Goal: Information Seeking & Learning: Learn about a topic

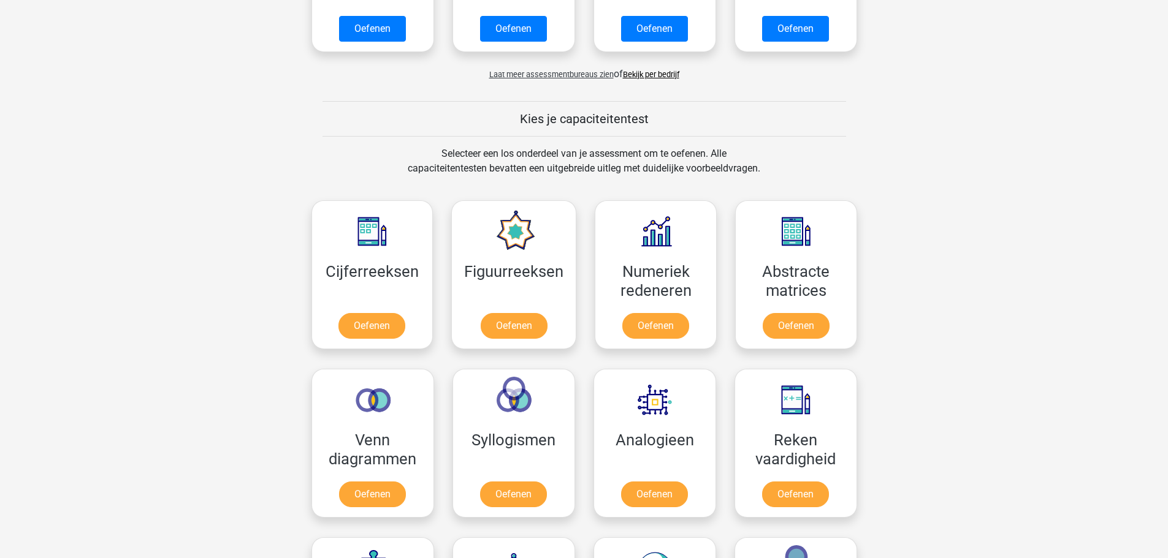
scroll to position [429, 0]
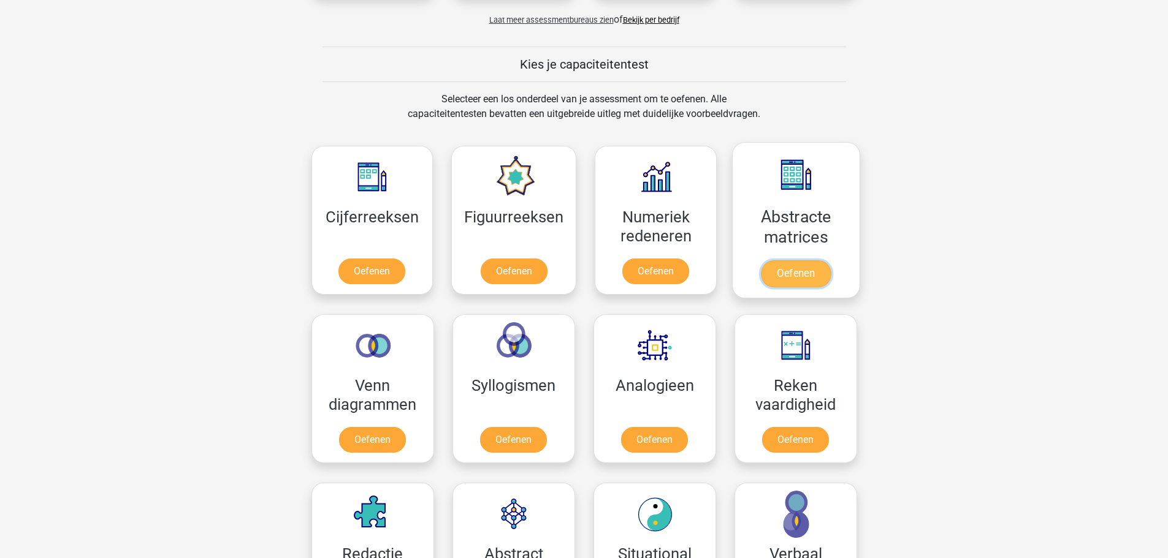
click at [786, 261] on link "Oefenen" at bounding box center [796, 274] width 70 height 27
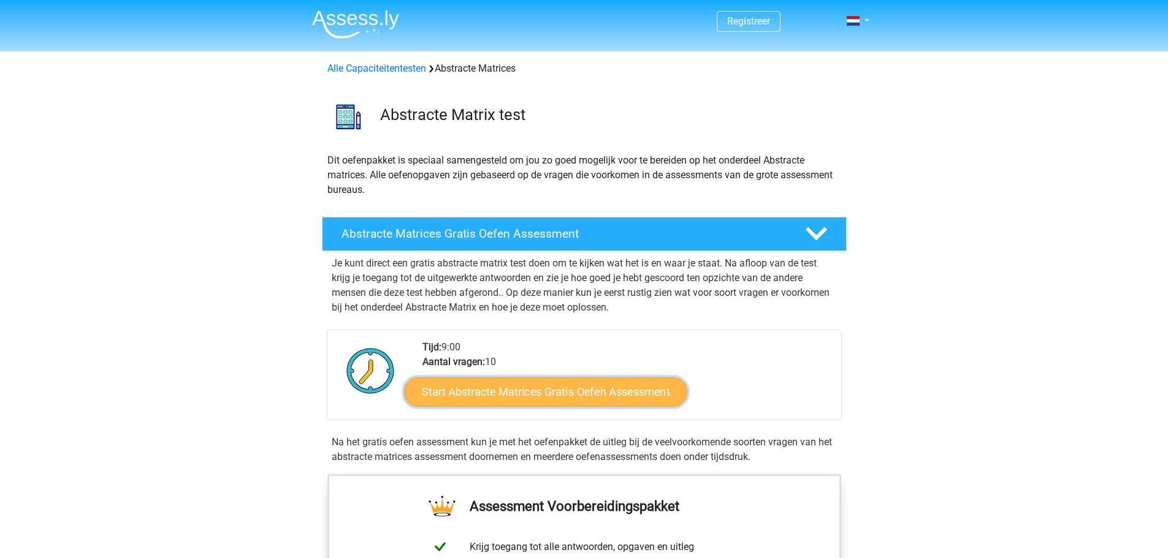
click at [534, 394] on link "Start Abstracte Matrices Gratis Oefen Assessment" at bounding box center [545, 391] width 283 height 29
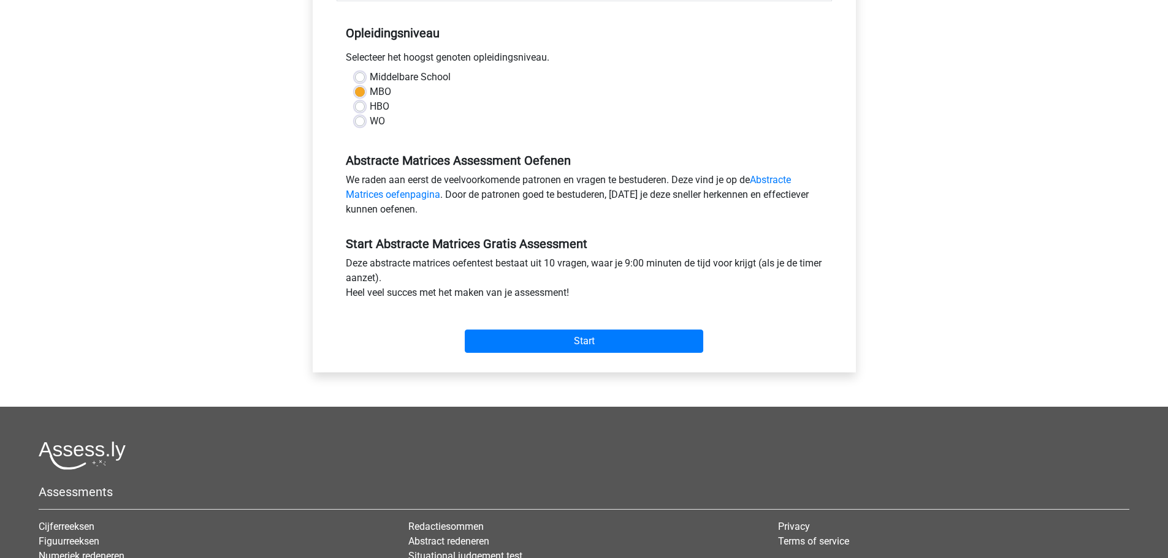
scroll to position [245, 0]
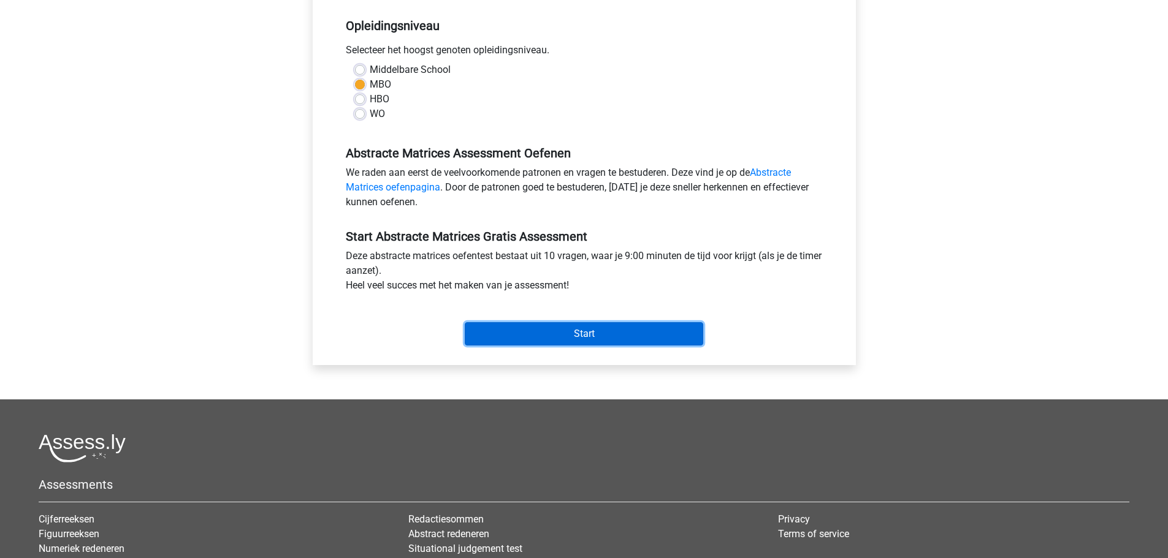
click at [549, 331] on input "Start" at bounding box center [584, 333] width 238 height 23
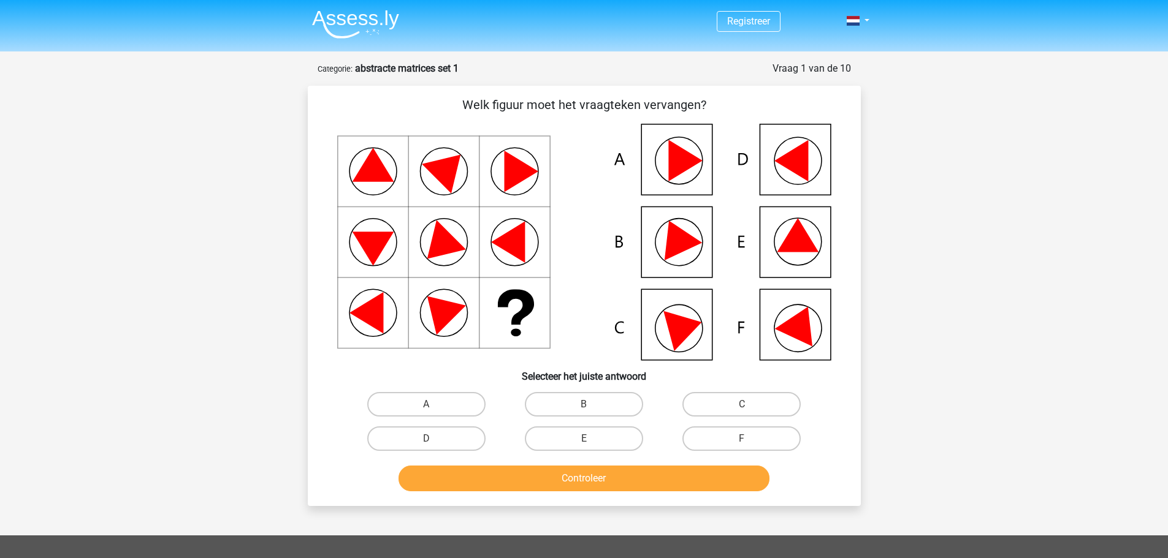
click at [791, 246] on icon at bounding box center [798, 235] width 42 height 34
click at [609, 436] on label "E" at bounding box center [584, 439] width 118 height 25
click at [592, 439] on input "E" at bounding box center [588, 443] width 8 height 8
radio input "true"
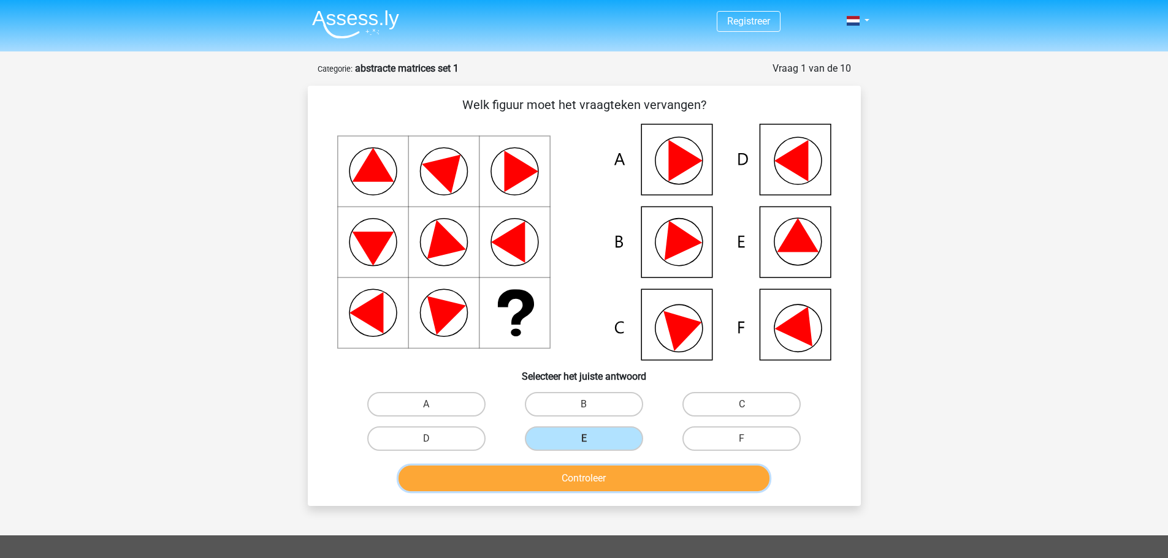
click at [612, 478] on button "Controleer" at bounding box center [583, 479] width 371 height 26
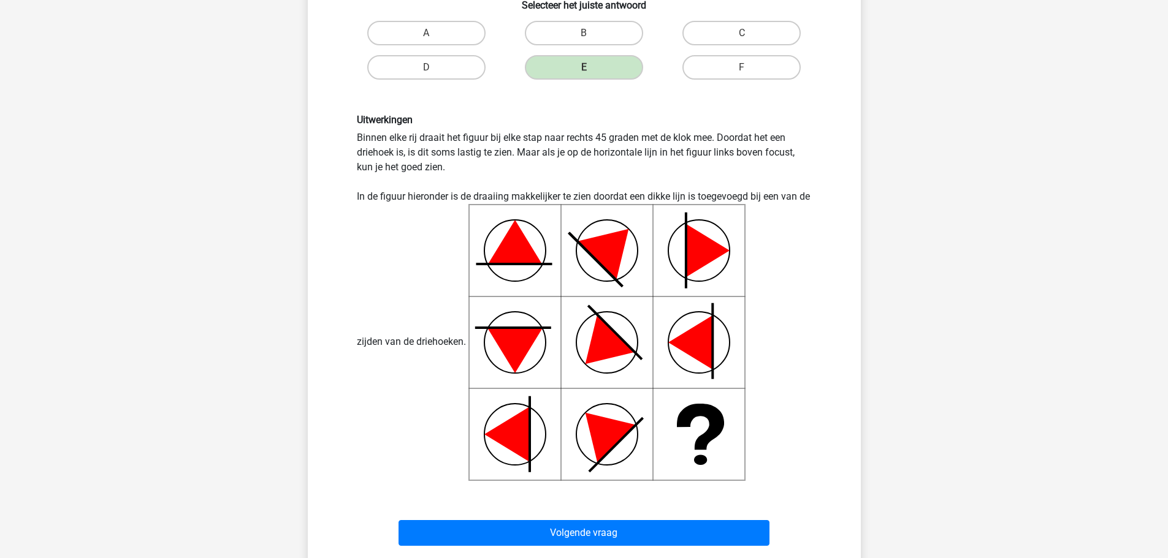
scroll to position [429, 0]
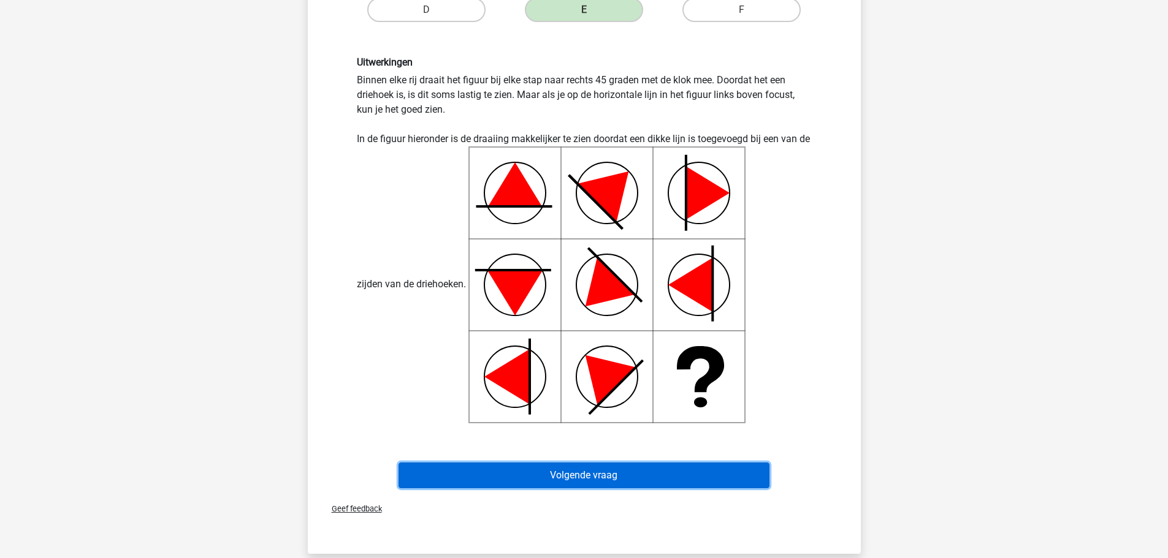
click at [579, 476] on button "Volgende vraag" at bounding box center [583, 476] width 371 height 26
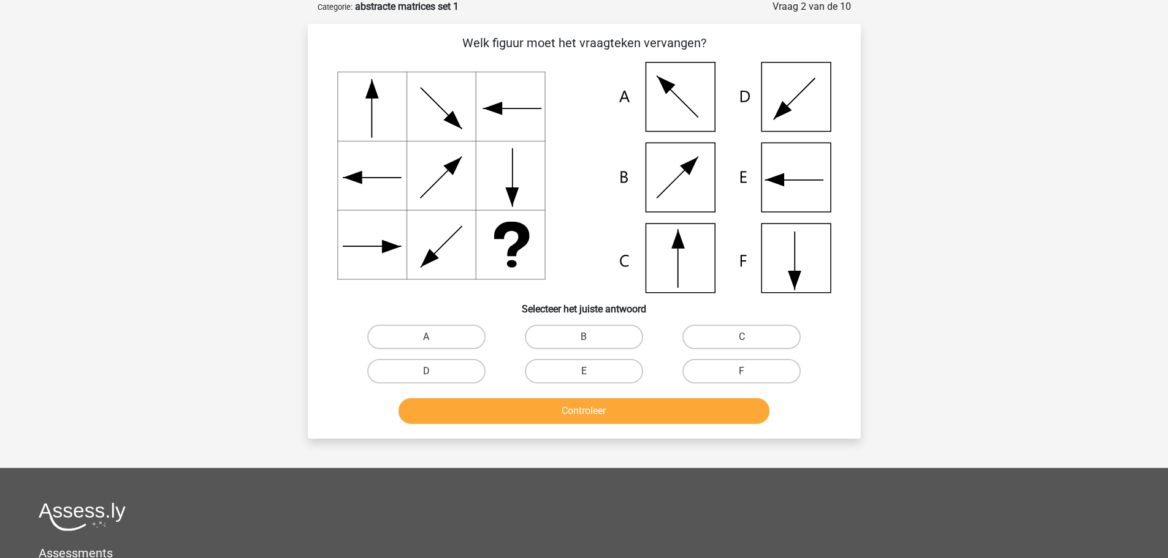
scroll to position [61, 0]
click at [744, 336] on label "C" at bounding box center [741, 337] width 118 height 25
click at [744, 338] on input "C" at bounding box center [746, 342] width 8 height 8
radio input "true"
click at [567, 411] on button "Controleer" at bounding box center [583, 412] width 371 height 26
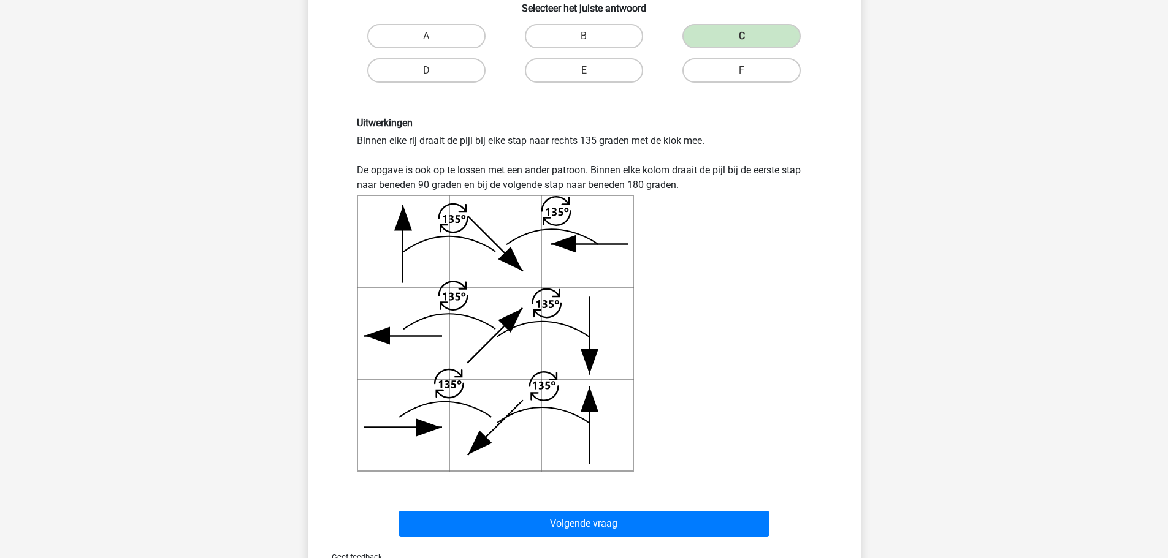
scroll to position [490, 0]
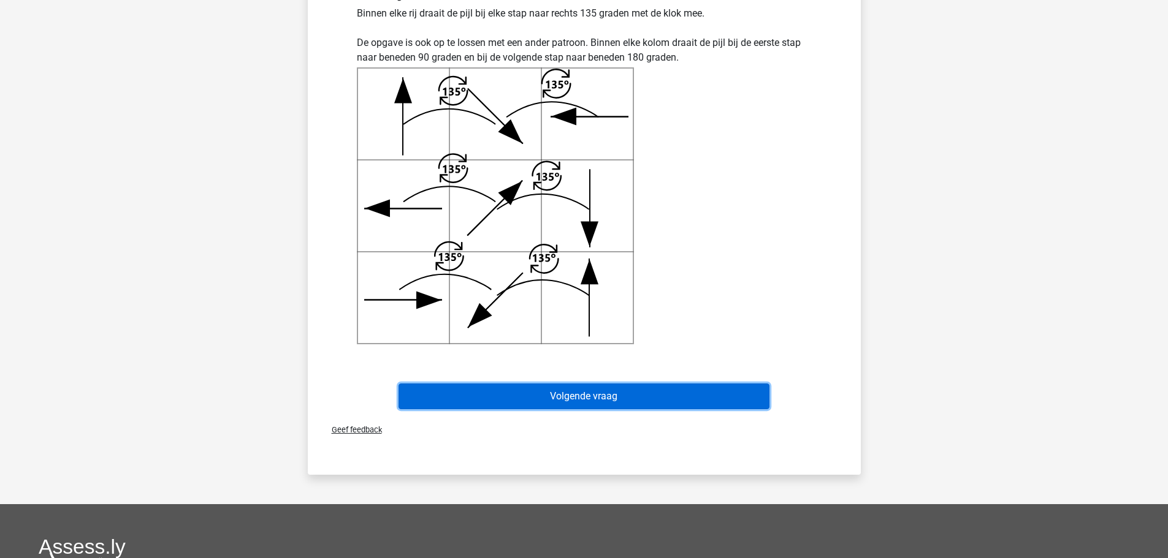
click at [544, 401] on button "Volgende vraag" at bounding box center [583, 397] width 371 height 26
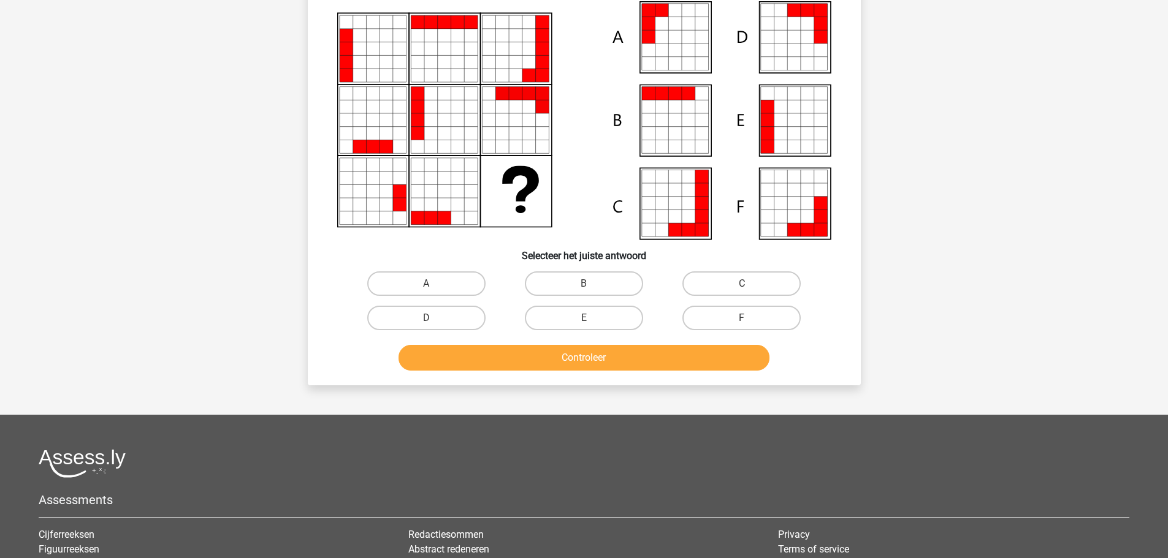
scroll to position [61, 0]
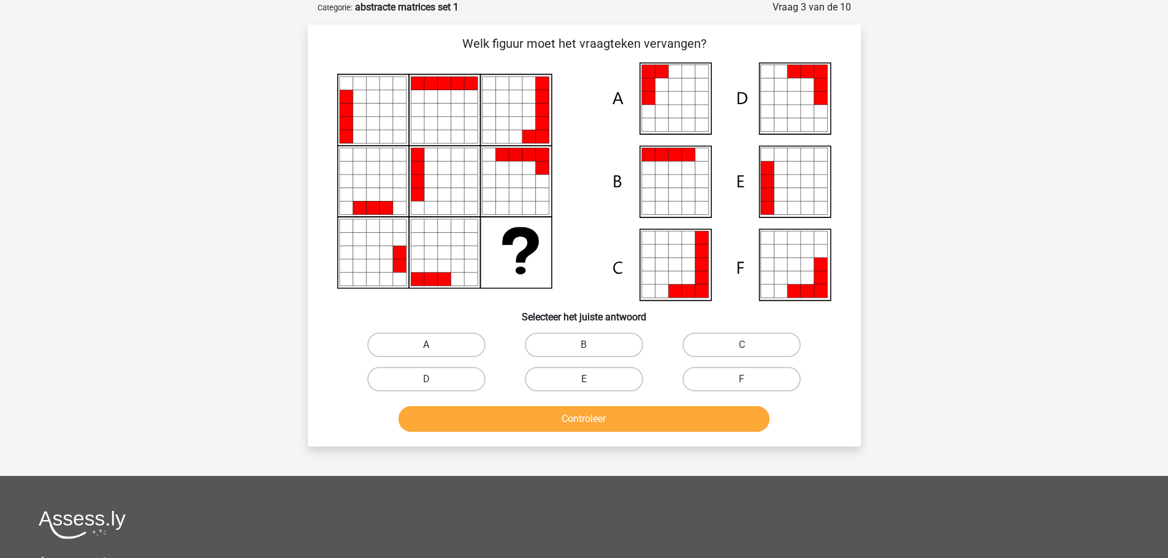
click at [433, 341] on label "A" at bounding box center [426, 345] width 118 height 25
click at [433, 345] on input "A" at bounding box center [430, 349] width 8 height 8
radio input "true"
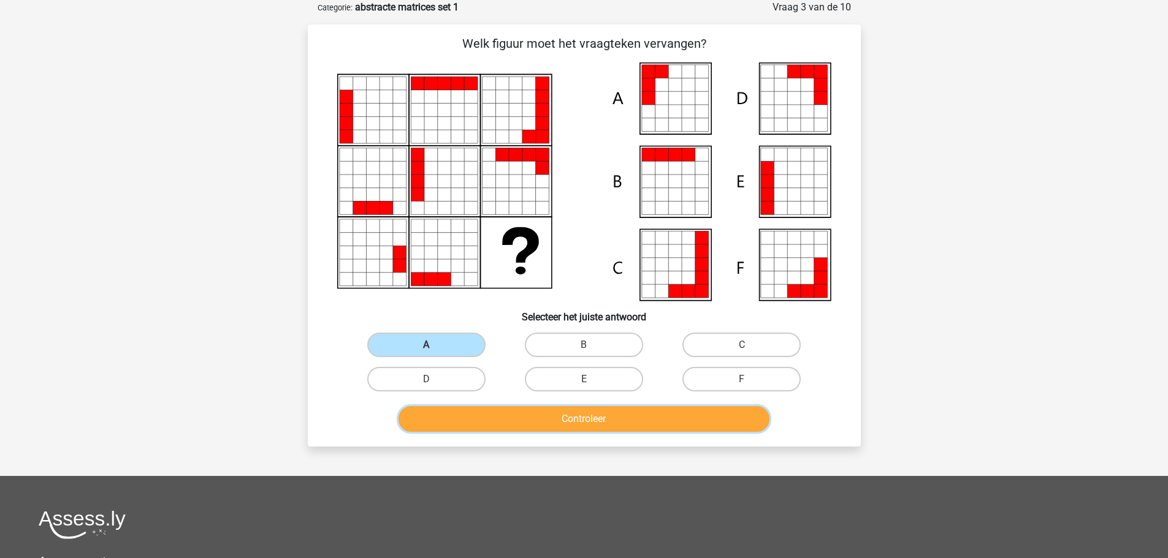
click at [596, 415] on button "Controleer" at bounding box center [583, 419] width 371 height 26
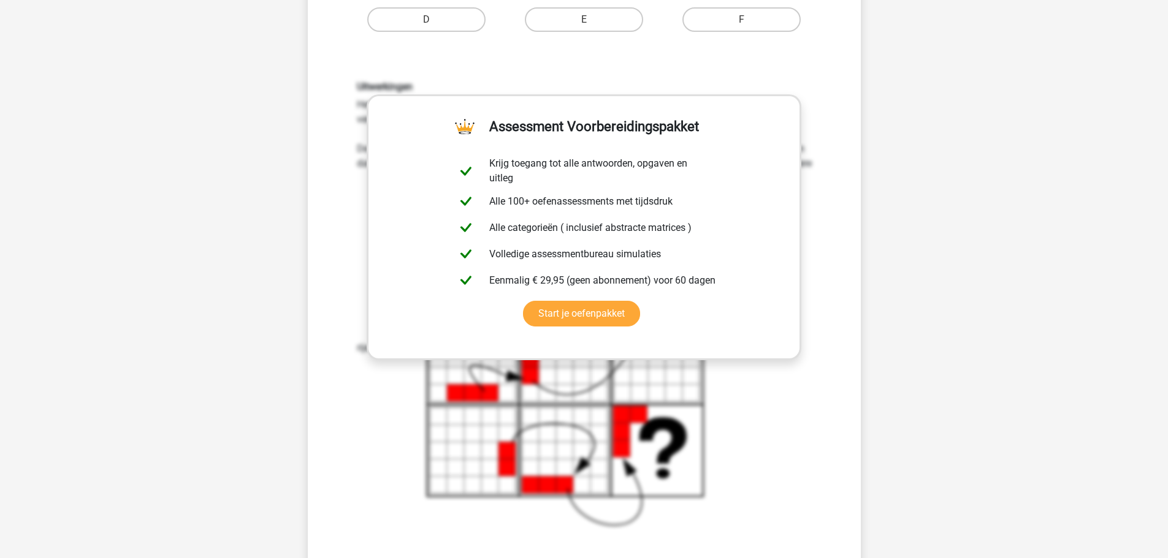
scroll to position [552, 0]
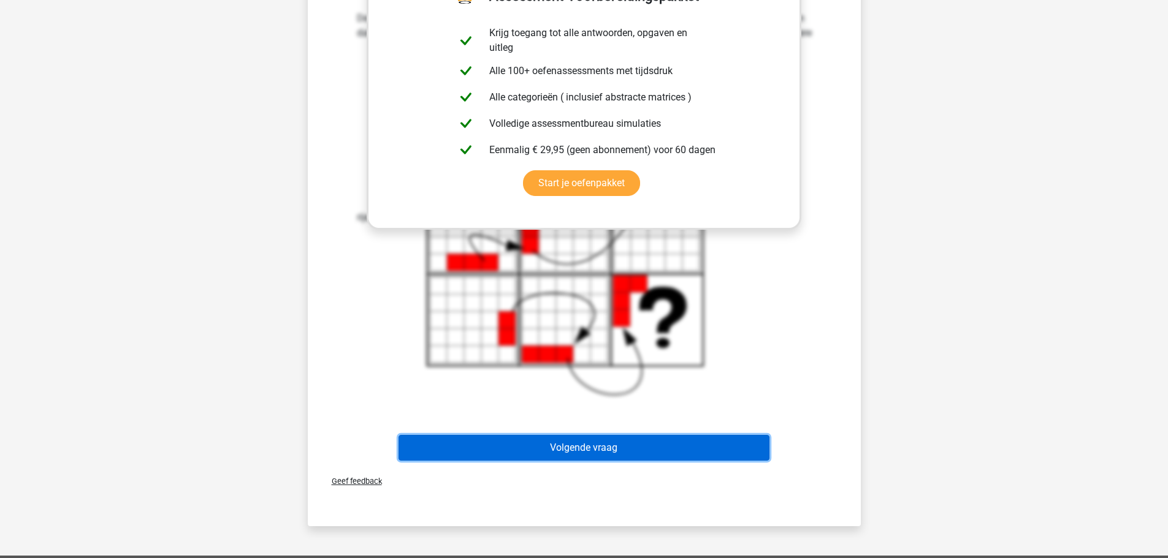
click at [588, 448] on button "Volgende vraag" at bounding box center [583, 448] width 371 height 26
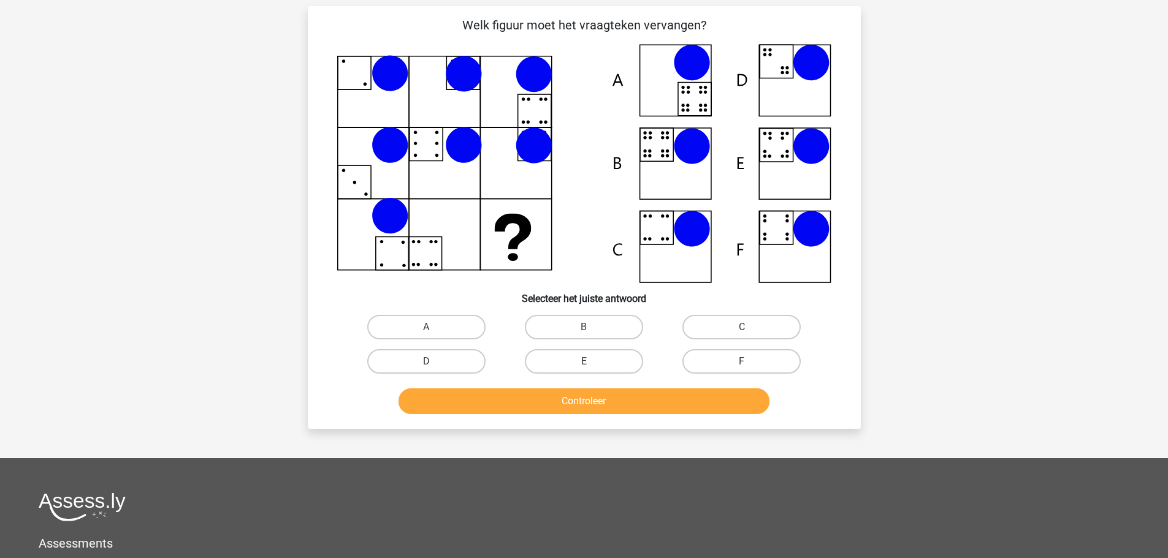
scroll to position [61, 0]
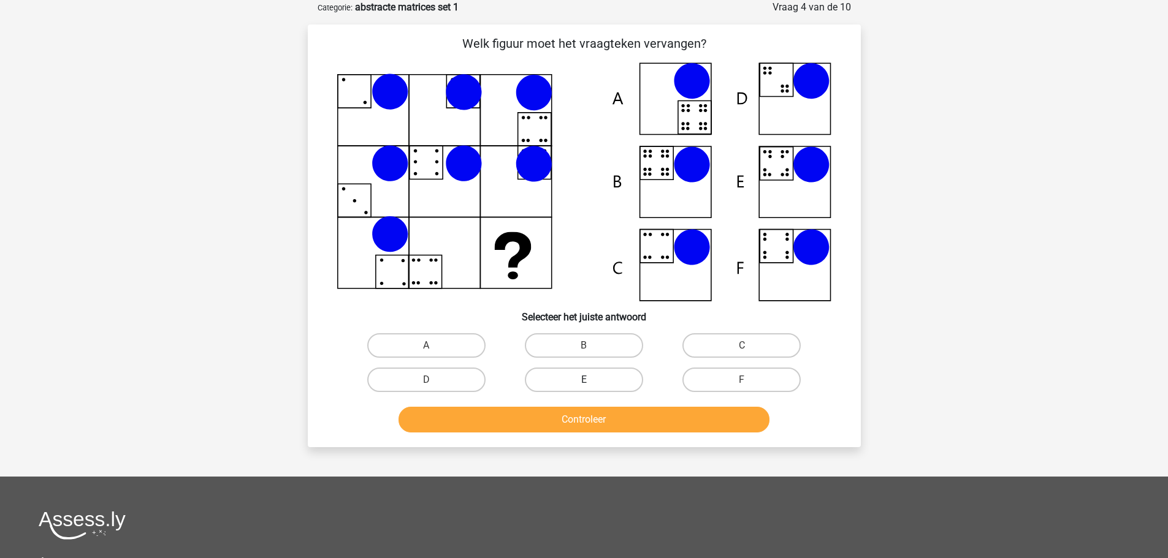
click at [606, 379] on label "E" at bounding box center [584, 380] width 118 height 25
click at [592, 380] on input "E" at bounding box center [588, 384] width 8 height 8
radio input "true"
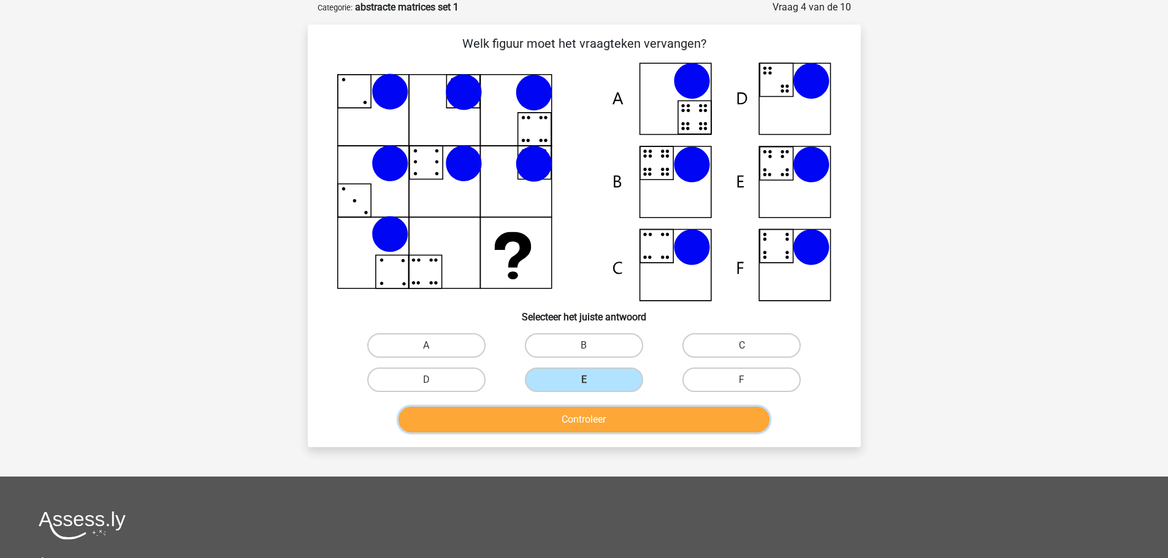
click at [588, 416] on button "Controleer" at bounding box center [583, 420] width 371 height 26
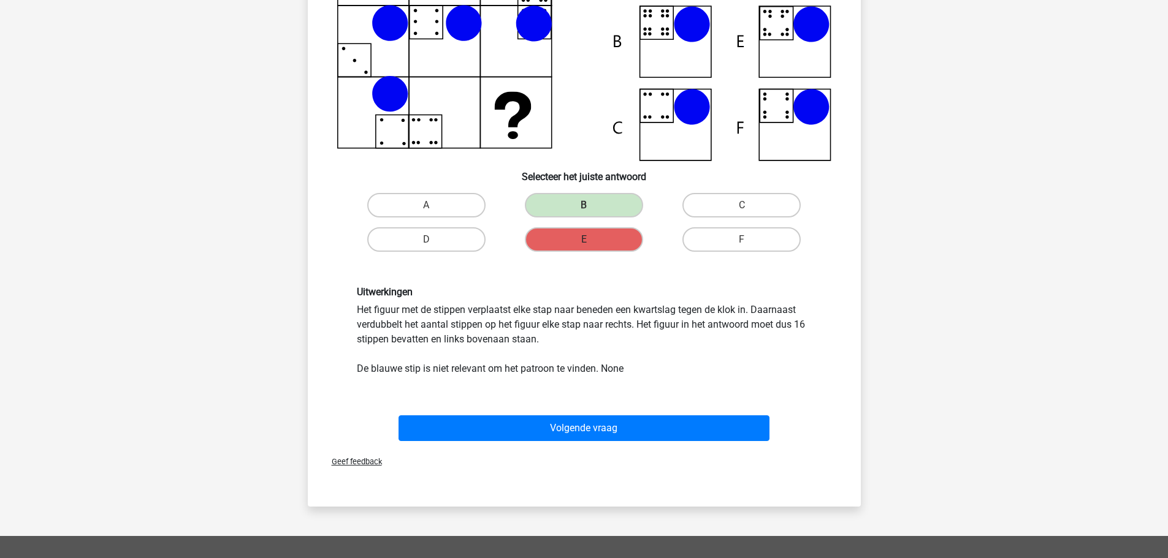
scroll to position [245, 0]
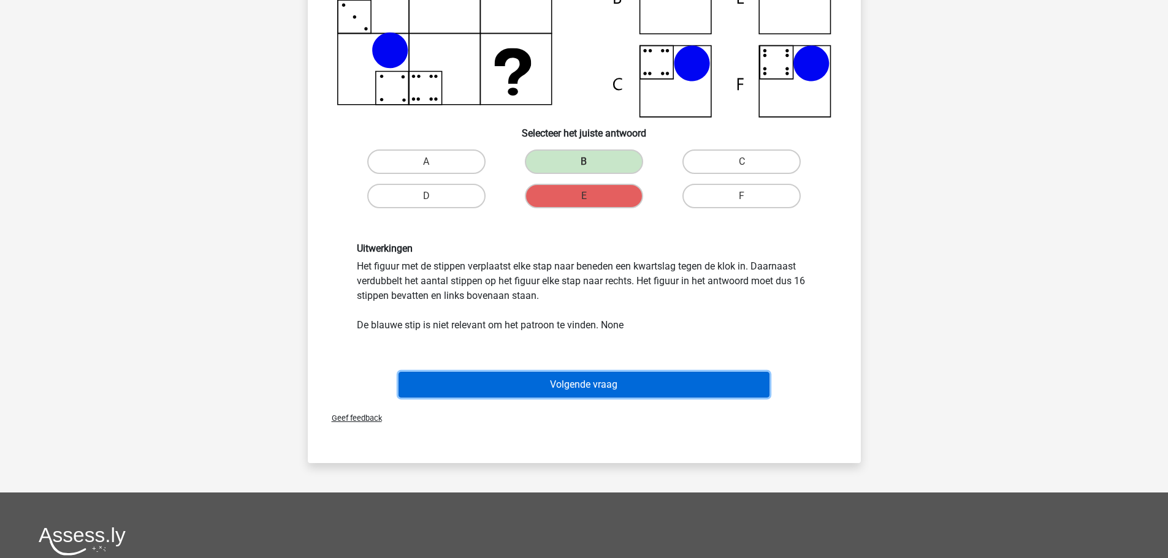
click at [602, 385] on button "Volgende vraag" at bounding box center [583, 385] width 371 height 26
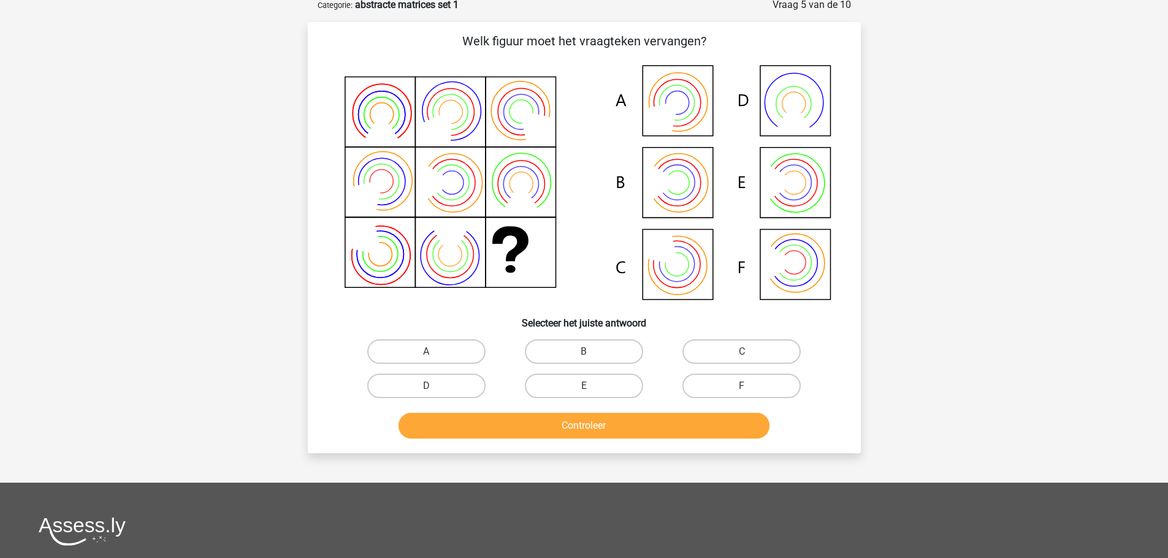
scroll to position [61, 0]
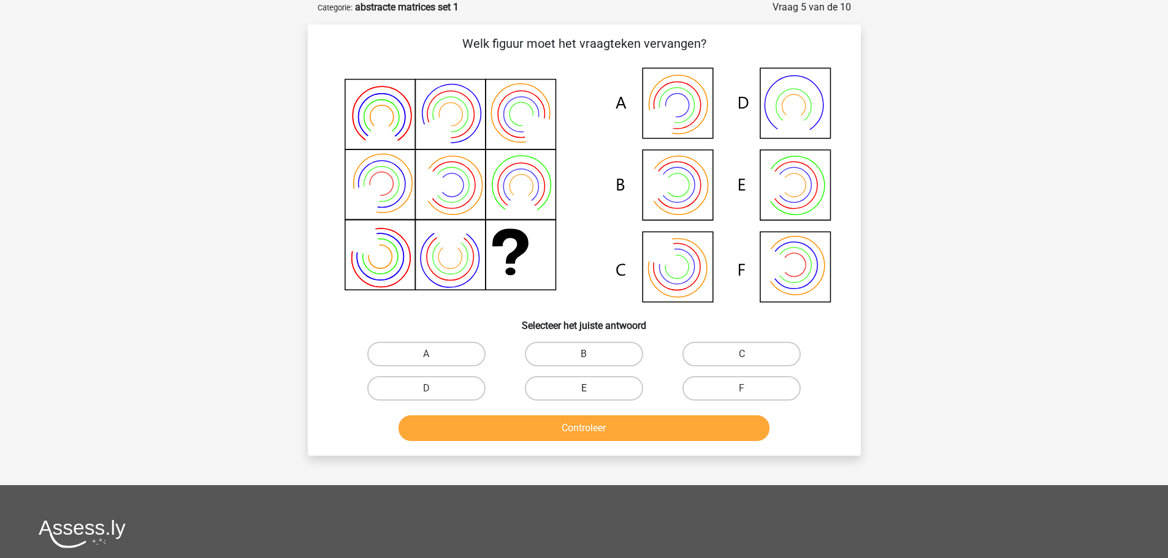
click at [581, 389] on label "E" at bounding box center [584, 388] width 118 height 25
click at [584, 389] on input "E" at bounding box center [588, 393] width 8 height 8
radio input "true"
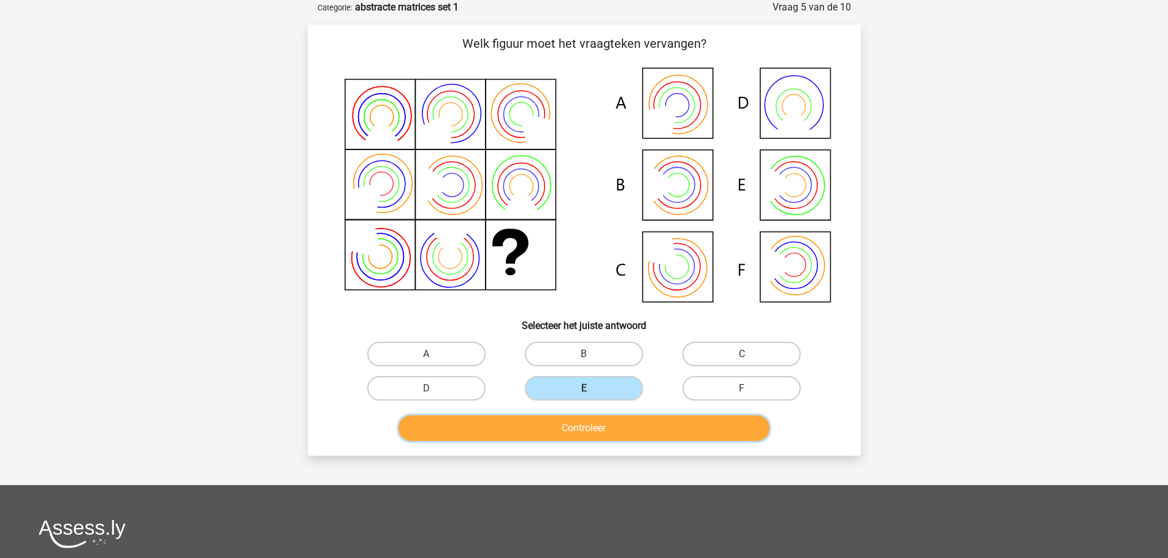
click at [588, 432] on button "Controleer" at bounding box center [583, 429] width 371 height 26
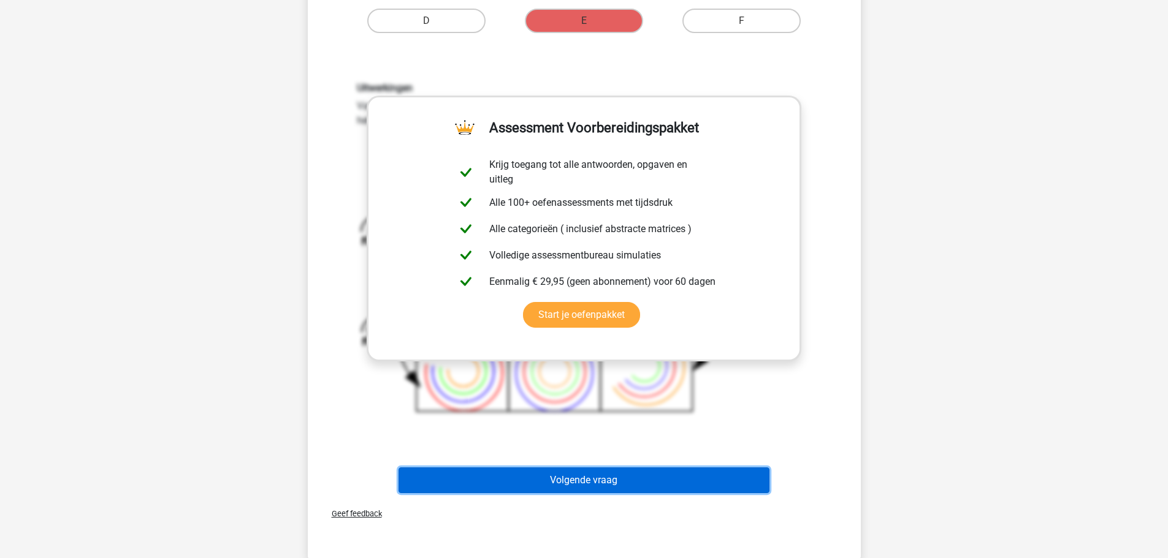
click at [641, 482] on button "Volgende vraag" at bounding box center [583, 481] width 371 height 26
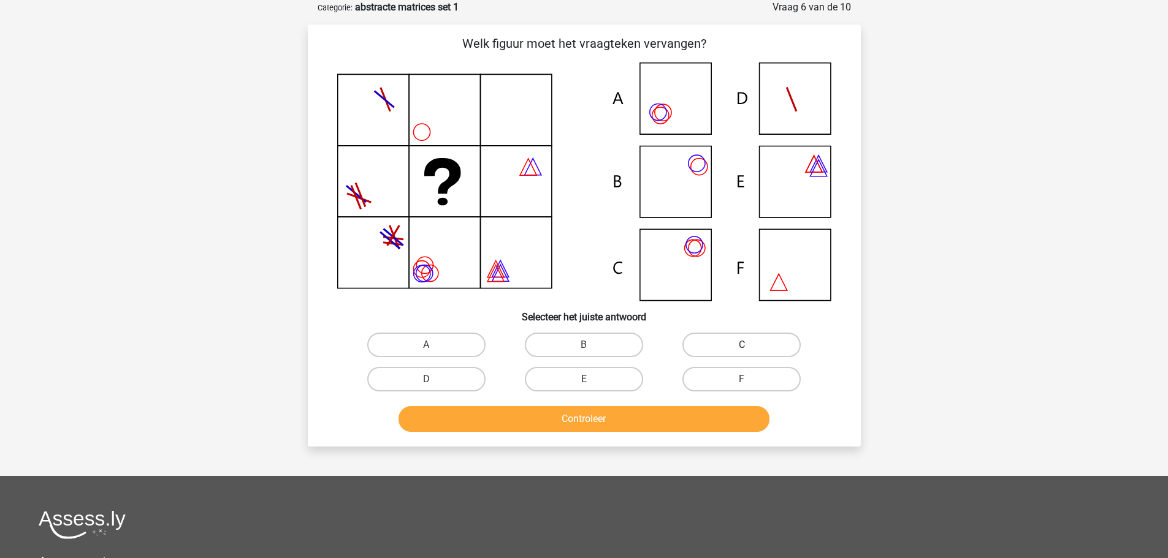
click at [742, 345] on input "C" at bounding box center [746, 349] width 8 height 8
radio input "true"
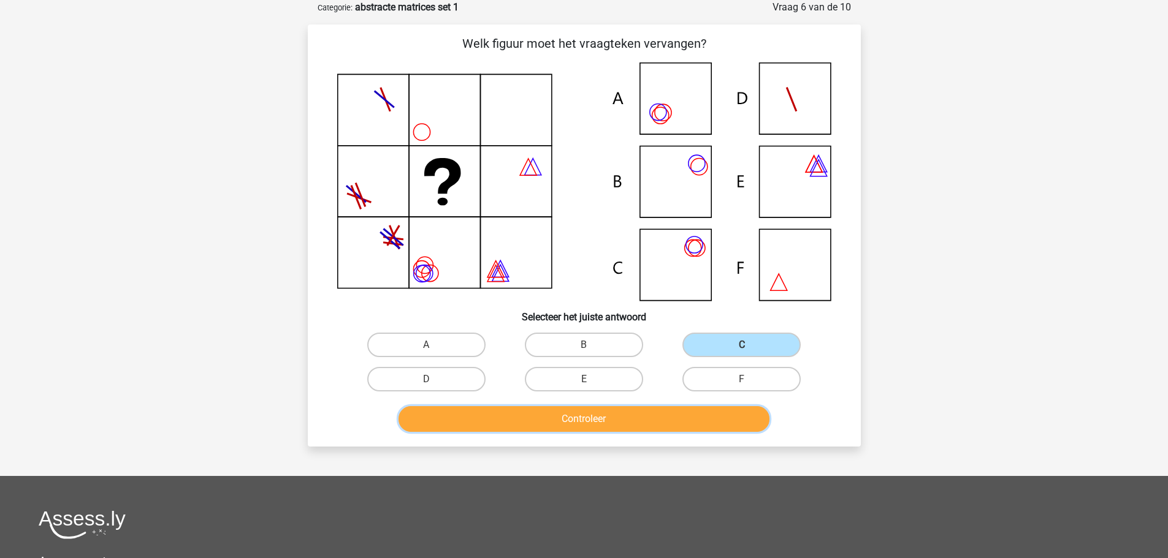
click at [626, 423] on button "Controleer" at bounding box center [583, 419] width 371 height 26
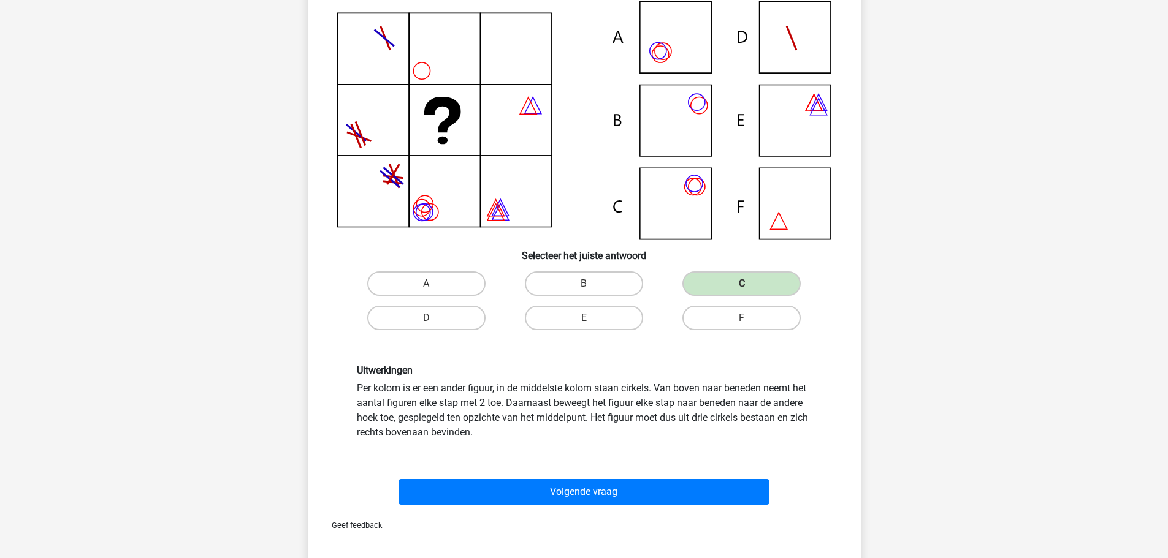
scroll to position [184, 0]
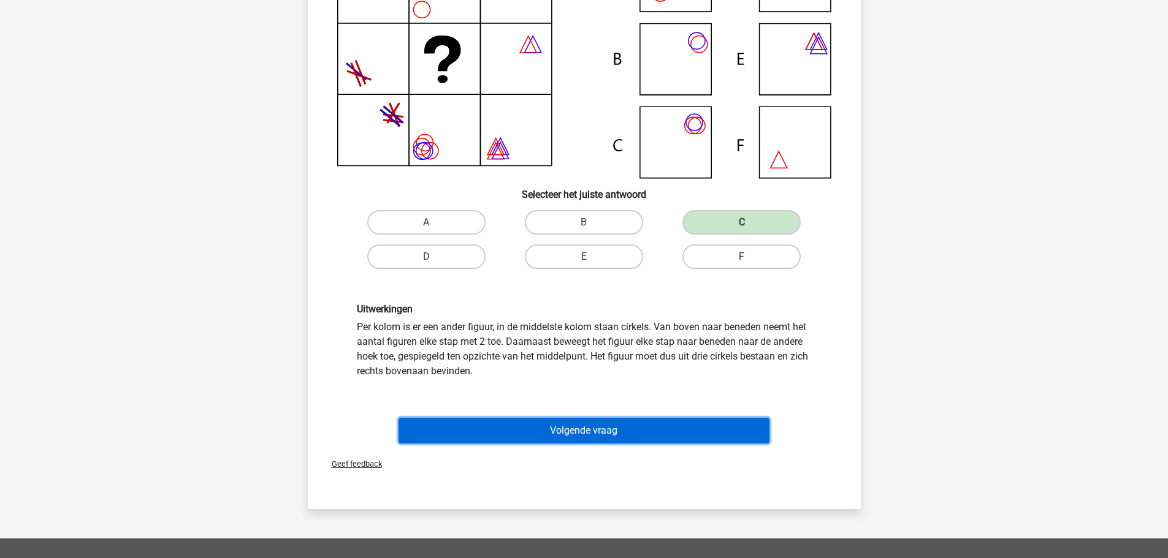
click at [610, 432] on button "Volgende vraag" at bounding box center [583, 431] width 371 height 26
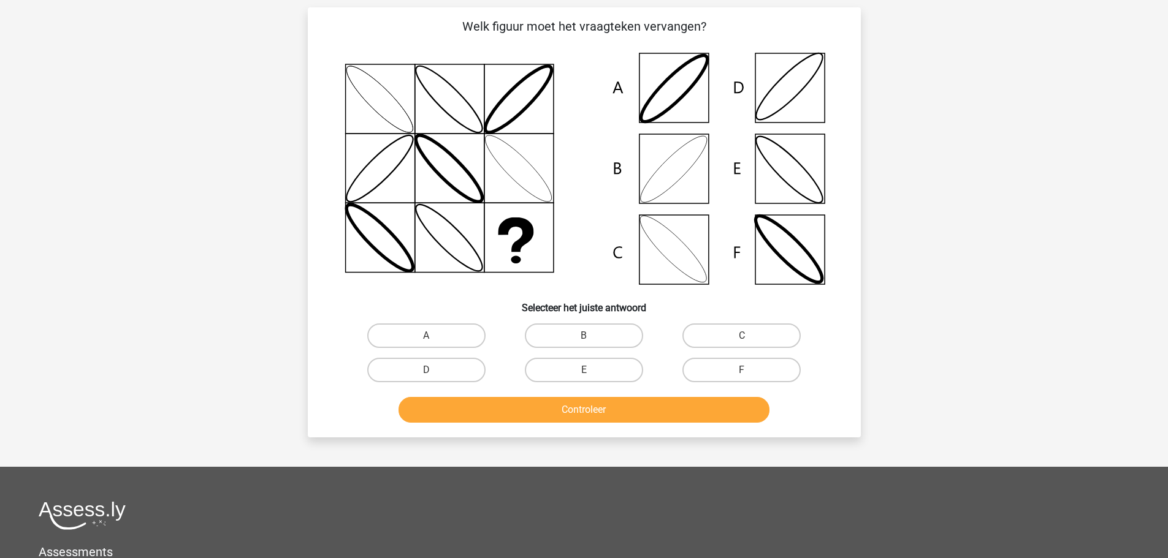
scroll to position [61, 0]
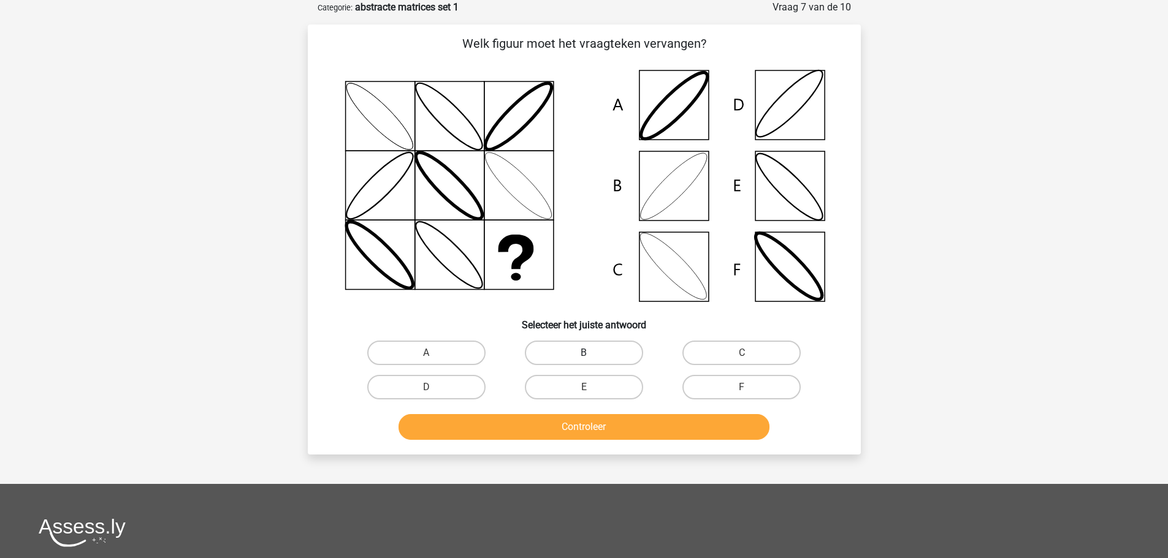
click at [595, 350] on label "B" at bounding box center [584, 353] width 118 height 25
click at [593, 428] on button "Controleer" at bounding box center [583, 427] width 371 height 26
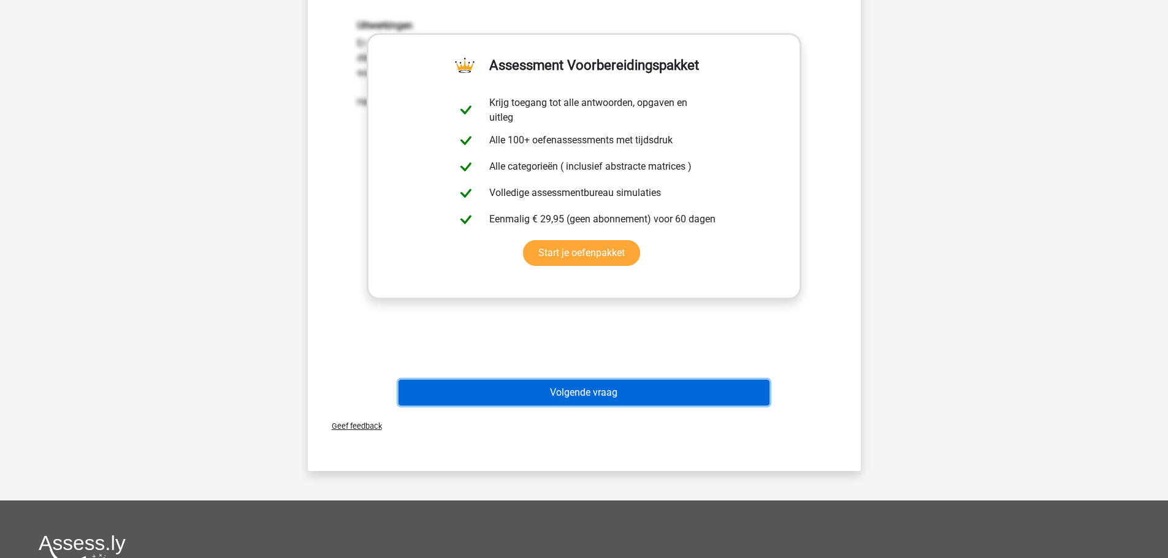
click at [595, 390] on button "Volgende vraag" at bounding box center [583, 393] width 371 height 26
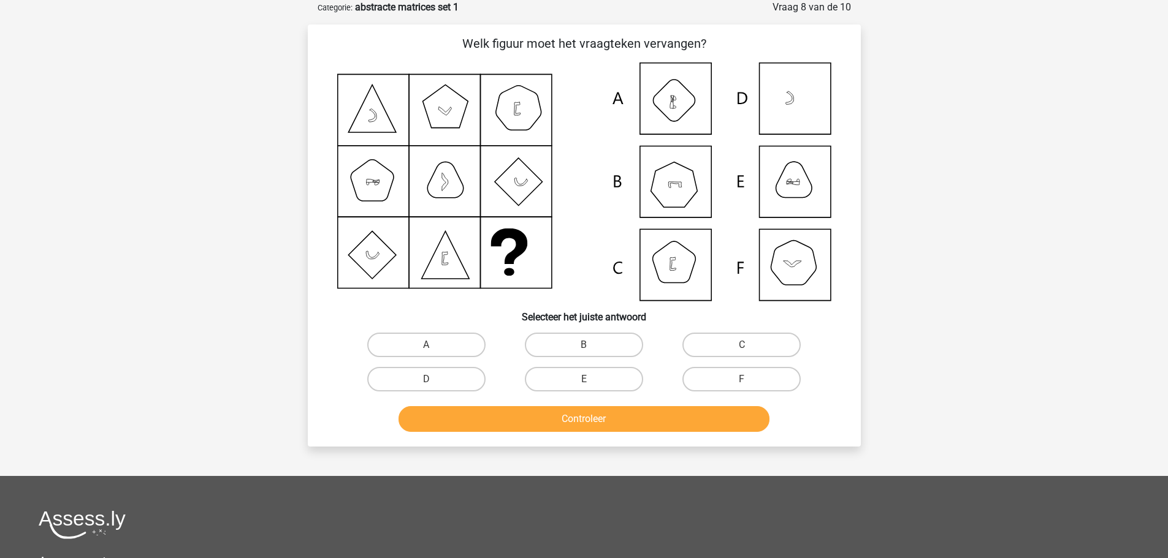
click at [671, 266] on icon at bounding box center [584, 182] width 494 height 238
drag, startPoint x: 731, startPoint y: 346, endPoint x: 707, endPoint y: 359, distance: 27.7
click at [728, 348] on label "C" at bounding box center [741, 345] width 118 height 25
click at [742, 348] on input "C" at bounding box center [746, 349] width 8 height 8
radio input "true"
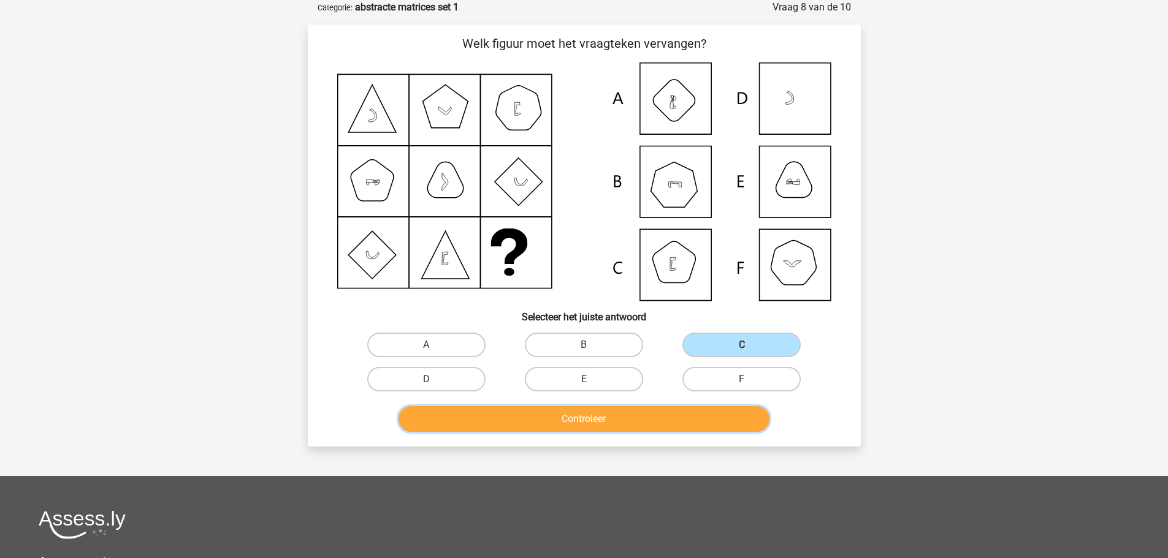
click at [586, 418] on button "Controleer" at bounding box center [583, 419] width 371 height 26
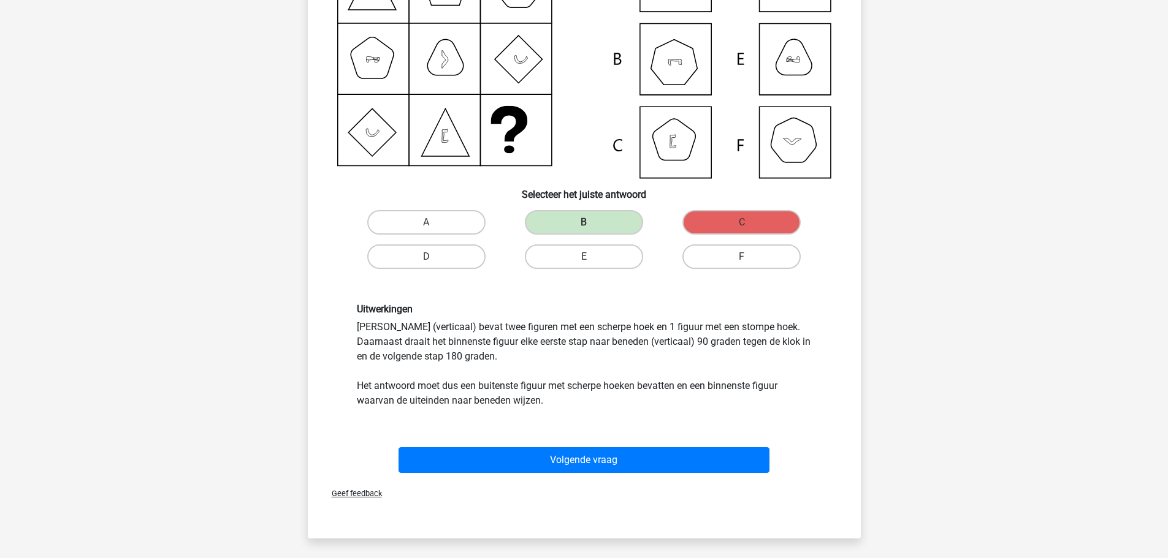
scroll to position [123, 0]
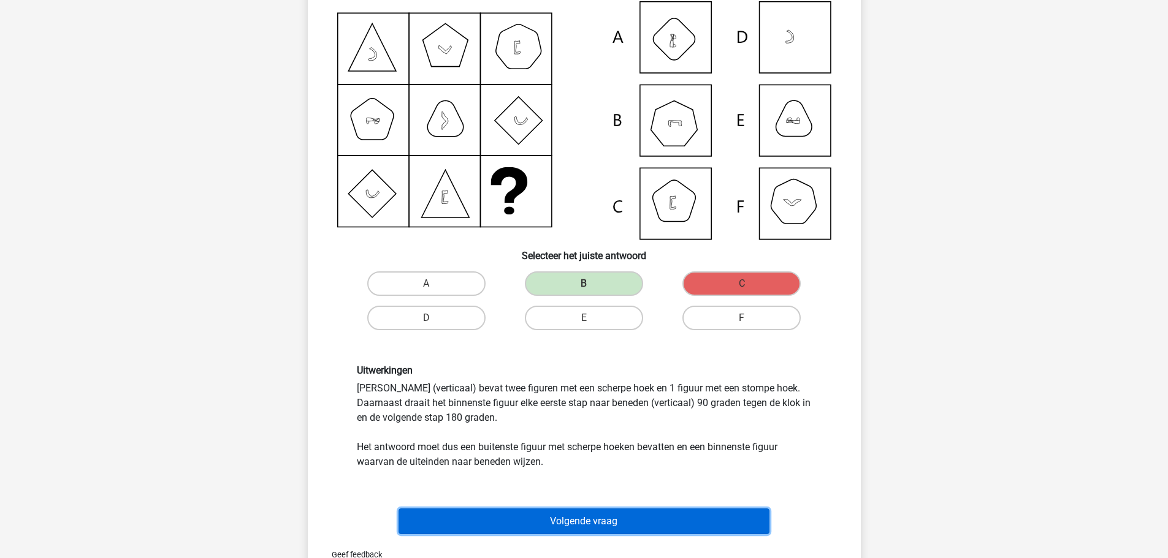
click at [700, 519] on button "Volgende vraag" at bounding box center [583, 522] width 371 height 26
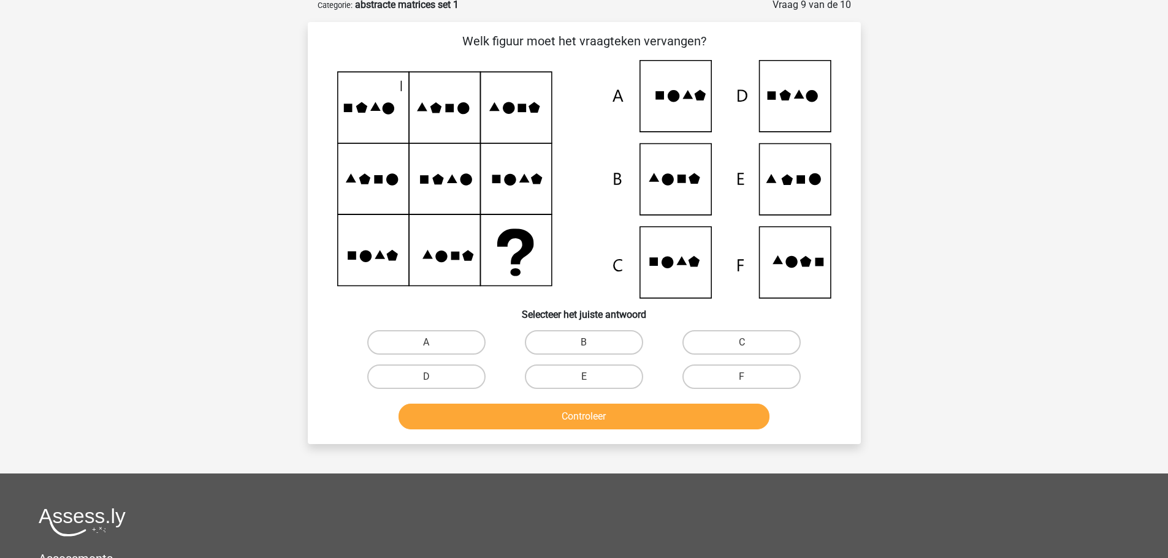
scroll to position [61, 0]
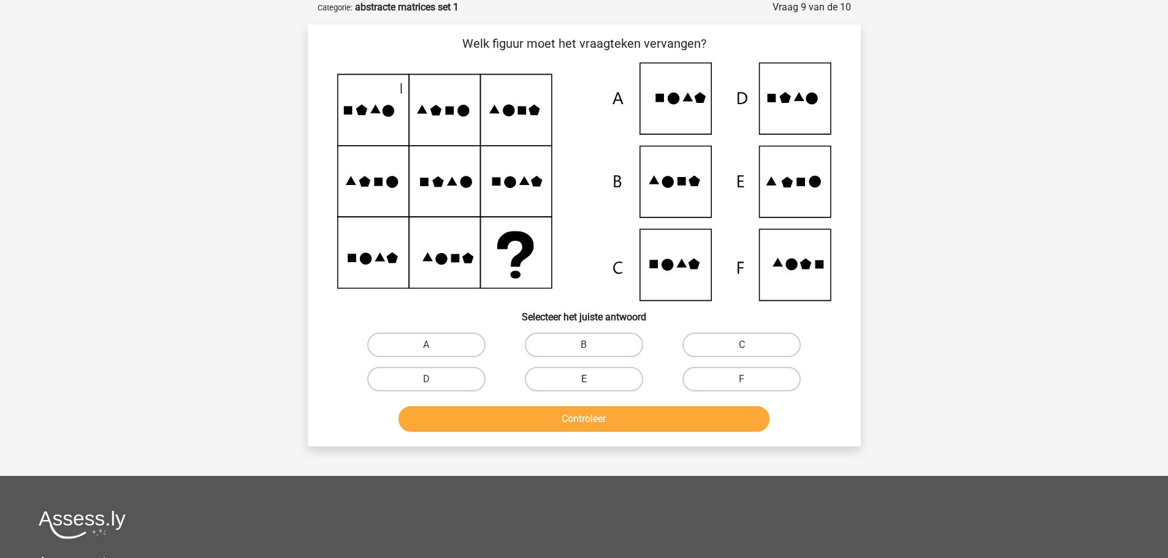
click at [603, 374] on label "E" at bounding box center [584, 379] width 118 height 25
click at [592, 379] on input "E" at bounding box center [588, 383] width 8 height 8
radio input "true"
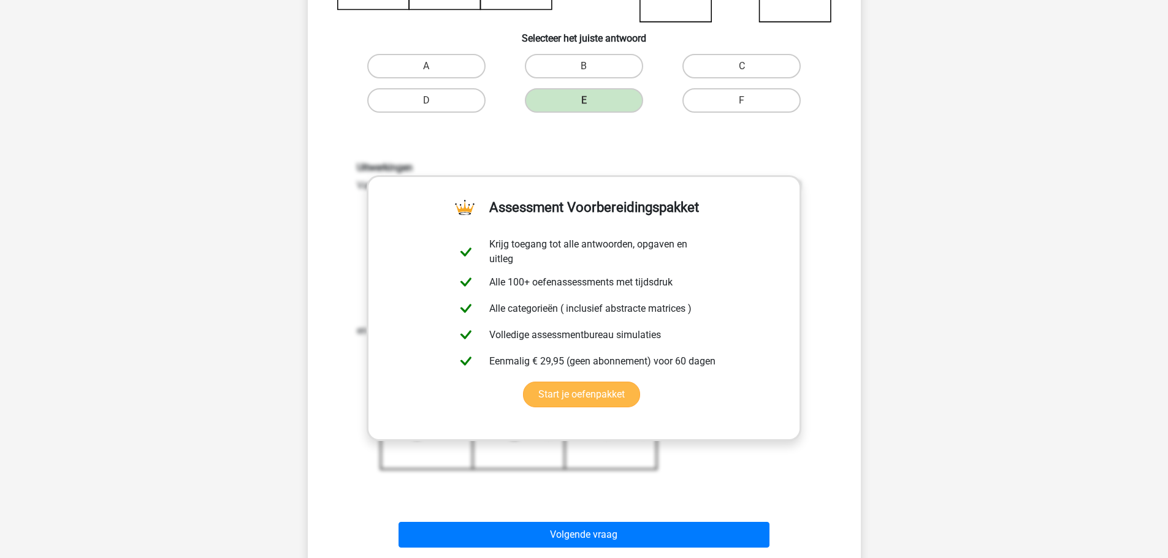
scroll to position [368, 0]
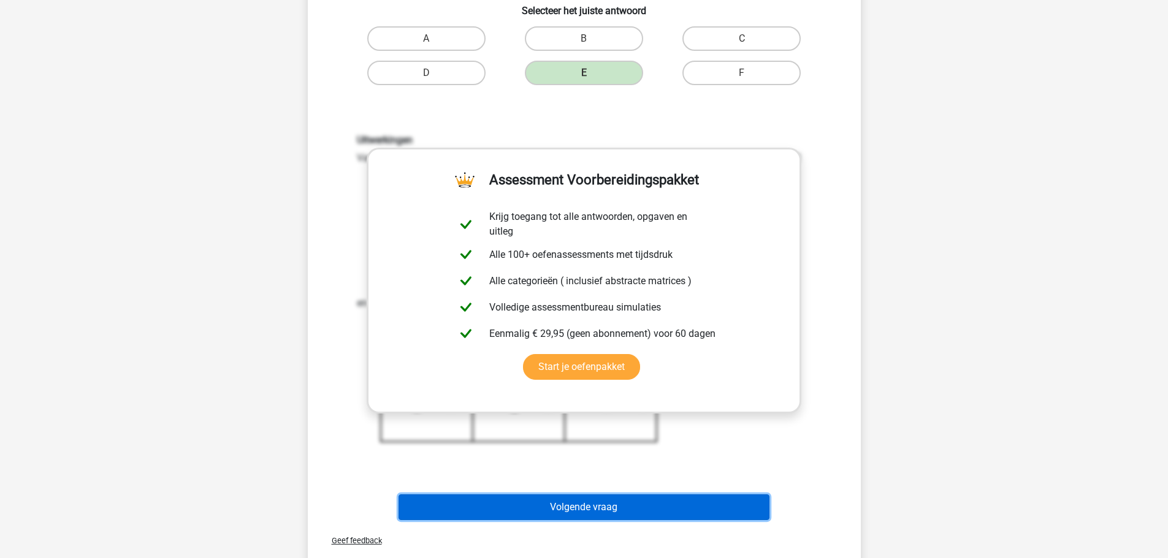
click at [622, 507] on button "Volgende vraag" at bounding box center [583, 508] width 371 height 26
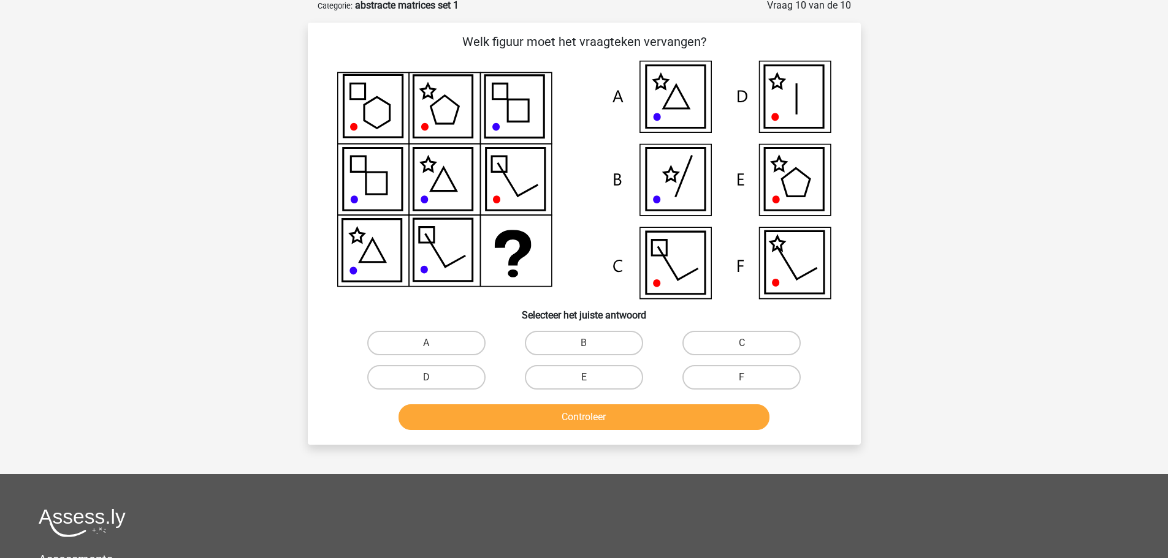
scroll to position [61, 0]
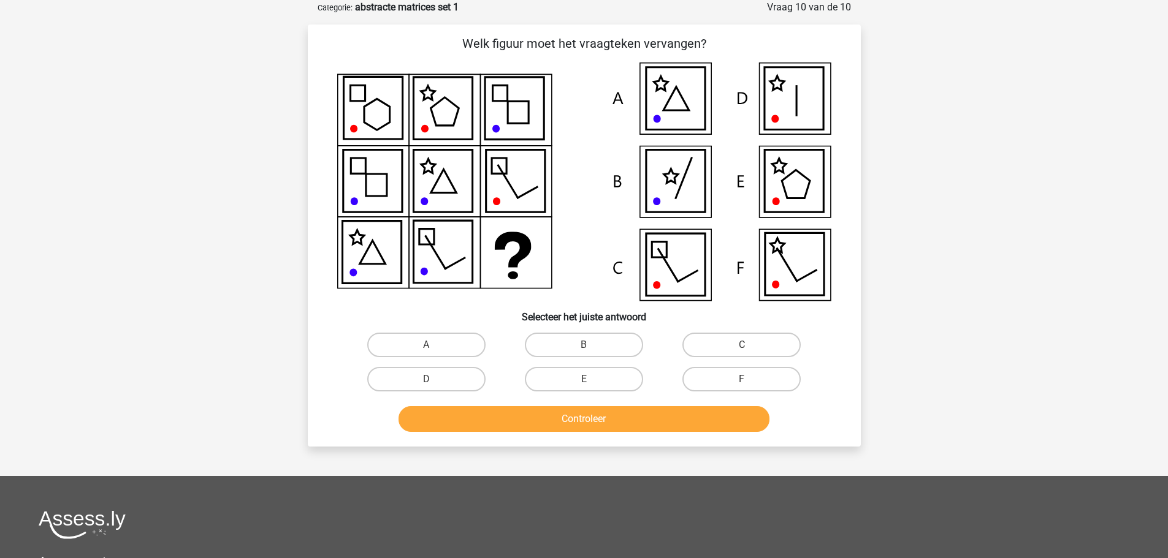
click at [426, 382] on input "D" at bounding box center [430, 383] width 8 height 8
radio input "true"
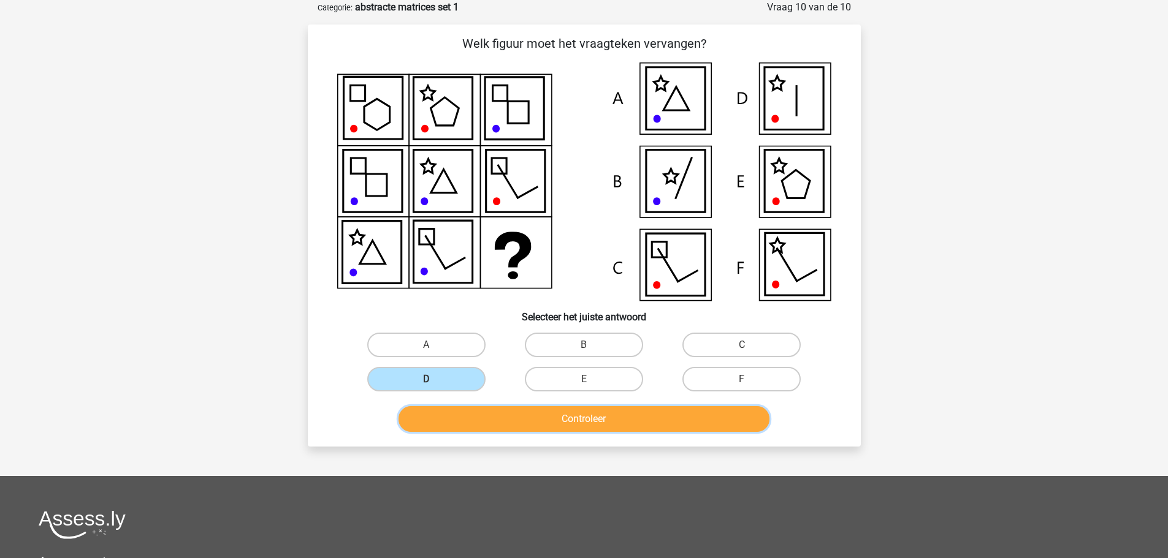
click at [582, 422] on button "Controleer" at bounding box center [583, 419] width 371 height 26
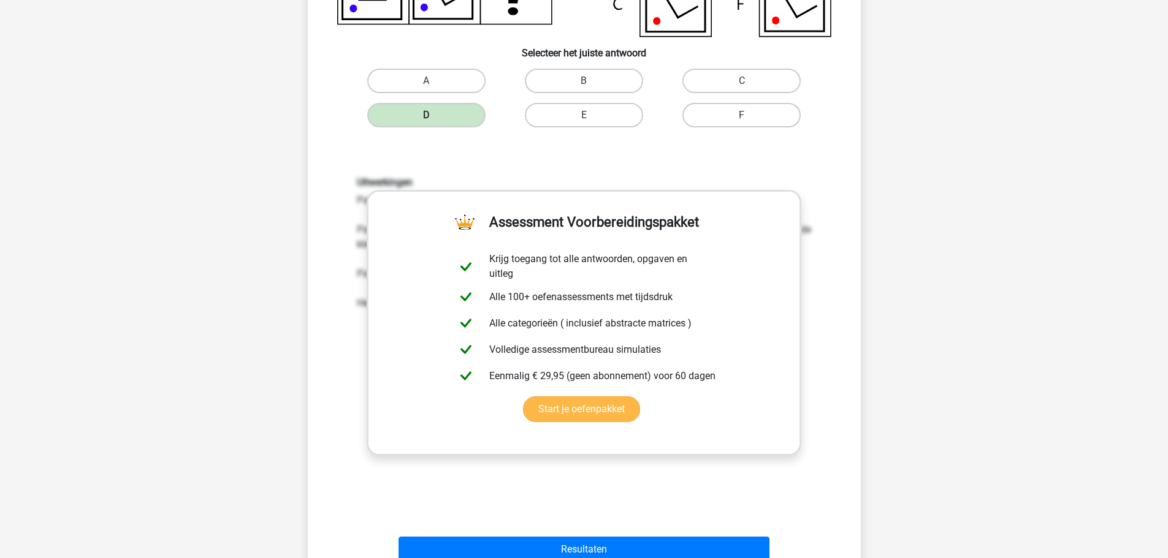
scroll to position [368, 0]
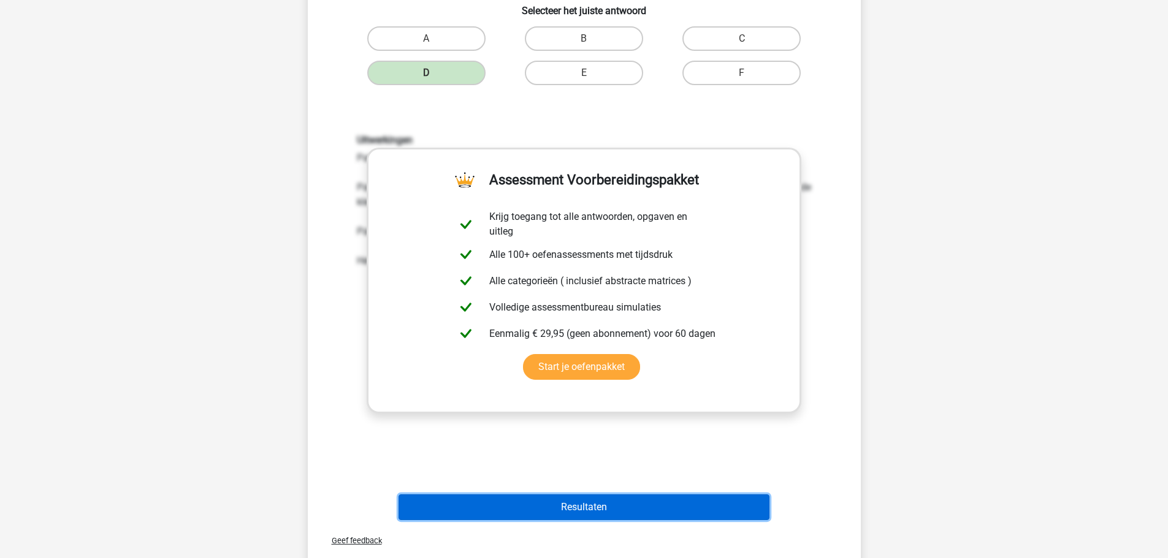
click at [590, 503] on button "Resultaten" at bounding box center [583, 508] width 371 height 26
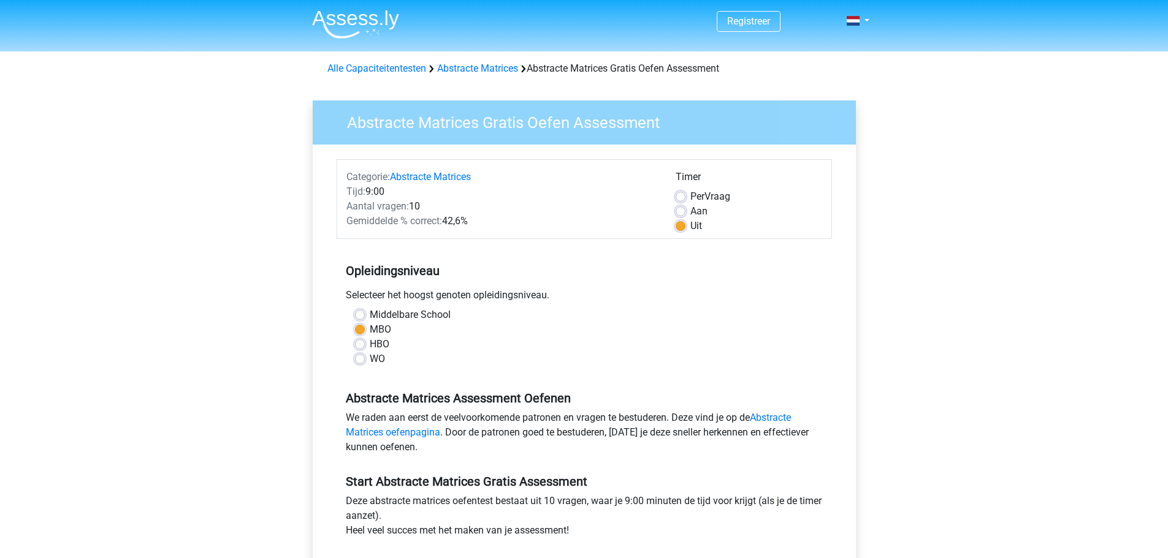
scroll to position [245, 0]
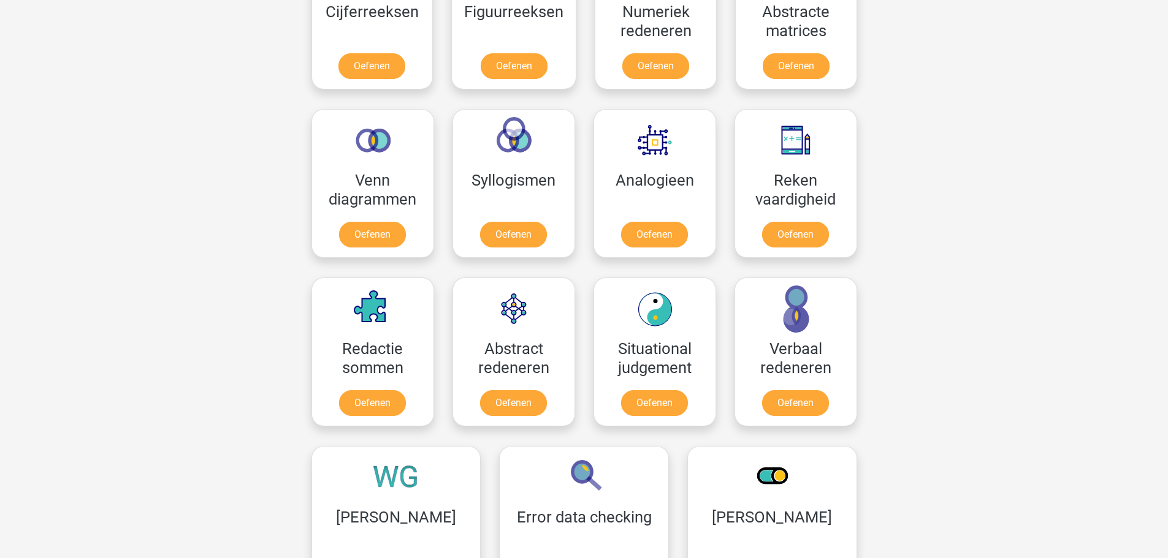
scroll to position [613, 0]
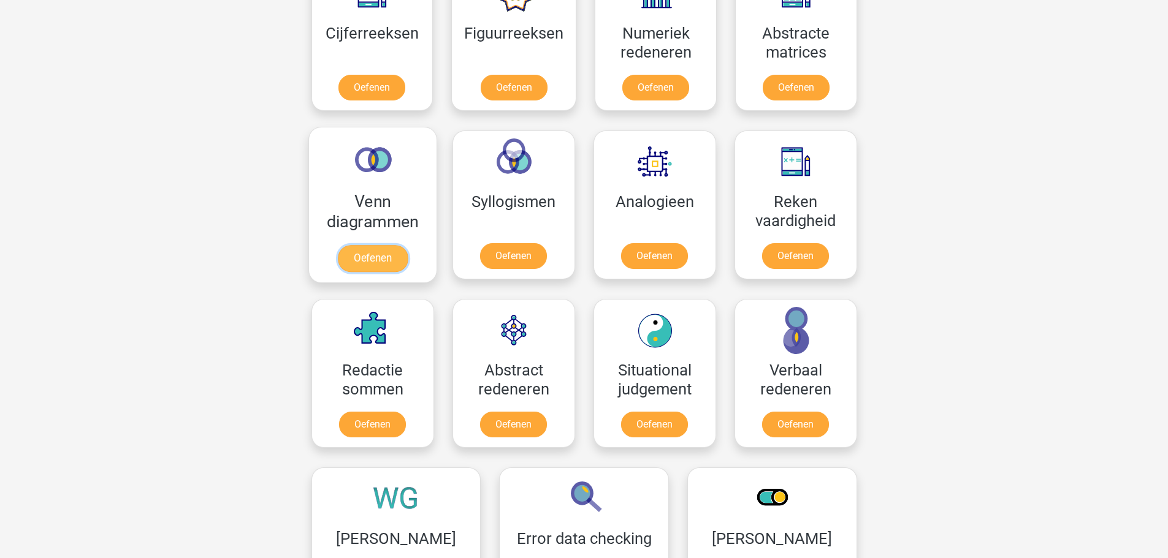
click at [368, 256] on link "Oefenen" at bounding box center [372, 258] width 70 height 27
click at [514, 245] on link "Oefenen" at bounding box center [513, 258] width 70 height 27
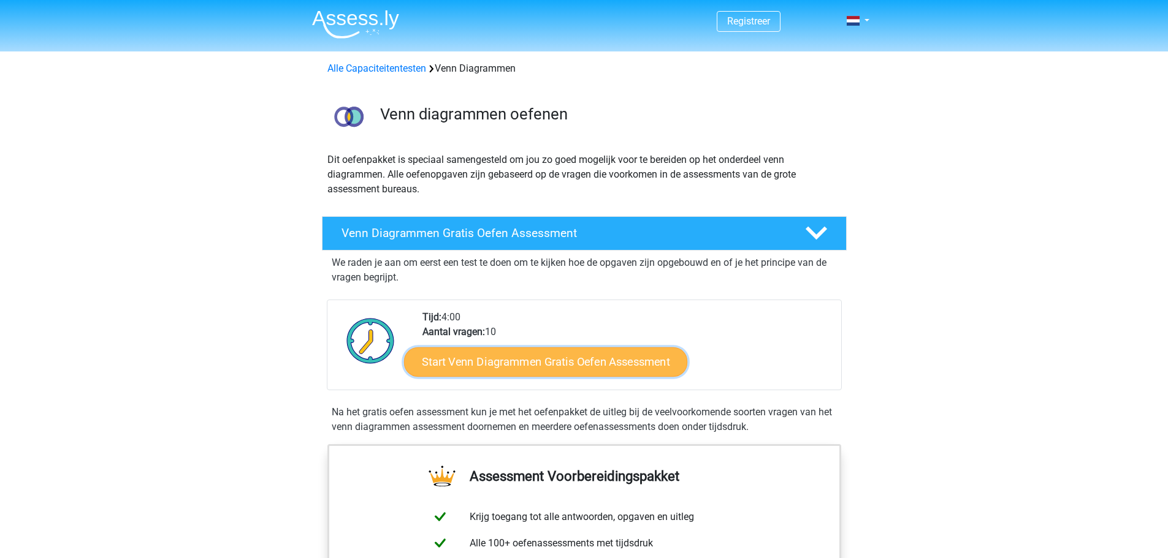
click at [555, 364] on link "Start Venn Diagrammen Gratis Oefen Assessment" at bounding box center [545, 362] width 283 height 29
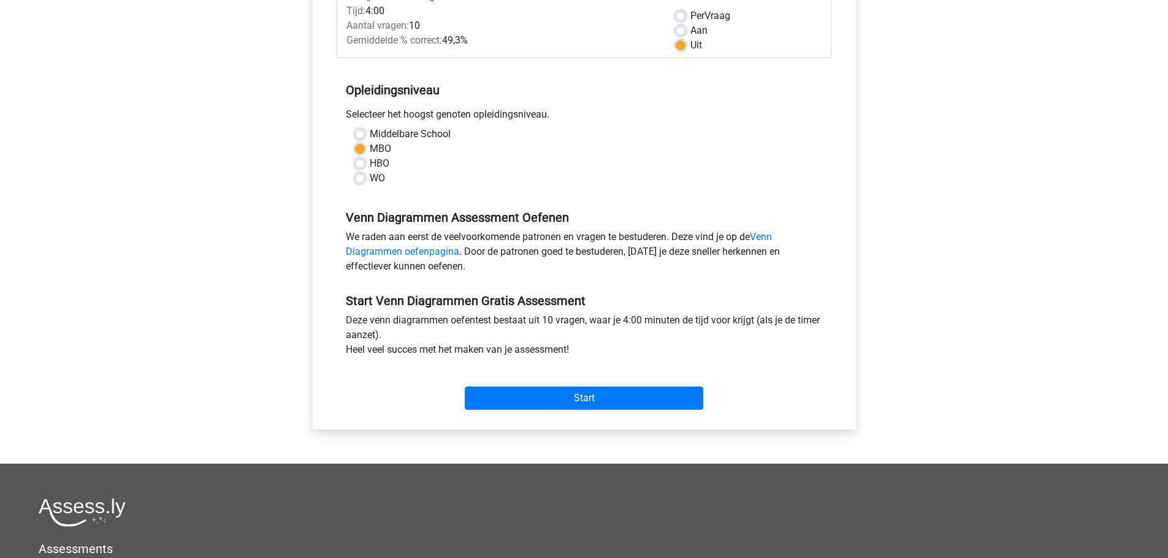
scroll to position [184, 0]
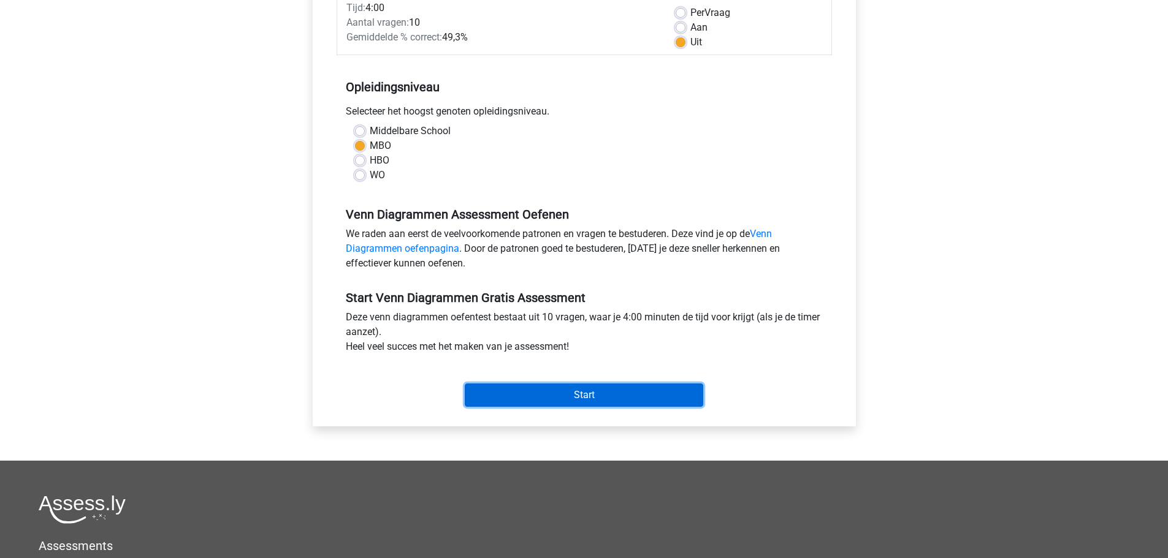
click at [617, 395] on input "Start" at bounding box center [584, 395] width 238 height 23
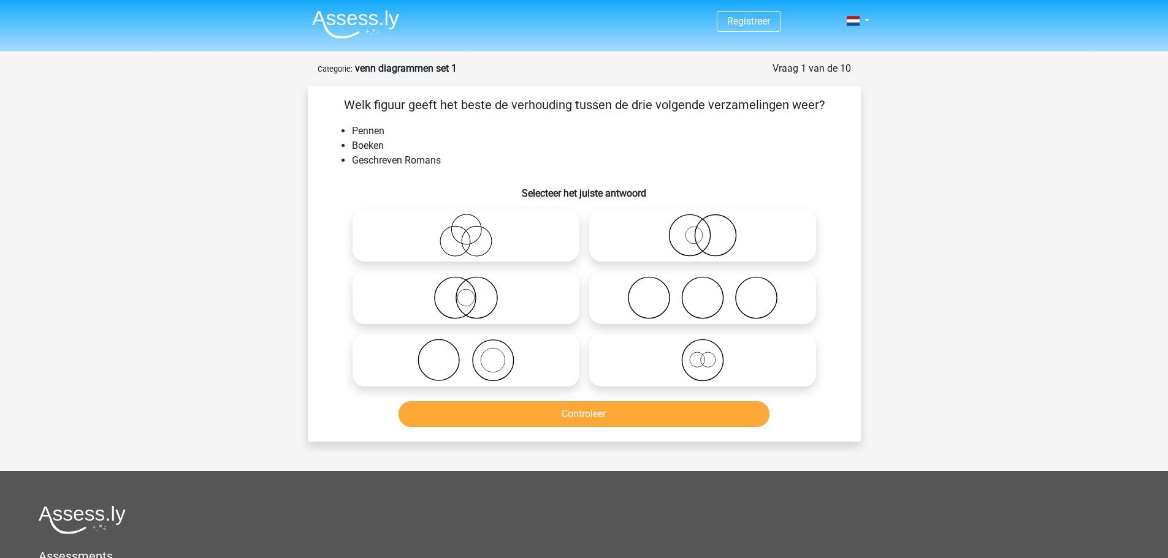
click at [472, 362] on circle at bounding box center [492, 360] width 41 height 41
click at [472, 354] on input "radio" at bounding box center [470, 350] width 8 height 8
radio input "true"
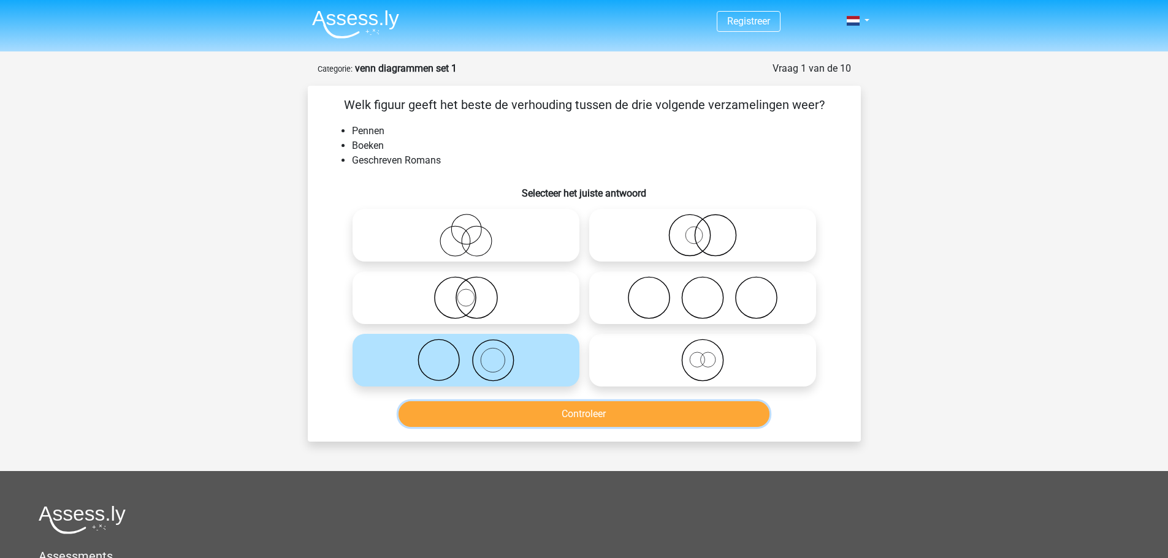
click at [586, 413] on button "Controleer" at bounding box center [583, 414] width 371 height 26
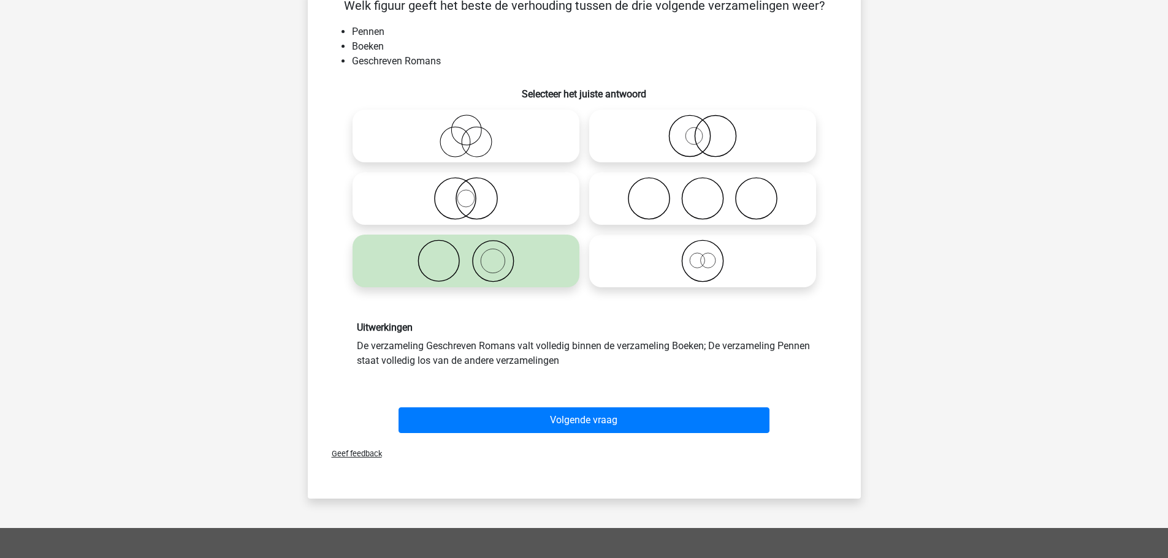
scroll to position [123, 0]
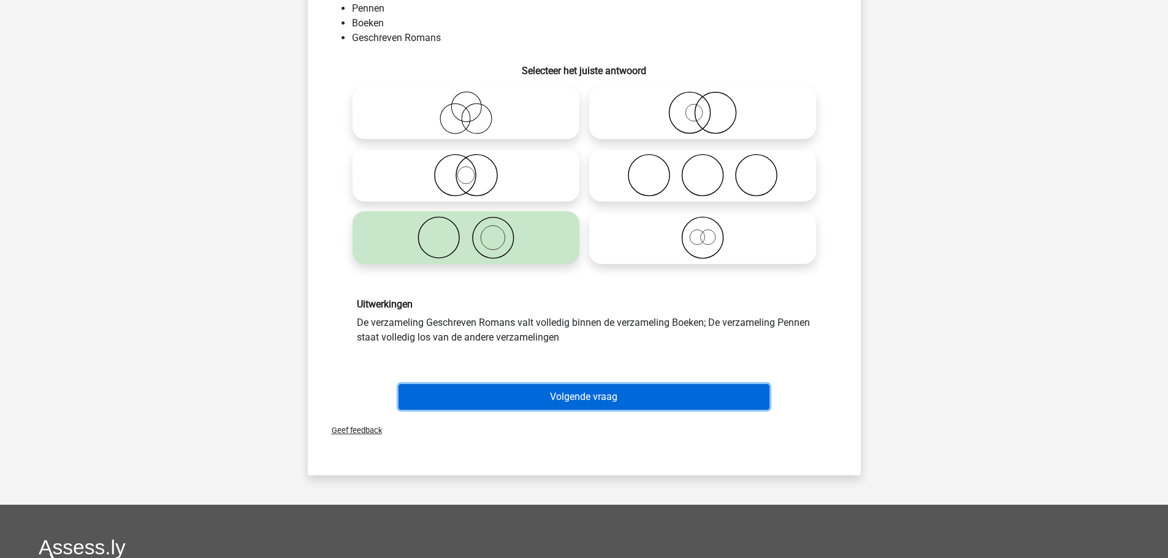
click at [605, 398] on button "Volgende vraag" at bounding box center [583, 397] width 371 height 26
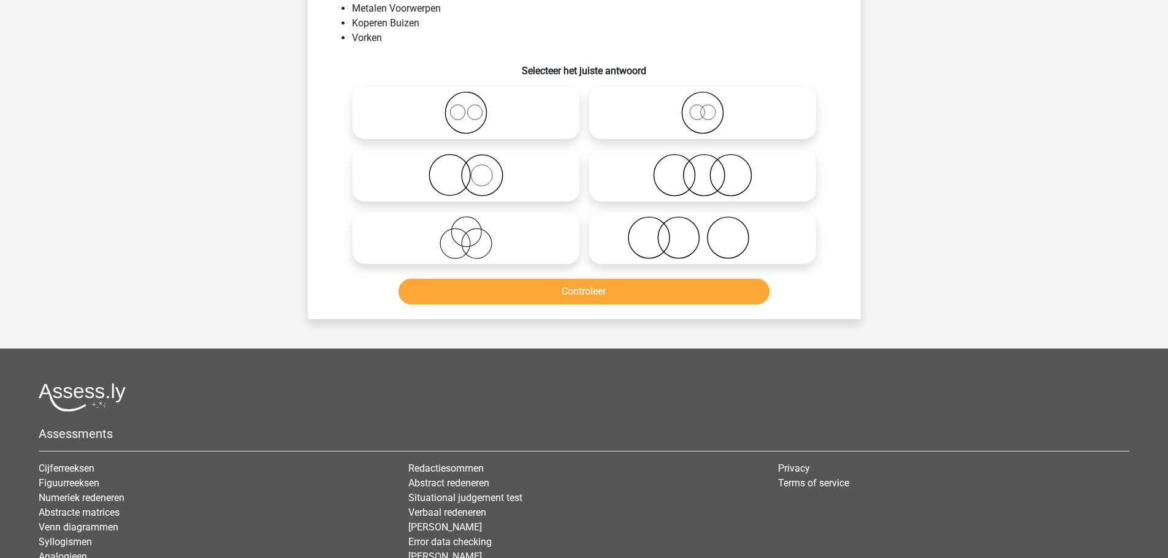
scroll to position [61, 0]
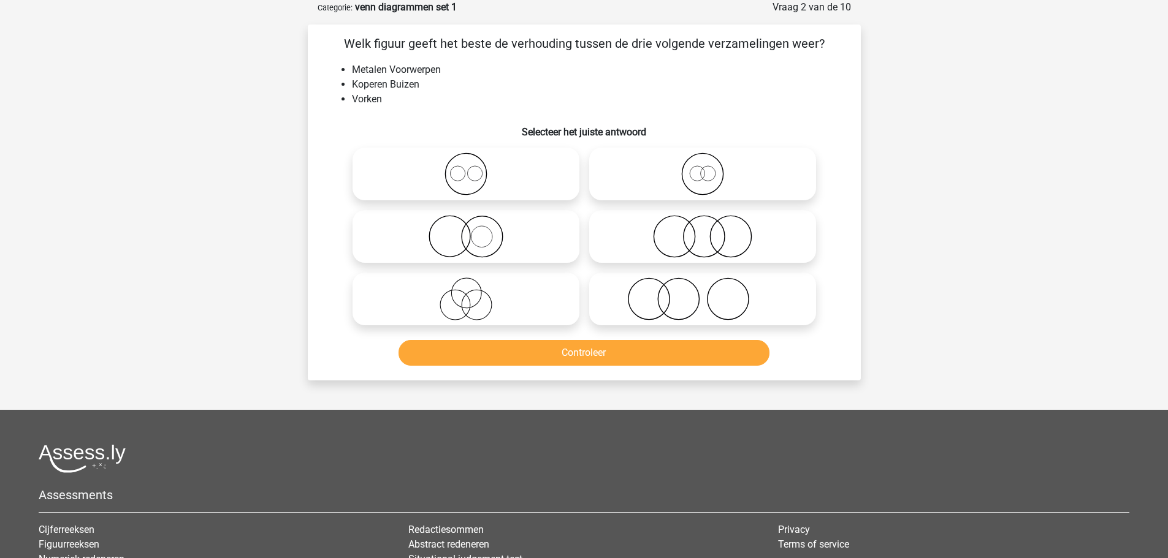
click at [465, 163] on icon at bounding box center [465, 174] width 217 height 43
click at [466, 163] on input "radio" at bounding box center [470, 164] width 8 height 8
radio input "true"
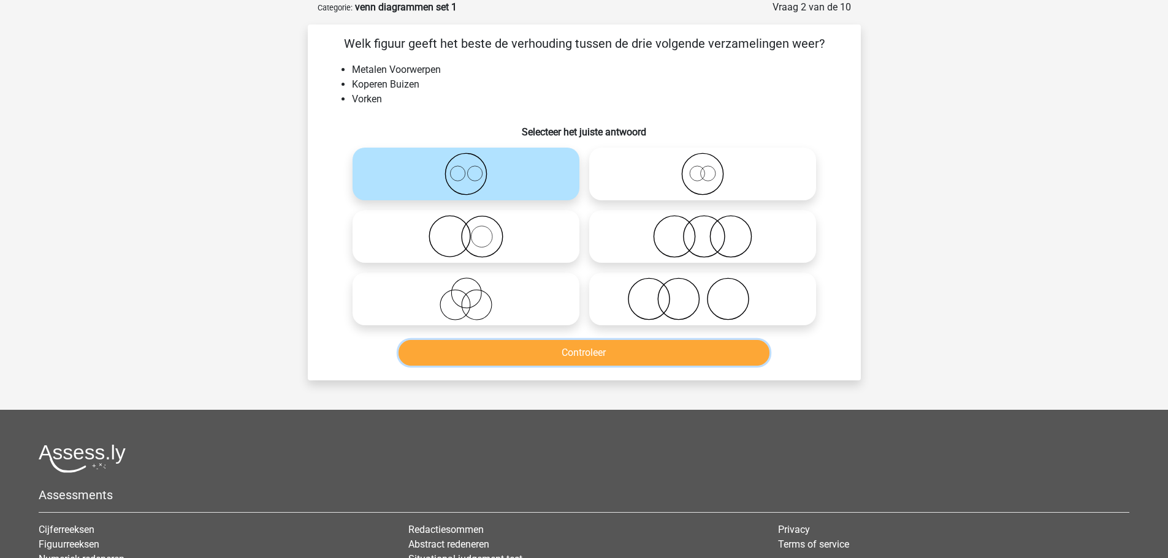
click at [589, 348] on button "Controleer" at bounding box center [583, 353] width 371 height 26
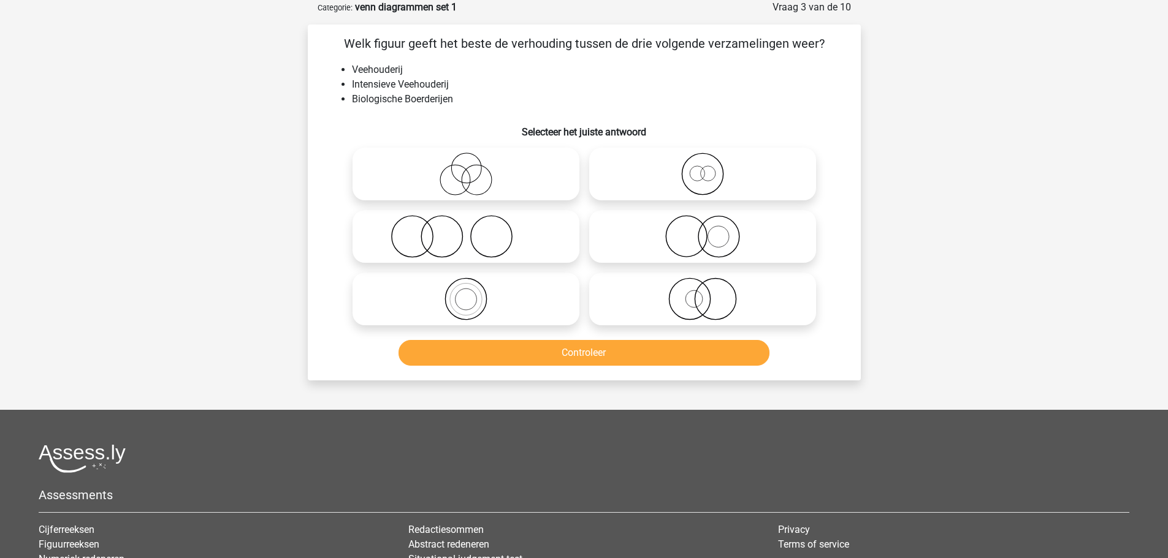
click at [721, 237] on icon at bounding box center [702, 236] width 217 height 43
click at [710, 230] on input "radio" at bounding box center [706, 227] width 8 height 8
radio input "true"
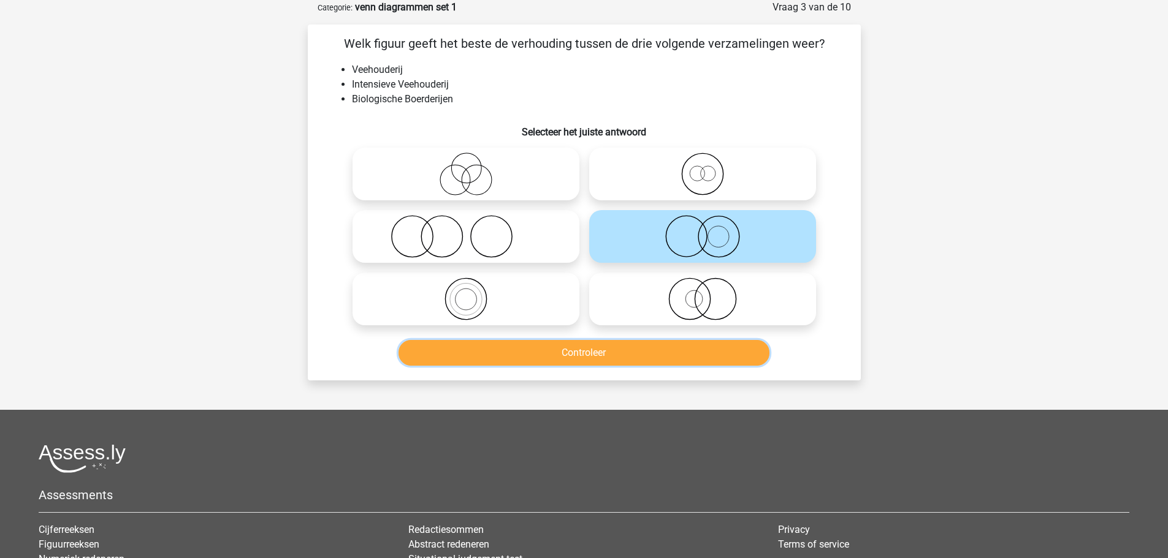
click at [701, 352] on button "Controleer" at bounding box center [583, 353] width 371 height 26
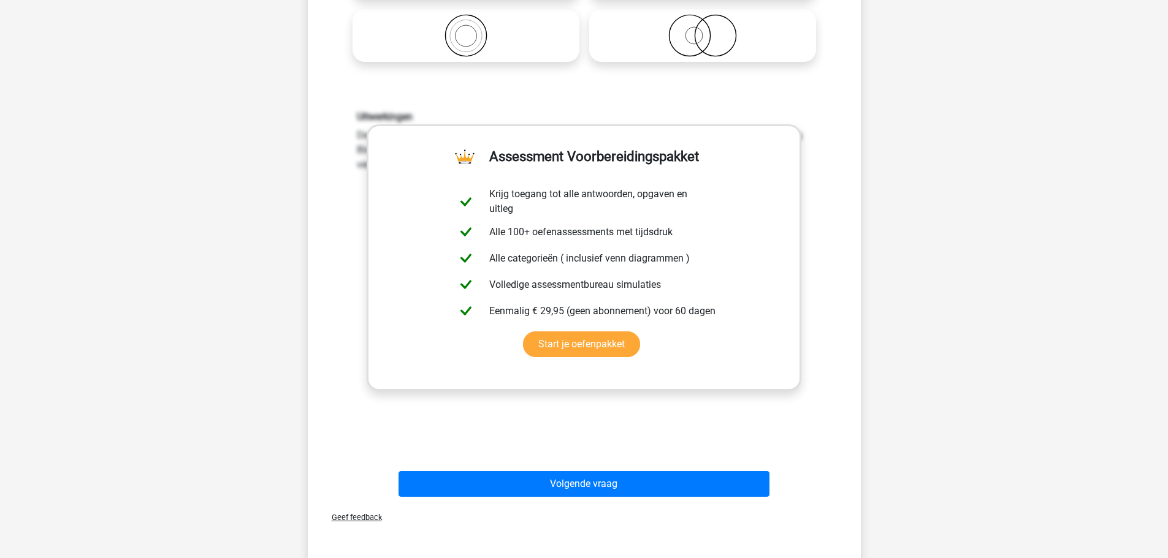
scroll to position [429, 0]
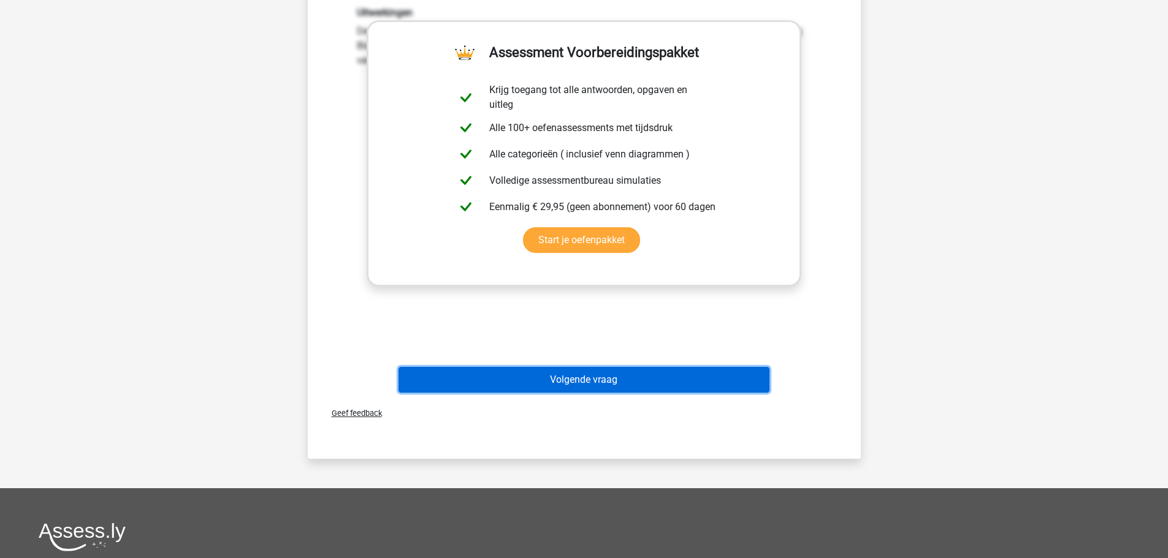
click at [609, 382] on button "Volgende vraag" at bounding box center [583, 380] width 371 height 26
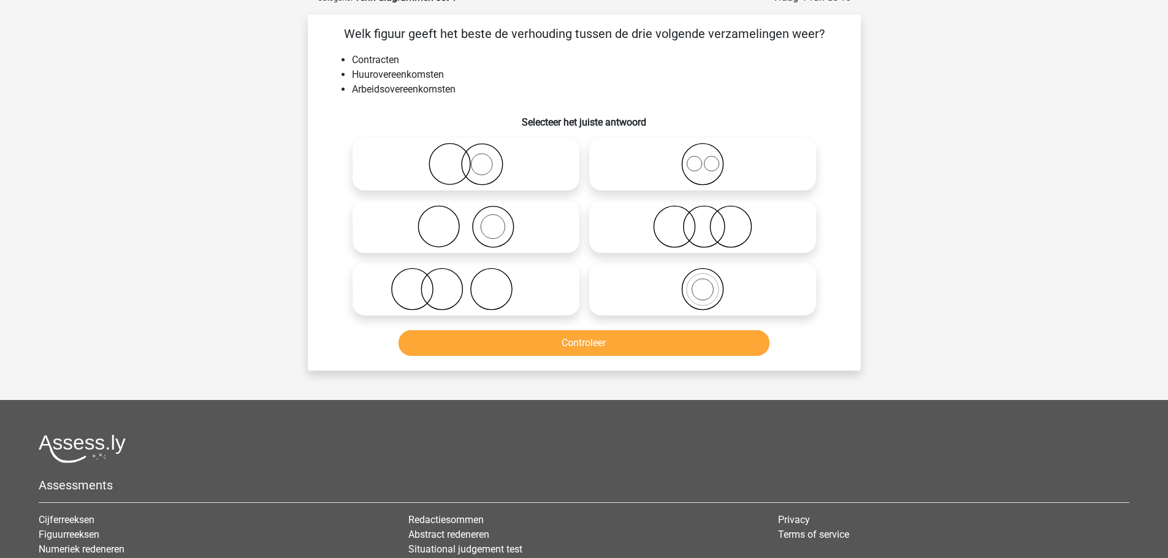
scroll to position [61, 0]
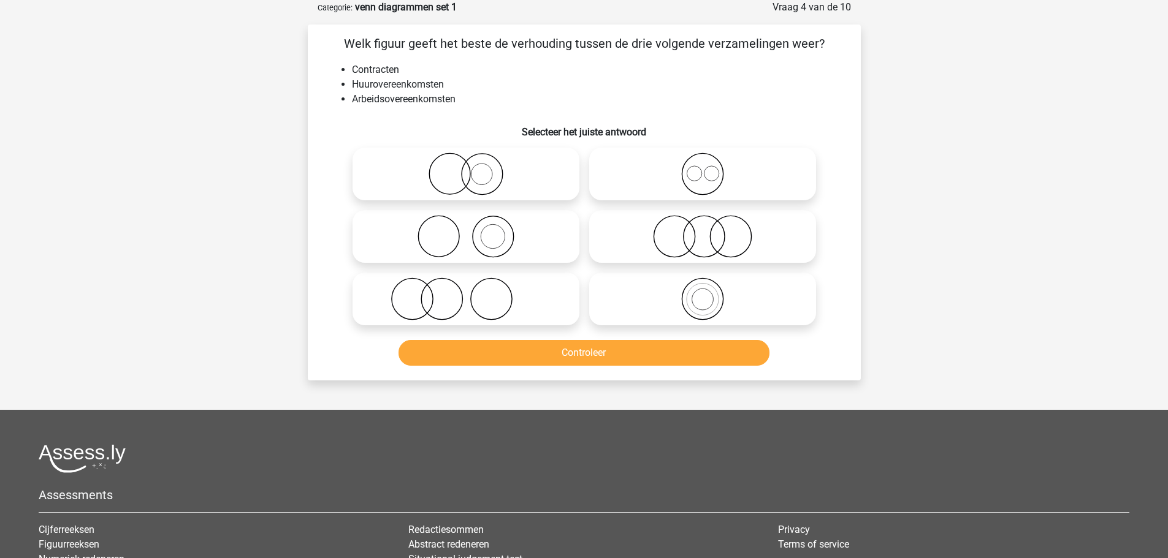
click at [701, 170] on circle at bounding box center [694, 173] width 15 height 15
click at [702, 168] on input "radio" at bounding box center [706, 164] width 8 height 8
radio input "true"
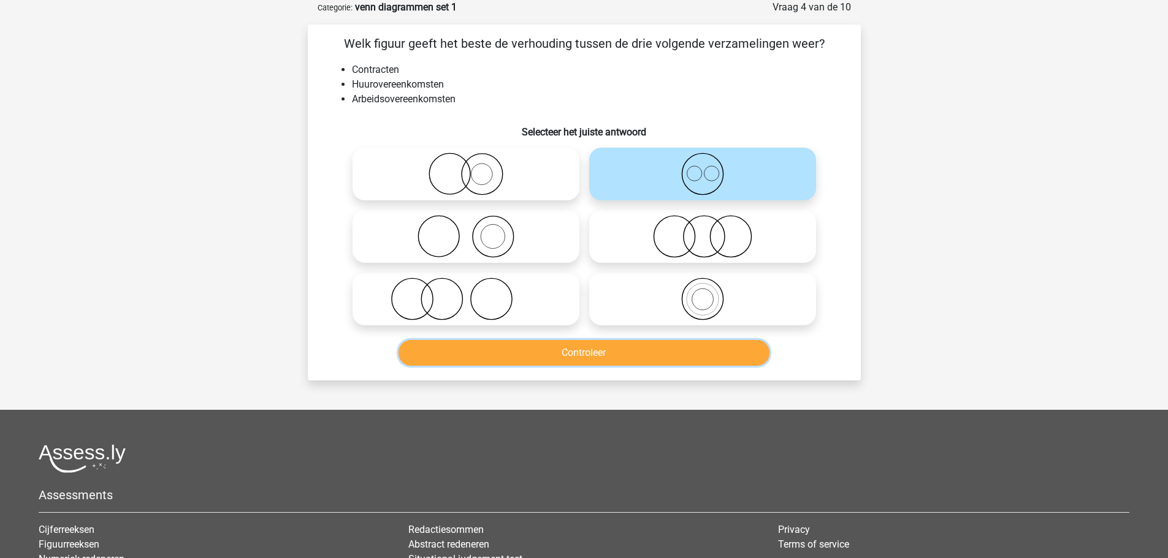
click at [688, 359] on button "Controleer" at bounding box center [583, 353] width 371 height 26
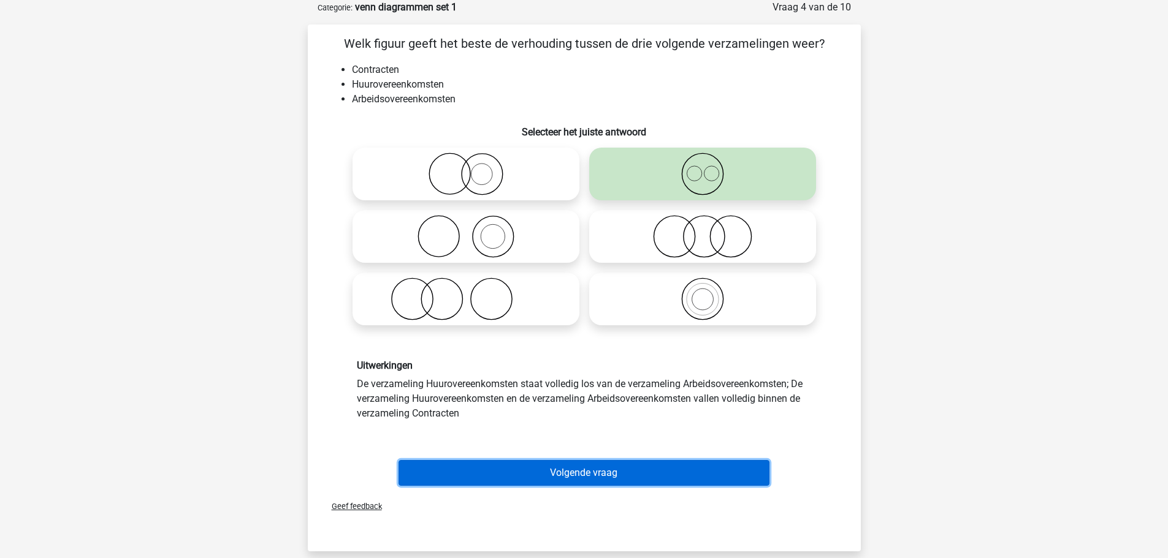
click at [639, 476] on button "Volgende vraag" at bounding box center [583, 473] width 371 height 26
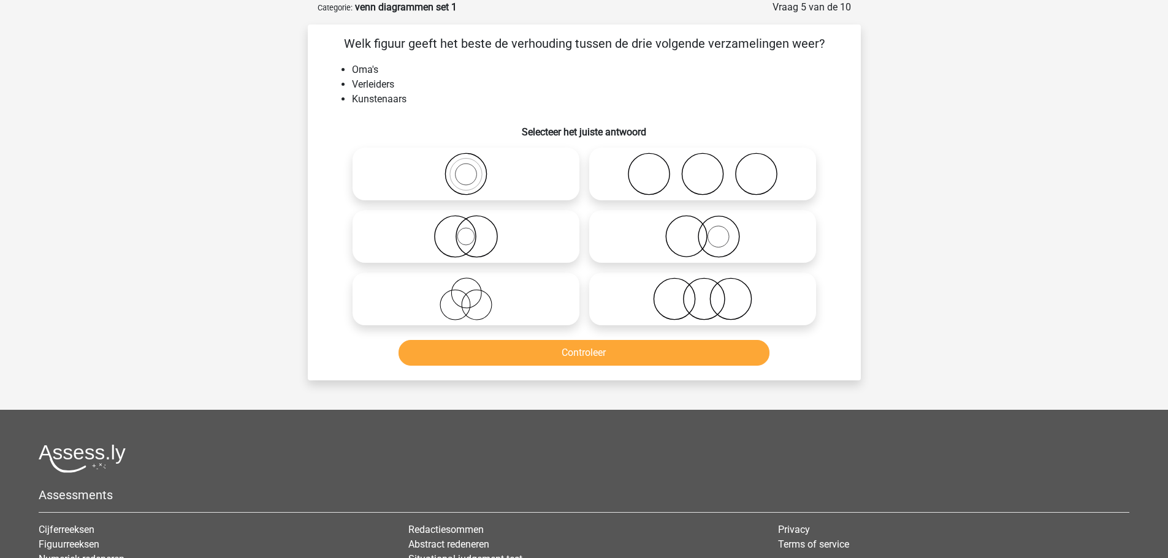
click at [468, 304] on icon at bounding box center [465, 299] width 217 height 43
click at [468, 293] on input "radio" at bounding box center [470, 289] width 8 height 8
radio input "true"
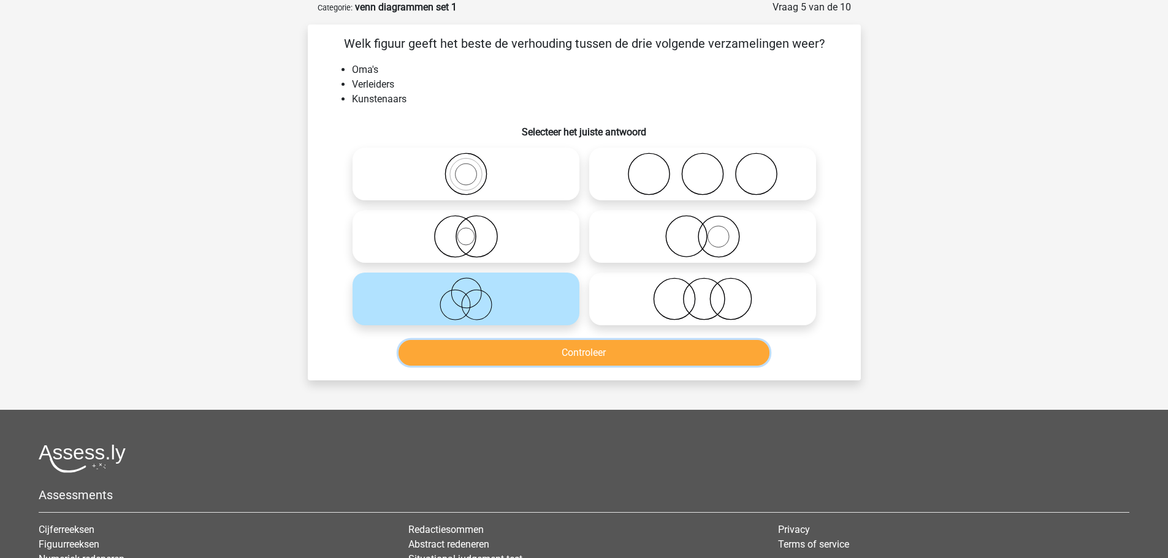
click at [519, 352] on button "Controleer" at bounding box center [583, 353] width 371 height 26
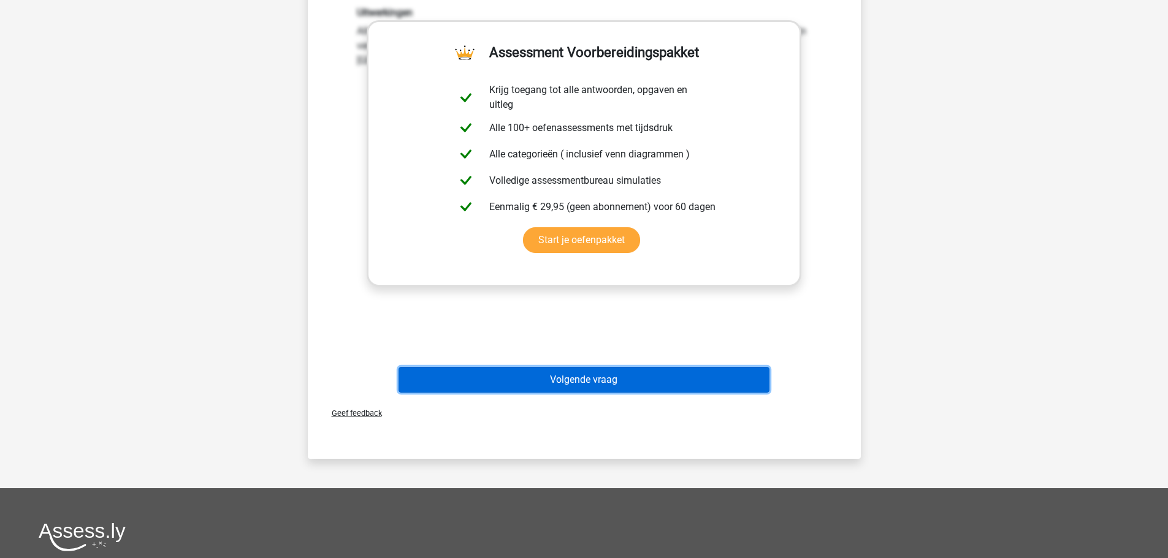
click at [555, 373] on button "Volgende vraag" at bounding box center [583, 380] width 371 height 26
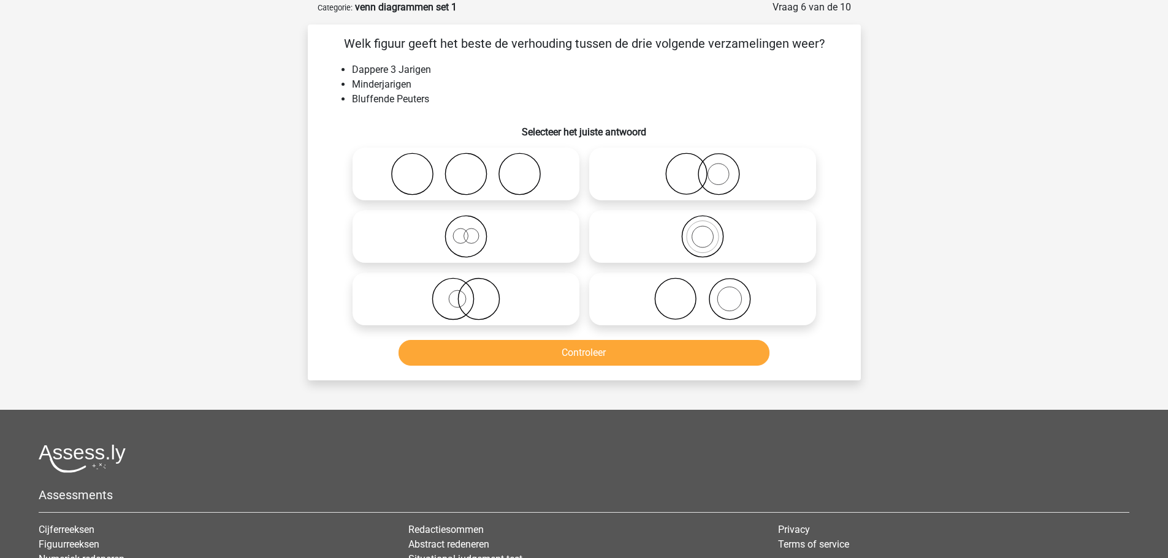
click at [509, 243] on icon at bounding box center [465, 236] width 217 height 43
click at [474, 230] on input "radio" at bounding box center [470, 227] width 8 height 8
radio input "true"
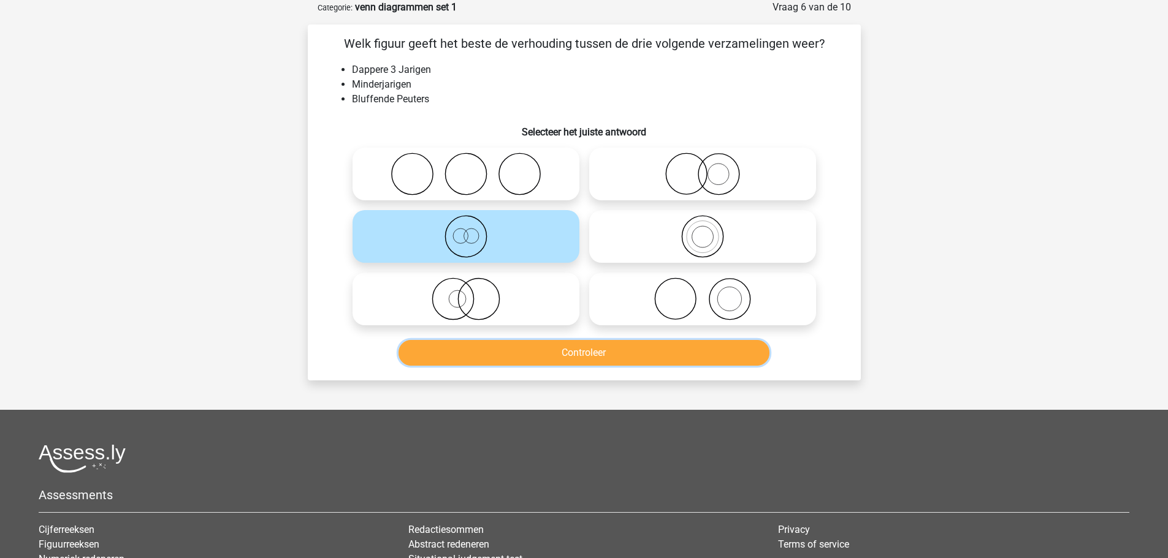
click at [580, 351] on button "Controleer" at bounding box center [583, 353] width 371 height 26
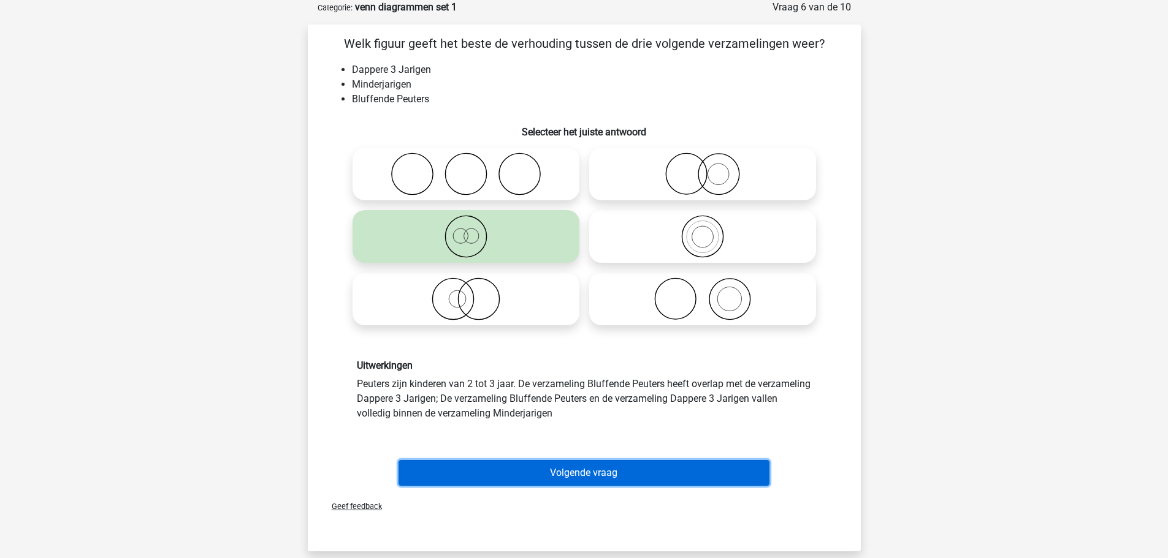
click at [606, 471] on button "Volgende vraag" at bounding box center [583, 473] width 371 height 26
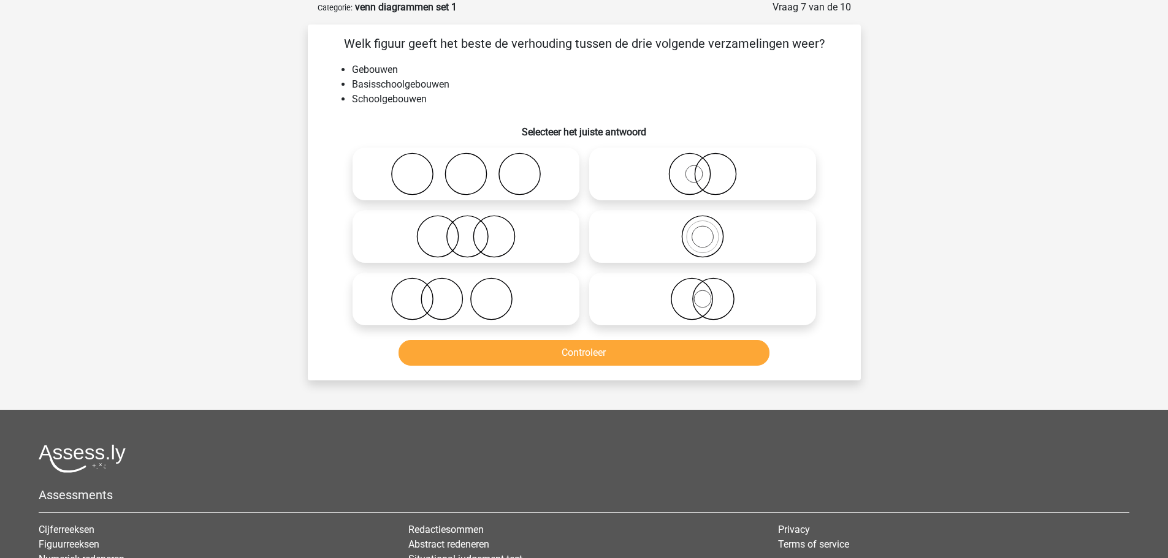
click at [706, 230] on input "radio" at bounding box center [706, 227] width 8 height 8
radio input "true"
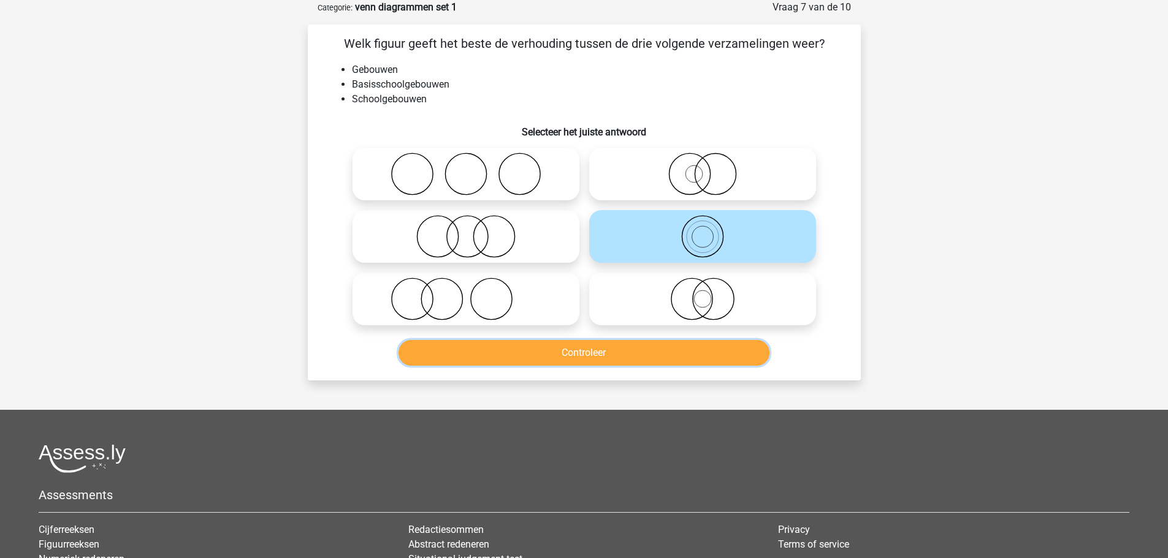
click at [664, 349] on button "Controleer" at bounding box center [583, 353] width 371 height 26
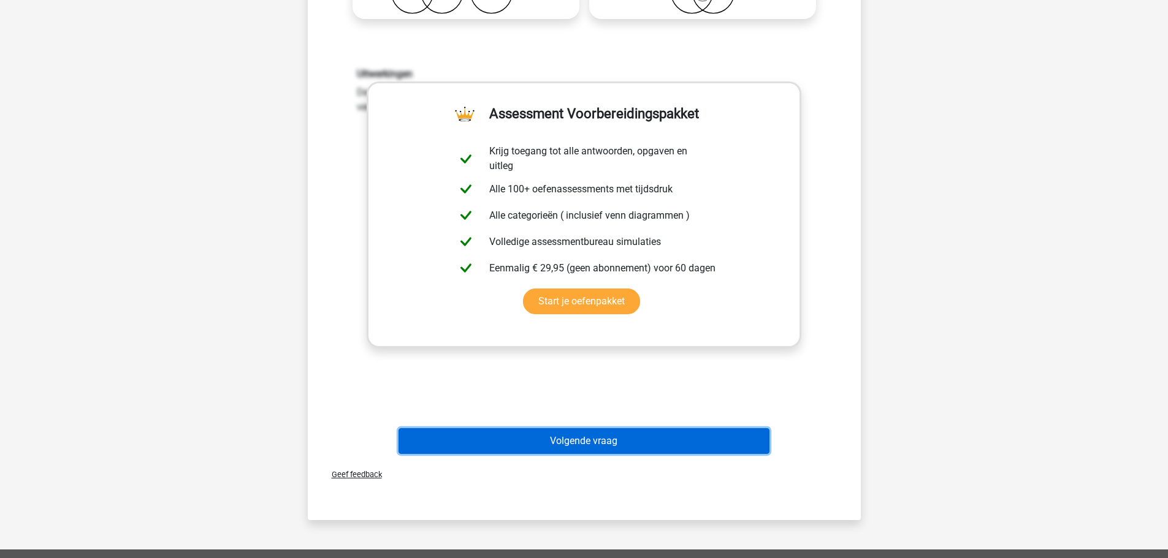
click at [587, 440] on button "Volgende vraag" at bounding box center [583, 441] width 371 height 26
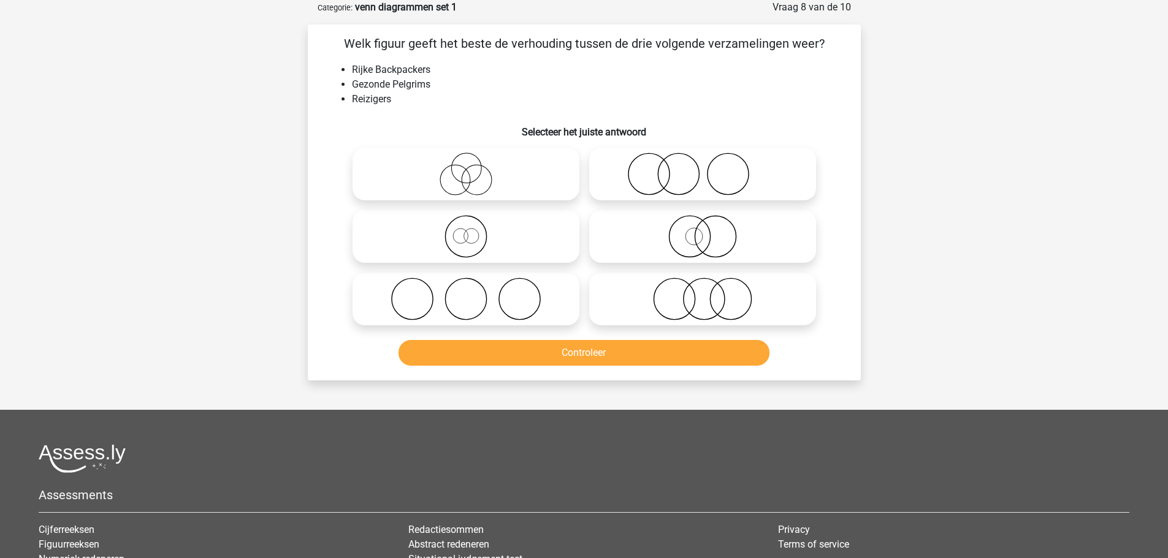
click at [474, 242] on icon at bounding box center [465, 236] width 217 height 43
click at [474, 230] on input "radio" at bounding box center [470, 227] width 8 height 8
radio input "true"
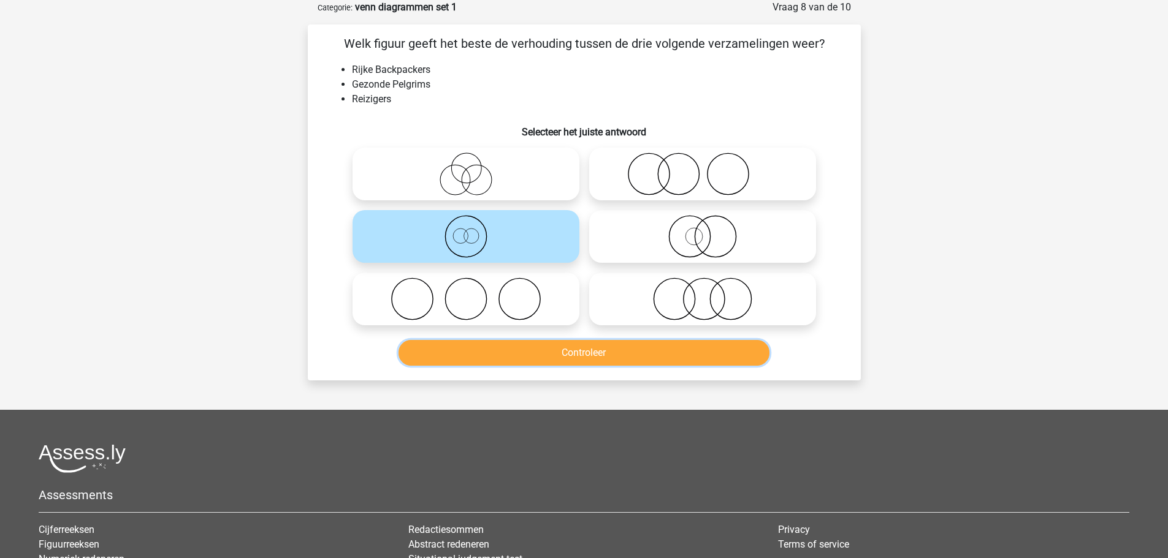
click at [580, 353] on button "Controleer" at bounding box center [583, 353] width 371 height 26
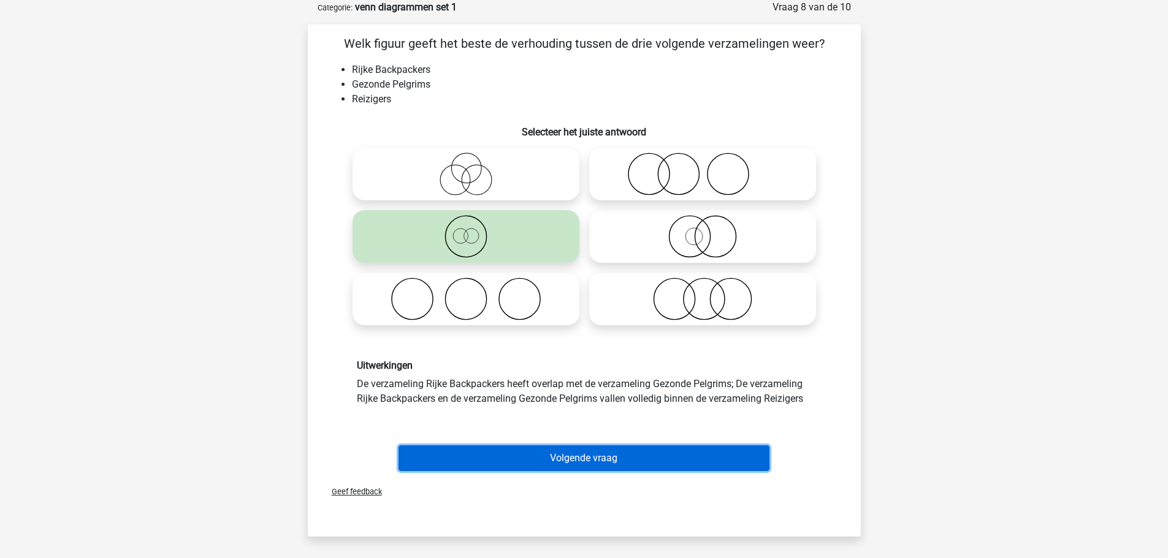
click at [611, 462] on button "Volgende vraag" at bounding box center [583, 459] width 371 height 26
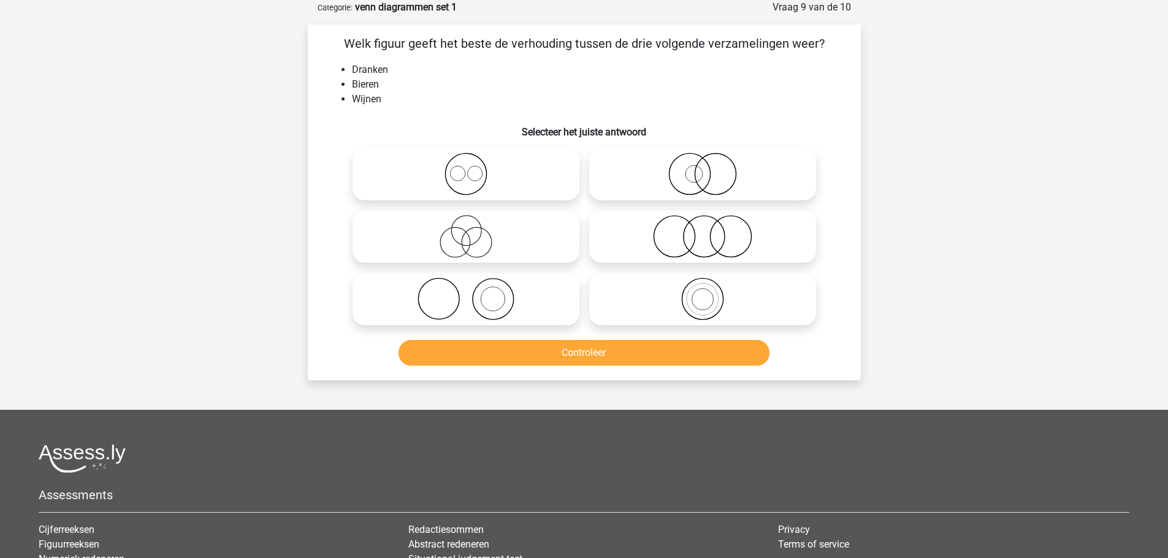
click at [467, 170] on icon at bounding box center [465, 174] width 217 height 43
click at [467, 168] on input "radio" at bounding box center [470, 164] width 8 height 8
radio input "true"
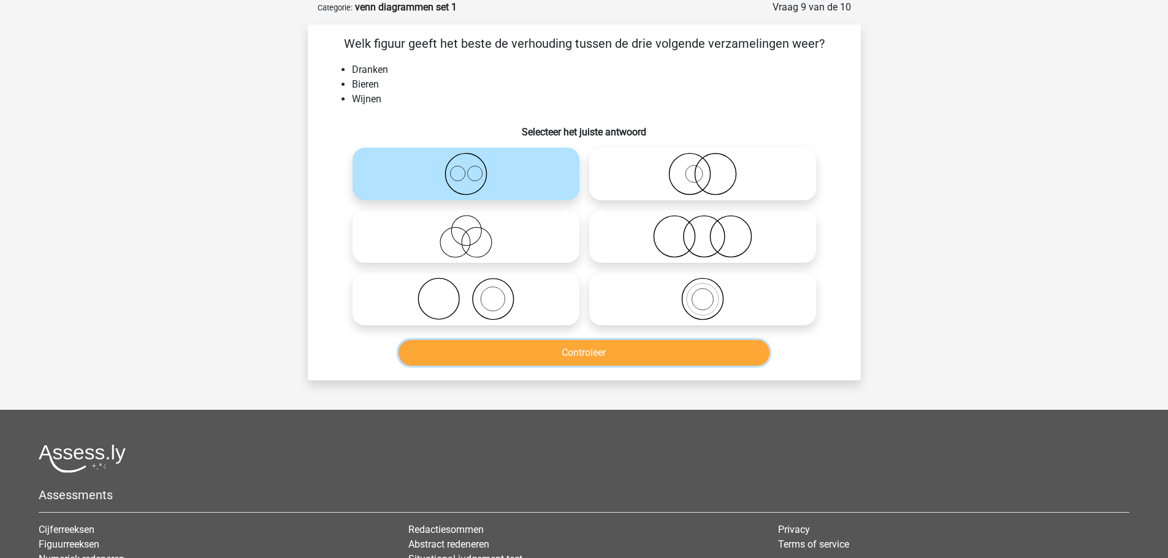
click at [587, 352] on button "Controleer" at bounding box center [583, 353] width 371 height 26
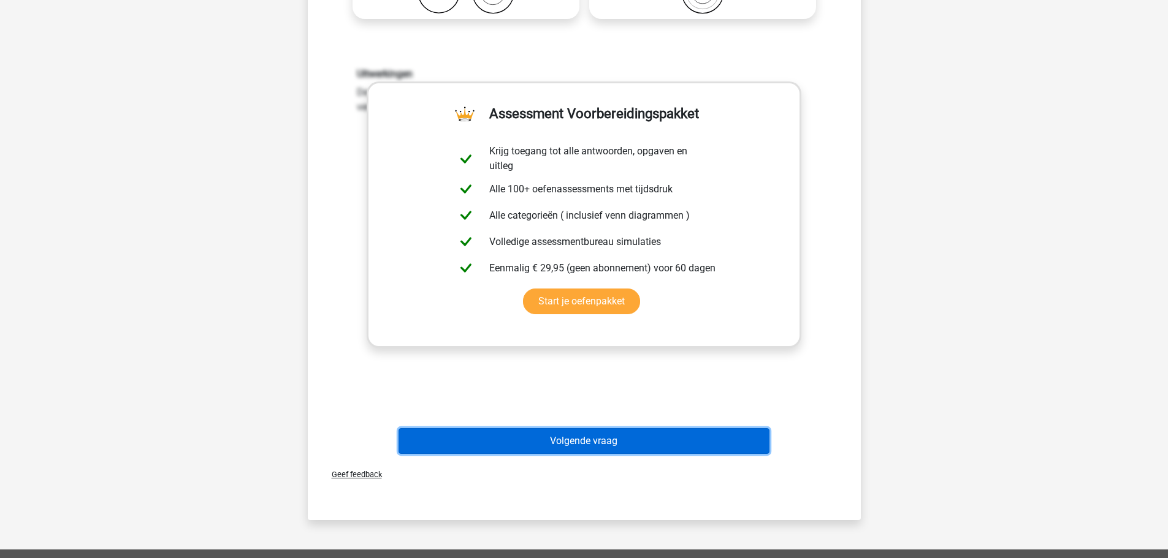
click at [629, 438] on button "Volgende vraag" at bounding box center [583, 441] width 371 height 26
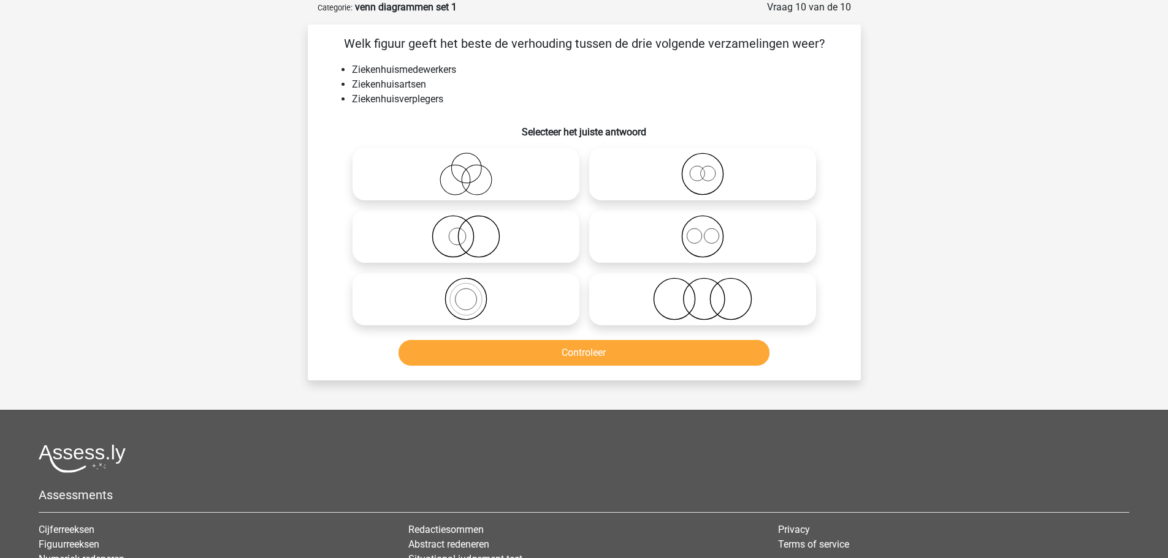
click at [692, 241] on icon at bounding box center [702, 236] width 217 height 43
click at [702, 230] on input "radio" at bounding box center [706, 227] width 8 height 8
radio input "true"
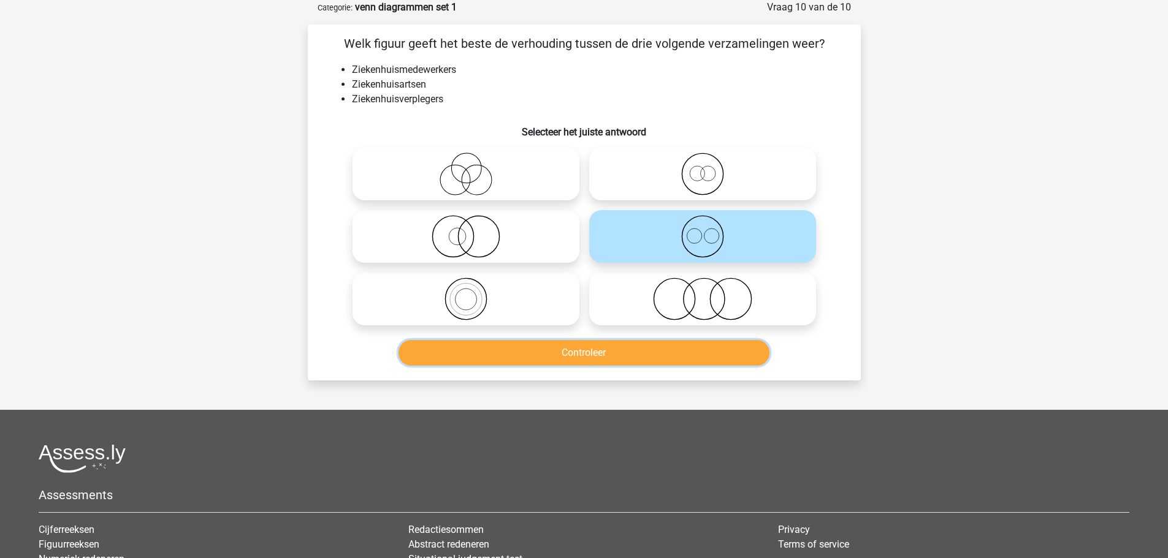
click at [642, 352] on button "Controleer" at bounding box center [583, 353] width 371 height 26
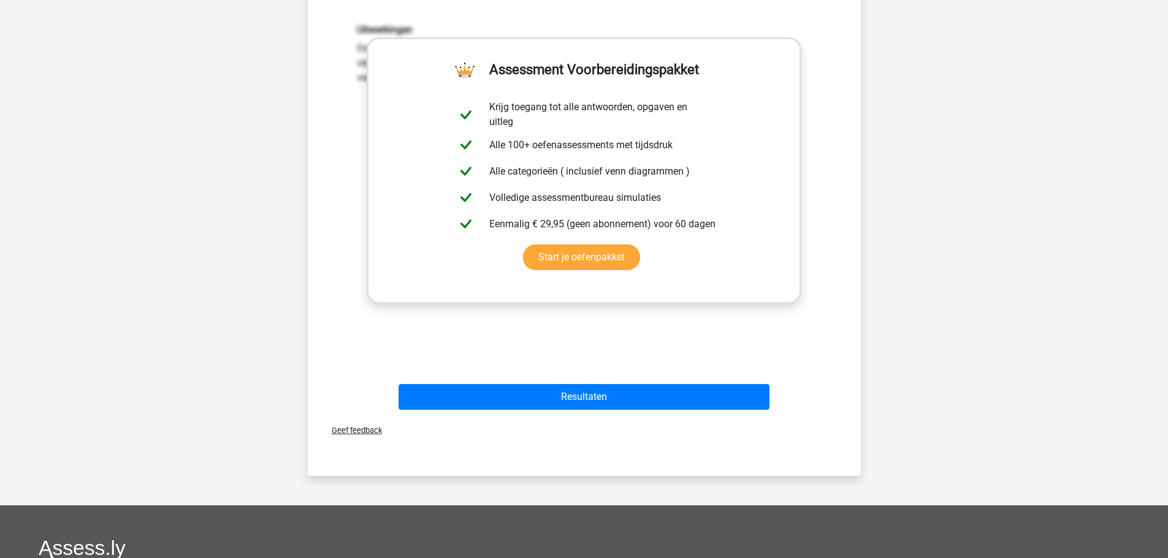
scroll to position [429, 0]
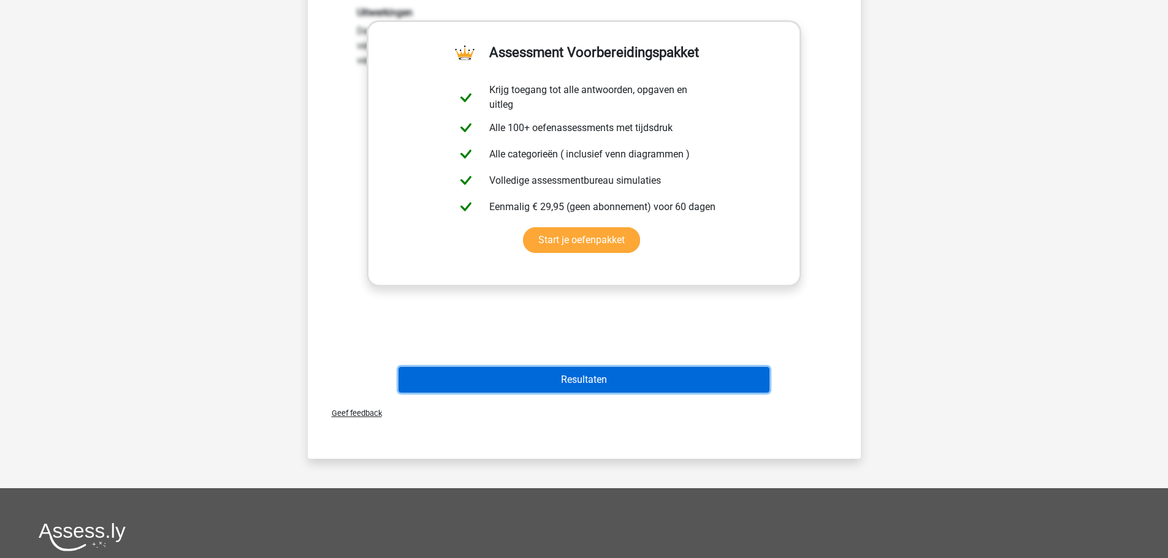
click at [588, 376] on button "Resultaten" at bounding box center [583, 380] width 371 height 26
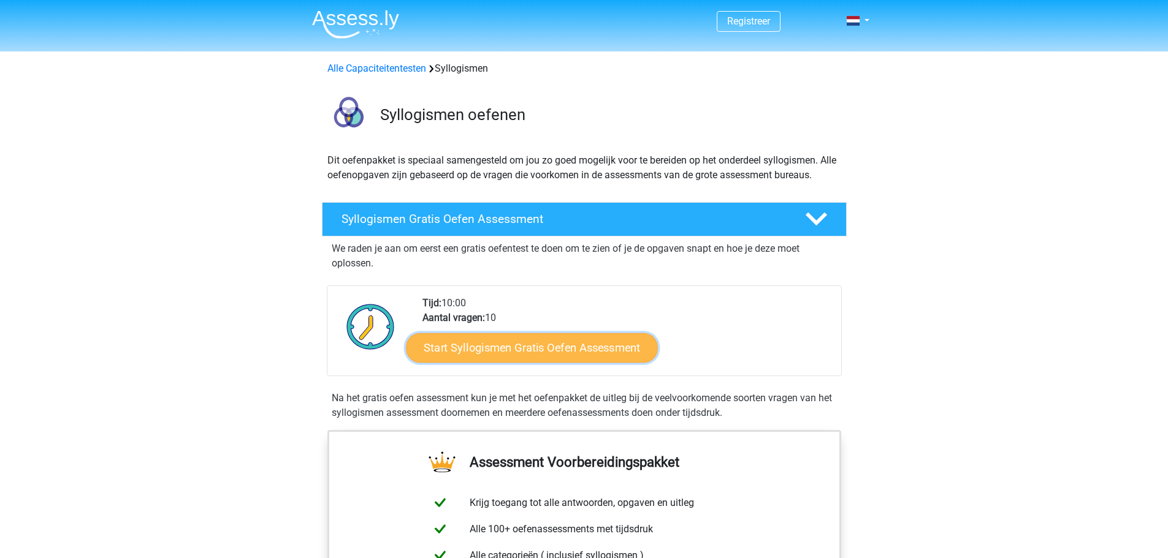
click at [537, 348] on link "Start Syllogismen Gratis Oefen Assessment" at bounding box center [532, 347] width 252 height 29
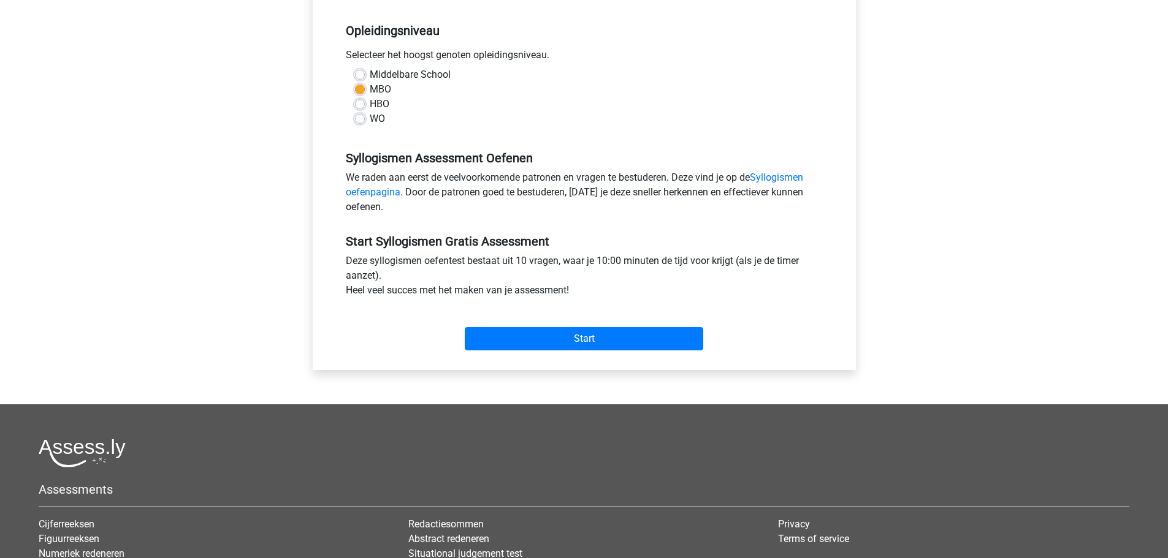
scroll to position [245, 0]
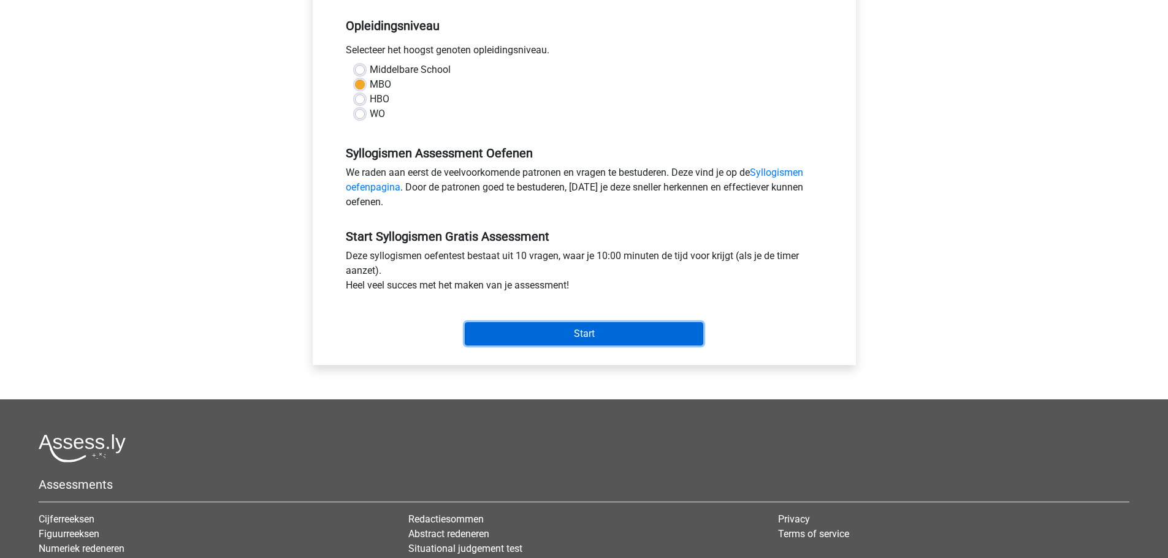
click at [597, 335] on input "Start" at bounding box center [584, 333] width 238 height 23
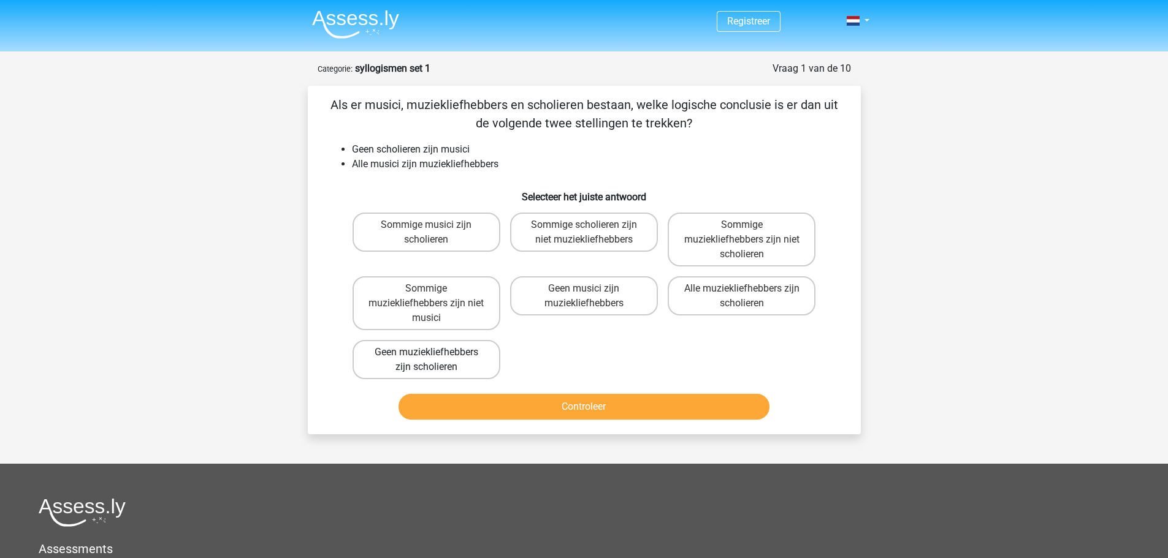
click at [474, 364] on label "Geen muziekliefhebbers zijn scholieren" at bounding box center [426, 359] width 148 height 39
click at [434, 360] on input "Geen muziekliefhebbers zijn scholieren" at bounding box center [430, 356] width 8 height 8
radio input "true"
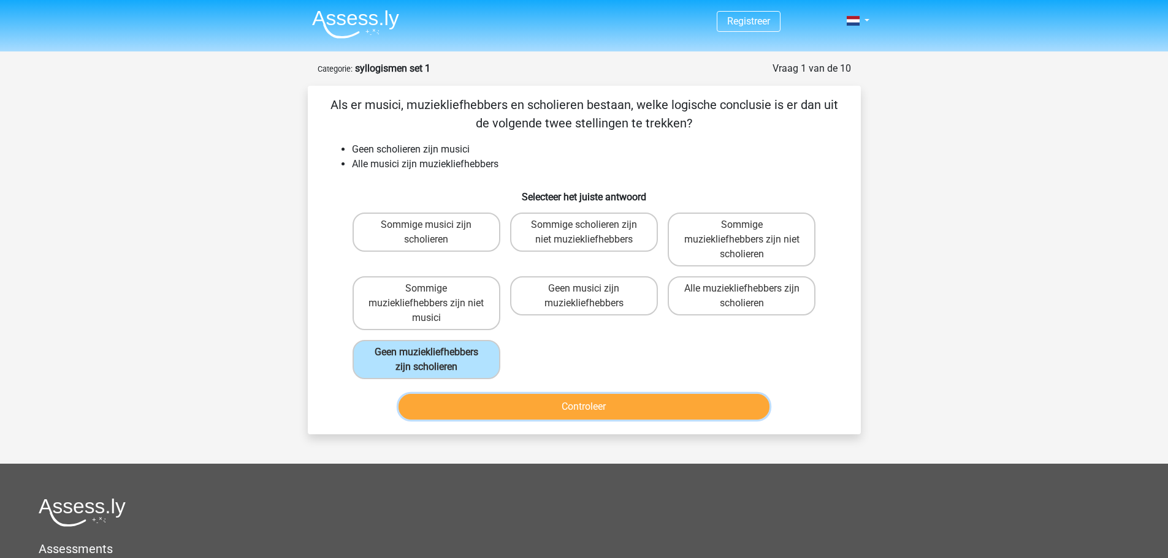
click at [542, 406] on button "Controleer" at bounding box center [583, 407] width 371 height 26
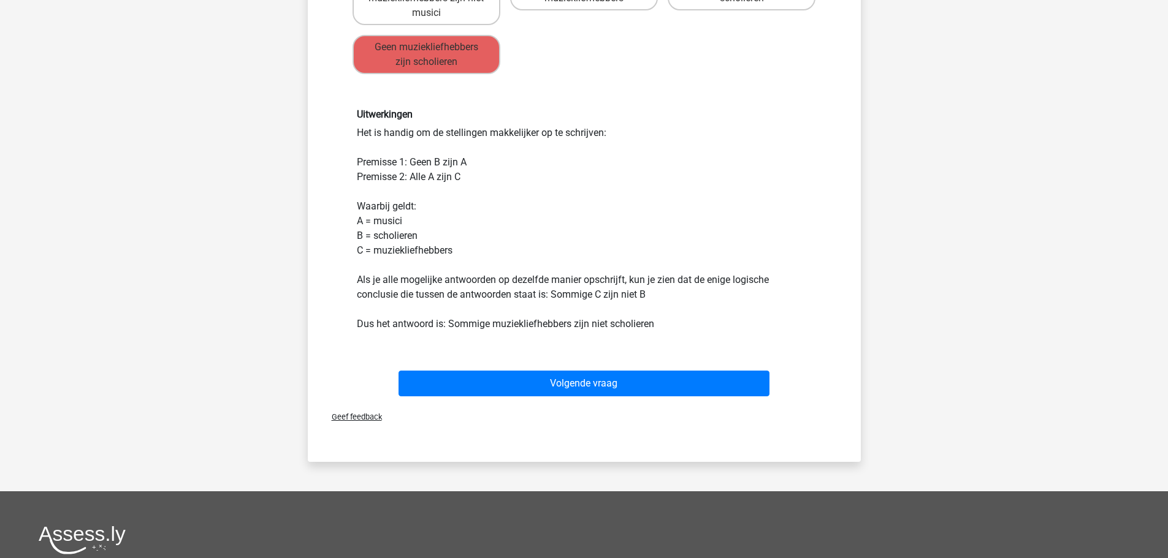
scroll to position [306, 0]
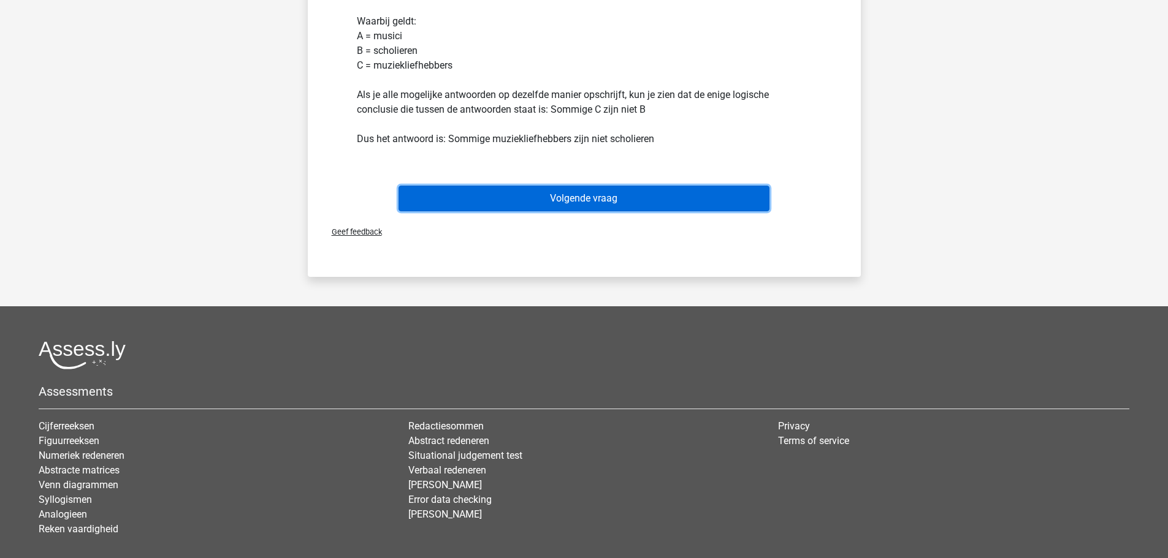
click at [585, 199] on button "Volgende vraag" at bounding box center [583, 199] width 371 height 26
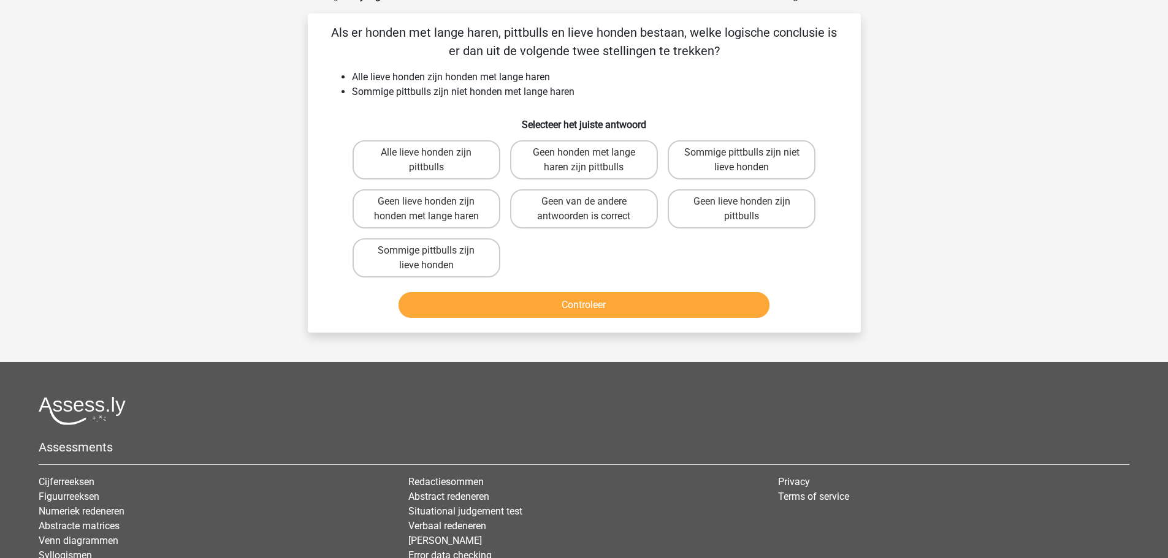
scroll to position [61, 0]
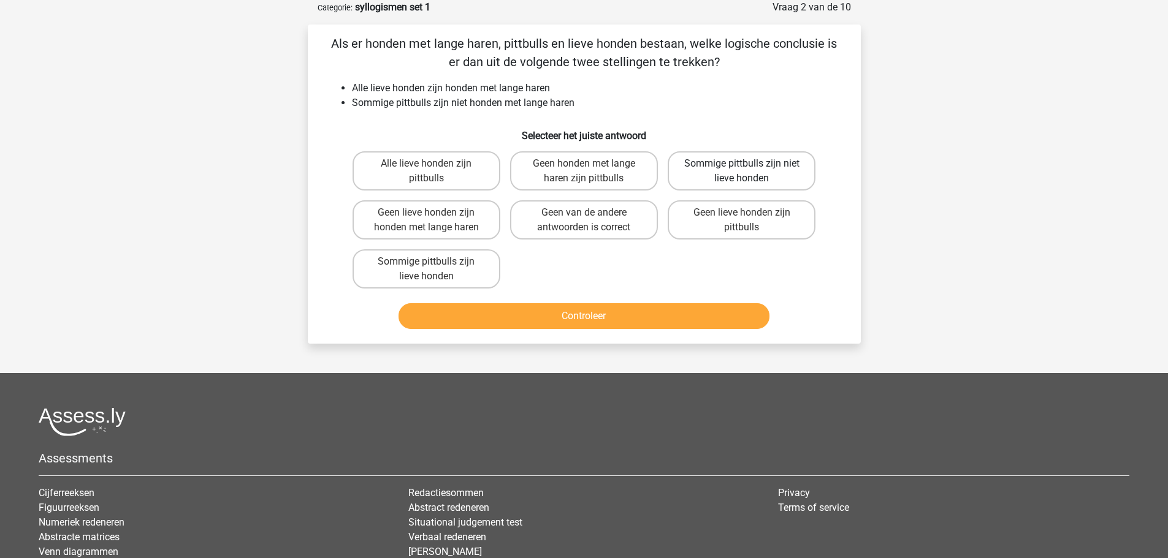
click at [742, 172] on input "Sommige pittbulls zijn niet lieve honden" at bounding box center [746, 168] width 8 height 8
radio input "true"
click at [611, 320] on button "Controleer" at bounding box center [583, 316] width 371 height 26
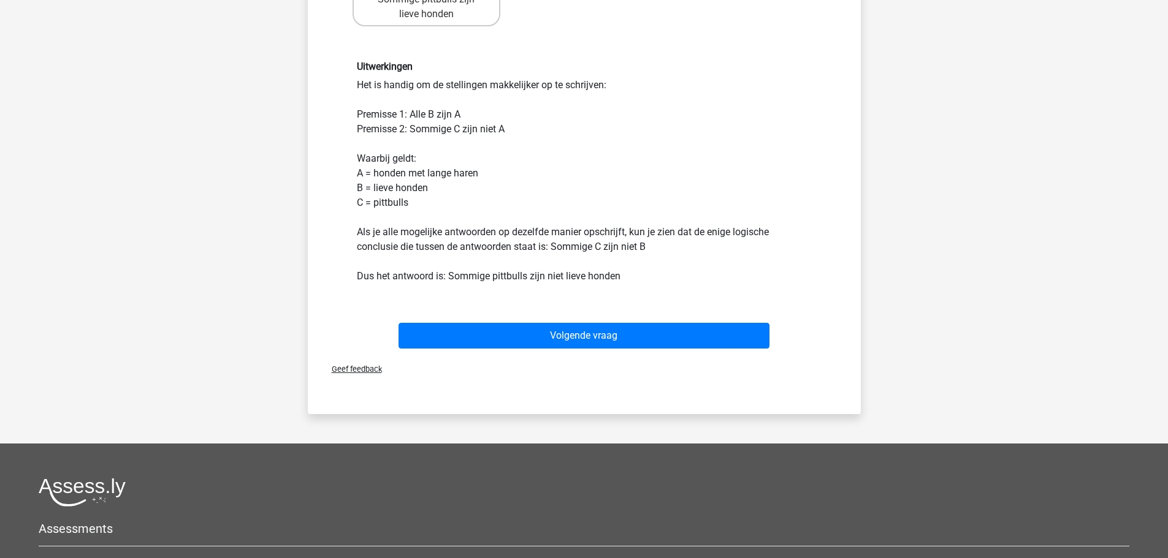
scroll to position [368, 0]
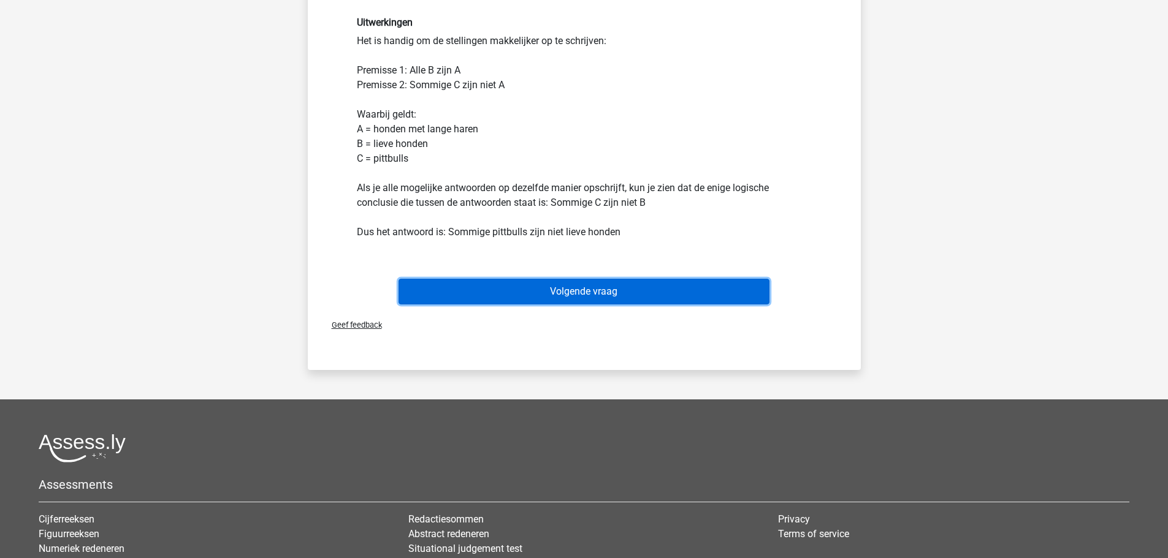
click at [612, 292] on button "Volgende vraag" at bounding box center [583, 292] width 371 height 26
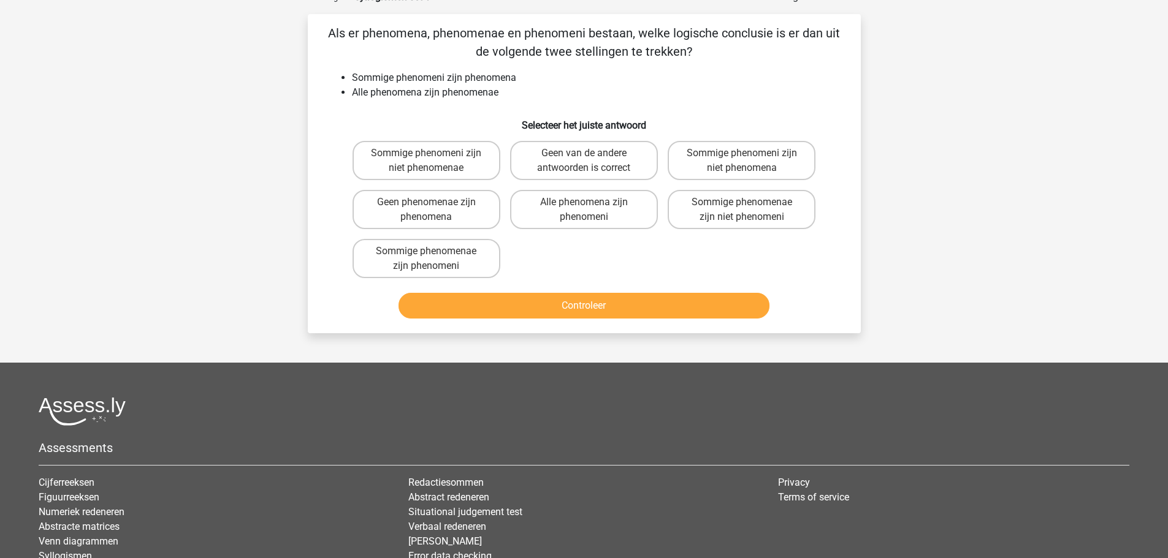
scroll to position [61, 0]
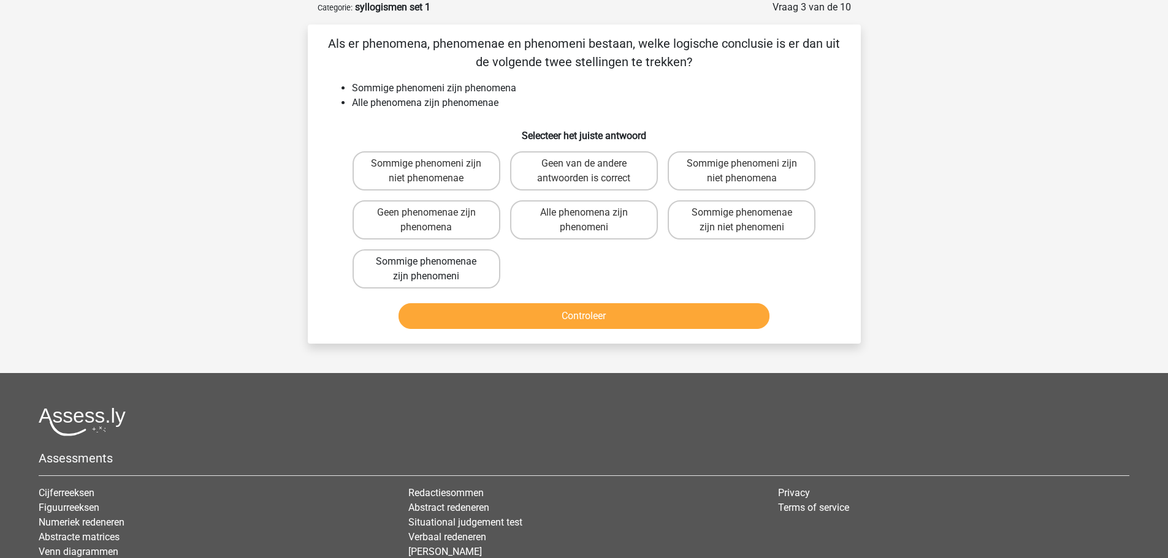
click at [475, 266] on label "Sommige phenomenae zijn phenomeni" at bounding box center [426, 268] width 148 height 39
click at [434, 266] on input "Sommige phenomenae zijn phenomeni" at bounding box center [430, 266] width 8 height 8
radio input "true"
click at [574, 317] on button "Controleer" at bounding box center [583, 316] width 371 height 26
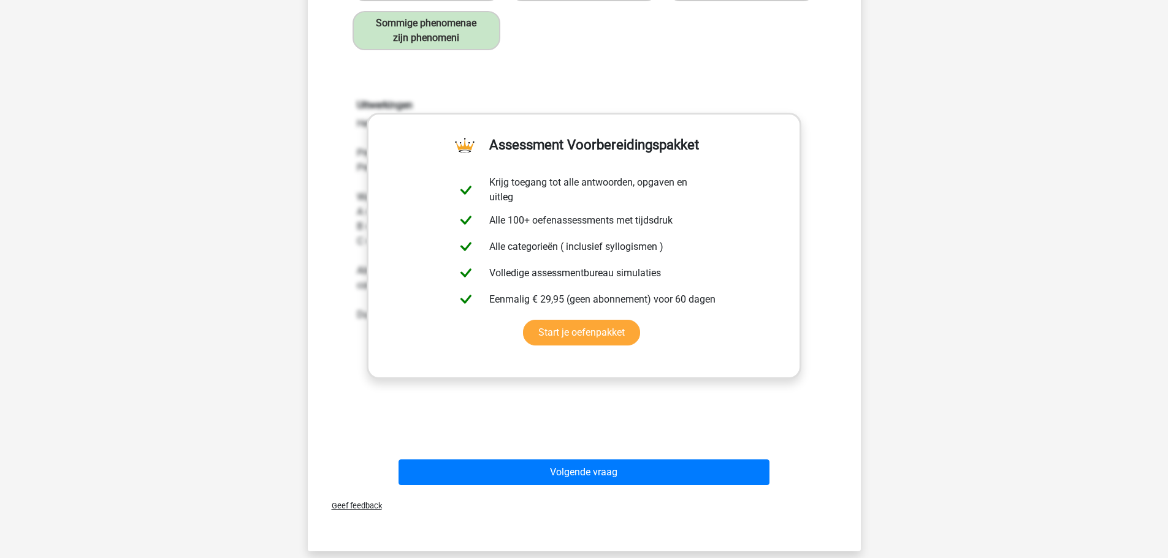
scroll to position [429, 0]
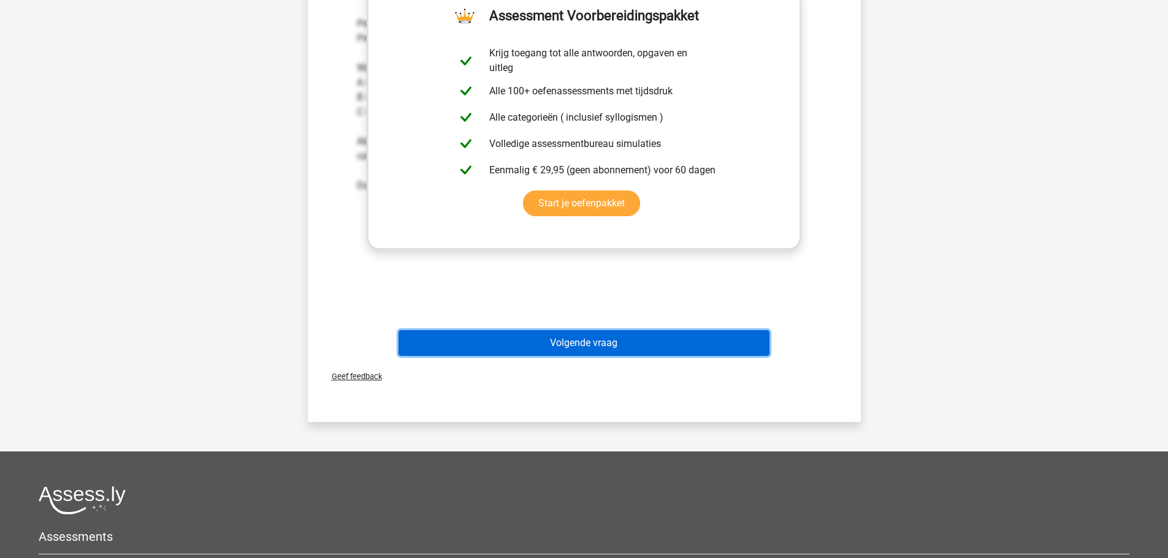
click at [588, 338] on button "Volgende vraag" at bounding box center [583, 343] width 371 height 26
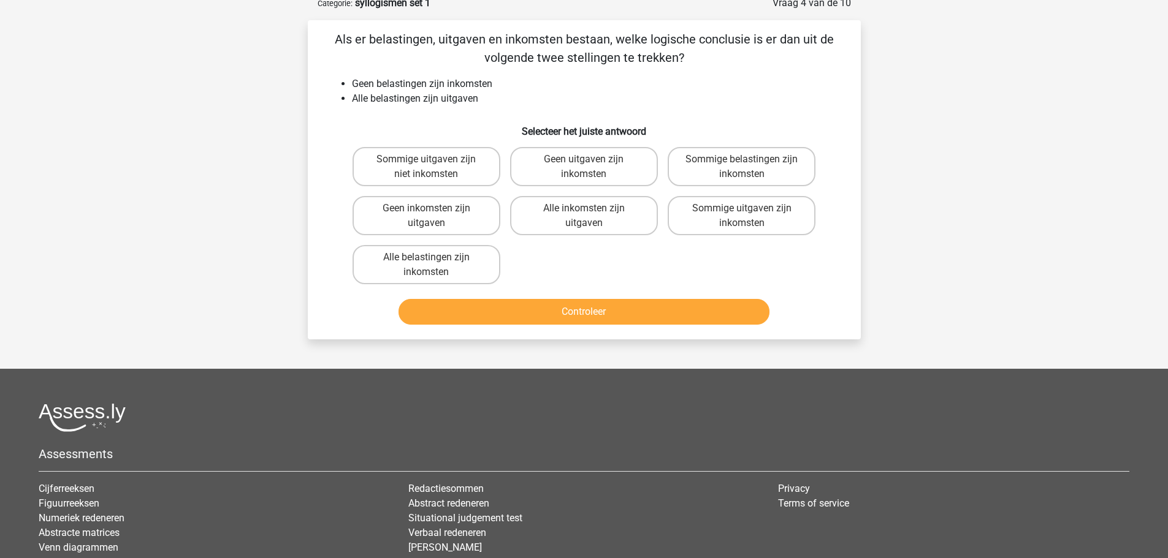
scroll to position [61, 0]
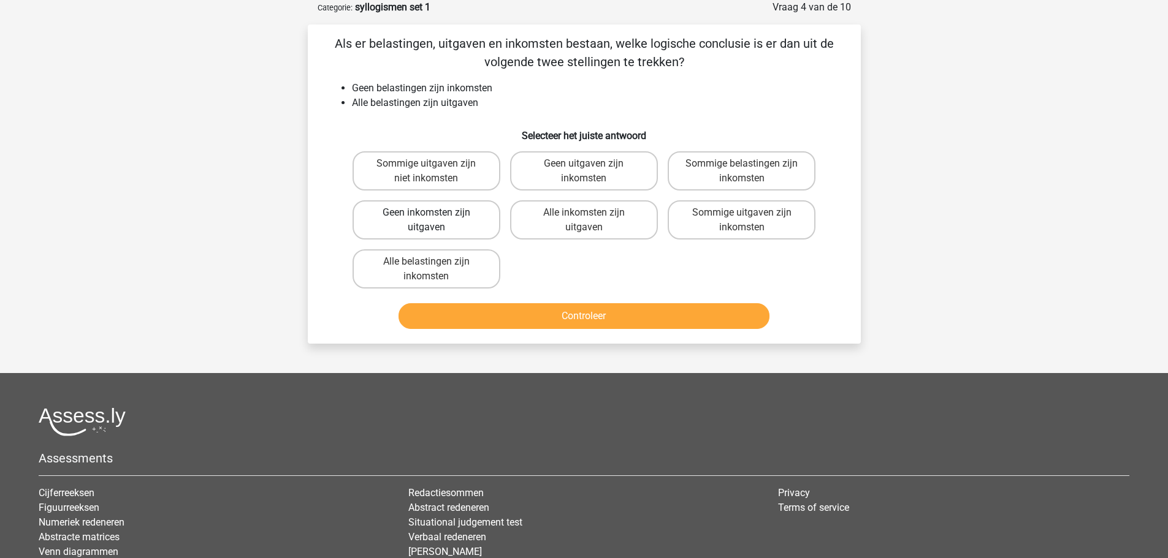
click at [460, 224] on label "Geen inkomsten zijn uitgaven" at bounding box center [426, 219] width 148 height 39
click at [434, 221] on input "Geen inkomsten zijn uitgaven" at bounding box center [430, 217] width 8 height 8
radio input "true"
click at [569, 319] on button "Controleer" at bounding box center [583, 316] width 371 height 26
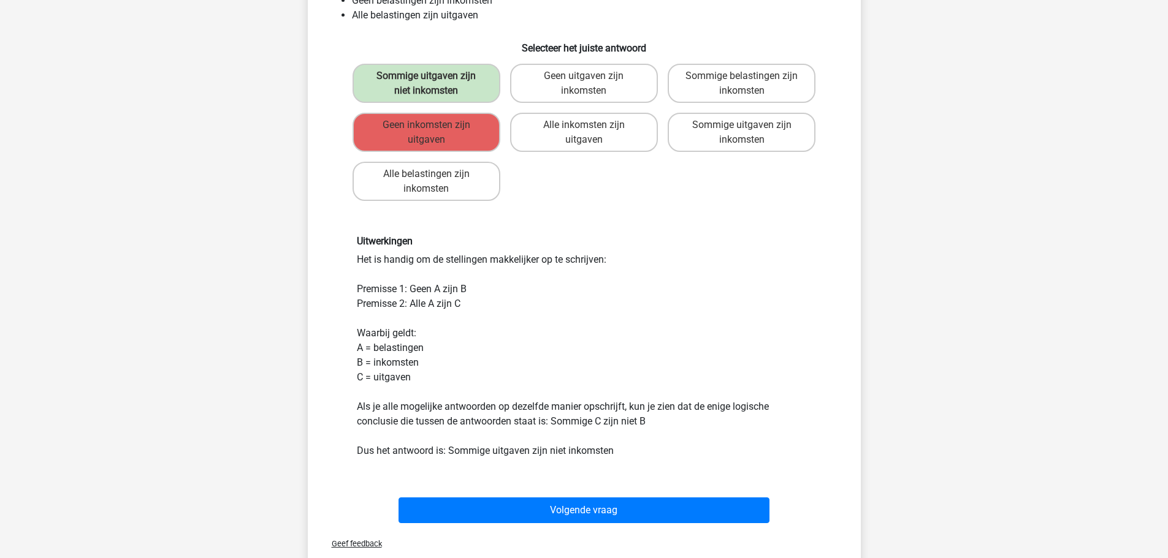
scroll to position [184, 0]
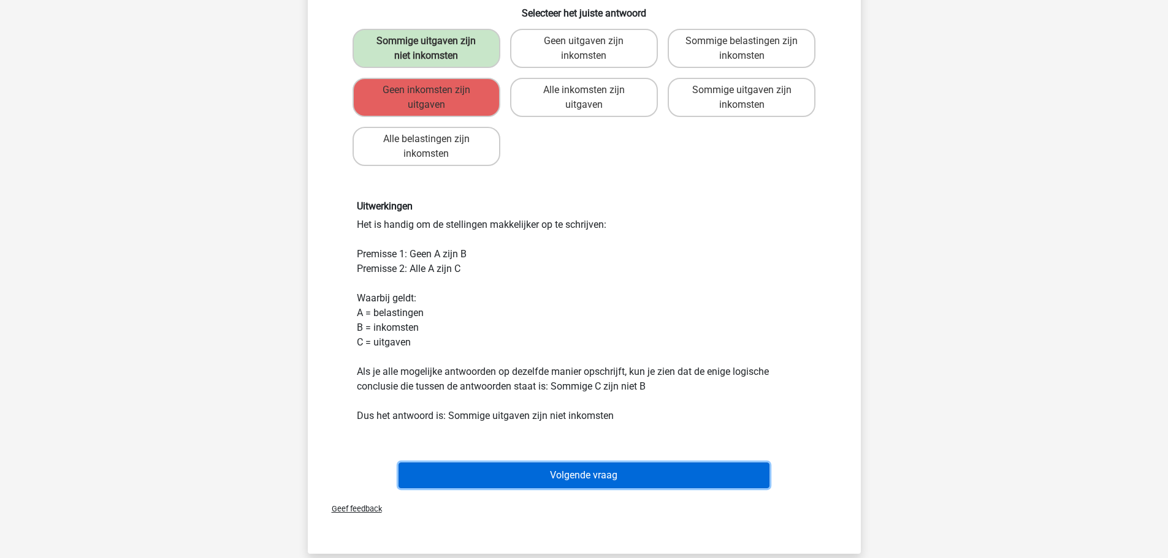
click at [569, 471] on button "Volgende vraag" at bounding box center [583, 476] width 371 height 26
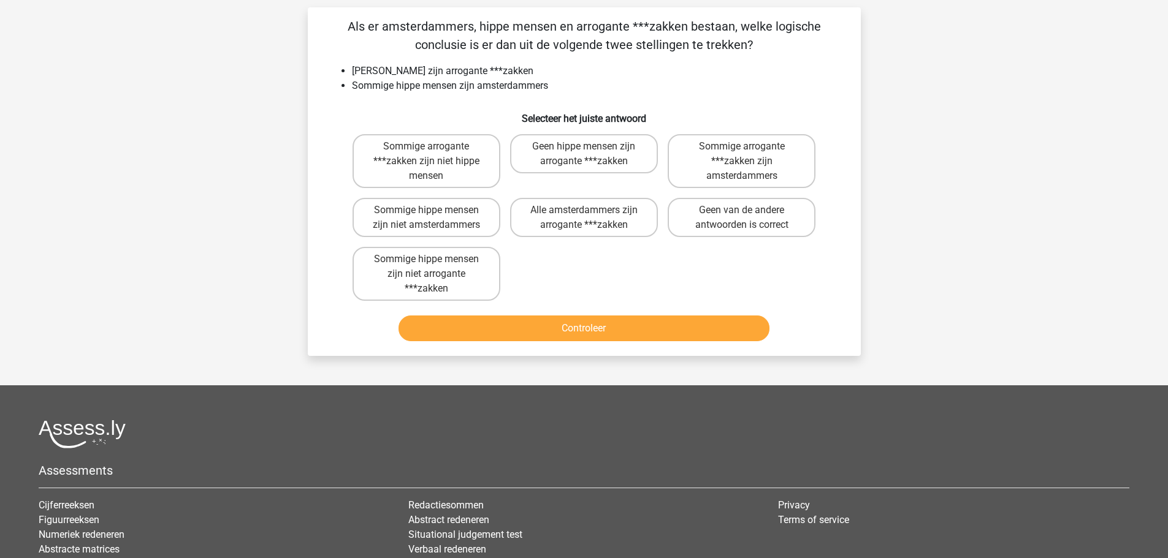
scroll to position [61, 0]
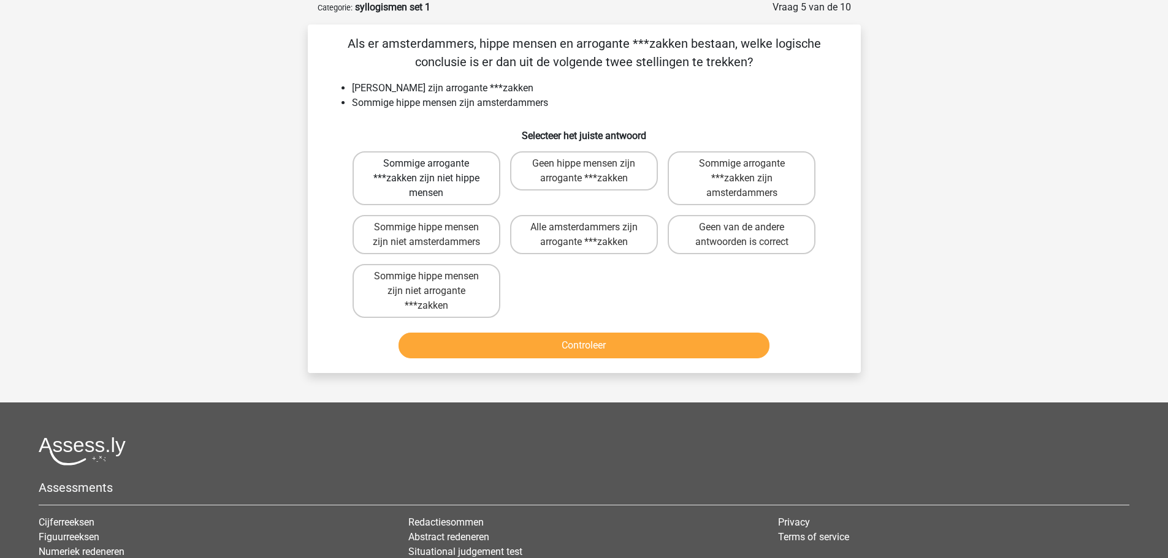
click at [455, 181] on label "Sommige arrogante ***zakken zijn niet hippe mensen" at bounding box center [426, 178] width 148 height 54
click at [434, 172] on input "Sommige arrogante ***zakken zijn niet hippe mensen" at bounding box center [430, 168] width 8 height 8
radio input "true"
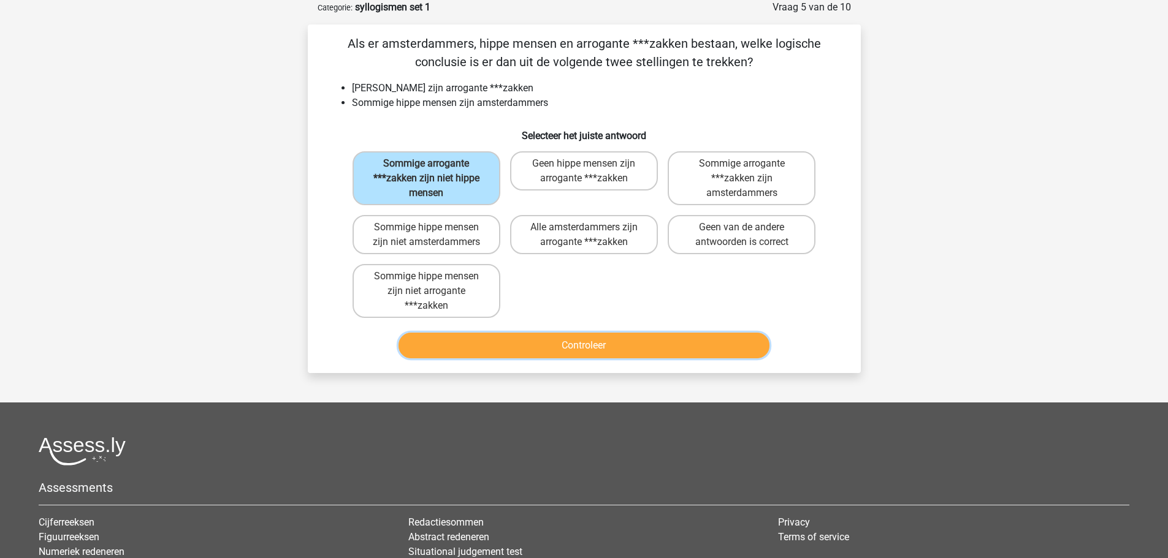
click at [573, 351] on button "Controleer" at bounding box center [583, 346] width 371 height 26
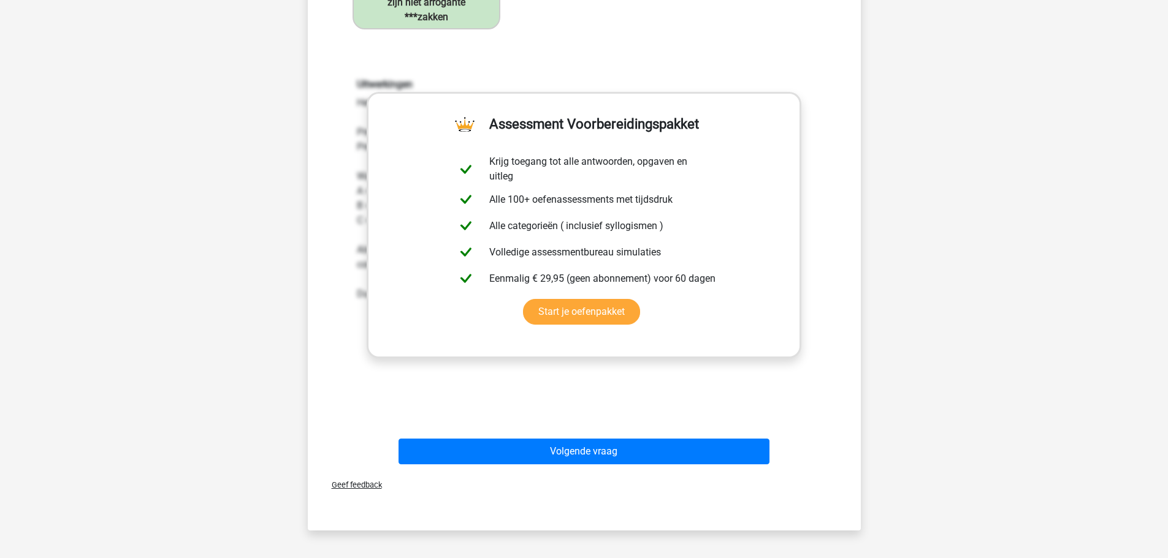
scroll to position [368, 0]
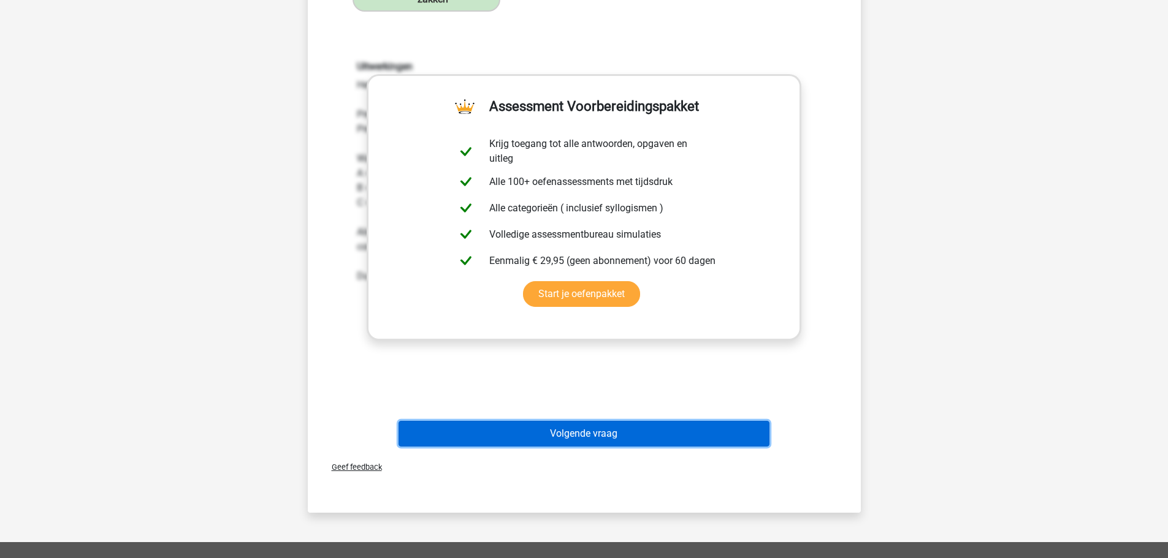
click at [625, 431] on button "Volgende vraag" at bounding box center [583, 434] width 371 height 26
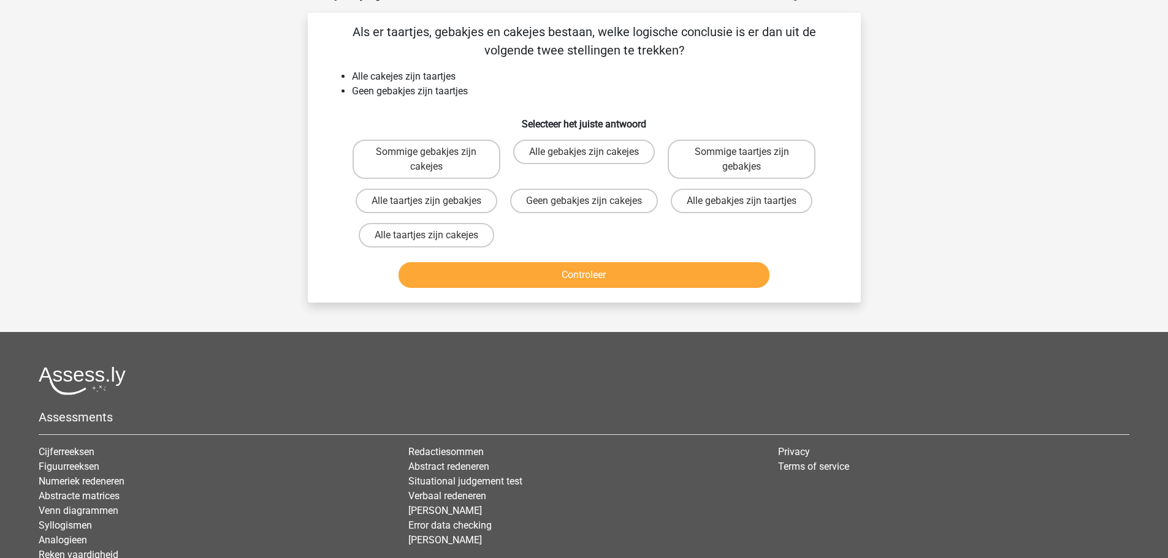
scroll to position [61, 0]
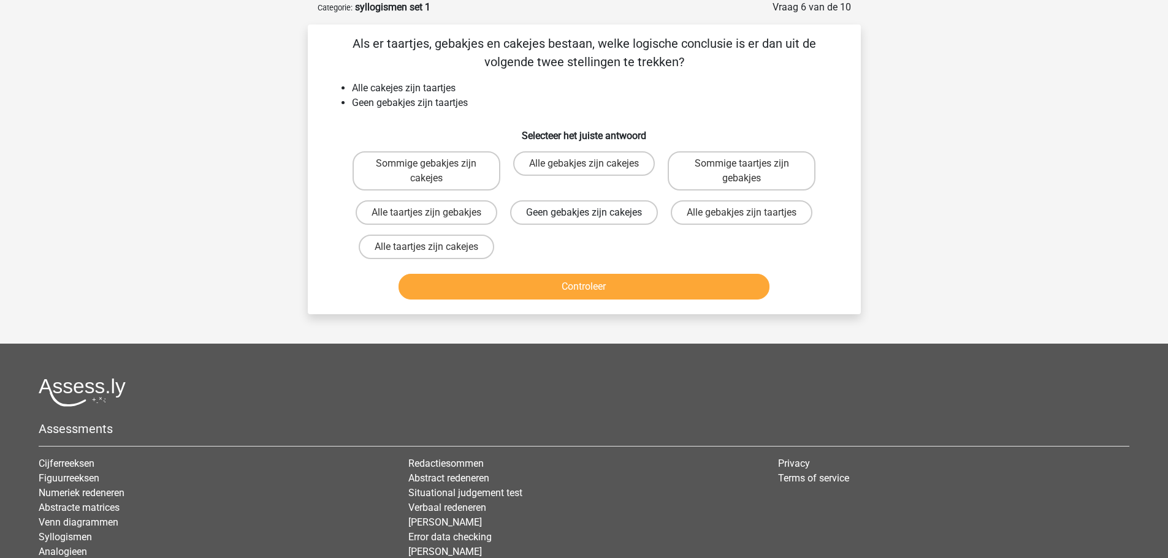
click at [573, 214] on label "Geen gebakjes zijn cakejes" at bounding box center [584, 212] width 148 height 25
click at [584, 214] on input "Geen gebakjes zijn cakejes" at bounding box center [588, 217] width 8 height 8
radio input "true"
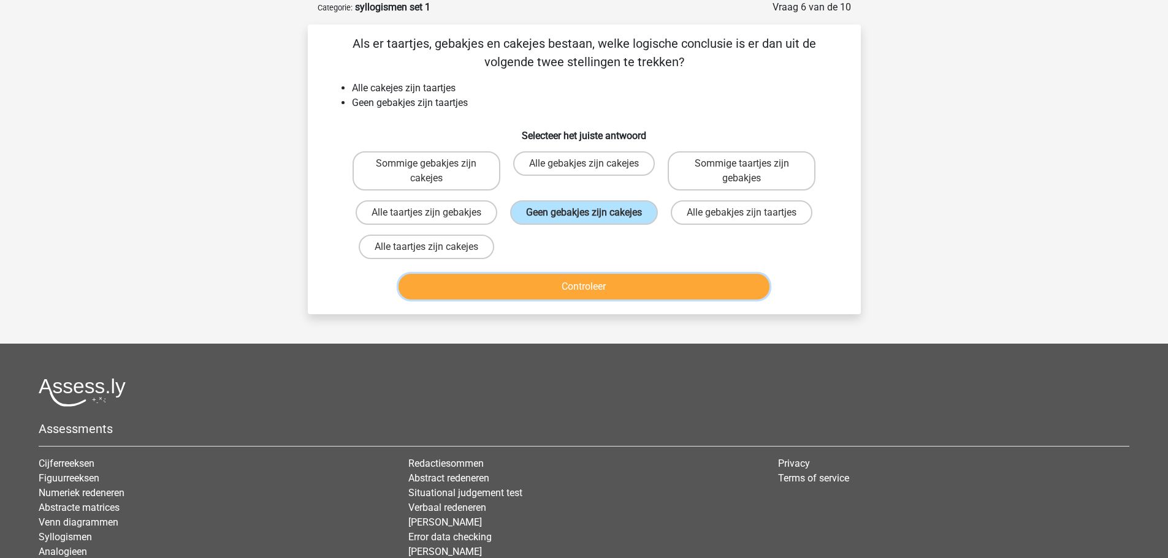
click at [618, 300] on button "Controleer" at bounding box center [583, 287] width 371 height 26
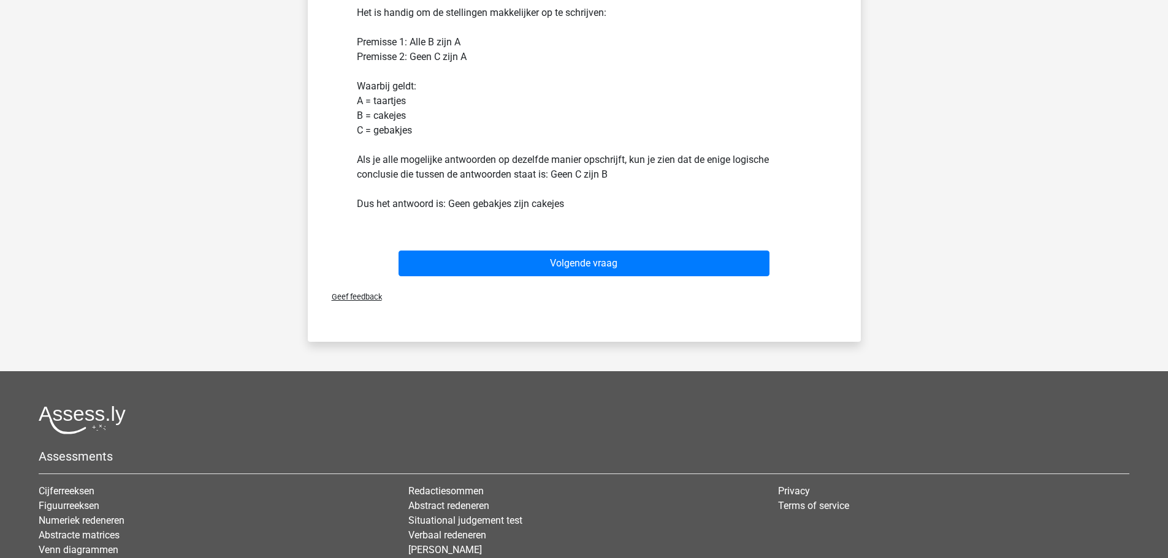
scroll to position [368, 0]
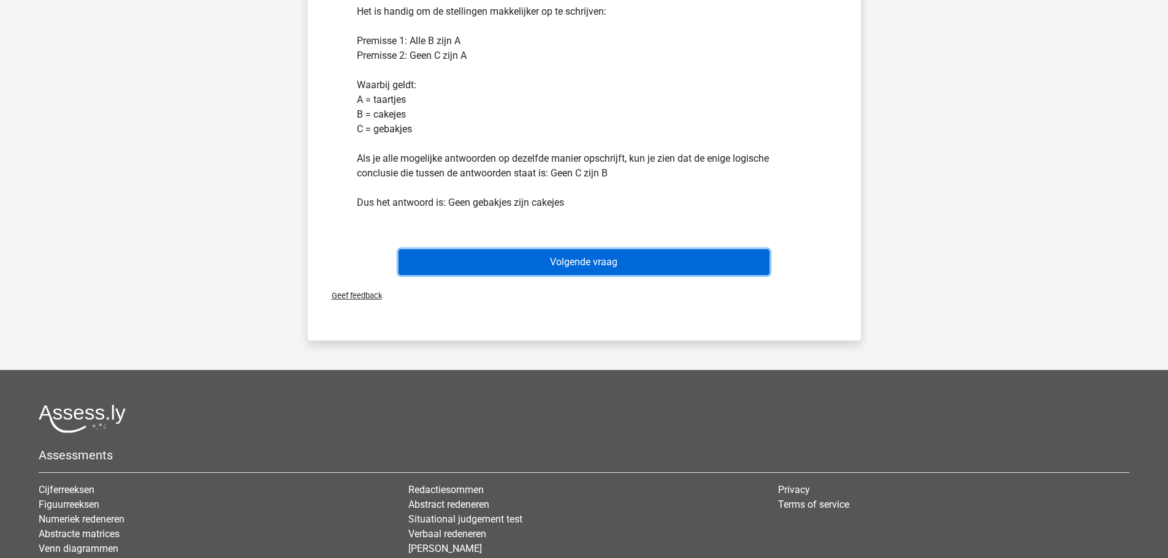
click at [609, 273] on button "Volgende vraag" at bounding box center [583, 262] width 371 height 26
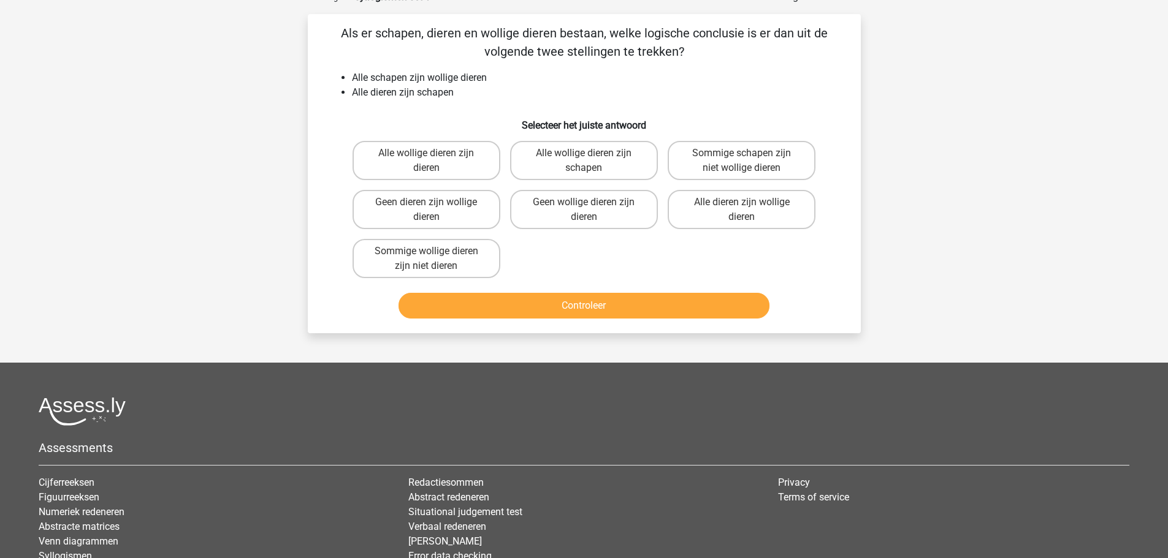
scroll to position [61, 0]
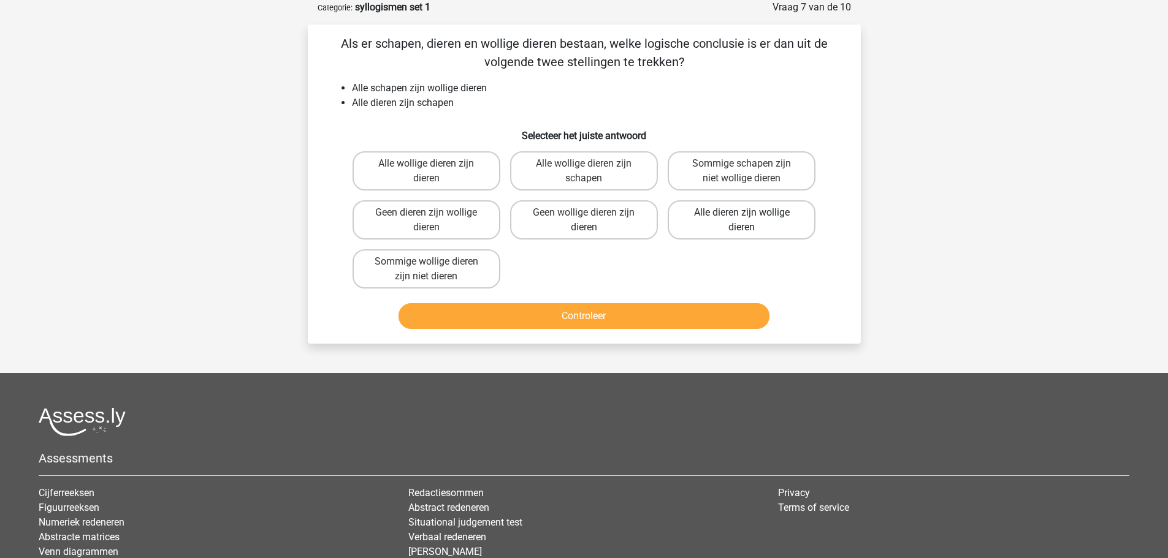
click at [696, 223] on label "Alle dieren zijn wollige dieren" at bounding box center [742, 219] width 148 height 39
click at [742, 221] on input "Alle dieren zijn wollige dieren" at bounding box center [746, 217] width 8 height 8
radio input "true"
click at [618, 317] on button "Controleer" at bounding box center [583, 316] width 371 height 26
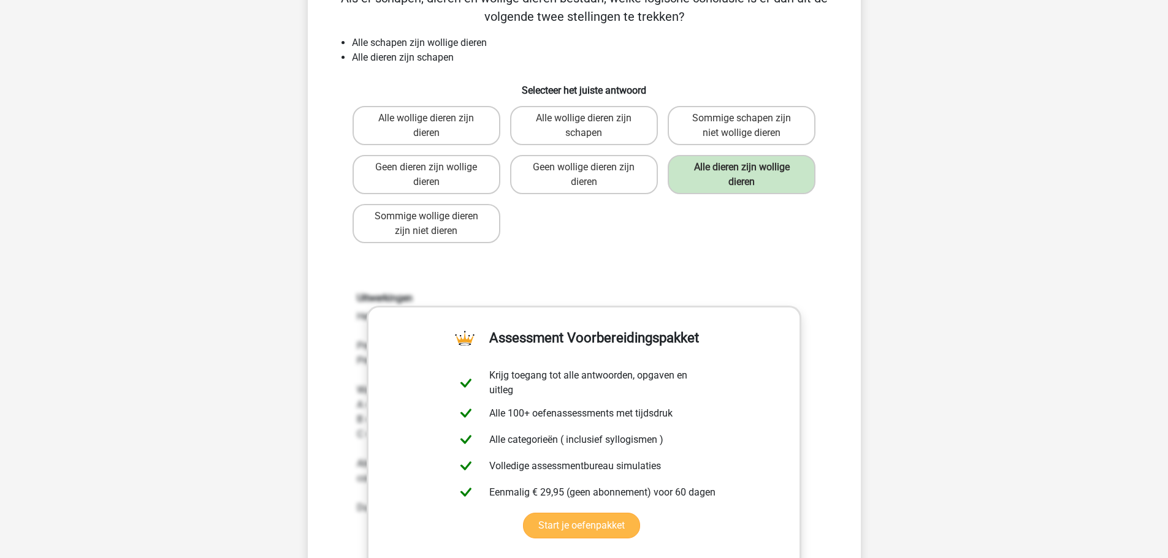
scroll to position [368, 0]
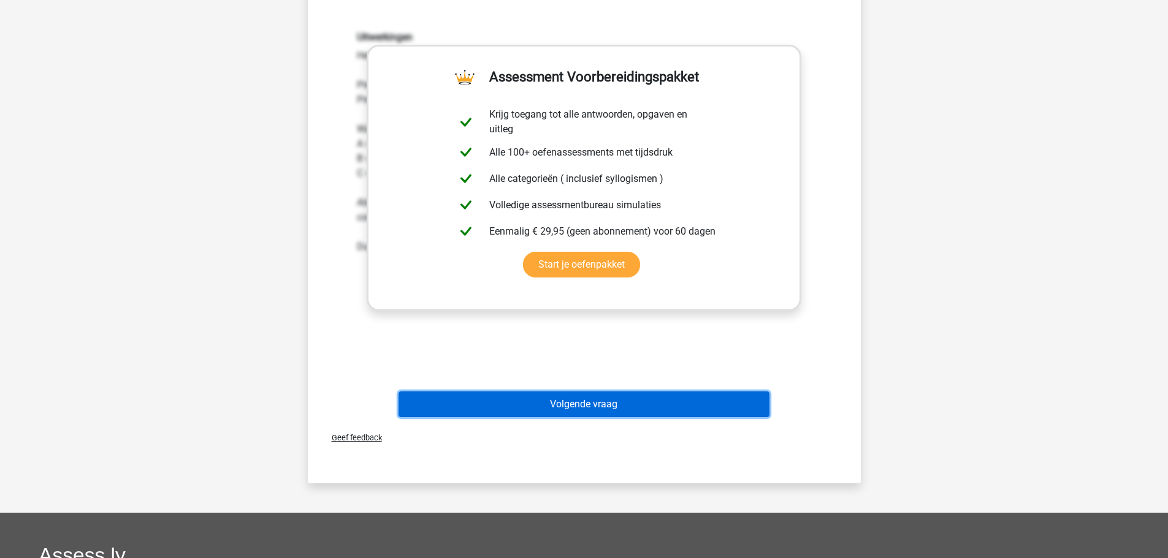
click at [619, 405] on button "Volgende vraag" at bounding box center [583, 405] width 371 height 26
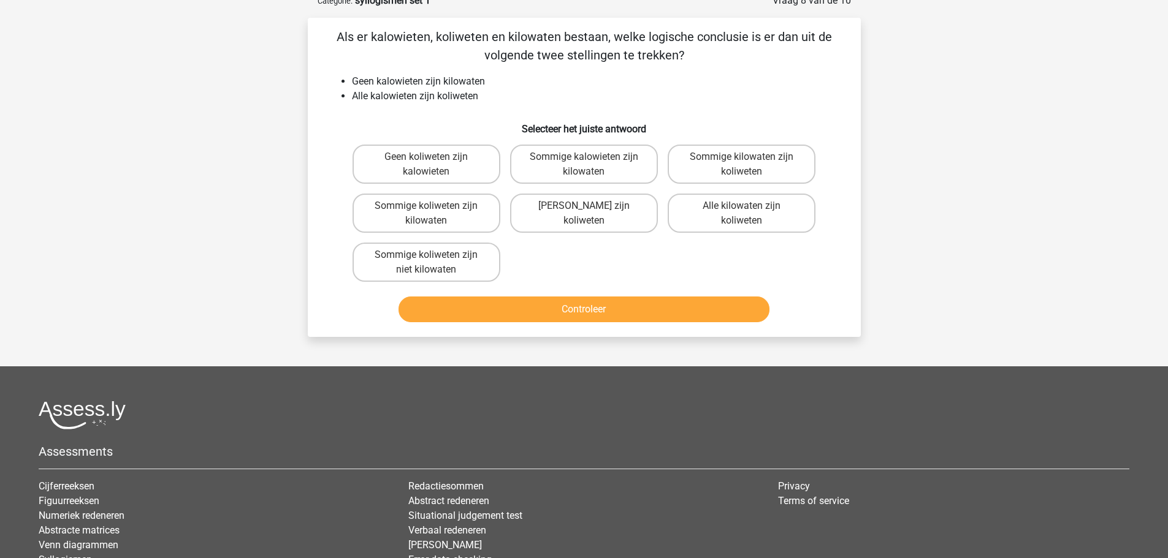
scroll to position [61, 0]
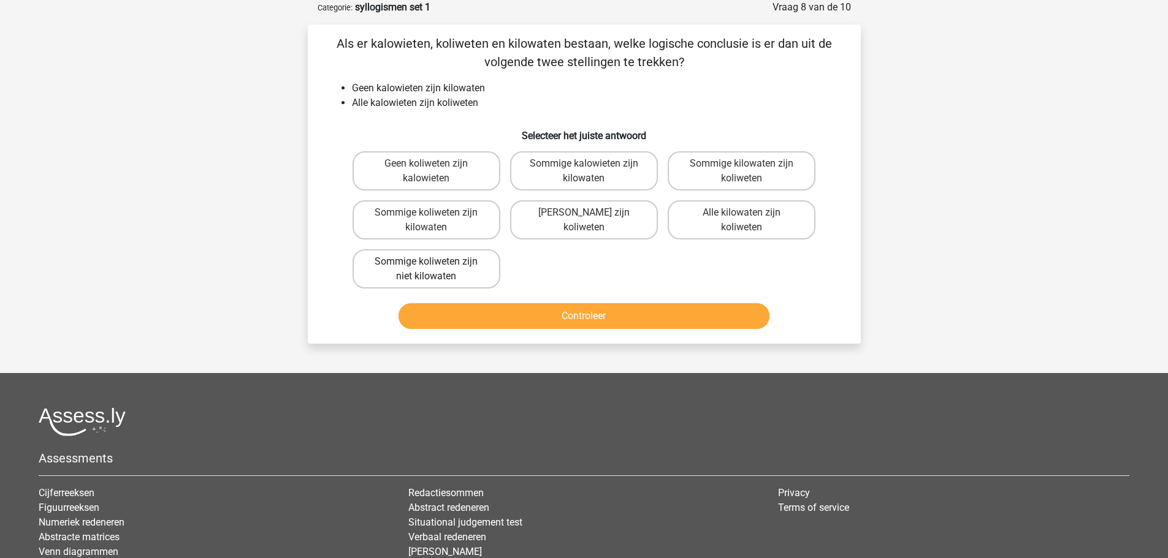
click at [476, 270] on label "Sommige koliweten zijn niet kilowaten" at bounding box center [426, 268] width 148 height 39
click at [434, 270] on input "Sommige koliweten zijn niet kilowaten" at bounding box center [430, 266] width 8 height 8
radio input "true"
click at [544, 317] on button "Controleer" at bounding box center [583, 316] width 371 height 26
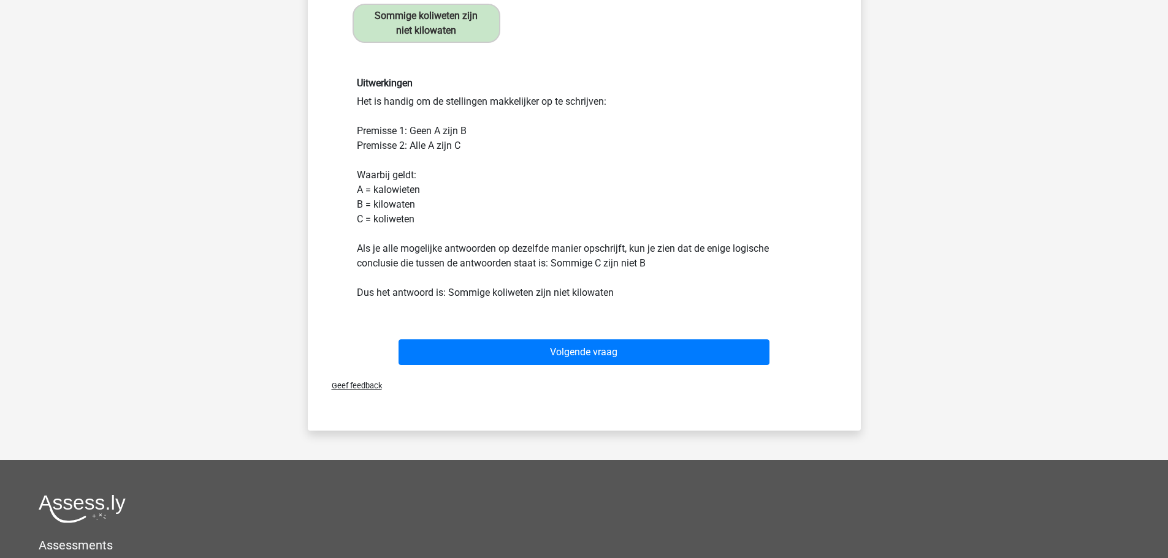
scroll to position [429, 0]
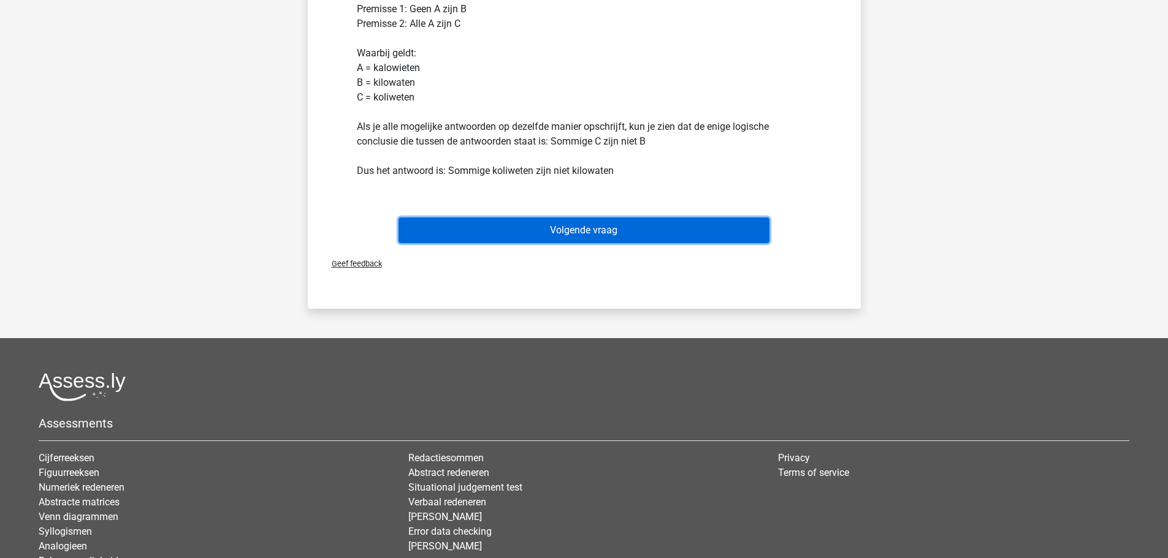
click at [557, 232] on button "Volgende vraag" at bounding box center [583, 231] width 371 height 26
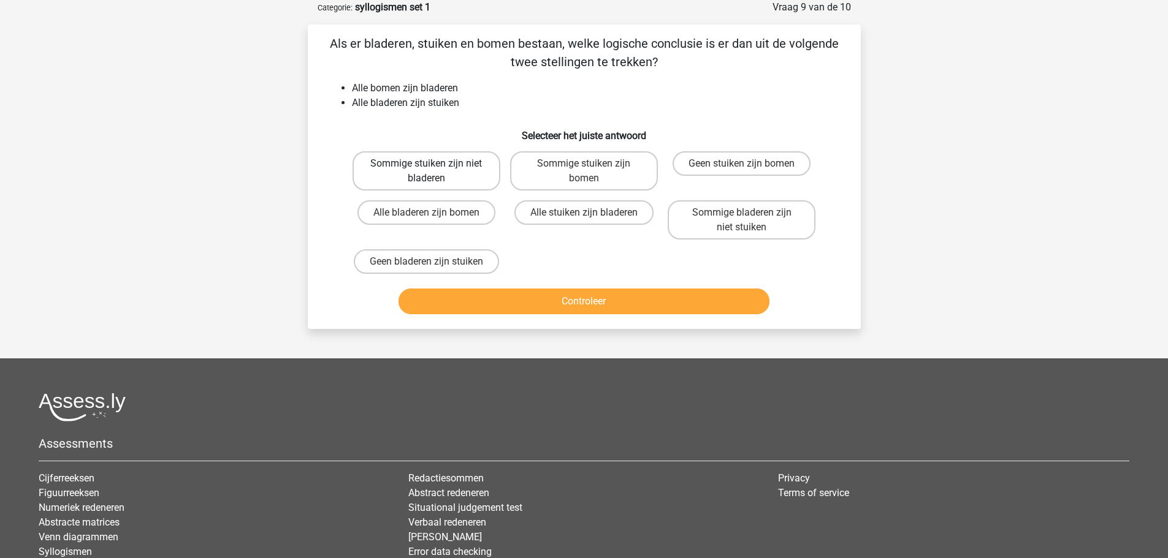
click at [451, 173] on label "Sommige stuiken zijn niet bladeren" at bounding box center [426, 170] width 148 height 39
click at [434, 172] on input "Sommige stuiken zijn niet bladeren" at bounding box center [430, 168] width 8 height 8
radio input "true"
click at [552, 299] on button "Controleer" at bounding box center [583, 302] width 371 height 26
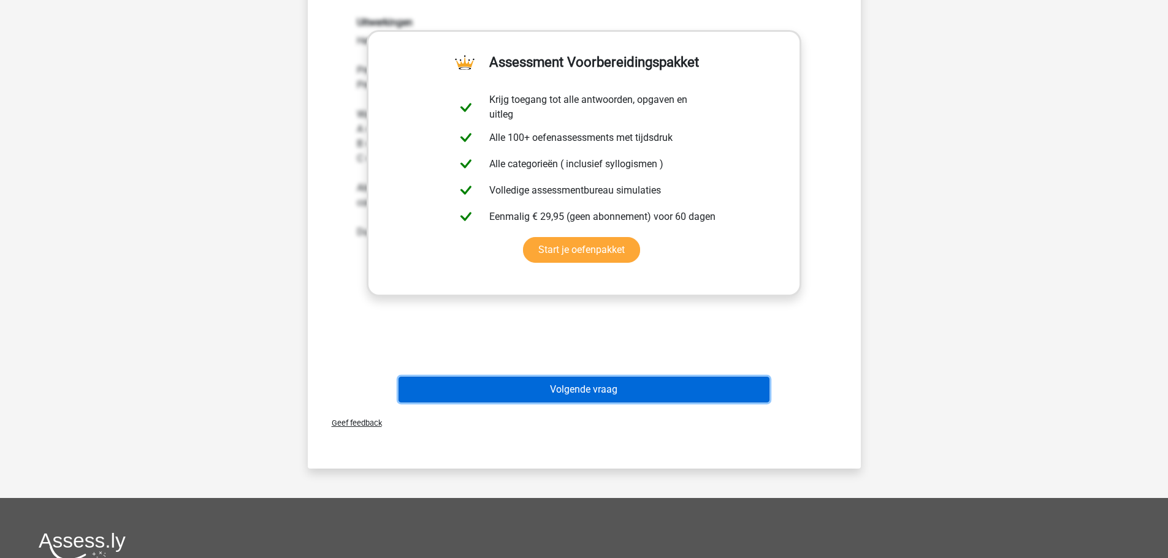
click at [538, 391] on button "Volgende vraag" at bounding box center [583, 390] width 371 height 26
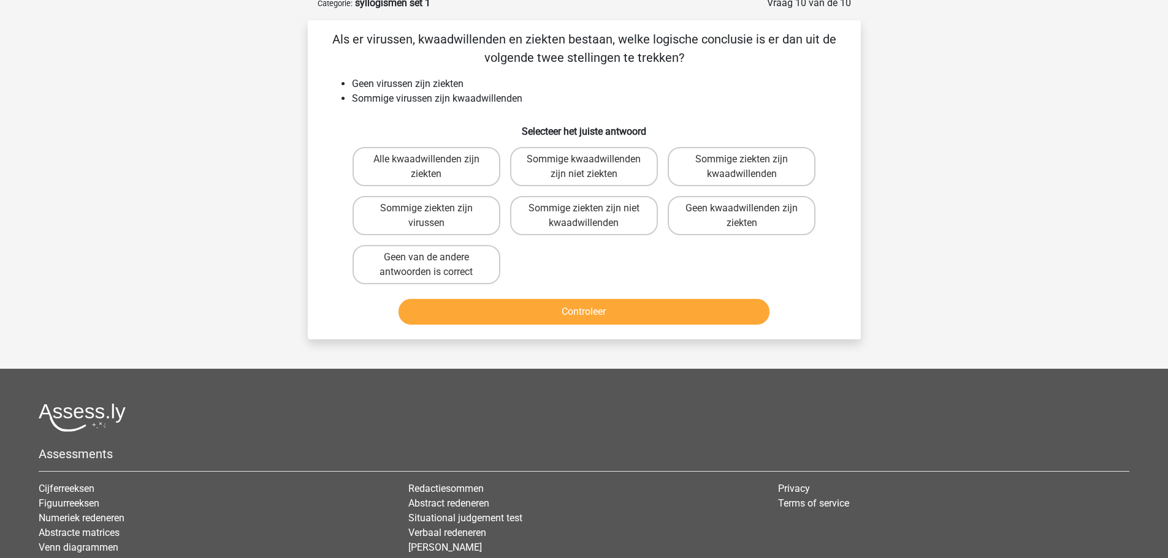
scroll to position [61, 0]
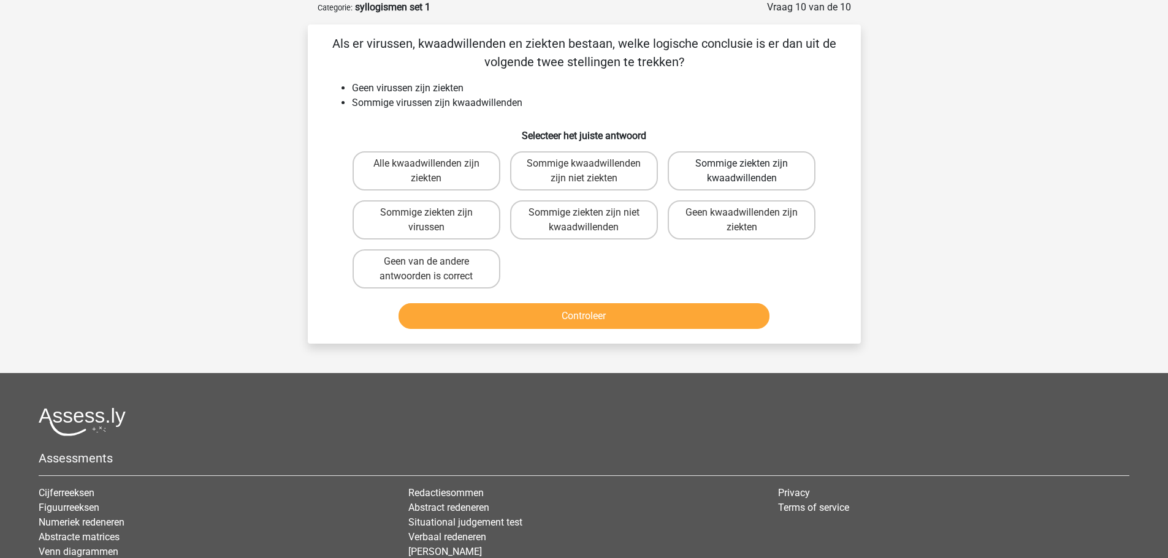
click at [684, 173] on label "Sommige ziekten zijn kwaadwillenden" at bounding box center [742, 170] width 148 height 39
click at [742, 172] on input "Sommige ziekten zijn kwaadwillenden" at bounding box center [746, 168] width 8 height 8
radio input "true"
click at [617, 314] on button "Controleer" at bounding box center [583, 316] width 371 height 26
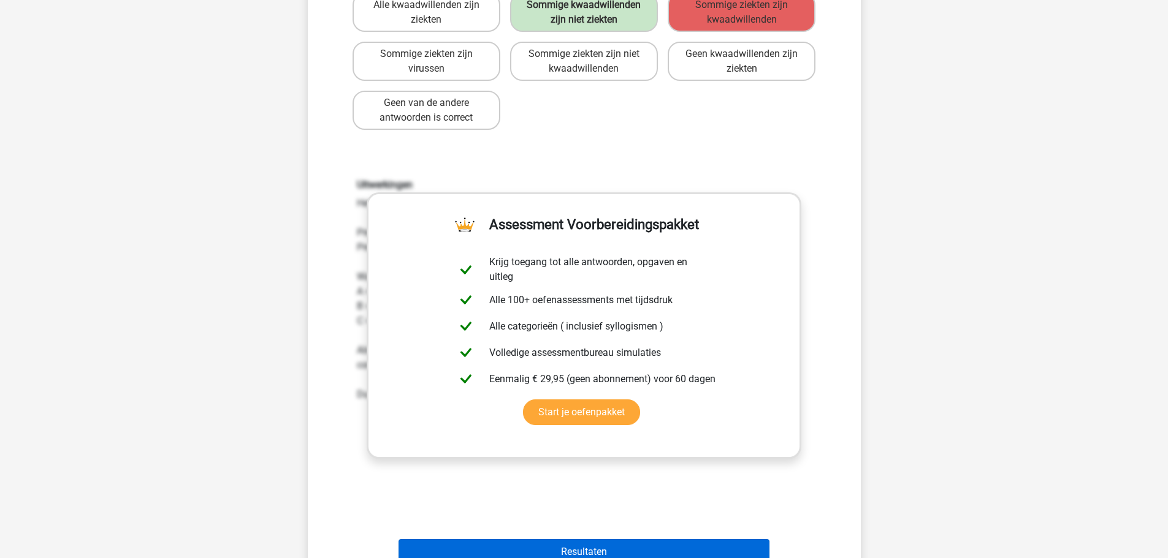
scroll to position [429, 0]
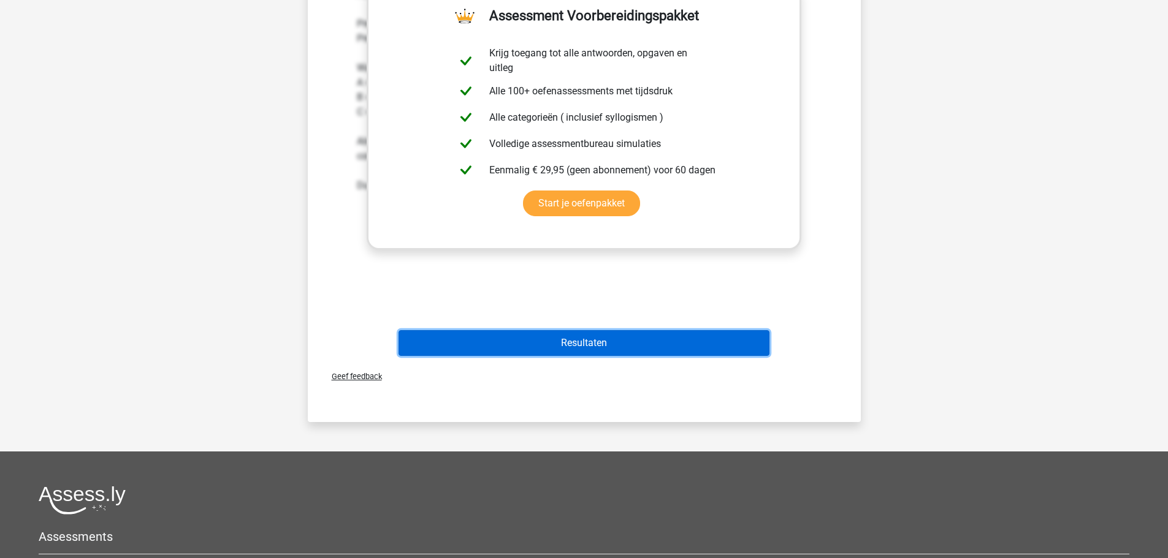
click at [528, 337] on button "Resultaten" at bounding box center [583, 343] width 371 height 26
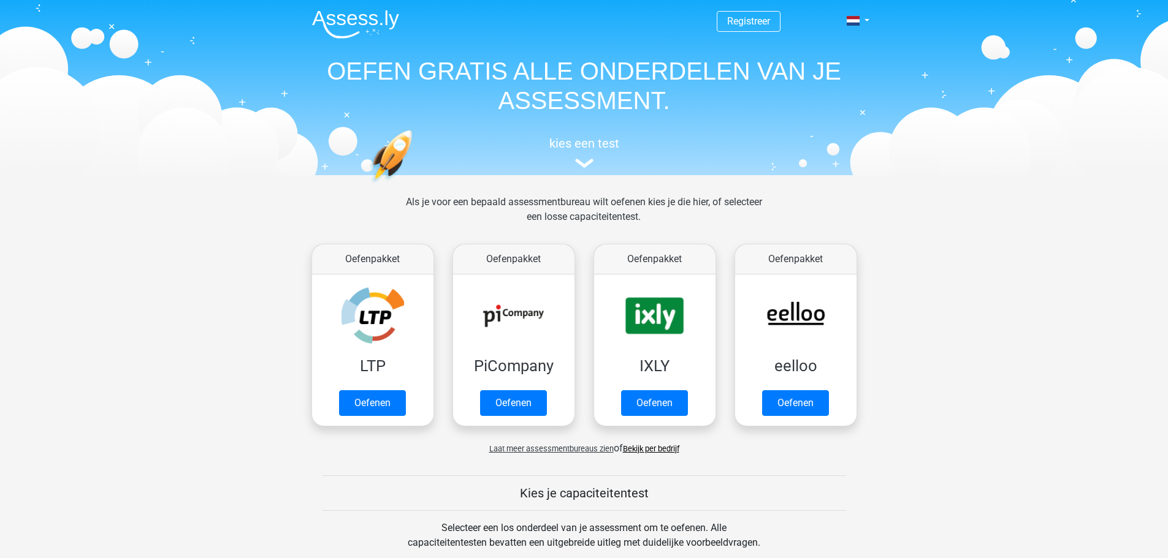
scroll to position [613, 0]
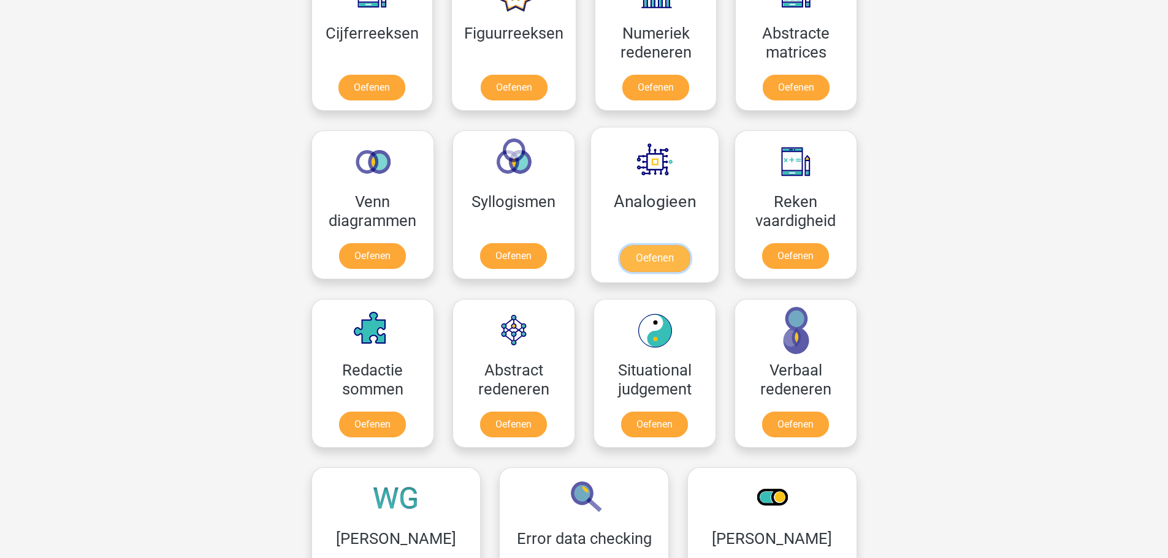
click at [661, 245] on link "Oefenen" at bounding box center [654, 258] width 70 height 27
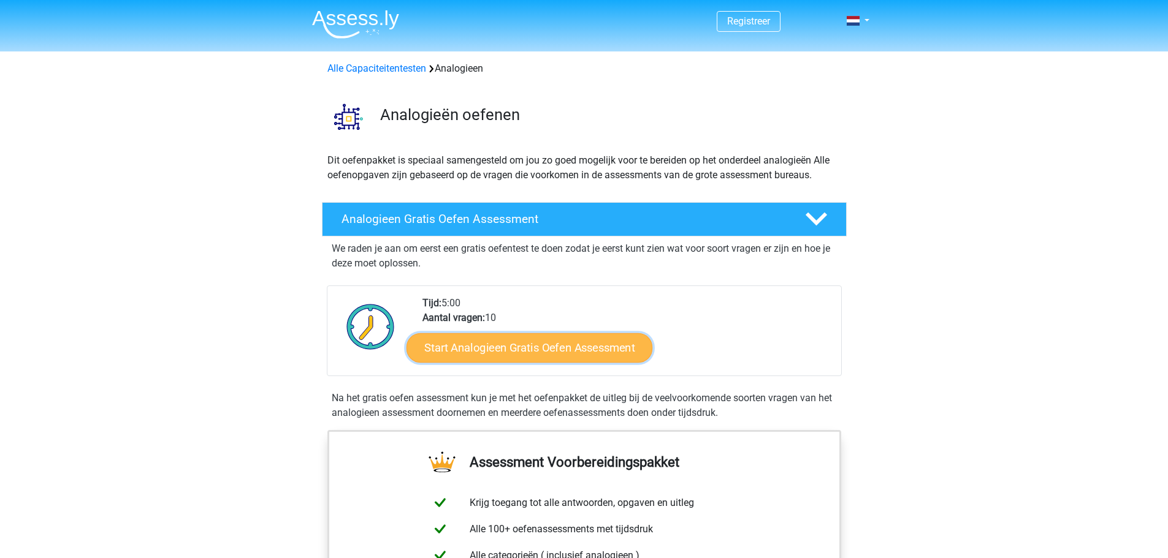
click at [520, 349] on link "Start Analogieen Gratis Oefen Assessment" at bounding box center [529, 347] width 246 height 29
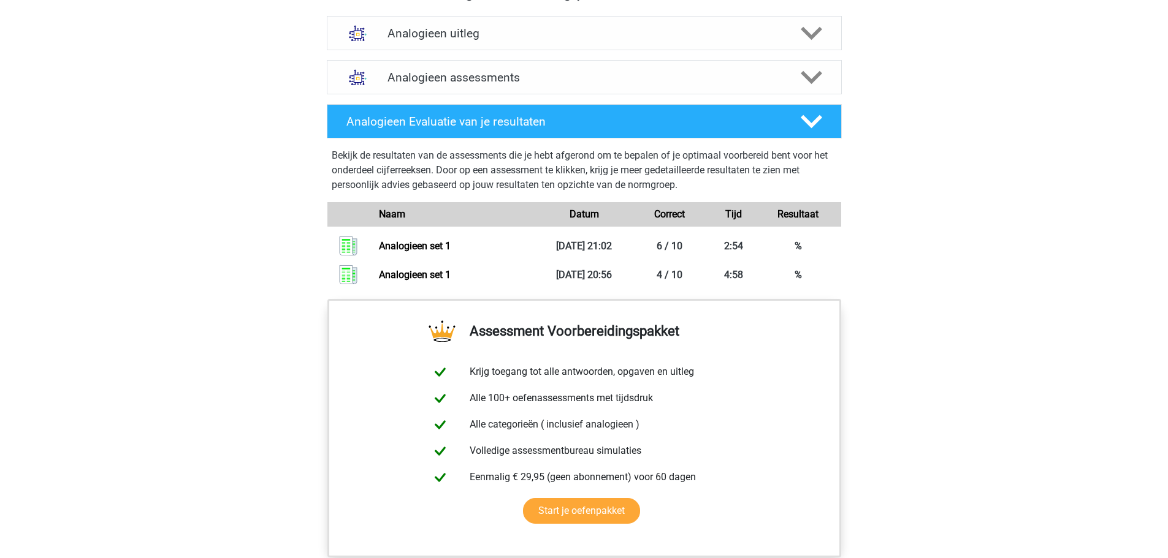
scroll to position [674, 0]
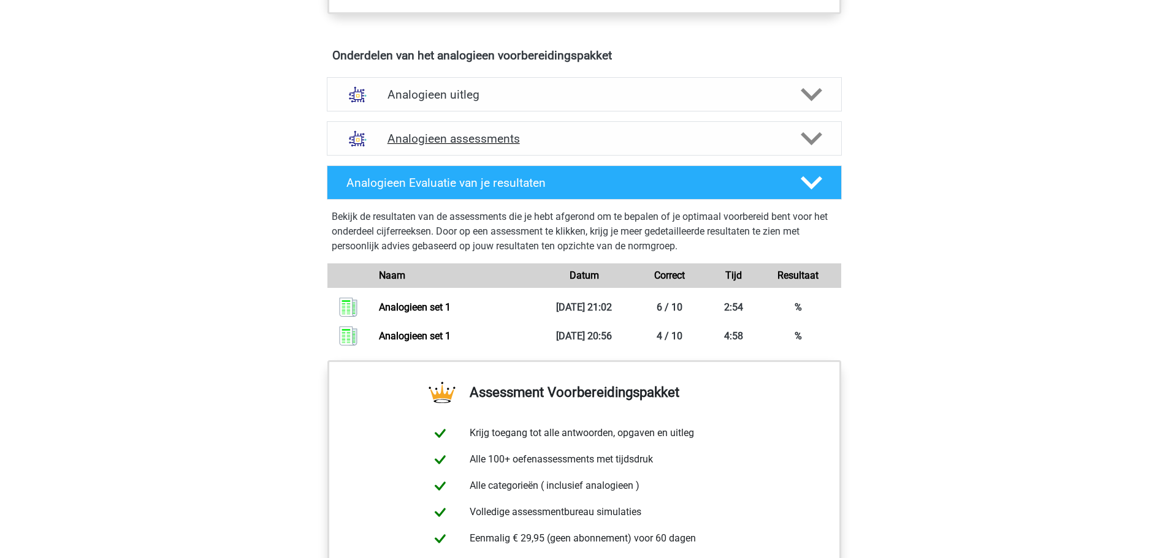
click at [535, 139] on h4 "Analogieen assessments" at bounding box center [584, 139] width 394 height 14
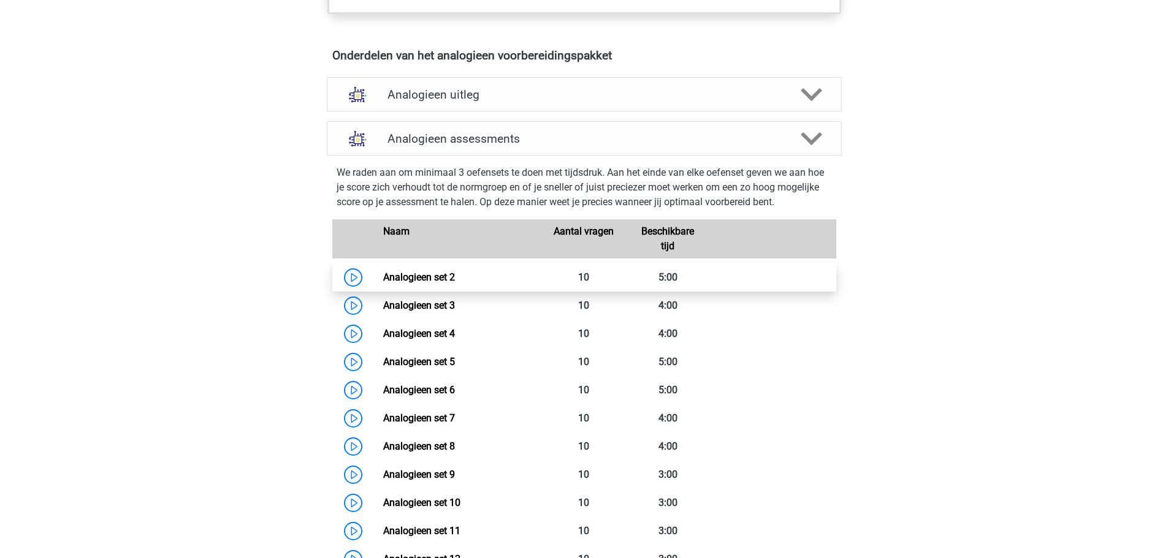
click at [444, 278] on link "Analogieen set 2" at bounding box center [419, 278] width 72 height 12
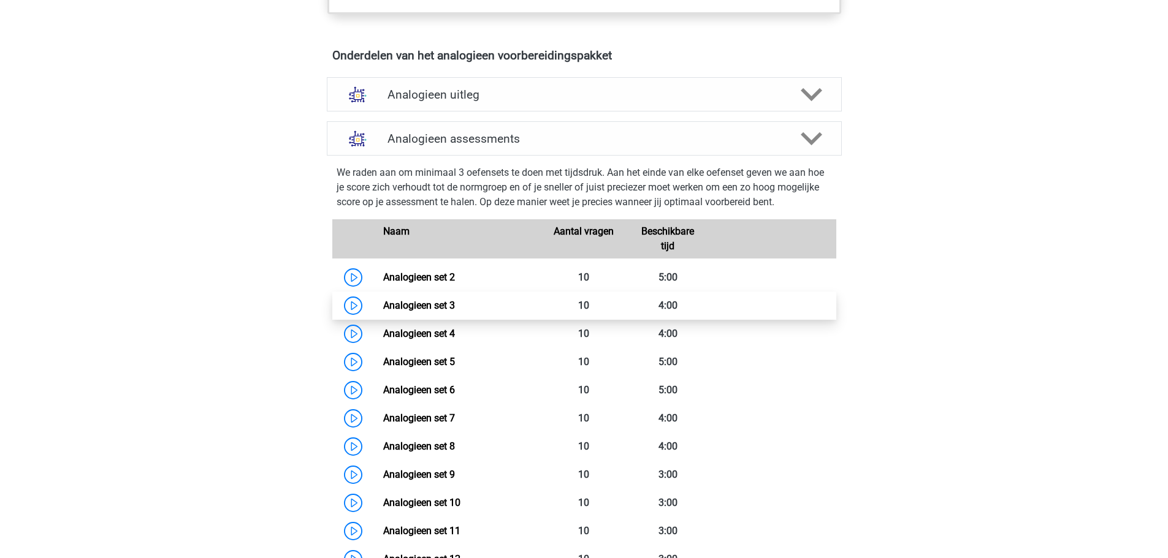
click at [455, 300] on link "Analogieen set 3" at bounding box center [419, 306] width 72 height 12
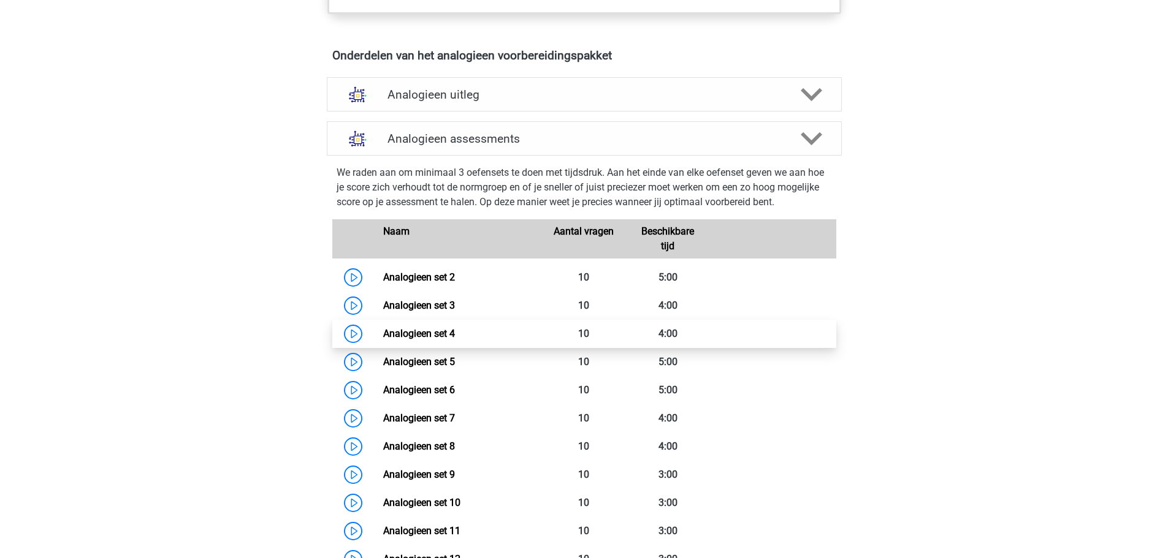
click at [455, 332] on link "Analogieen set 4" at bounding box center [419, 334] width 72 height 12
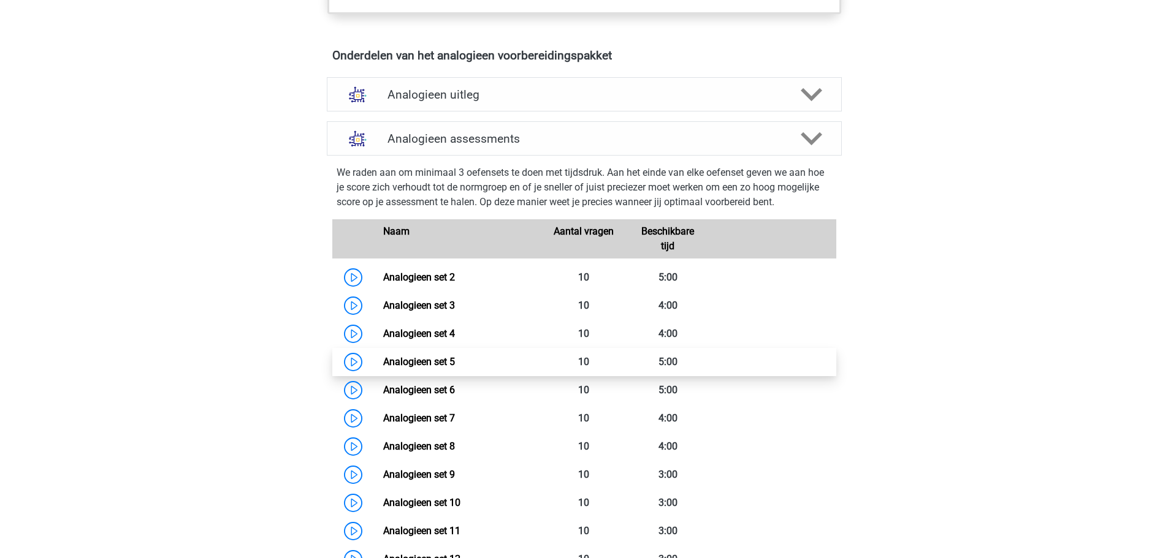
click at [454, 360] on link "Analogieen set 5" at bounding box center [419, 362] width 72 height 12
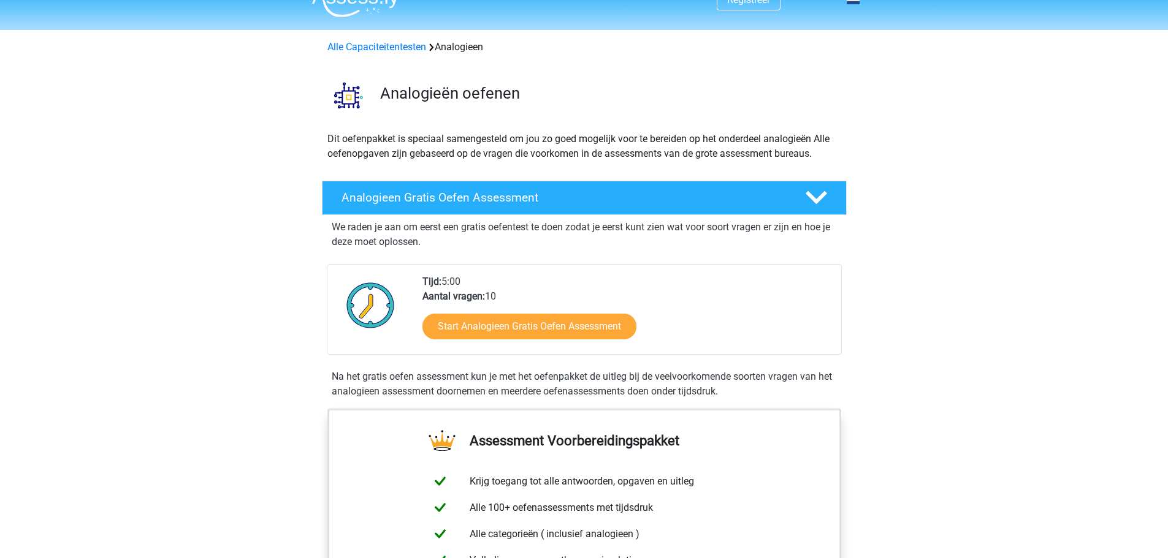
scroll to position [0, 0]
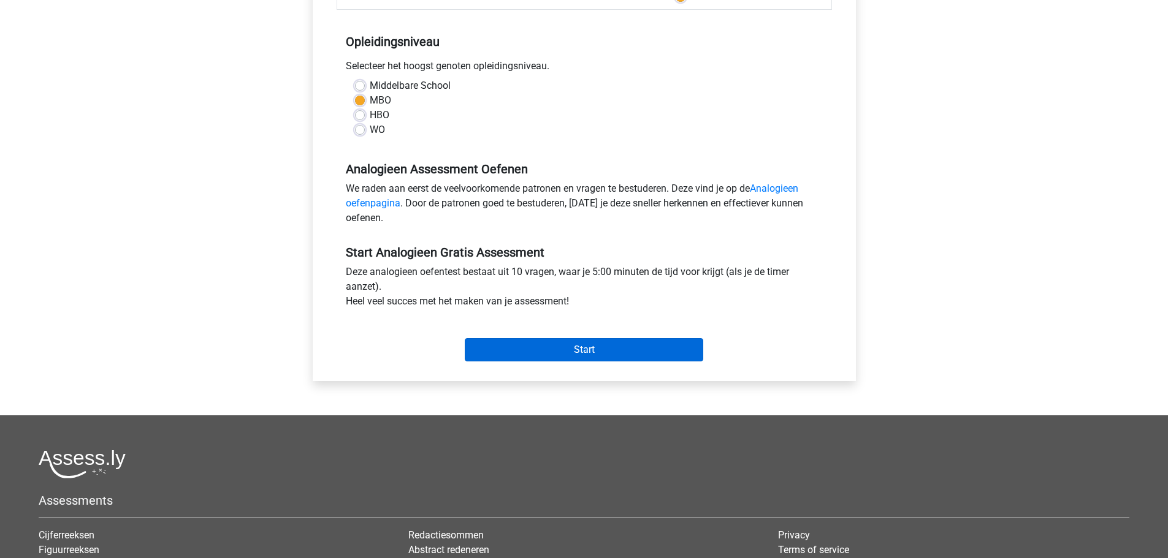
scroll to position [245, 0]
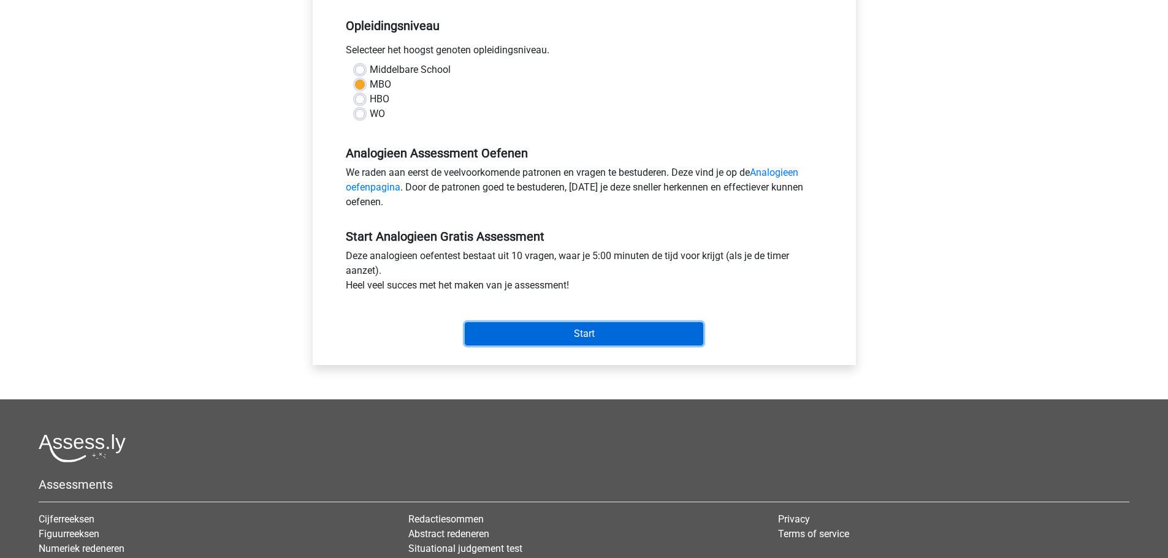
click at [562, 332] on input "Start" at bounding box center [584, 333] width 238 height 23
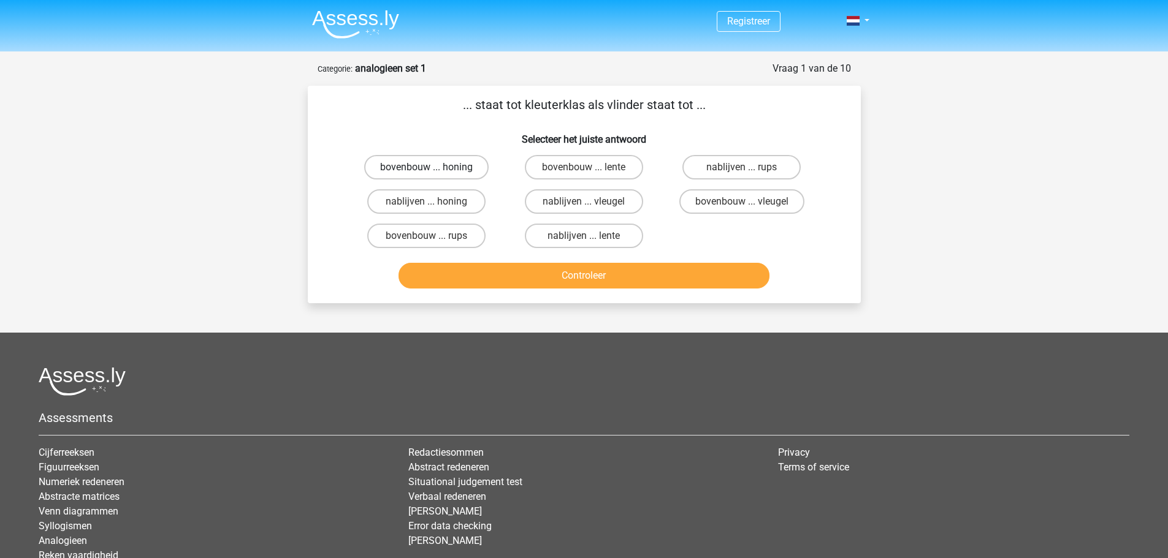
click at [456, 169] on label "bovenbouw ... honing" at bounding box center [426, 167] width 124 height 25
click at [434, 169] on input "bovenbouw ... honing" at bounding box center [430, 171] width 8 height 8
radio input "true"
click at [584, 276] on button "Controleer" at bounding box center [583, 276] width 371 height 26
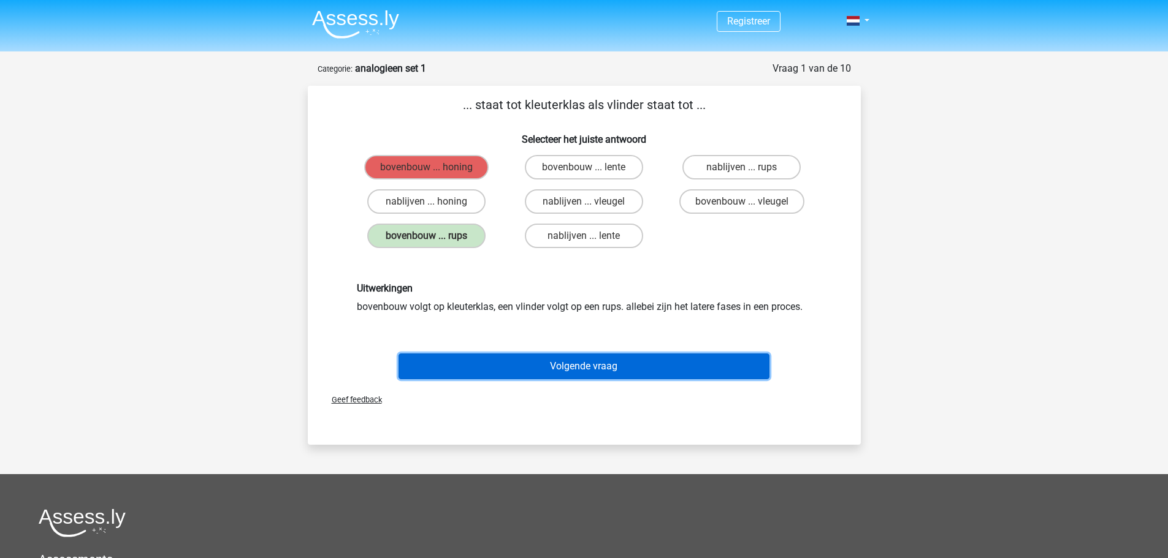
click at [571, 368] on button "Volgende vraag" at bounding box center [583, 367] width 371 height 26
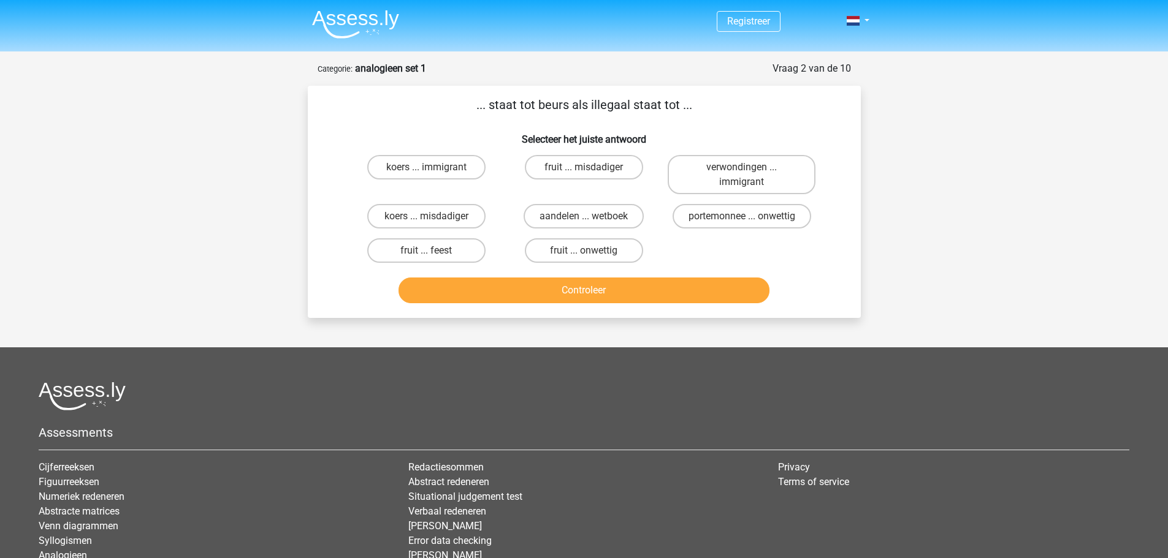
scroll to position [61, 0]
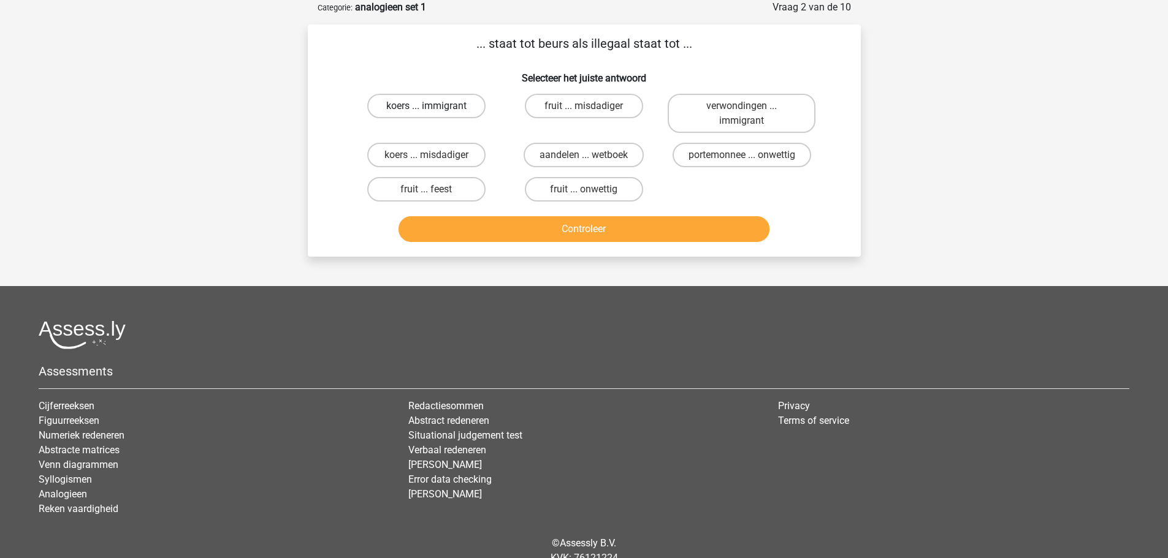
click at [434, 107] on input "koers ... immigrant" at bounding box center [430, 110] width 8 height 8
radio input "true"
click at [578, 232] on button "Controleer" at bounding box center [583, 229] width 371 height 26
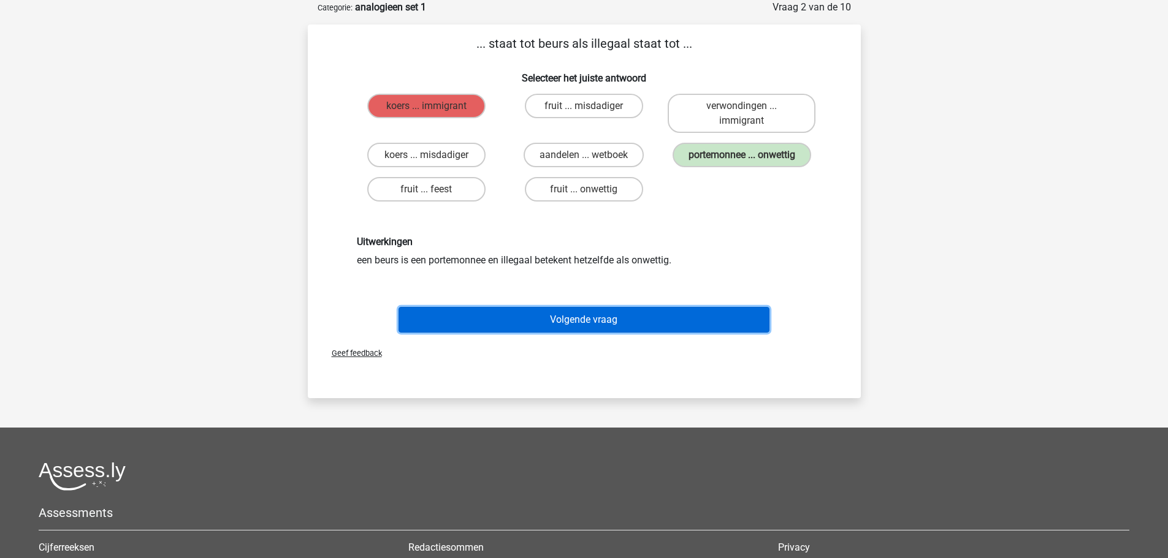
click at [597, 318] on button "Volgende vraag" at bounding box center [583, 320] width 371 height 26
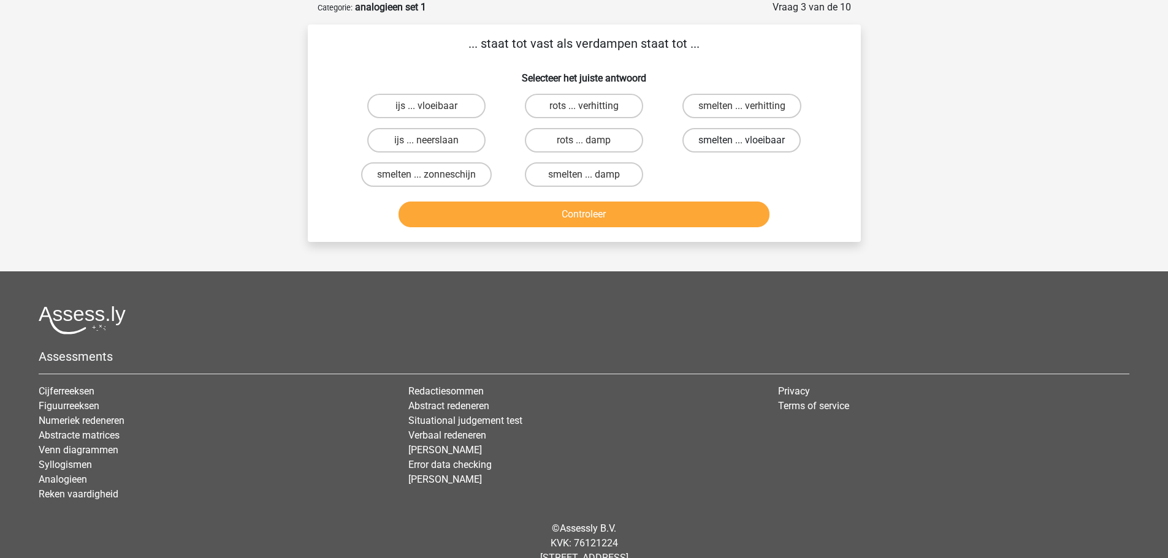
click at [739, 142] on label "smelten ... vloeibaar" at bounding box center [741, 140] width 118 height 25
click at [742, 142] on input "smelten ... vloeibaar" at bounding box center [746, 144] width 8 height 8
radio input "true"
click at [616, 215] on button "Controleer" at bounding box center [583, 215] width 371 height 26
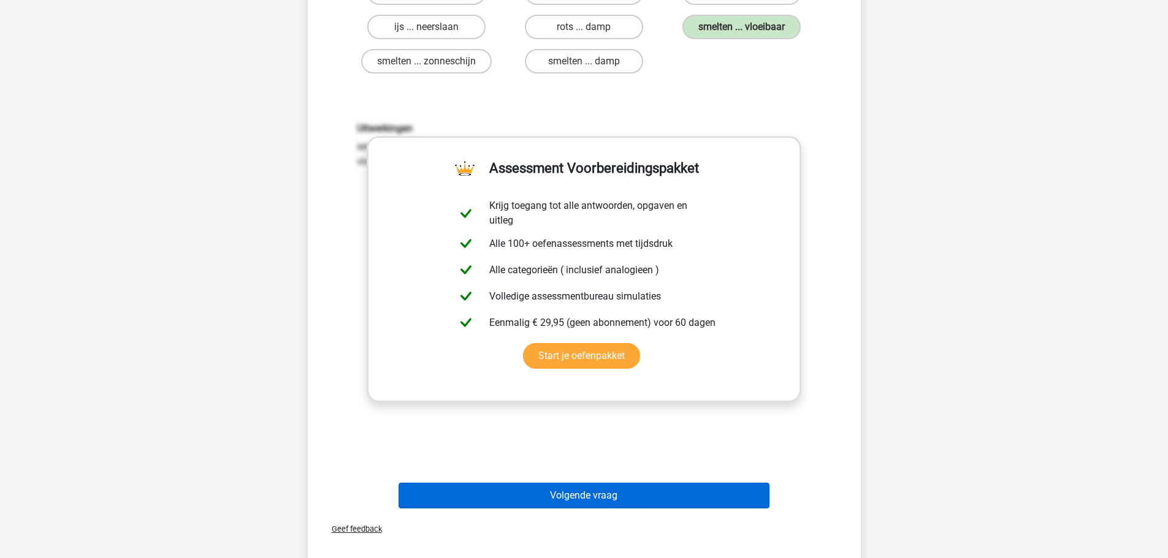
scroll to position [184, 0]
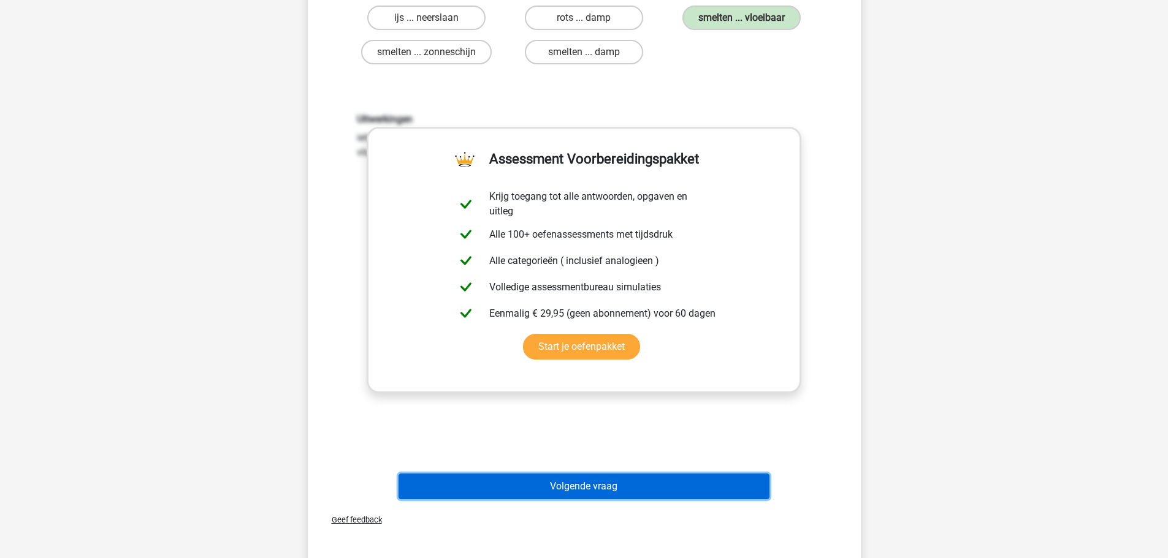
click at [595, 484] on button "Volgende vraag" at bounding box center [583, 487] width 371 height 26
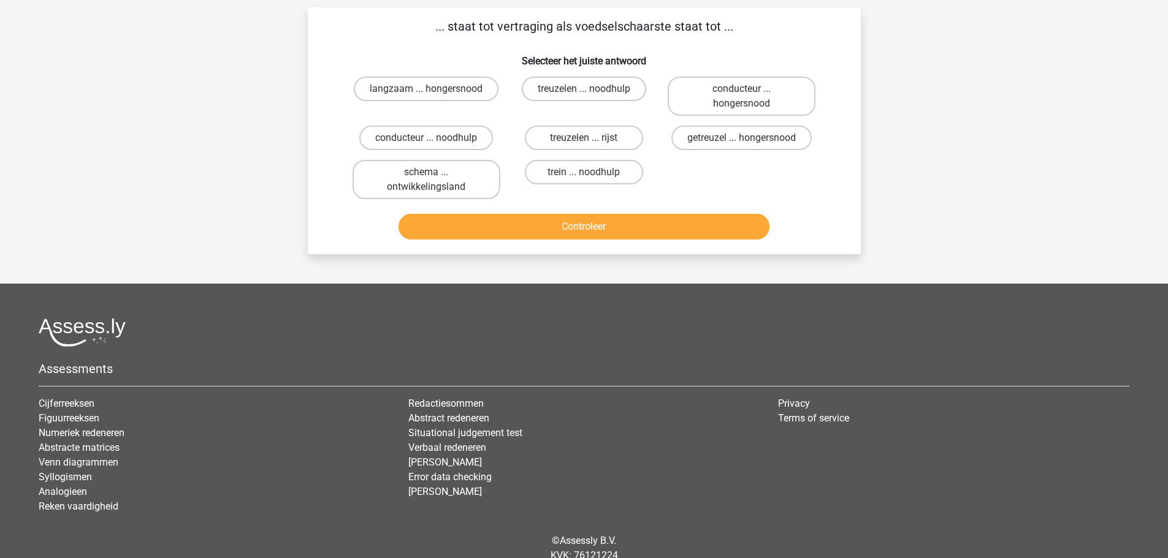
scroll to position [61, 0]
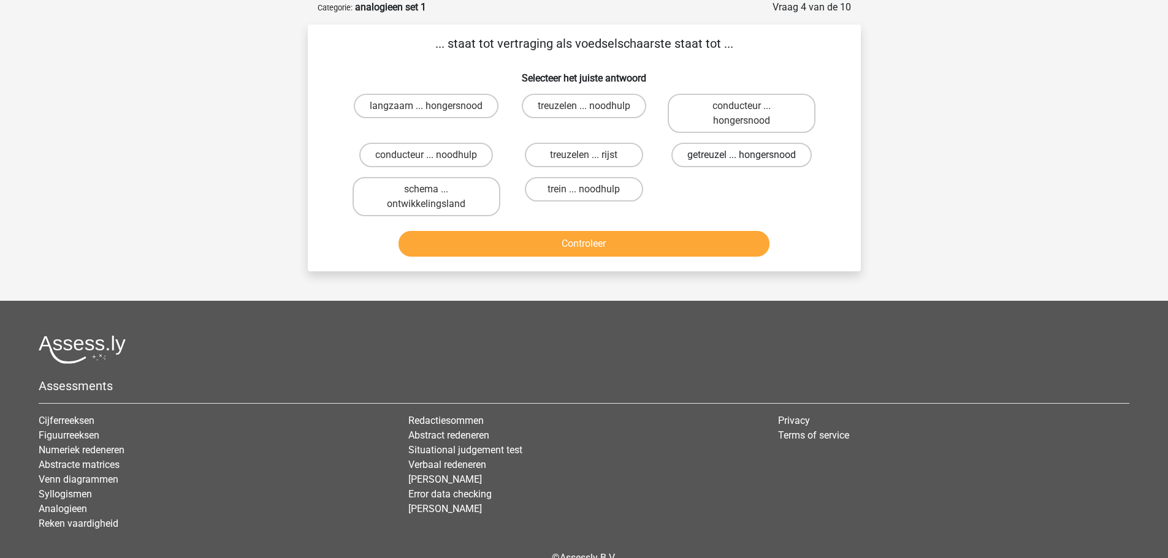
click at [730, 155] on label "getreuzel ... hongersnood" at bounding box center [741, 155] width 140 height 25
click at [742, 155] on input "getreuzel ... hongersnood" at bounding box center [746, 159] width 8 height 8
click at [632, 249] on button "Controleer" at bounding box center [583, 244] width 371 height 26
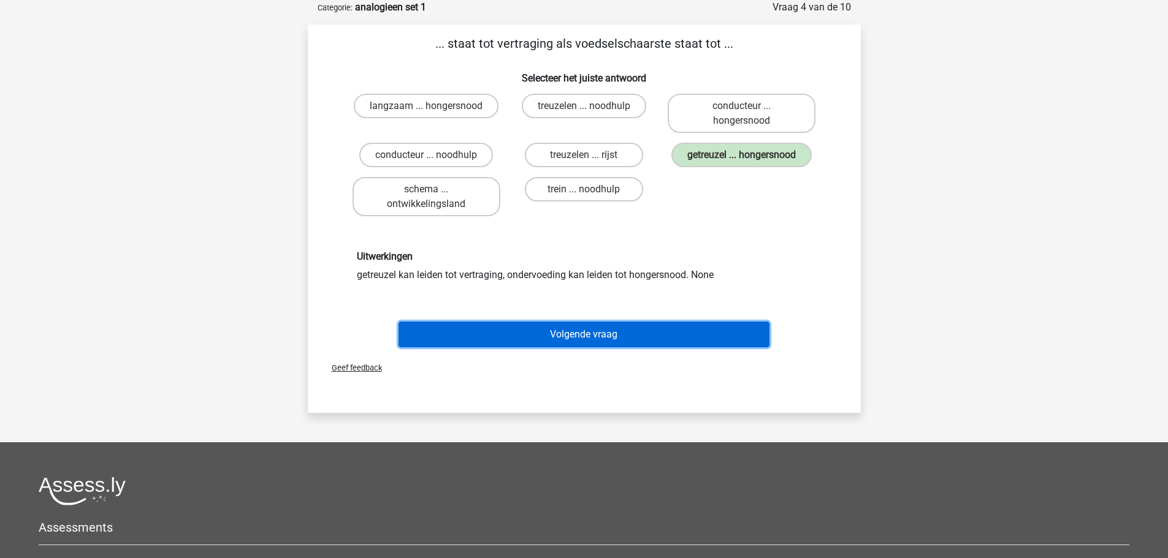
click at [588, 333] on button "Volgende vraag" at bounding box center [583, 335] width 371 height 26
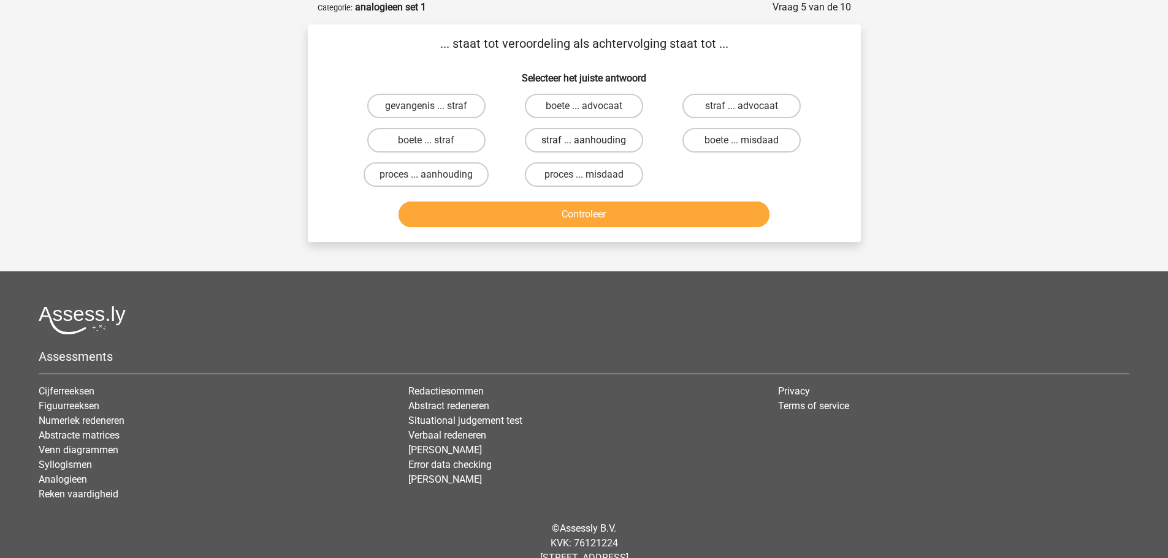
click at [602, 138] on label "straf ... aanhouding" at bounding box center [584, 140] width 118 height 25
click at [592, 140] on input "straf ... aanhouding" at bounding box center [588, 144] width 8 height 8
radio input "true"
click at [615, 211] on button "Controleer" at bounding box center [583, 215] width 371 height 26
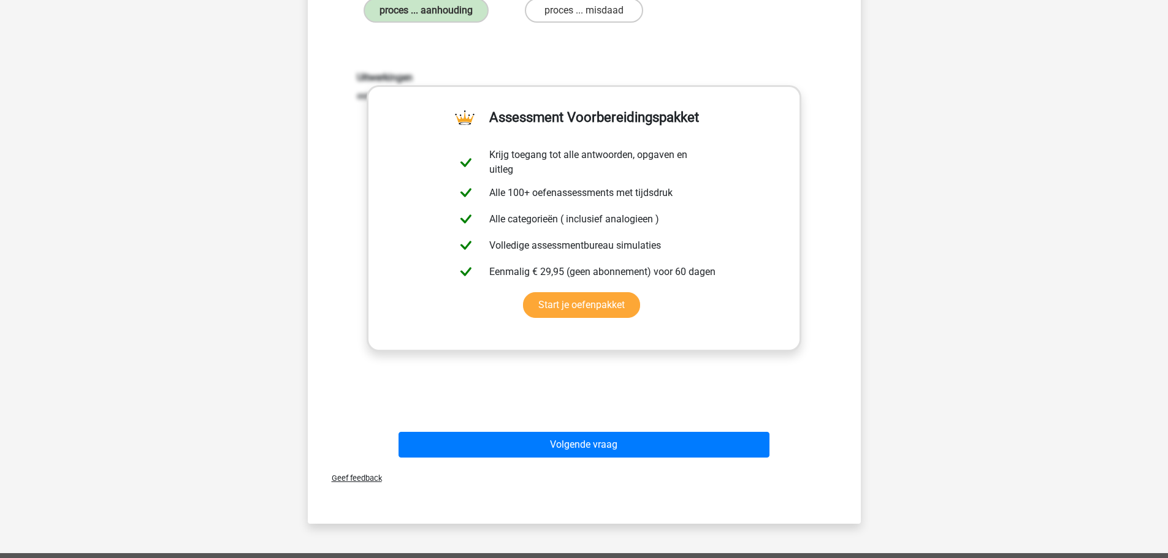
scroll to position [245, 0]
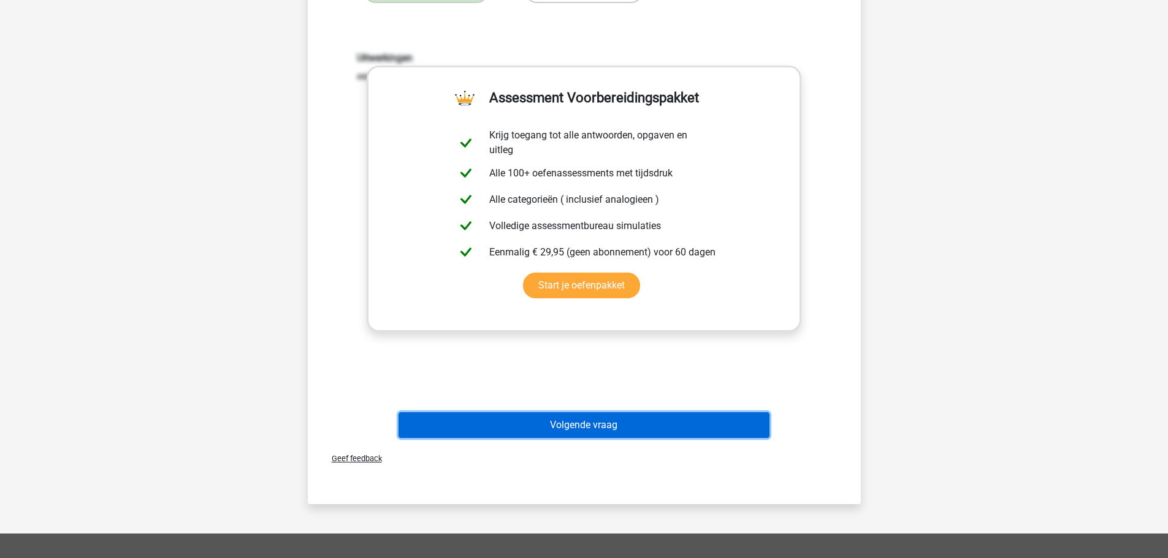
click at [561, 424] on button "Volgende vraag" at bounding box center [583, 426] width 371 height 26
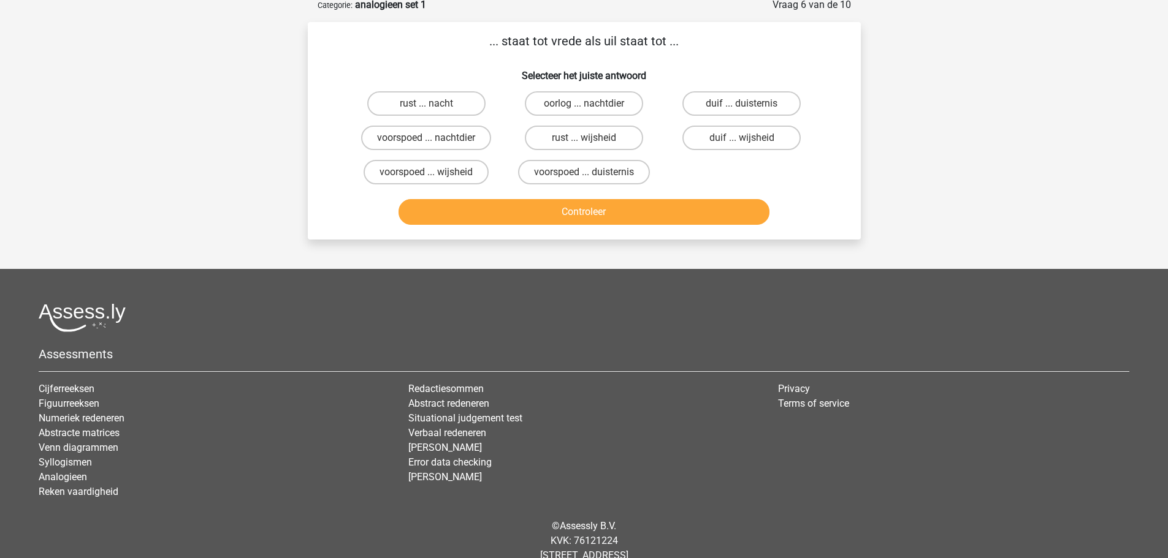
scroll to position [61, 0]
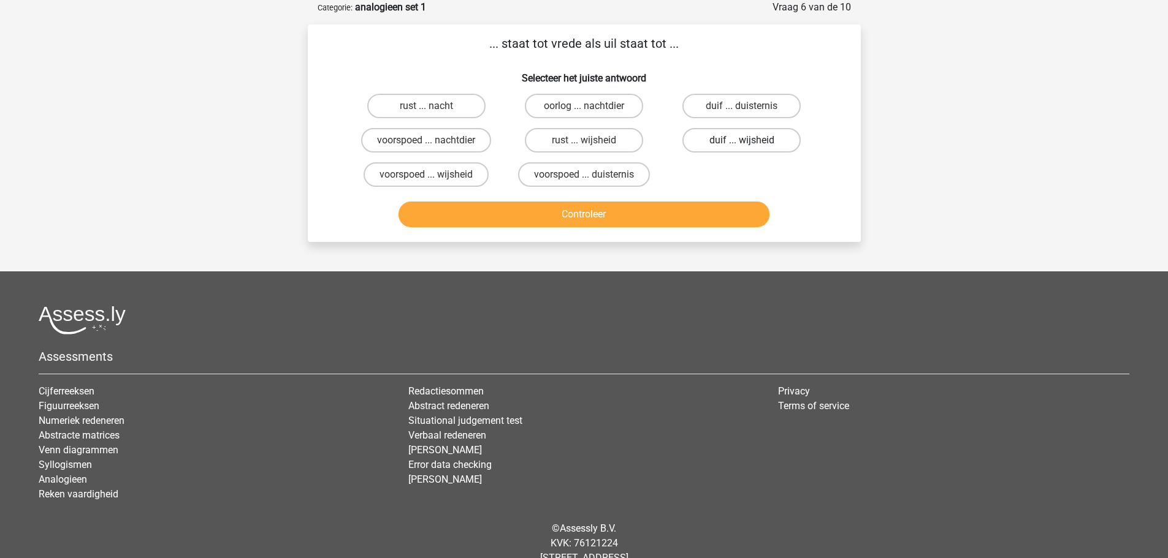
click at [737, 144] on label "duif ... wijsheid" at bounding box center [741, 140] width 118 height 25
click at [742, 144] on input "duif ... wijsheid" at bounding box center [746, 144] width 8 height 8
radio input "true"
click at [654, 215] on button "Controleer" at bounding box center [583, 215] width 371 height 26
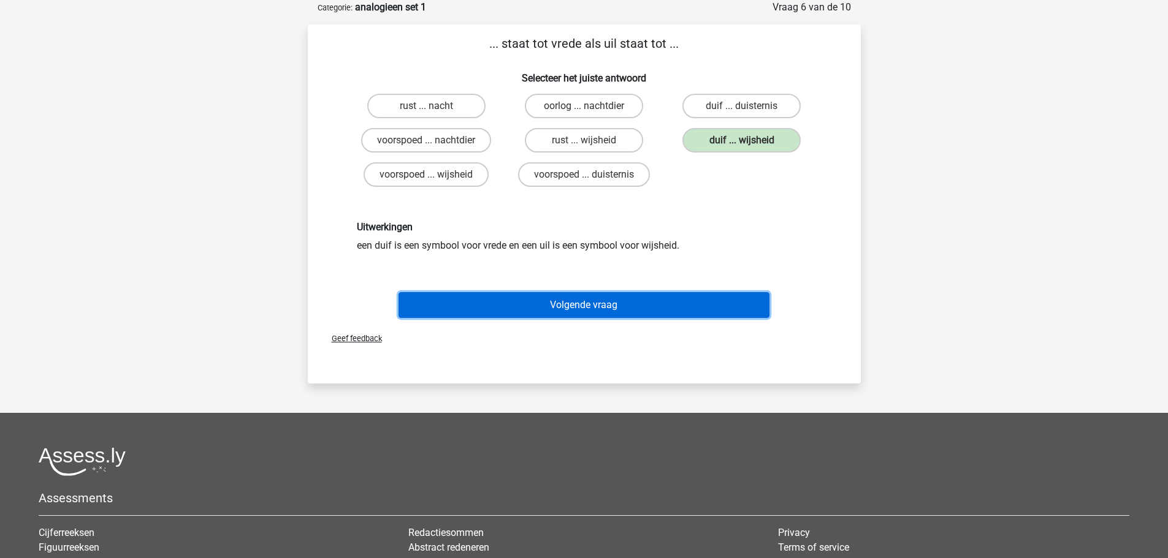
click at [606, 303] on button "Volgende vraag" at bounding box center [583, 305] width 371 height 26
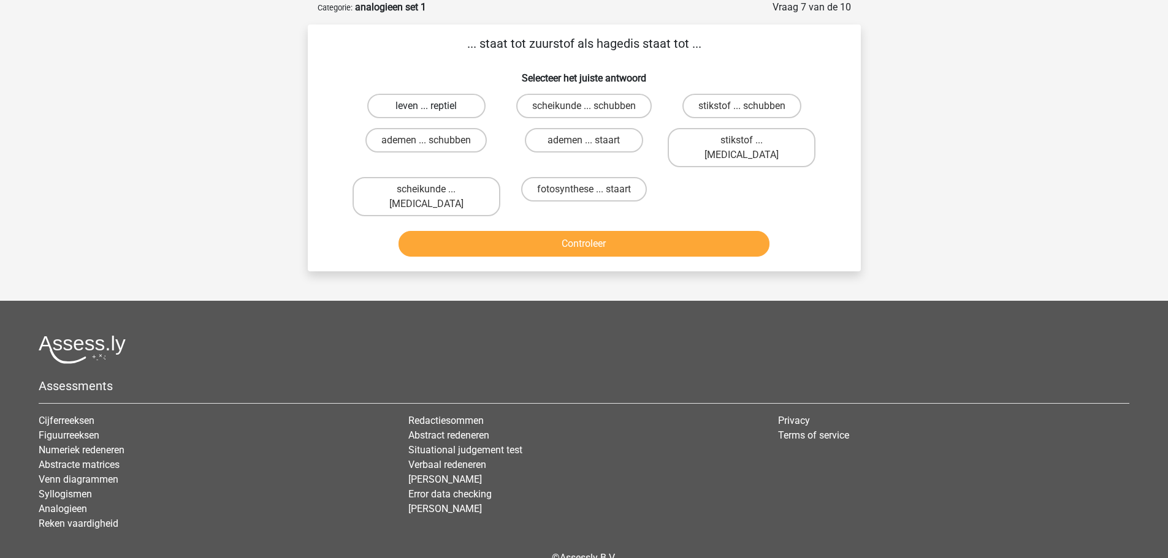
click at [441, 107] on label "leven ... reptiel" at bounding box center [426, 106] width 118 height 25
click at [434, 107] on input "leven ... reptiel" at bounding box center [430, 110] width 8 height 8
radio input "true"
click at [572, 231] on button "Controleer" at bounding box center [583, 244] width 371 height 26
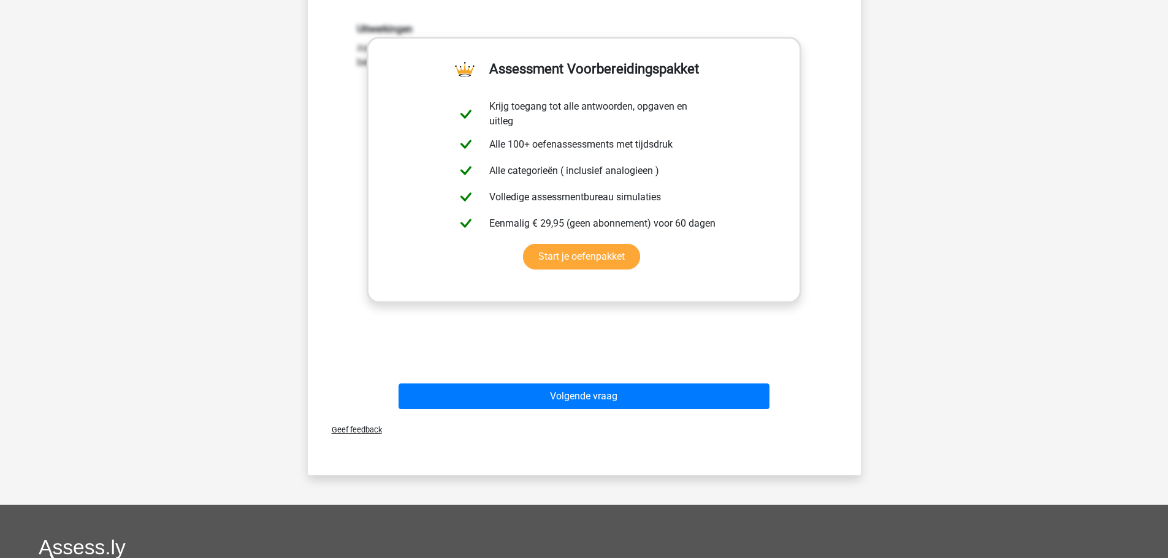
scroll to position [306, 0]
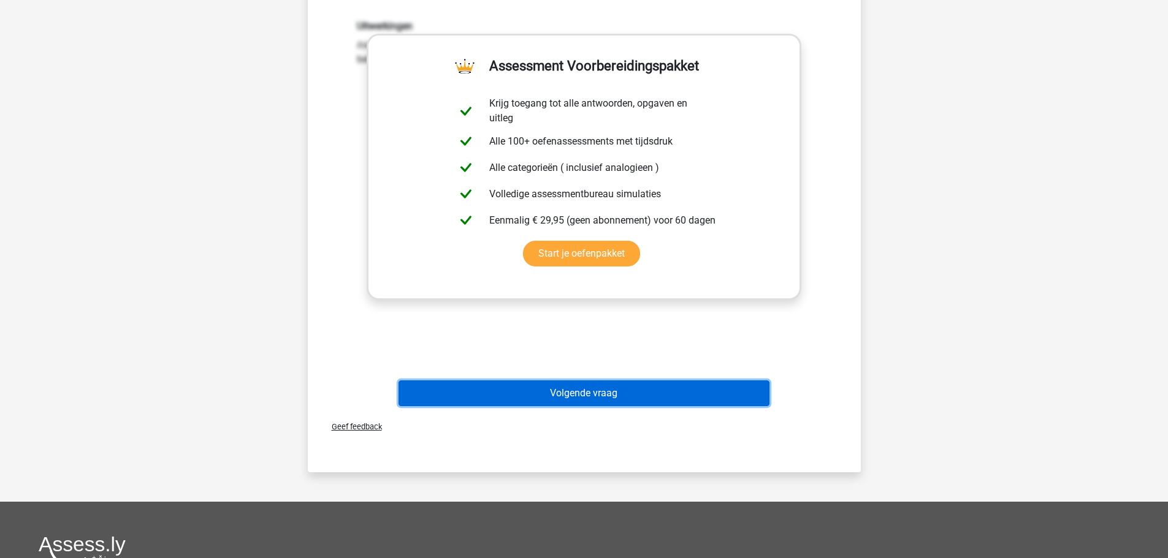
click at [587, 381] on button "Volgende vraag" at bounding box center [583, 394] width 371 height 26
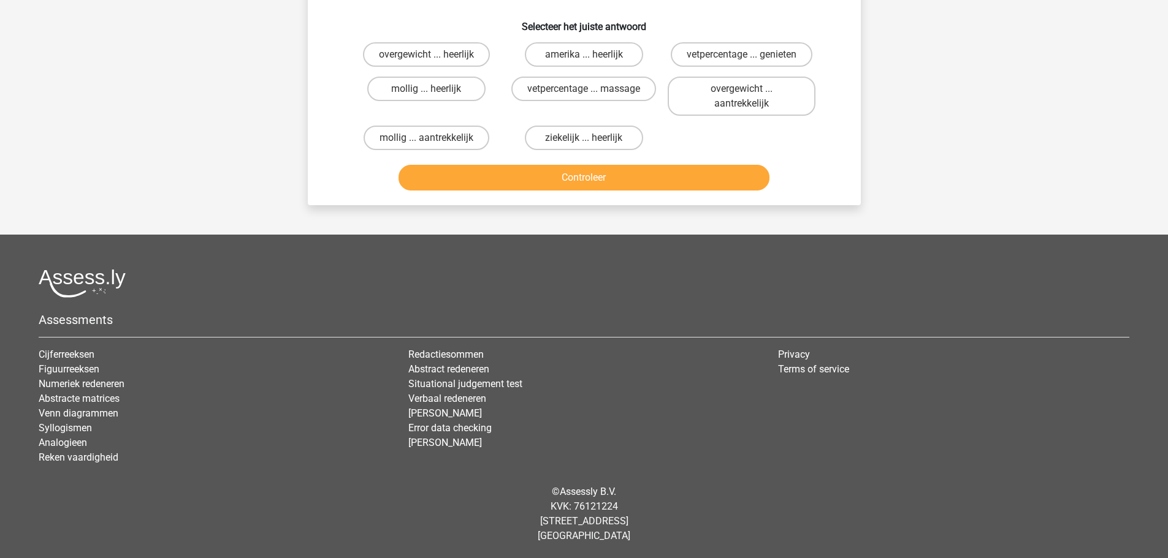
scroll to position [61, 0]
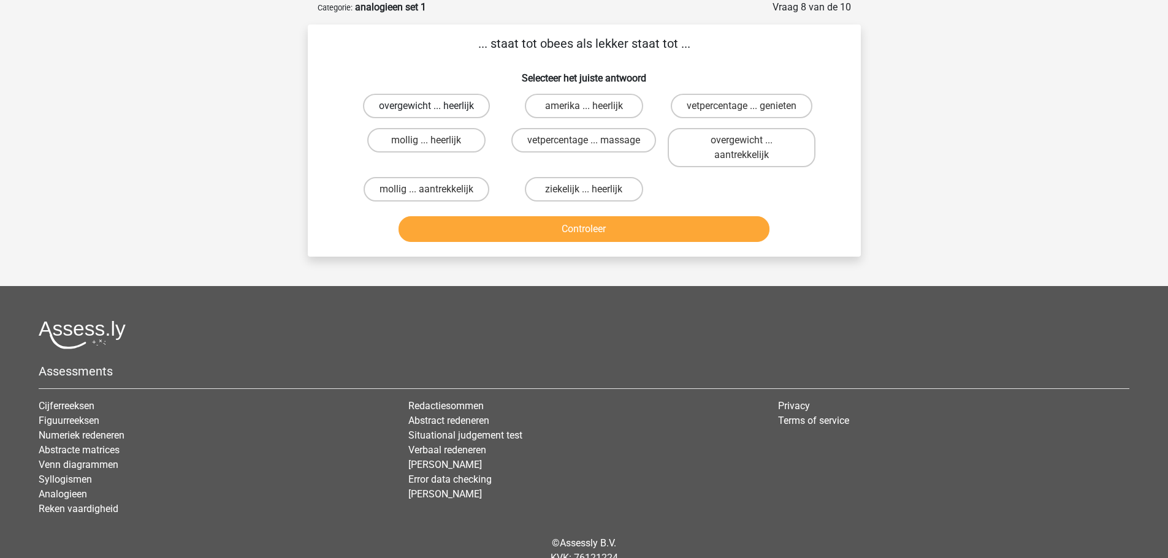
click at [457, 104] on label "overgewicht ... heerlijk" at bounding box center [426, 106] width 127 height 25
click at [434, 106] on input "overgewicht ... heerlijk" at bounding box center [430, 110] width 8 height 8
radio input "true"
click at [562, 227] on button "Controleer" at bounding box center [583, 229] width 371 height 26
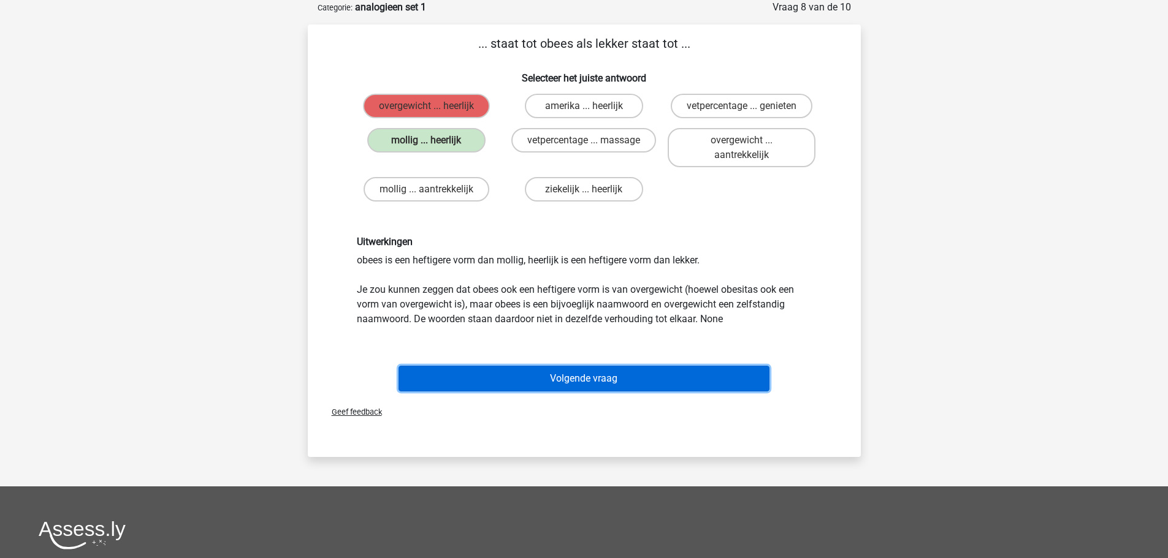
click at [577, 378] on button "Volgende vraag" at bounding box center [583, 379] width 371 height 26
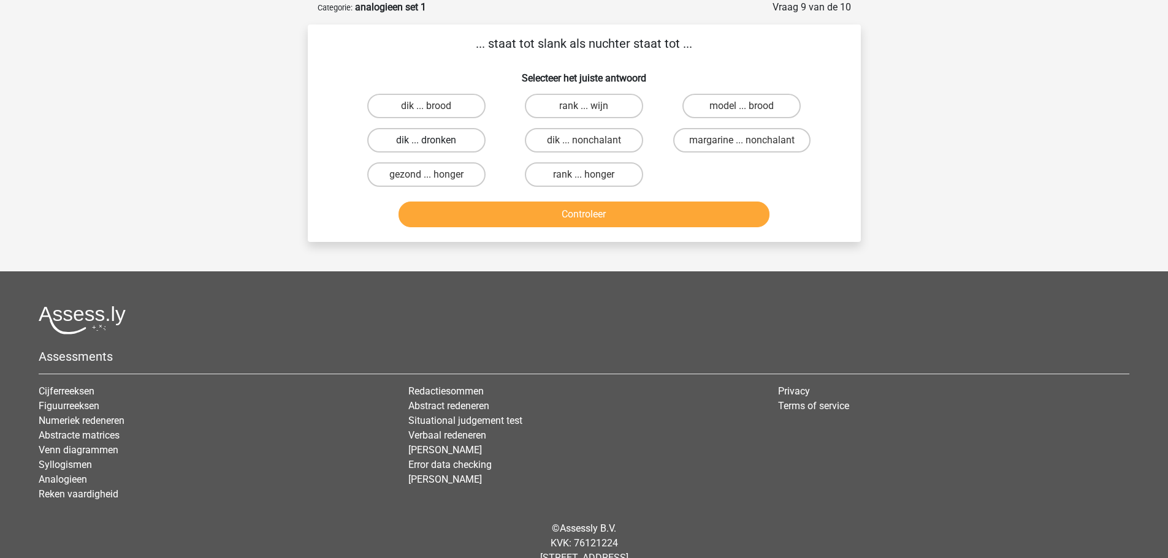
click at [449, 139] on label "dik ... dronken" at bounding box center [426, 140] width 118 height 25
click at [434, 140] on input "dik ... dronken" at bounding box center [430, 144] width 8 height 8
radio input "true"
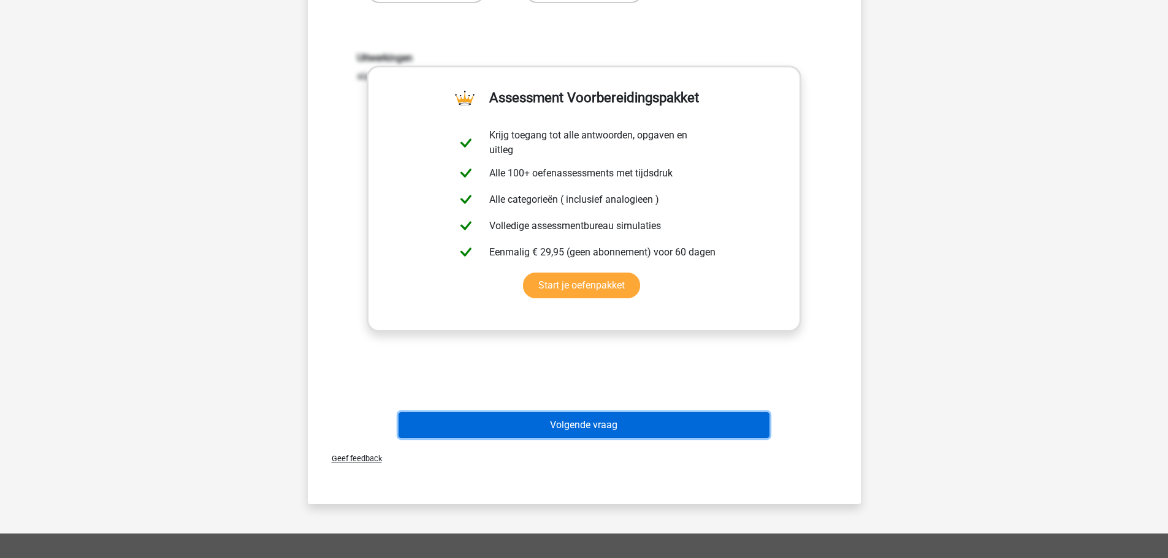
click at [604, 424] on button "Volgende vraag" at bounding box center [583, 426] width 371 height 26
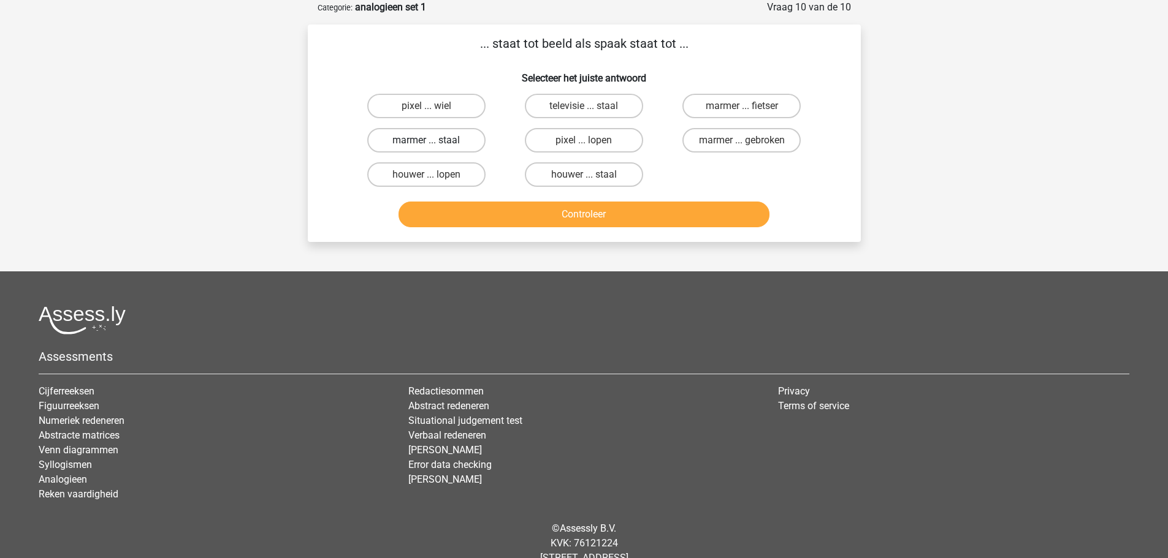
click at [446, 139] on label "marmer ... staal" at bounding box center [426, 140] width 118 height 25
click at [434, 140] on input "marmer ... staal" at bounding box center [430, 144] width 8 height 8
click at [577, 216] on button "Controleer" at bounding box center [583, 215] width 371 height 26
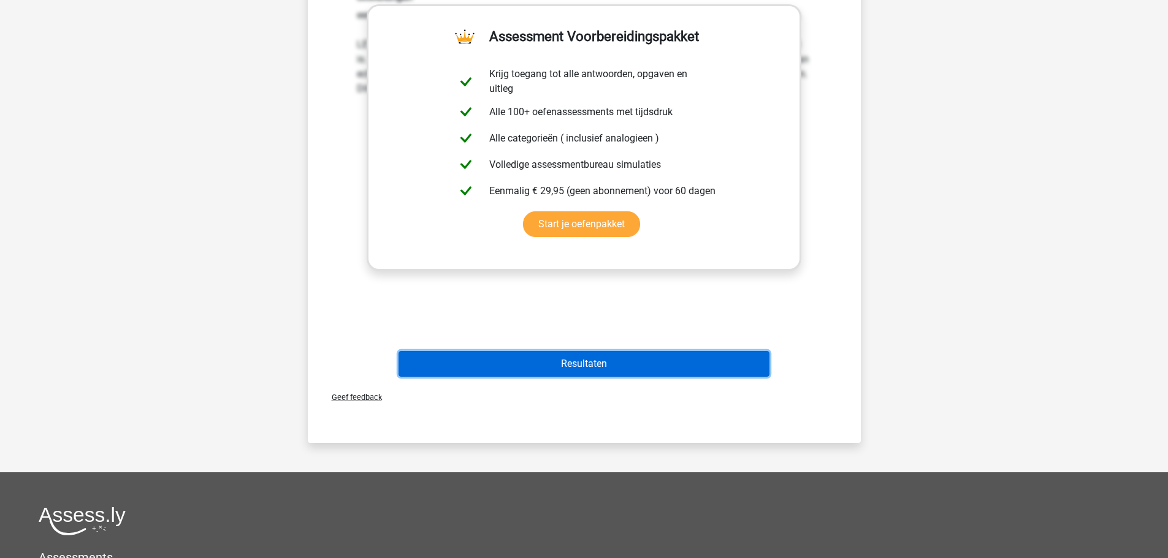
click at [611, 363] on button "Resultaten" at bounding box center [583, 364] width 371 height 26
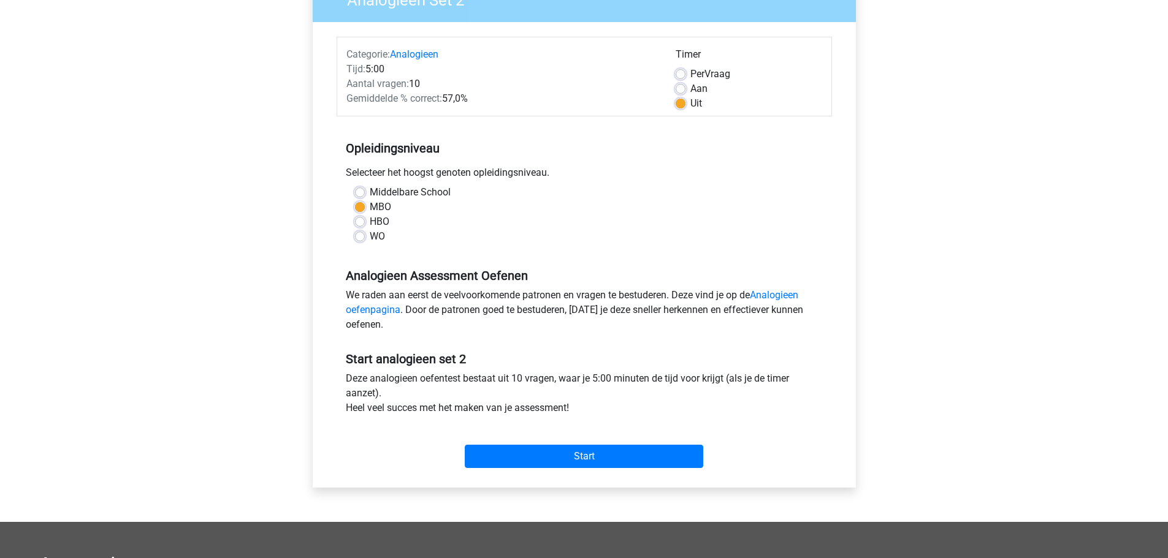
scroll to position [61, 0]
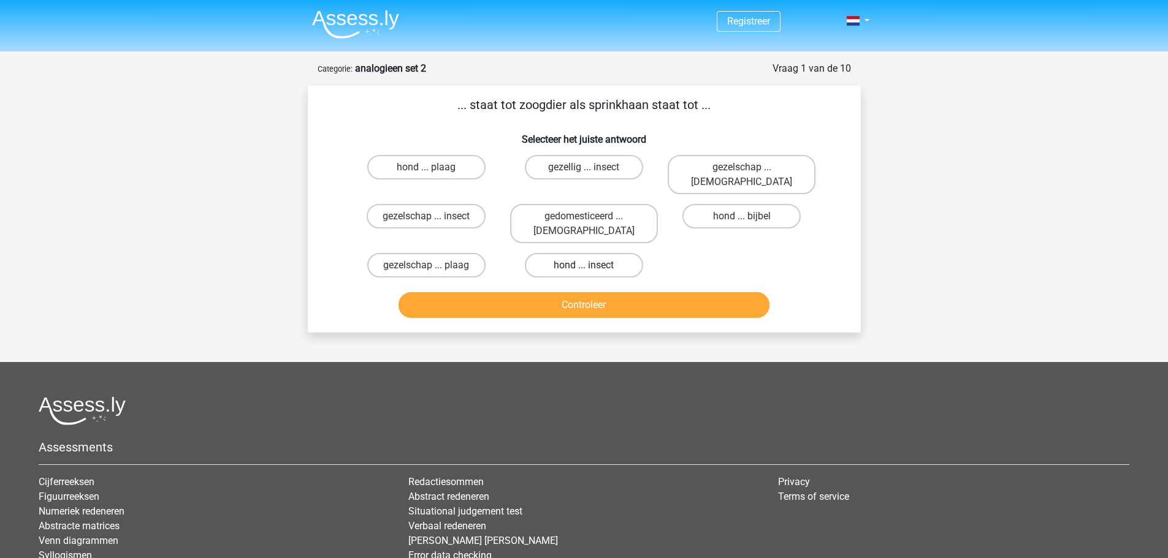
click at [584, 265] on input "hond ... insect" at bounding box center [588, 269] width 8 height 8
radio input "true"
click at [596, 292] on button "Controleer" at bounding box center [583, 305] width 371 height 26
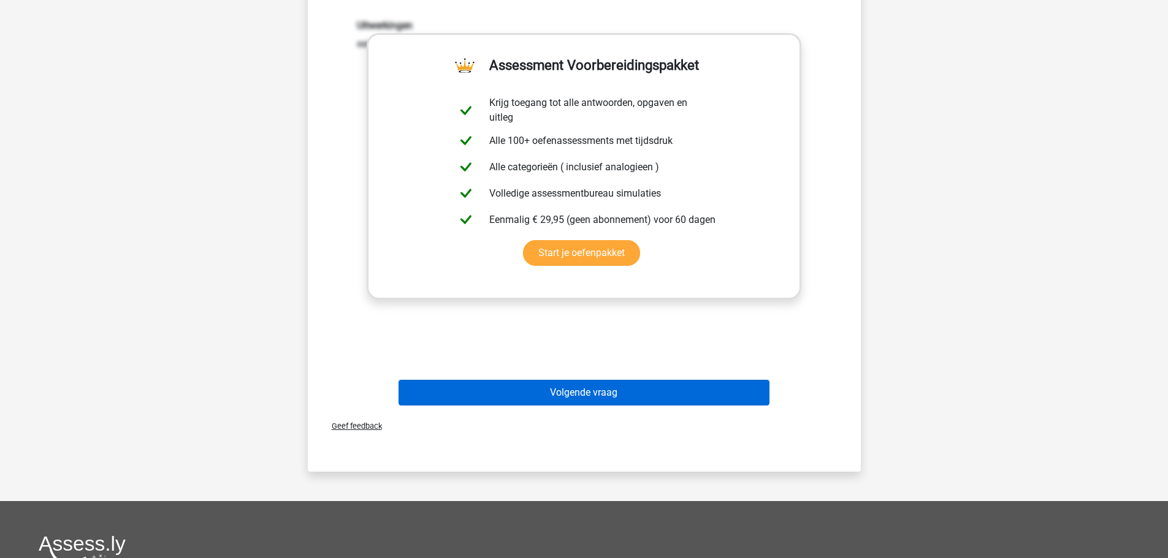
scroll to position [368, 0]
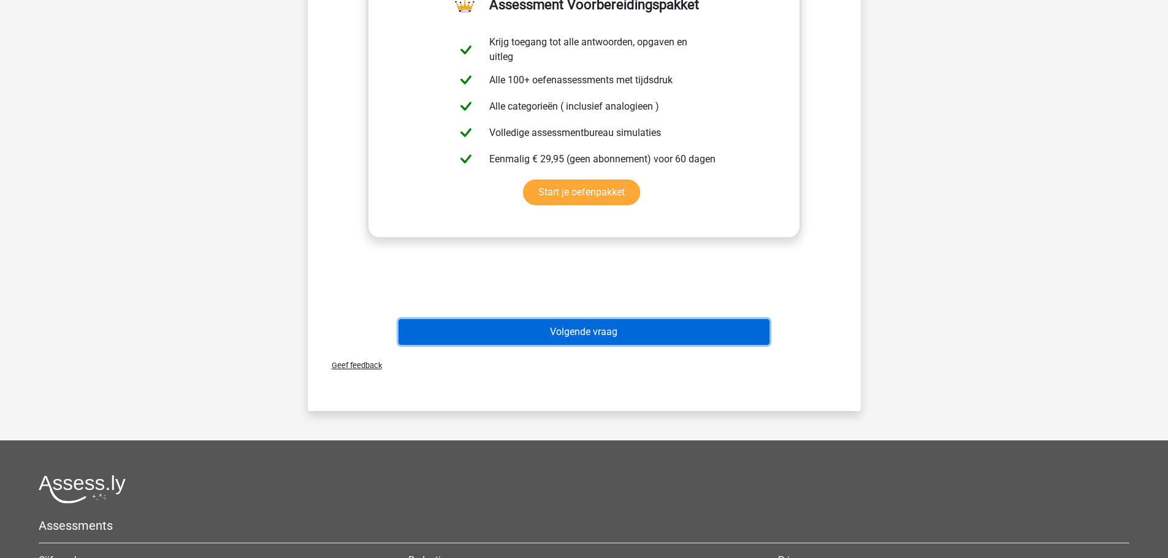
click at [615, 319] on button "Volgende vraag" at bounding box center [583, 332] width 371 height 26
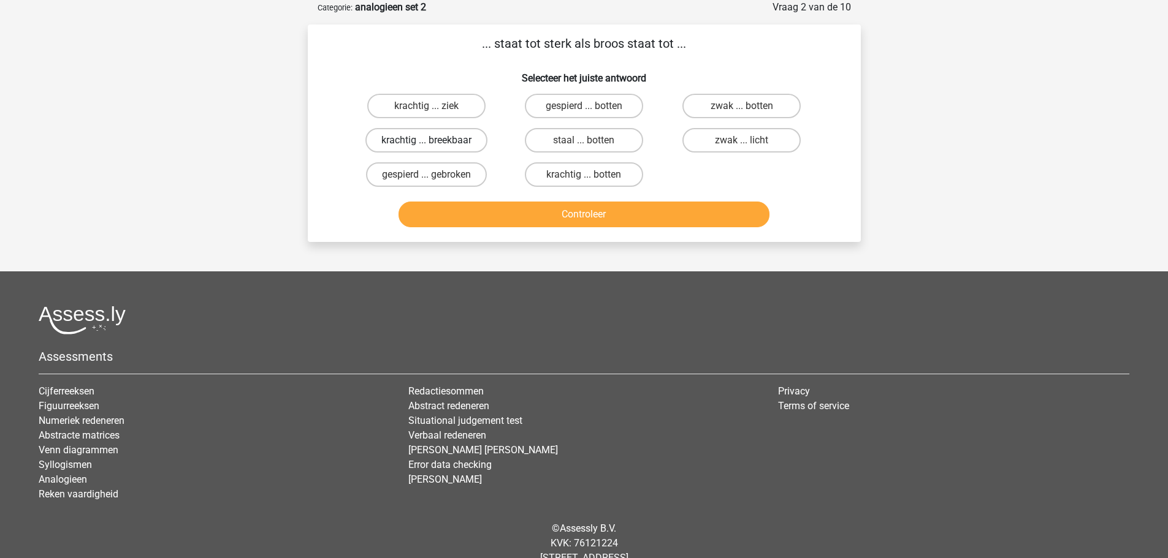
click at [434, 140] on input "krachtig ... breekbaar" at bounding box center [430, 144] width 8 height 8
radio input "true"
click at [580, 215] on button "Controleer" at bounding box center [583, 215] width 371 height 26
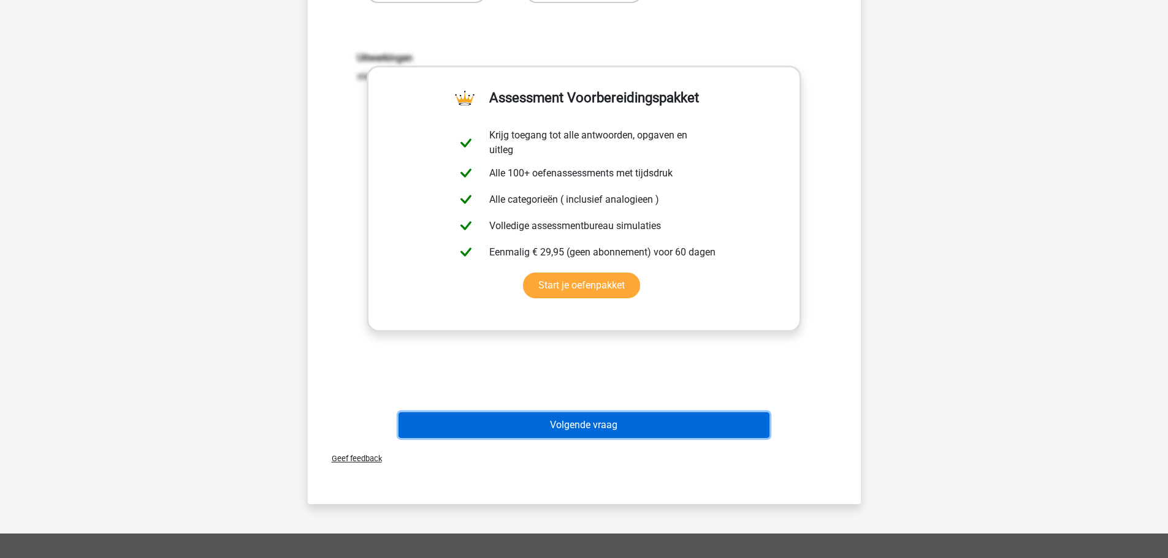
click at [599, 428] on button "Volgende vraag" at bounding box center [583, 426] width 371 height 26
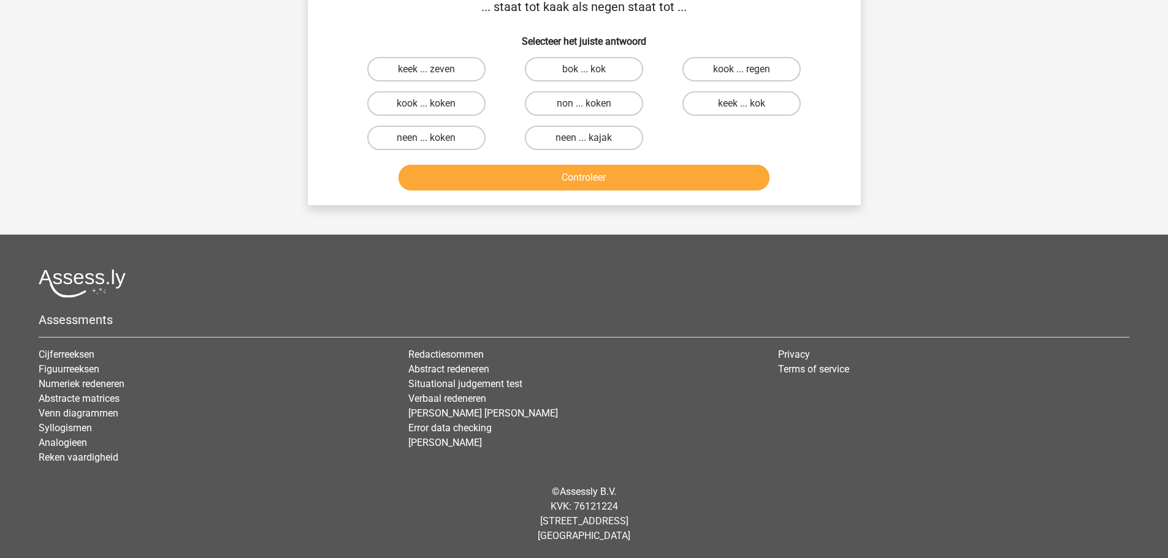
scroll to position [61, 0]
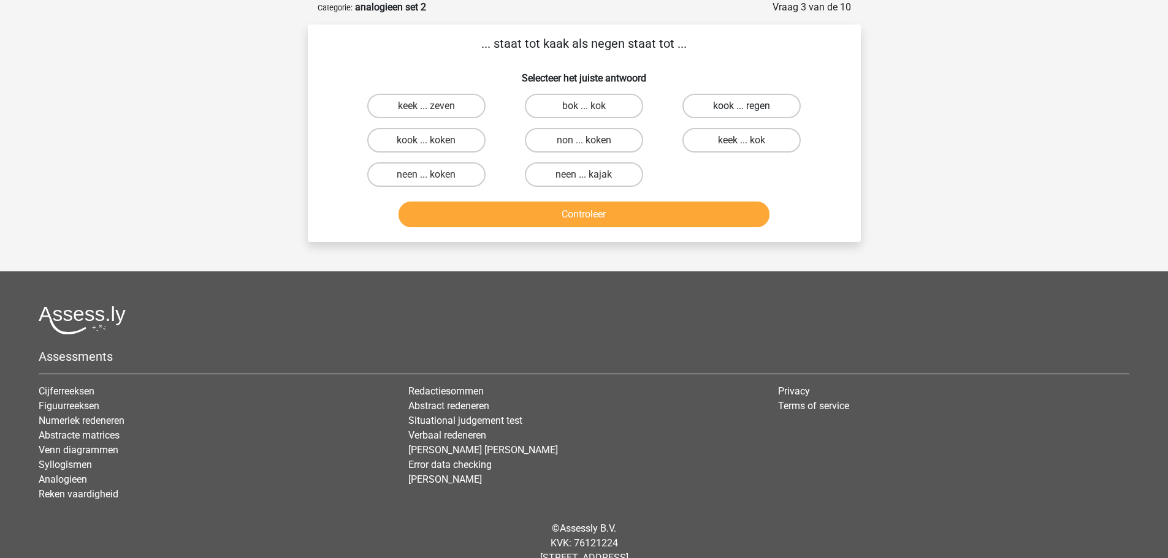
click at [695, 102] on label "kook ... regen" at bounding box center [741, 106] width 118 height 25
radio input "true"
click at [642, 213] on button "Controleer" at bounding box center [583, 215] width 371 height 26
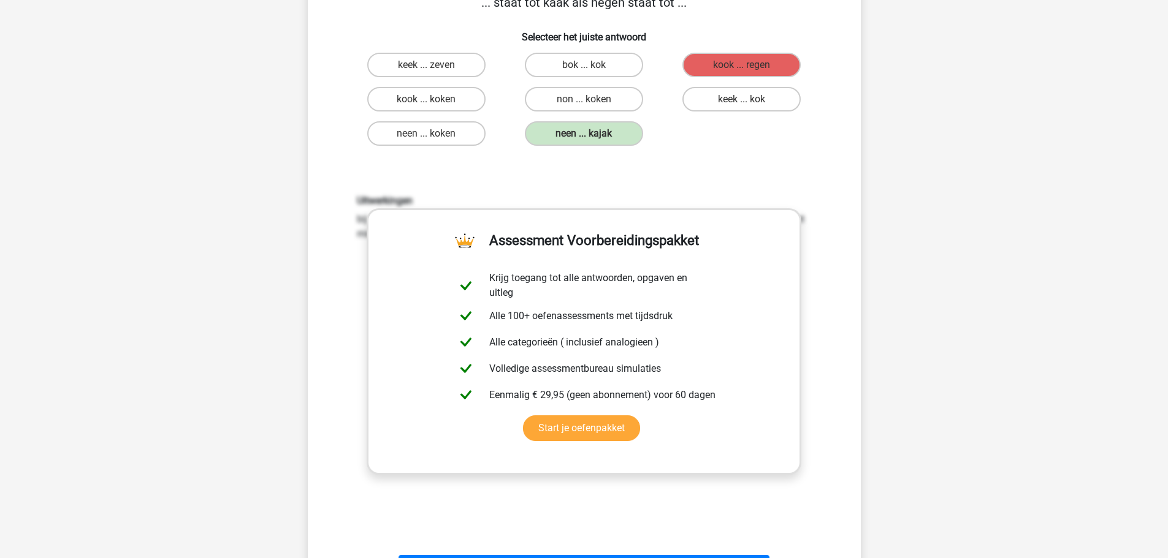
scroll to position [184, 0]
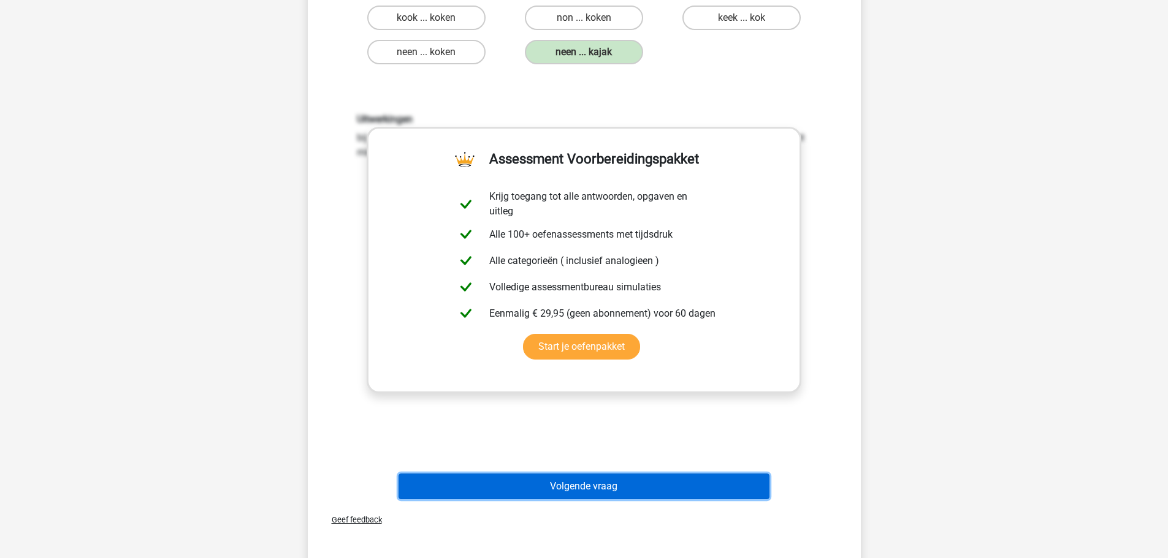
click at [604, 490] on button "Volgende vraag" at bounding box center [583, 487] width 371 height 26
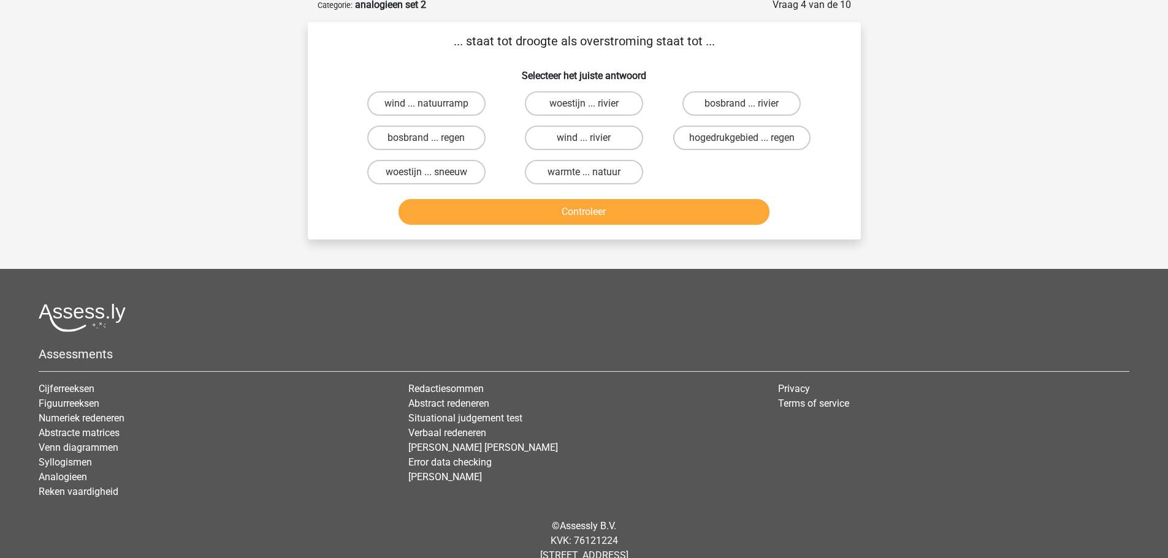
scroll to position [61, 0]
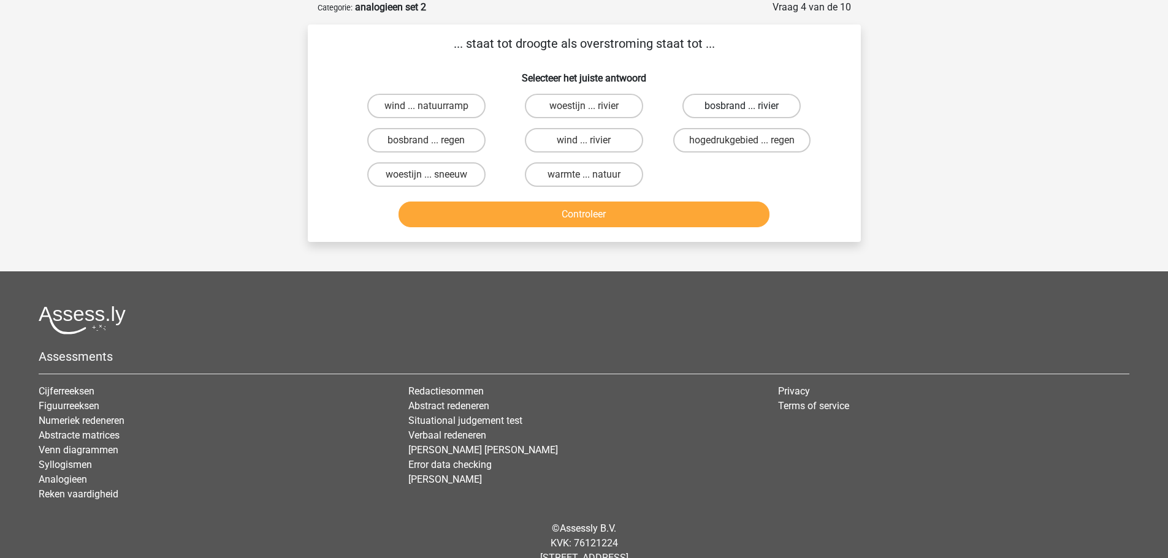
click at [728, 104] on label "bosbrand ... rivier" at bounding box center [741, 106] width 118 height 25
radio input "true"
click at [613, 214] on button "Controleer" at bounding box center [583, 215] width 371 height 26
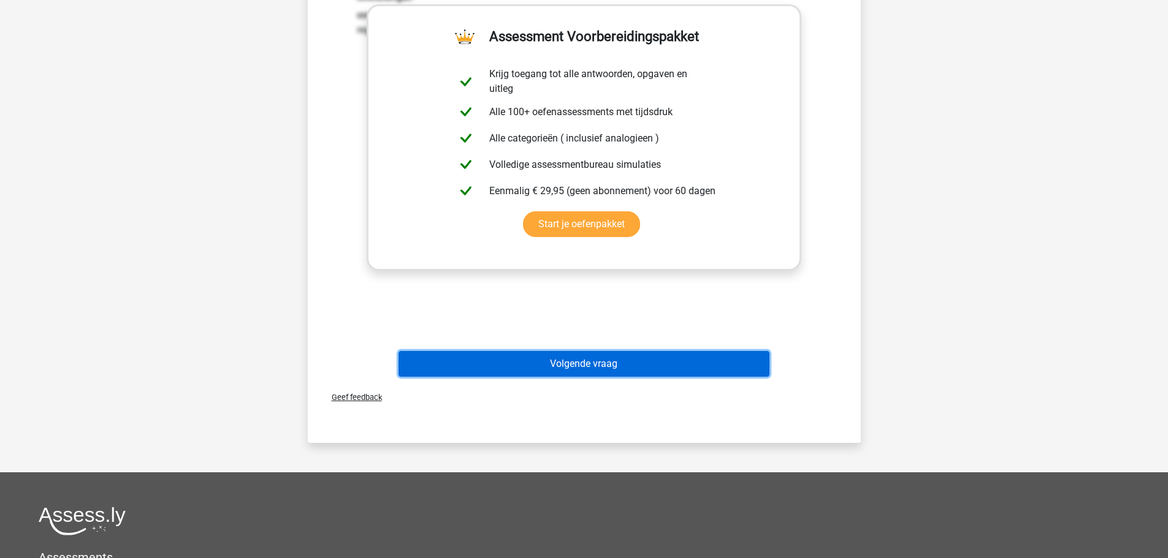
click at [525, 367] on button "Volgende vraag" at bounding box center [583, 364] width 371 height 26
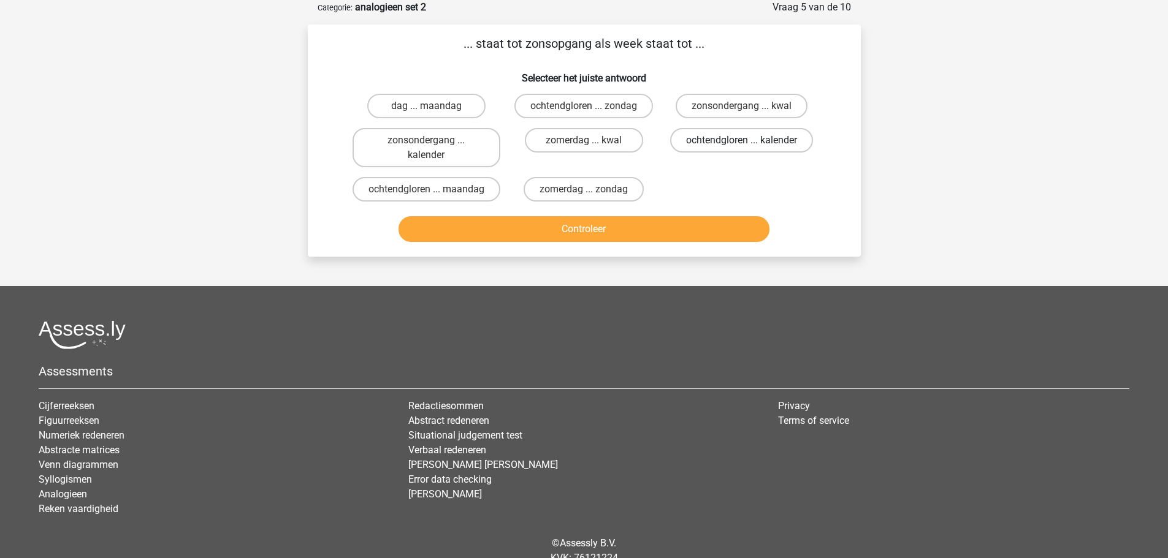
click at [684, 140] on label "ochtendgloren ... kalender" at bounding box center [741, 140] width 143 height 25
click at [742, 140] on input "ochtendgloren ... kalender" at bounding box center [746, 144] width 8 height 8
radio input "true"
click at [645, 242] on button "Controleer" at bounding box center [583, 229] width 371 height 26
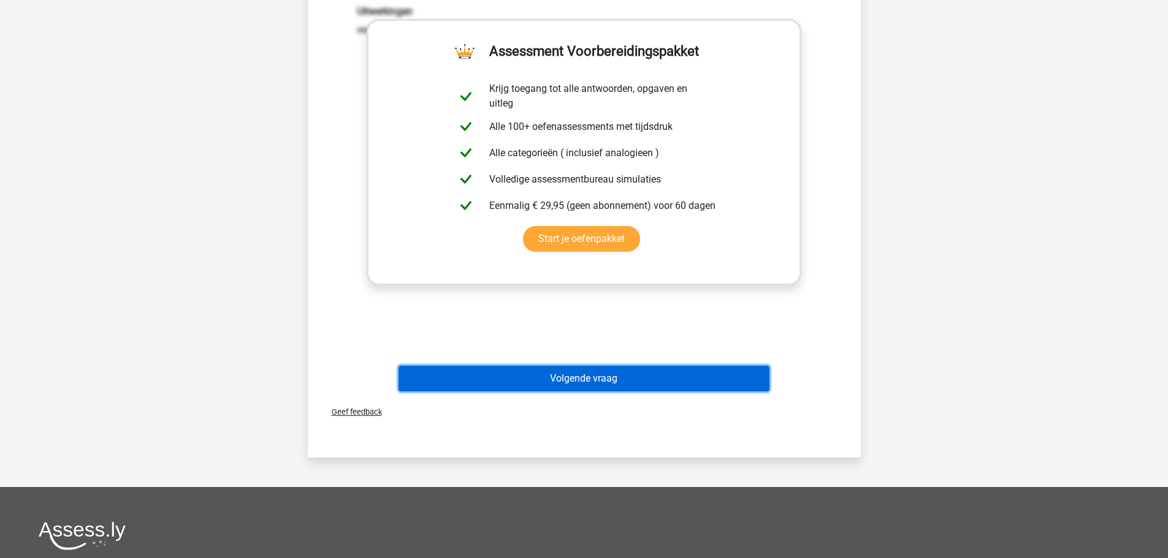
click at [522, 392] on button "Volgende vraag" at bounding box center [583, 379] width 371 height 26
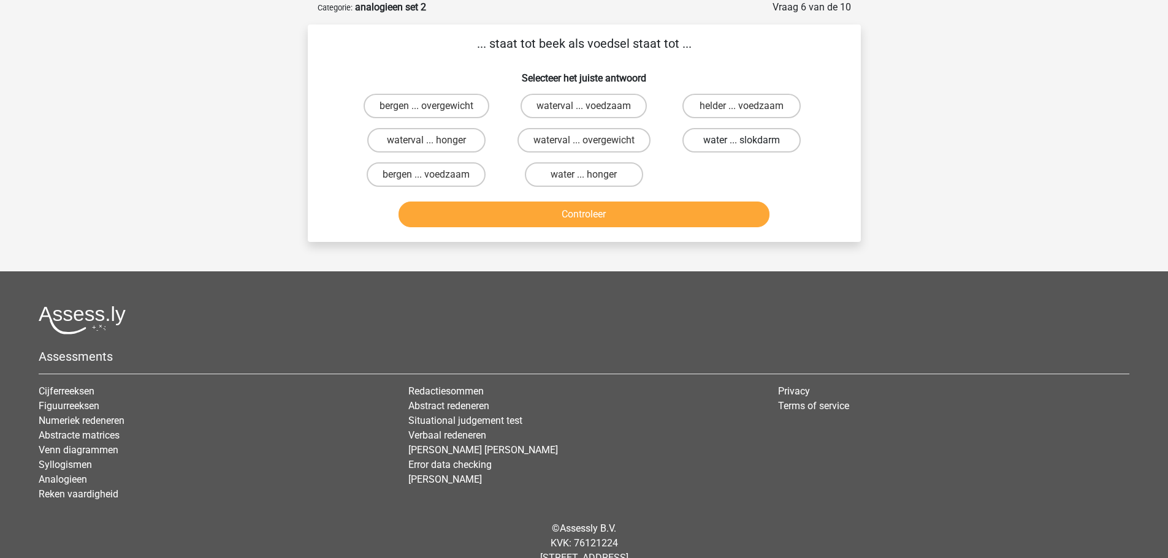
click at [714, 143] on label "water ... slokdarm" at bounding box center [741, 140] width 118 height 25
click at [742, 143] on input "water ... slokdarm" at bounding box center [746, 144] width 8 height 8
radio input "true"
click at [672, 217] on button "Controleer" at bounding box center [583, 215] width 371 height 26
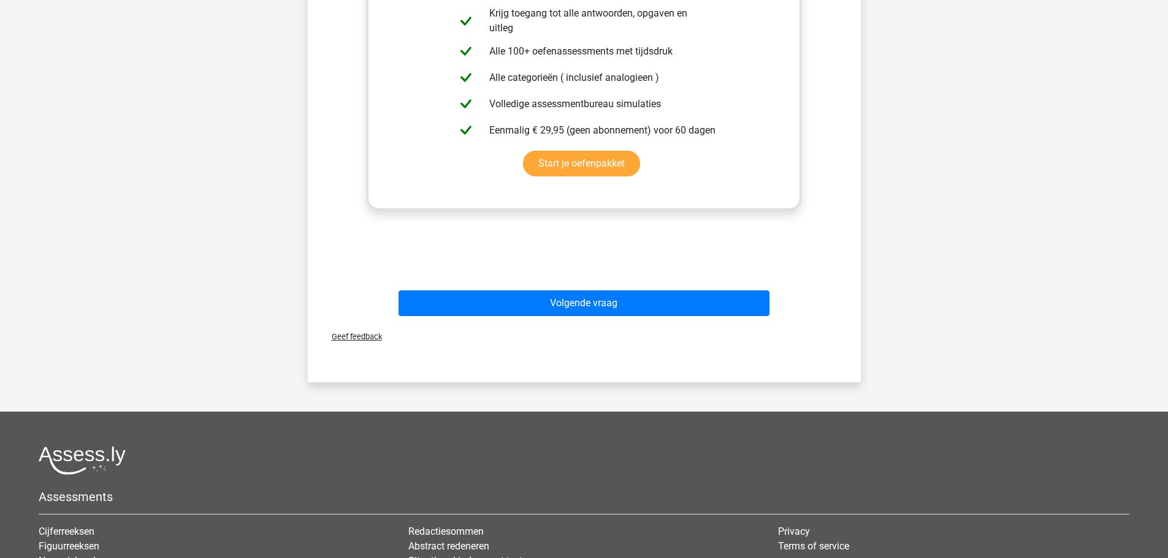
scroll to position [368, 0]
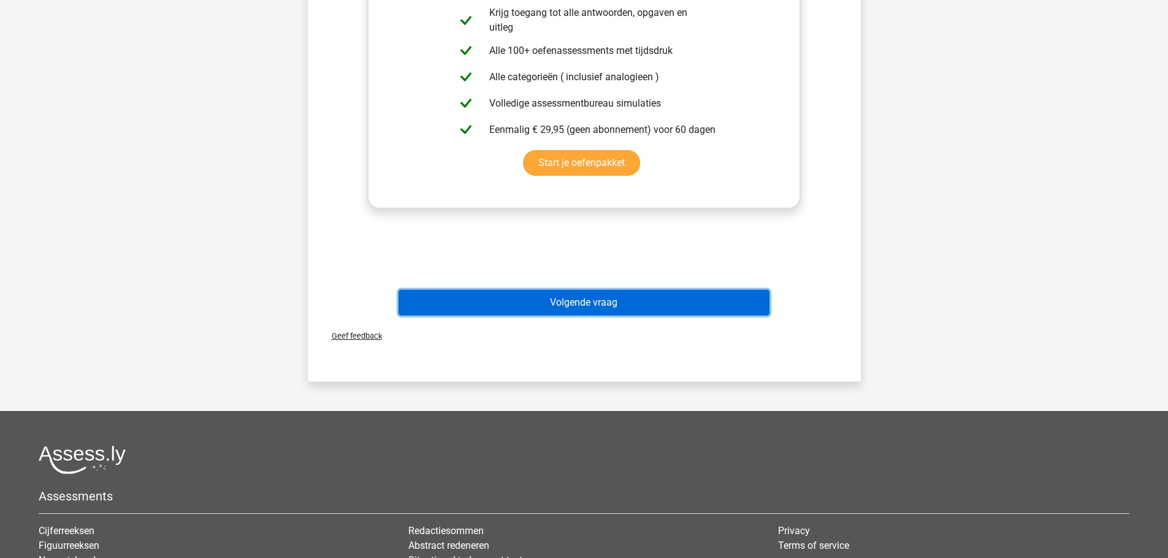
click at [598, 303] on button "Volgende vraag" at bounding box center [583, 303] width 371 height 26
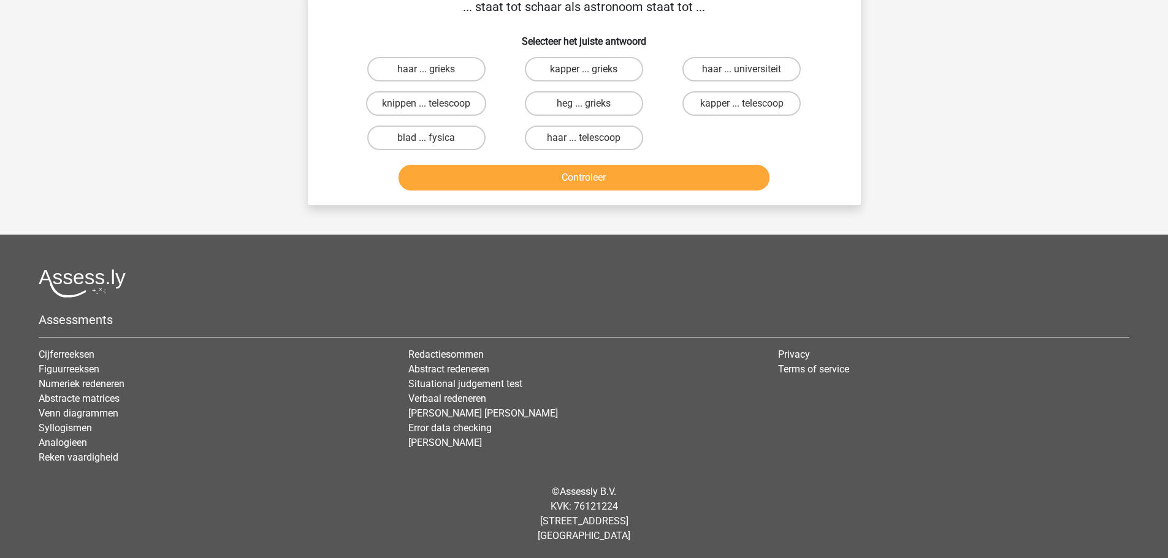
scroll to position [61, 0]
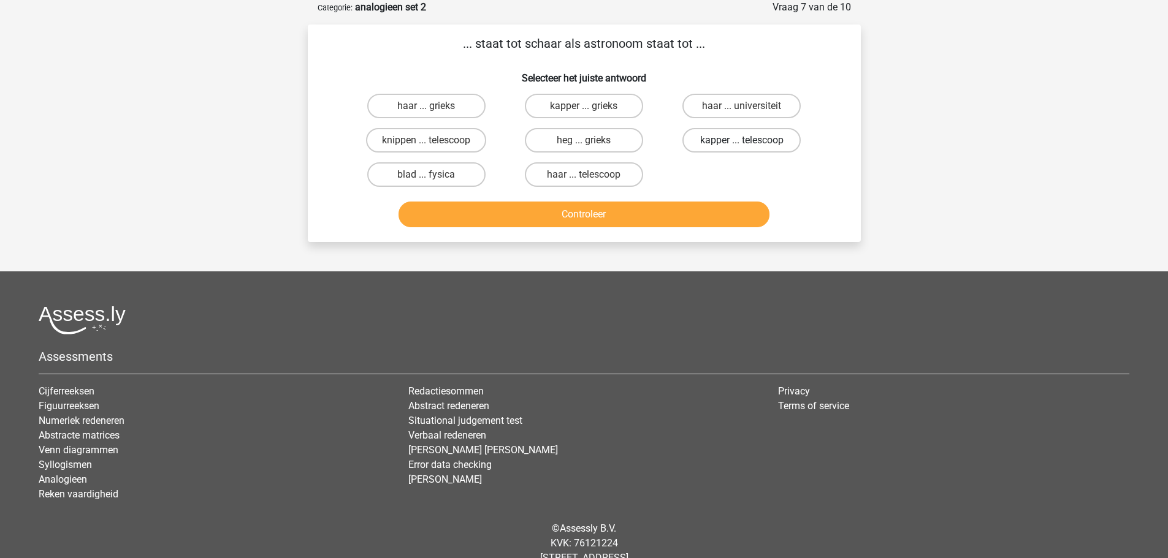
click at [721, 142] on label "kapper ... telescoop" at bounding box center [741, 140] width 118 height 25
radio input "true"
click at [614, 215] on button "Controleer" at bounding box center [583, 215] width 371 height 26
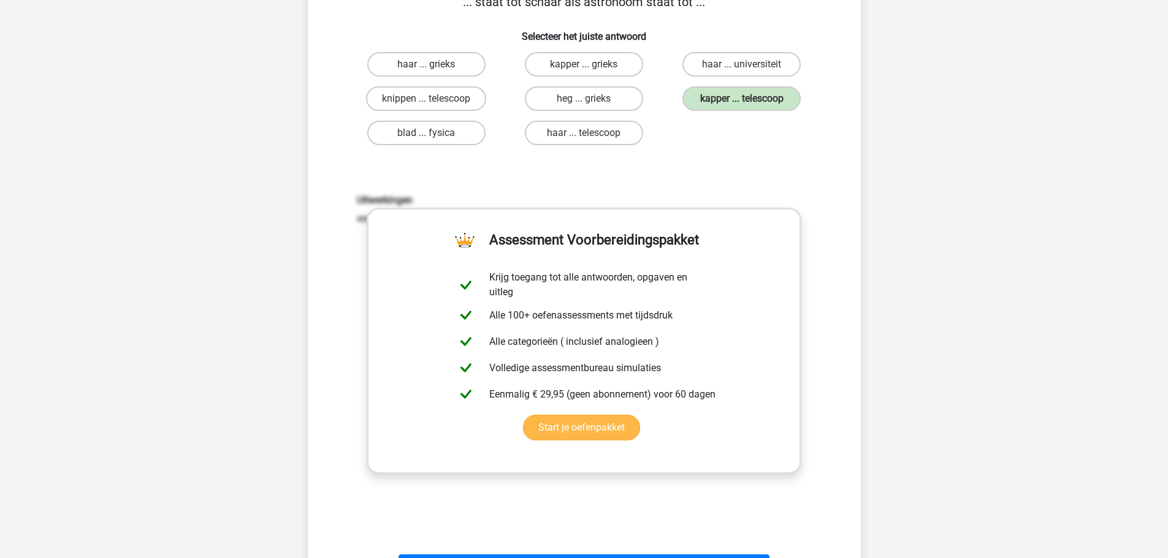
scroll to position [306, 0]
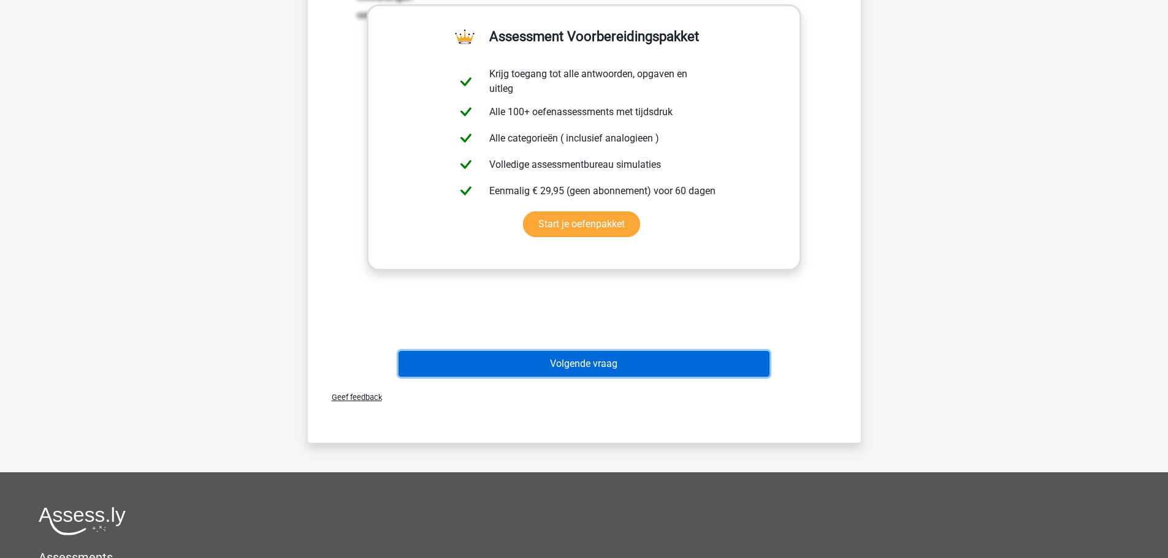
click at [607, 360] on button "Volgende vraag" at bounding box center [583, 364] width 371 height 26
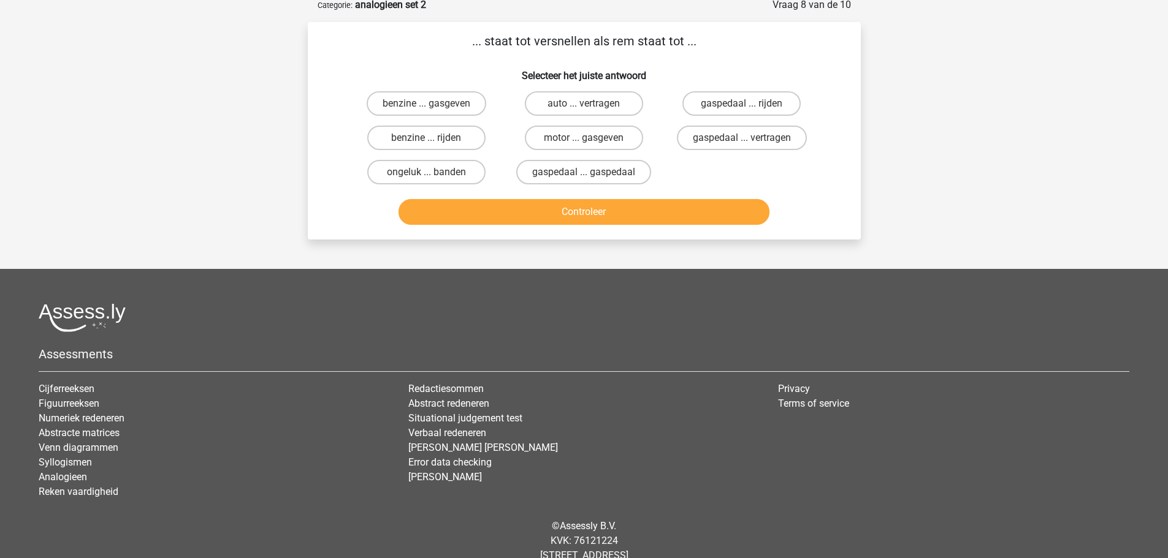
scroll to position [61, 0]
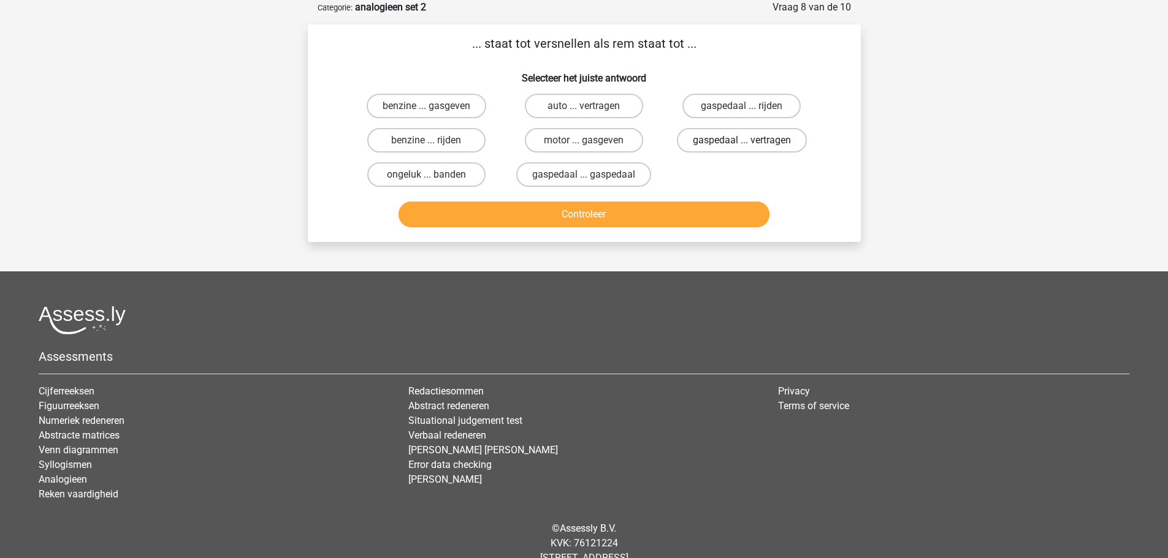
click at [713, 140] on label "gaspedaal ... vertragen" at bounding box center [742, 140] width 130 height 25
click at [742, 140] on input "gaspedaal ... vertragen" at bounding box center [746, 144] width 8 height 8
radio input "true"
click at [639, 215] on button "Controleer" at bounding box center [583, 215] width 371 height 26
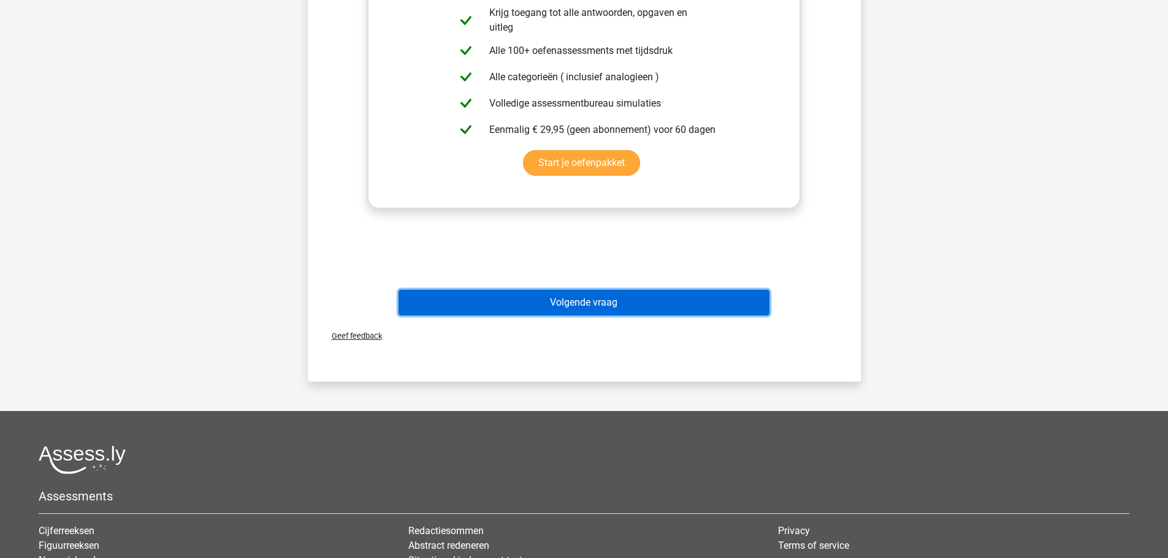
click at [618, 302] on button "Volgende vraag" at bounding box center [583, 303] width 371 height 26
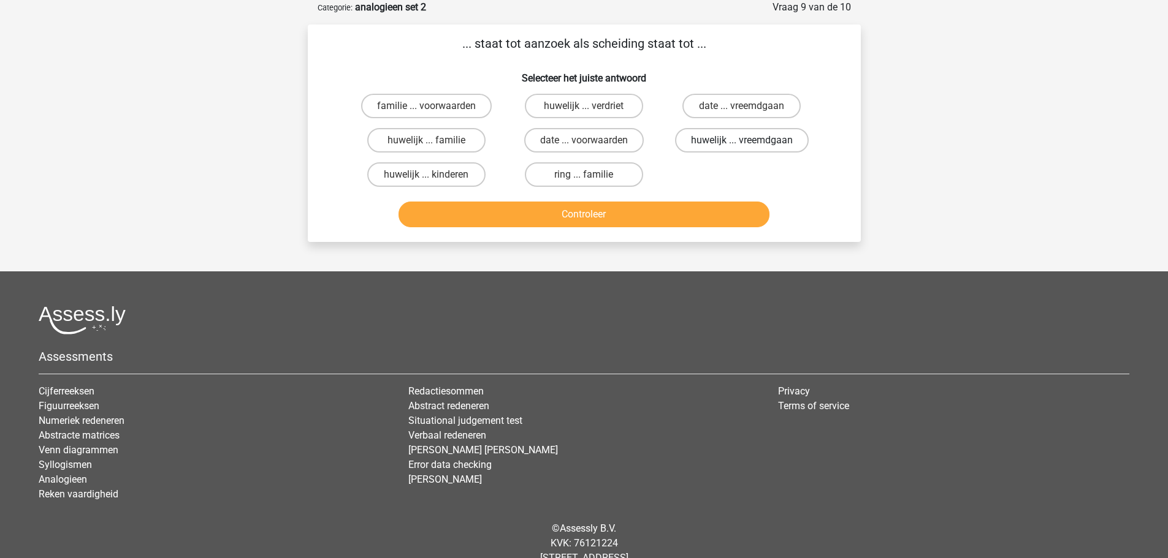
click at [739, 141] on label "huwelijk ... vreemdgaan" at bounding box center [742, 140] width 134 height 25
click at [742, 141] on input "huwelijk ... vreemdgaan" at bounding box center [746, 144] width 8 height 8
radio input "true"
click at [626, 218] on button "Controleer" at bounding box center [583, 215] width 371 height 26
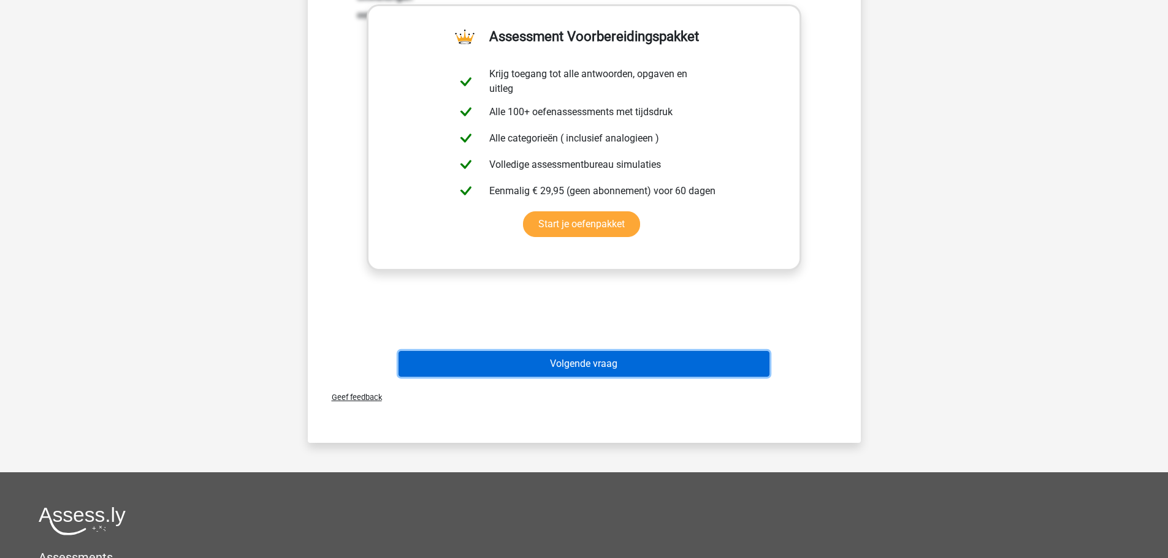
click at [559, 359] on button "Volgende vraag" at bounding box center [583, 364] width 371 height 26
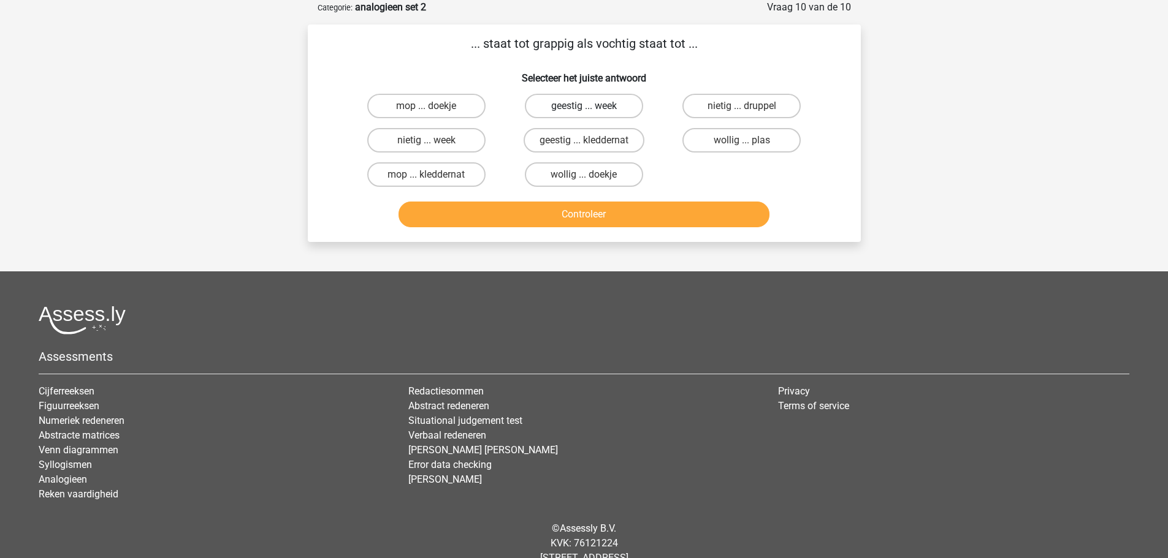
click at [584, 106] on input "geestig ... week" at bounding box center [588, 110] width 8 height 8
radio input "true"
click at [596, 215] on button "Controleer" at bounding box center [583, 215] width 371 height 26
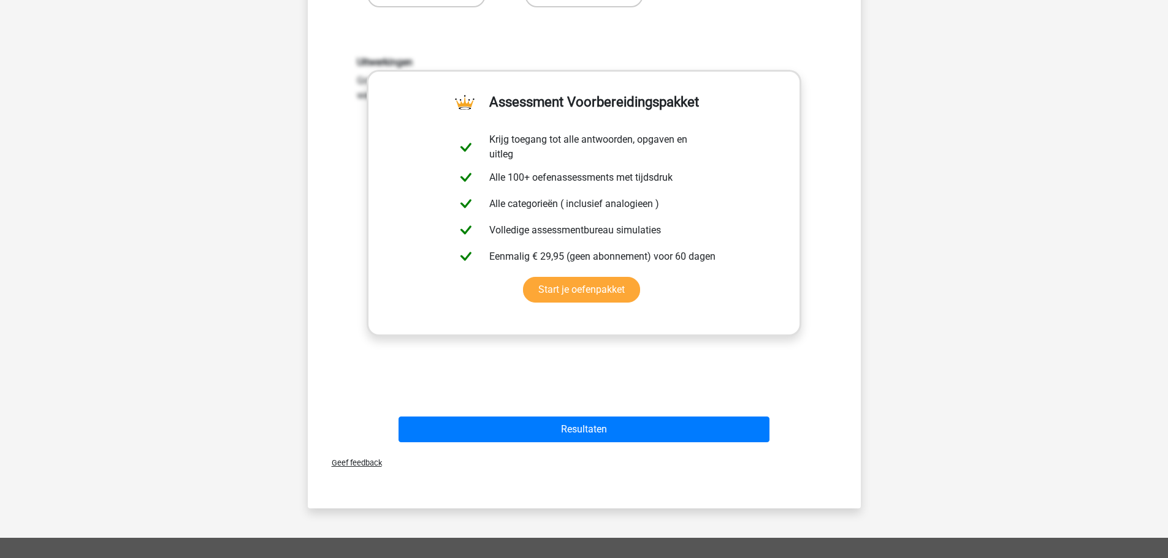
scroll to position [245, 0]
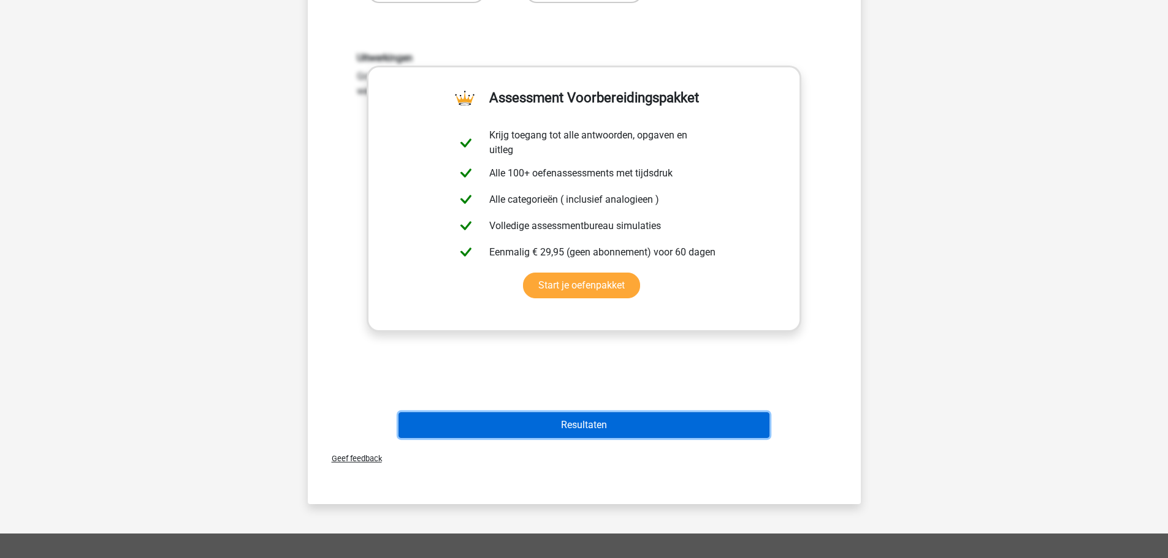
click at [595, 422] on button "Resultaten" at bounding box center [583, 426] width 371 height 26
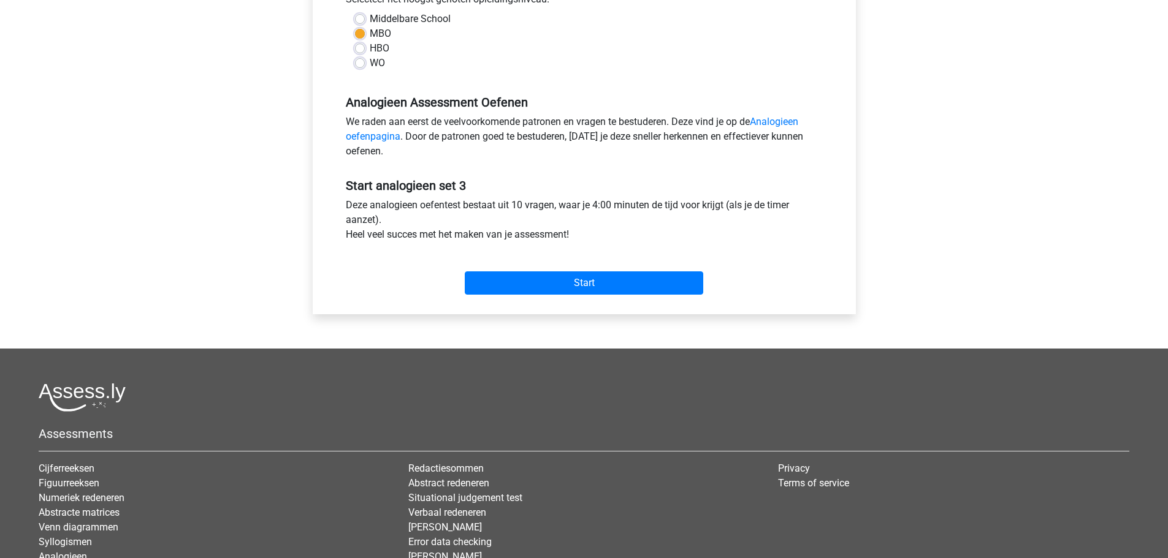
scroll to position [306, 0]
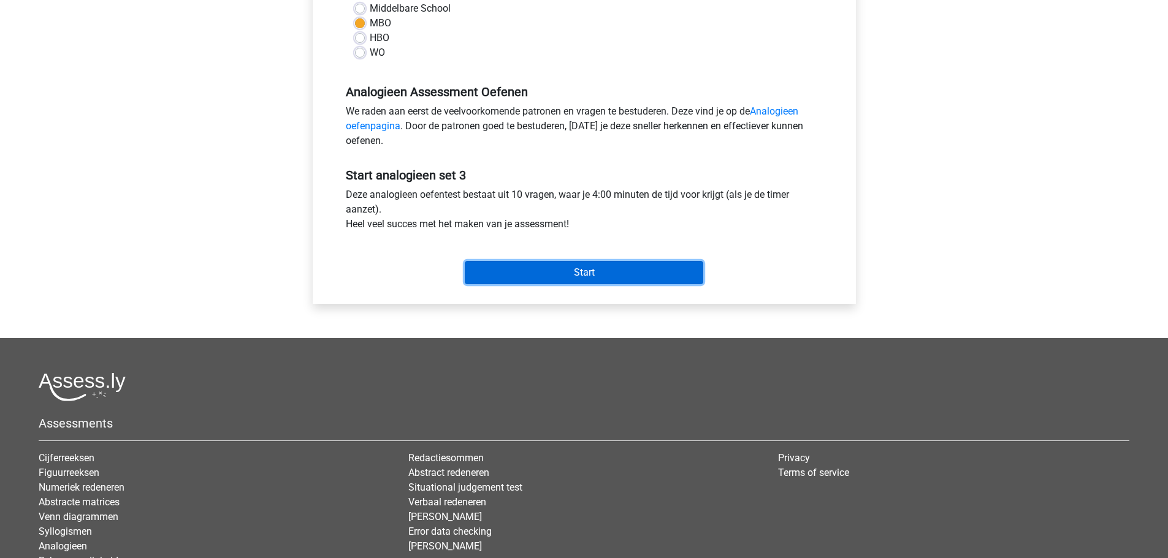
click at [601, 275] on input "Start" at bounding box center [584, 272] width 238 height 23
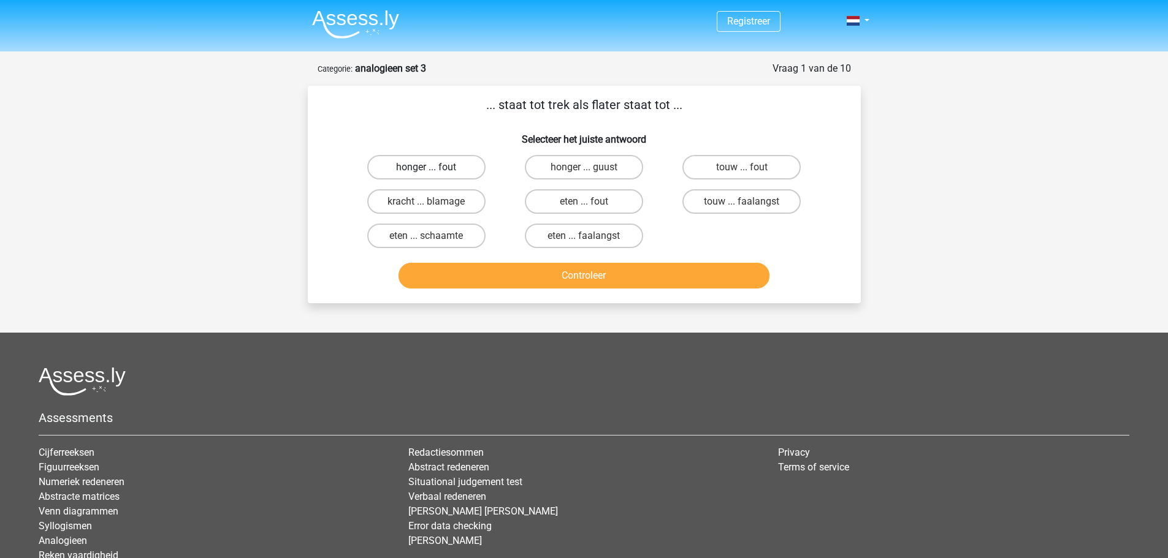
click at [453, 168] on label "honger ... fout" at bounding box center [426, 167] width 118 height 25
click at [434, 168] on input "honger ... fout" at bounding box center [430, 171] width 8 height 8
radio input "true"
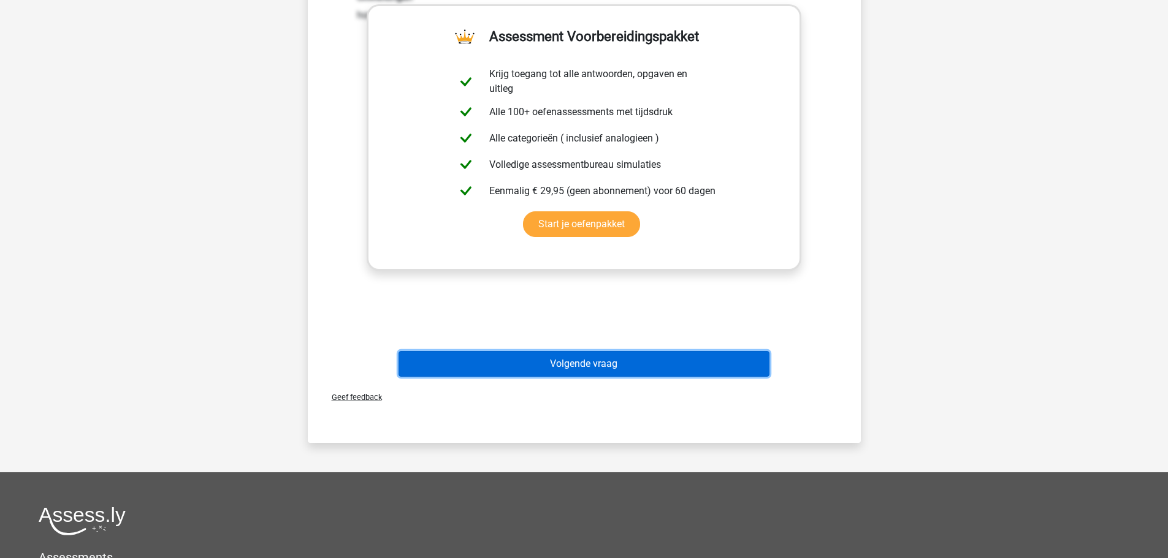
click at [588, 363] on button "Volgende vraag" at bounding box center [583, 364] width 371 height 26
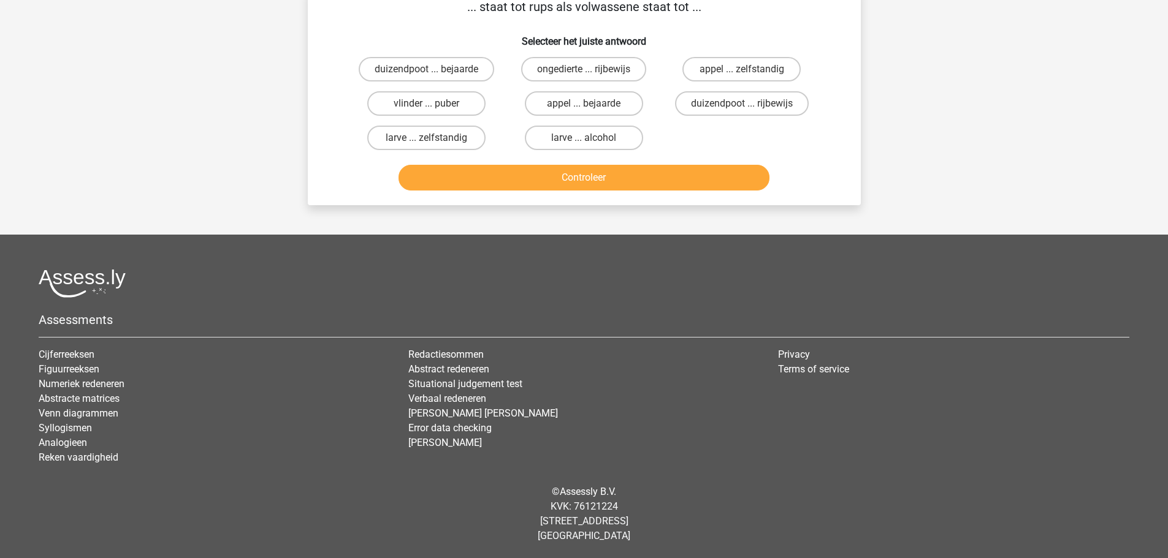
scroll to position [61, 0]
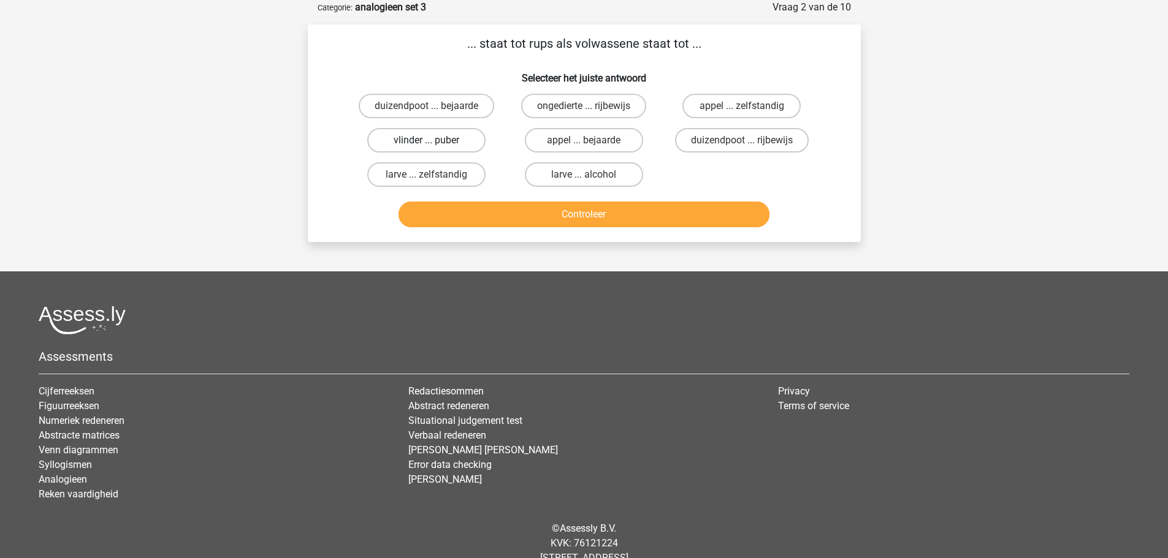
click at [463, 141] on label "vlinder ... puber" at bounding box center [426, 140] width 118 height 25
click at [434, 141] on input "vlinder ... puber" at bounding box center [430, 144] width 8 height 8
radio input "true"
click at [563, 218] on button "Controleer" at bounding box center [583, 215] width 371 height 26
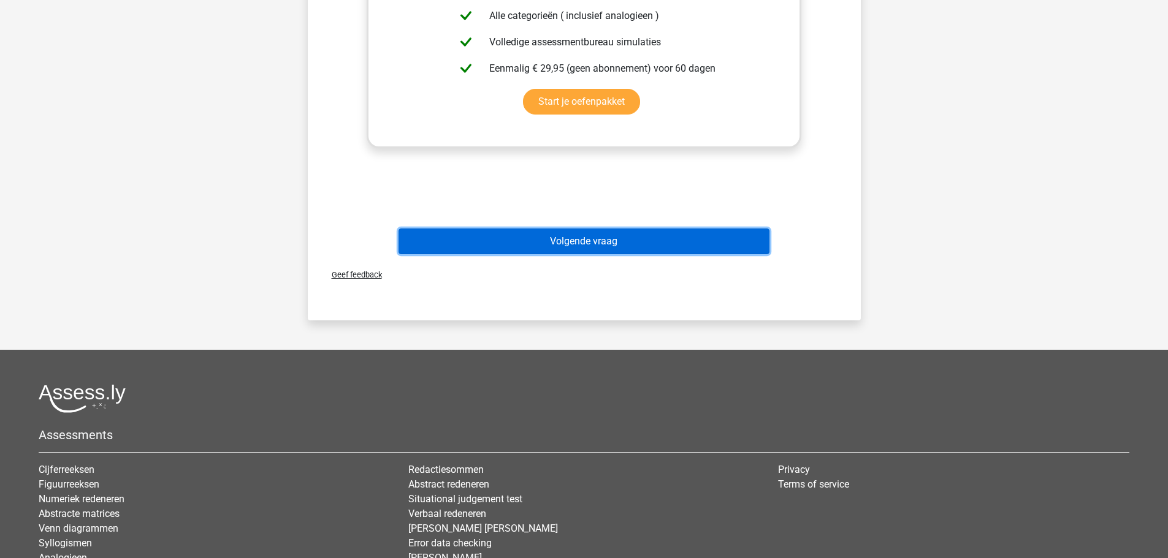
click at [565, 241] on button "Volgende vraag" at bounding box center [583, 242] width 371 height 26
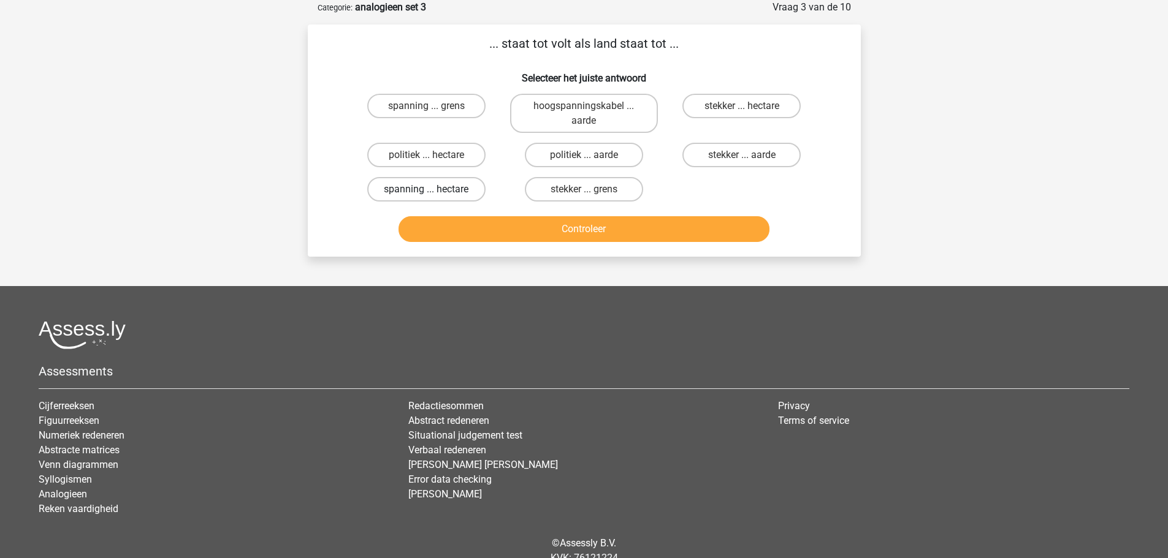
click at [471, 186] on label "spanning ... hectare" at bounding box center [426, 189] width 118 height 25
click at [434, 189] on input "spanning ... hectare" at bounding box center [430, 193] width 8 height 8
radio input "true"
click at [547, 226] on button "Controleer" at bounding box center [583, 229] width 371 height 26
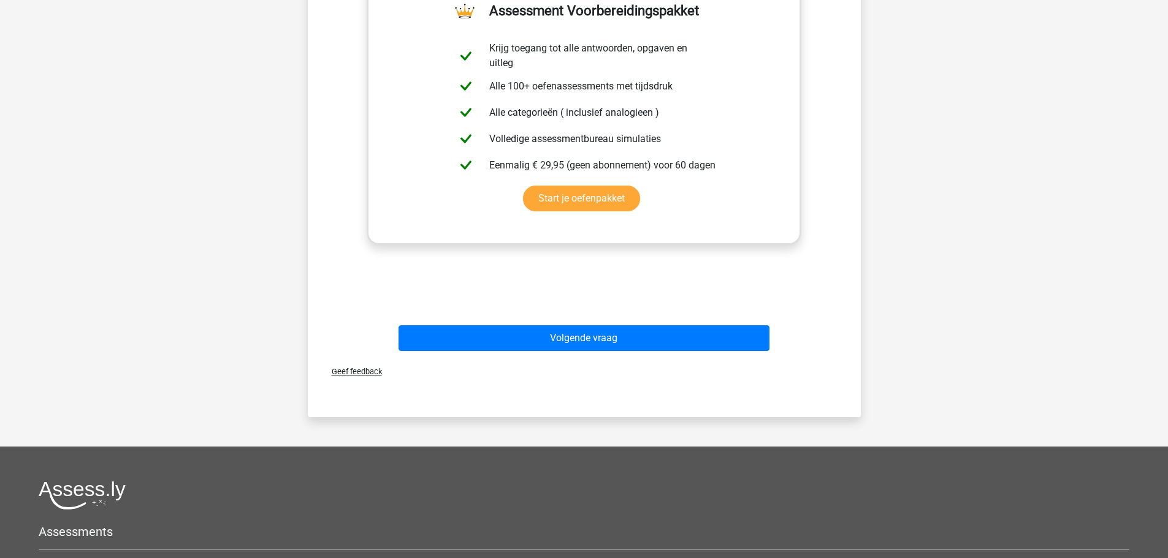
scroll to position [368, 0]
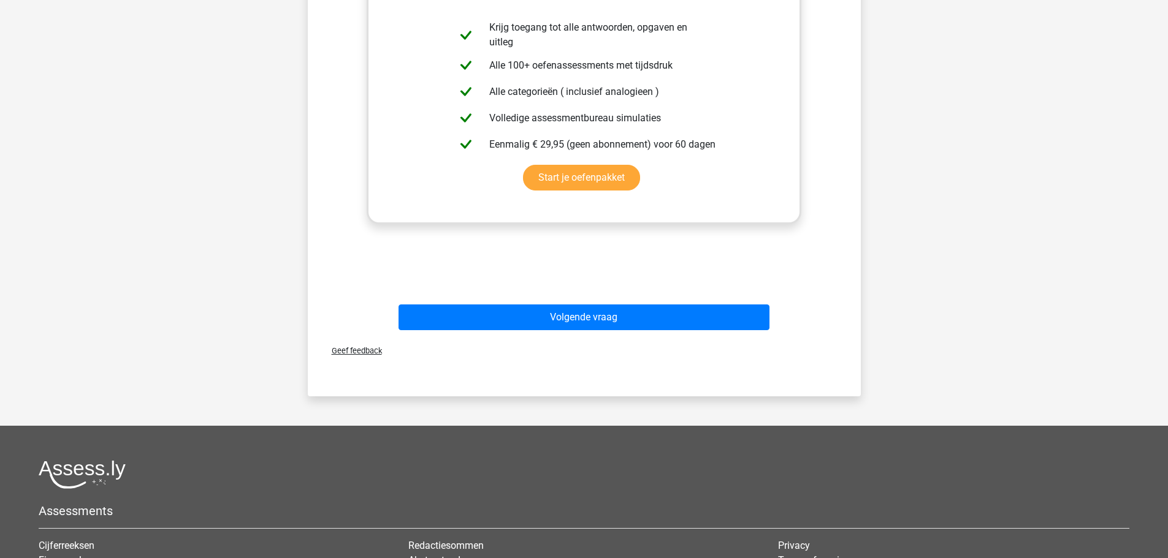
click at [608, 382] on div "Verstuur" at bounding box center [584, 377] width 543 height 20
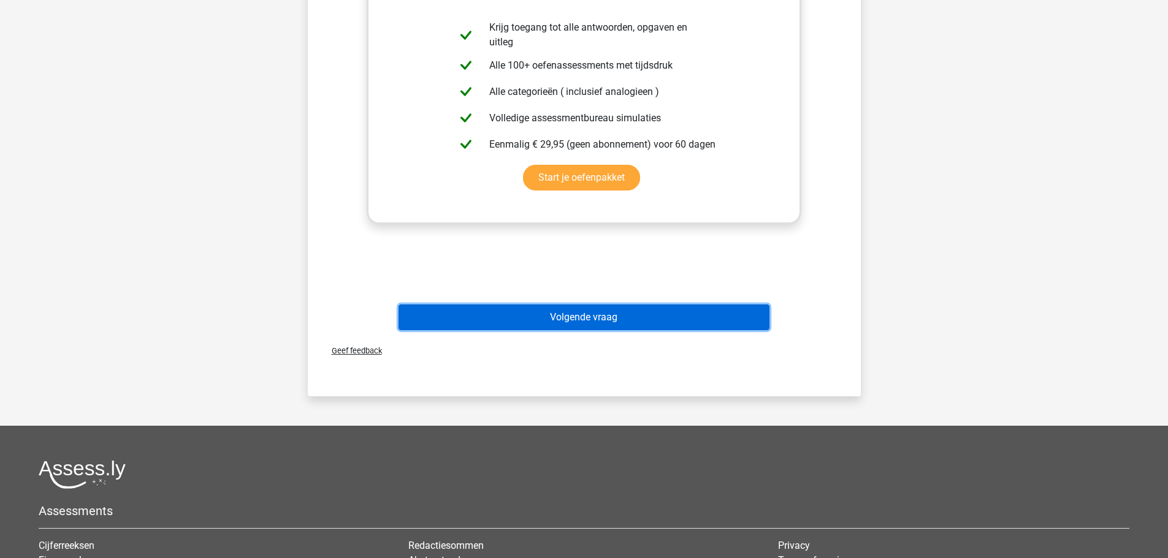
click at [601, 322] on button "Volgende vraag" at bounding box center [583, 318] width 371 height 26
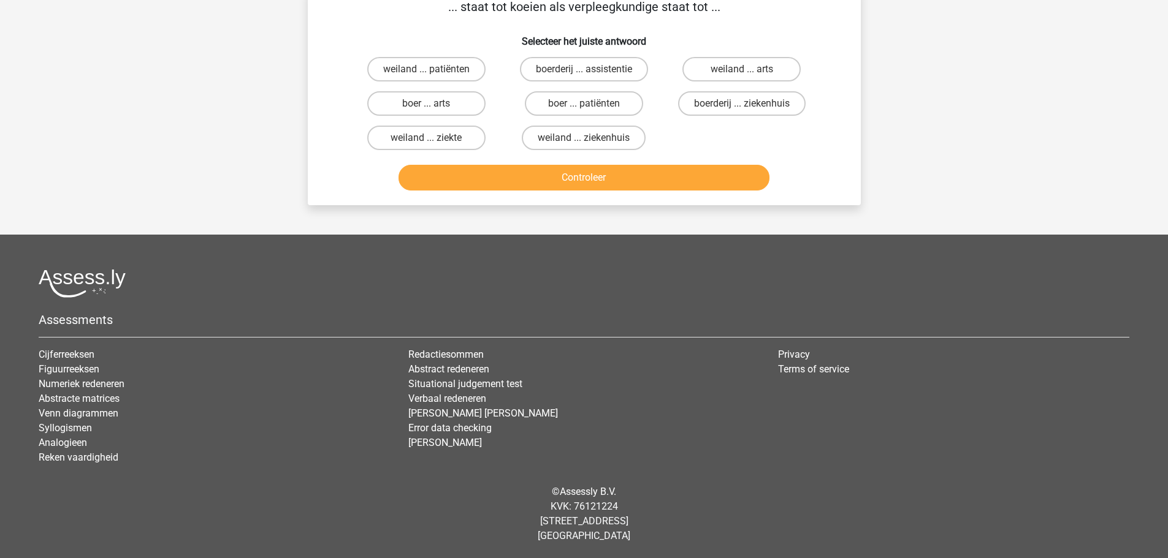
scroll to position [61, 0]
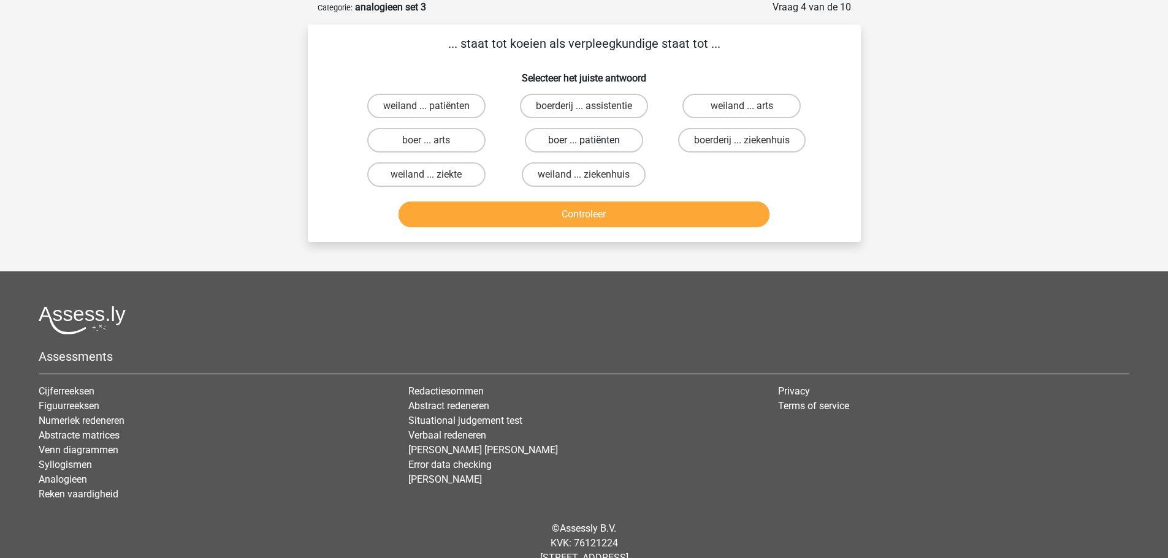
click at [573, 139] on label "boer ... patiënten" at bounding box center [584, 140] width 118 height 25
click at [584, 140] on input "boer ... patiënten" at bounding box center [588, 144] width 8 height 8
radio input "true"
click at [610, 218] on button "Controleer" at bounding box center [583, 215] width 371 height 26
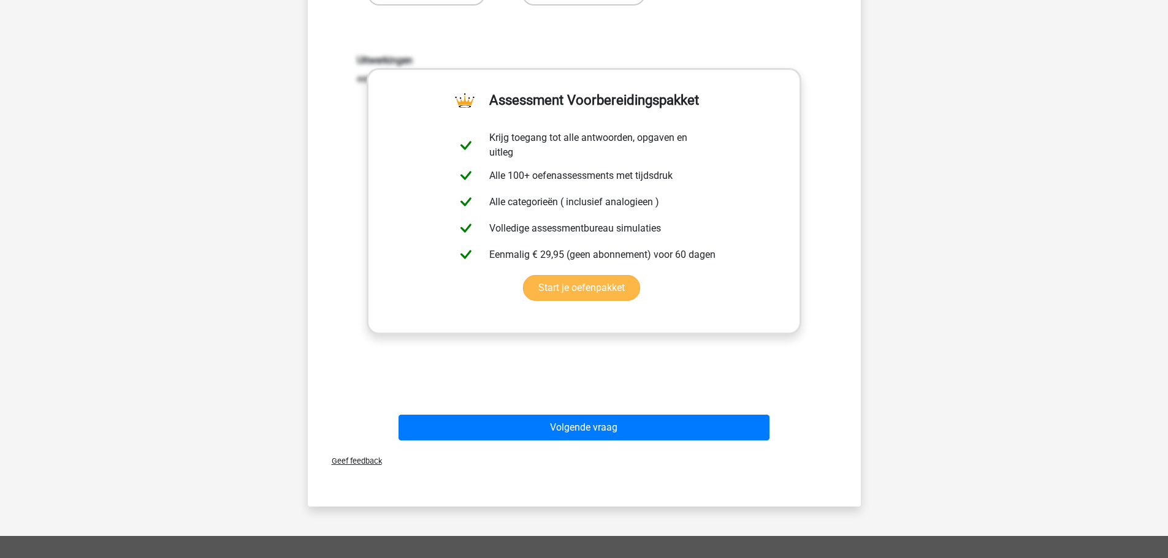
scroll to position [245, 0]
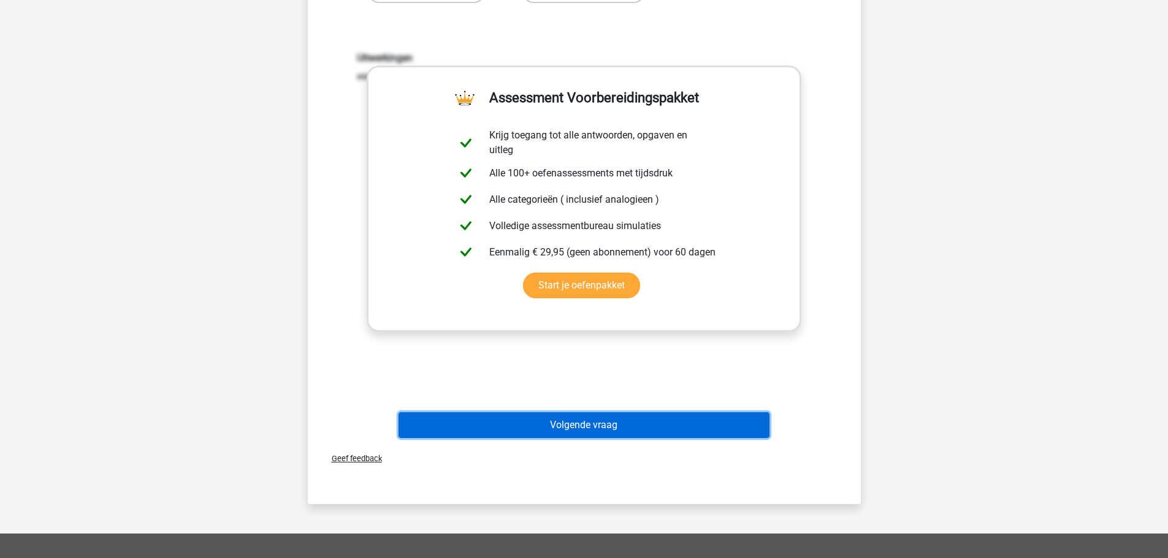
click at [630, 419] on button "Volgende vraag" at bounding box center [583, 426] width 371 height 26
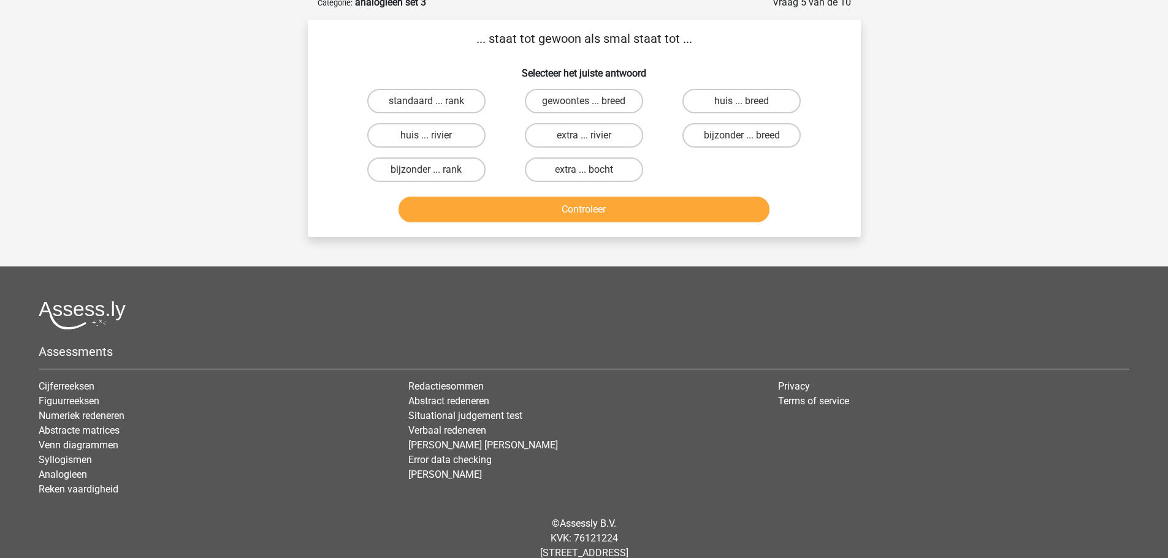
scroll to position [61, 0]
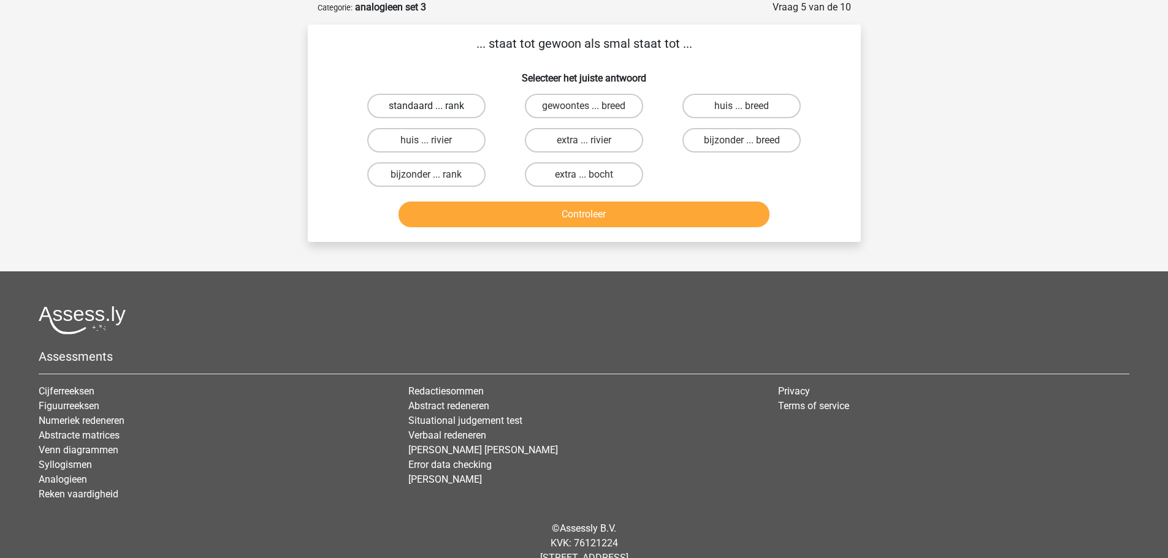
click at [459, 106] on label "standaard ... rank" at bounding box center [426, 106] width 118 height 25
click at [434, 106] on input "standaard ... rank" at bounding box center [430, 110] width 8 height 8
radio input "true"
click at [737, 140] on label "bijzonder ... breed" at bounding box center [741, 140] width 118 height 25
click at [742, 140] on input "bijzonder ... breed" at bounding box center [746, 144] width 8 height 8
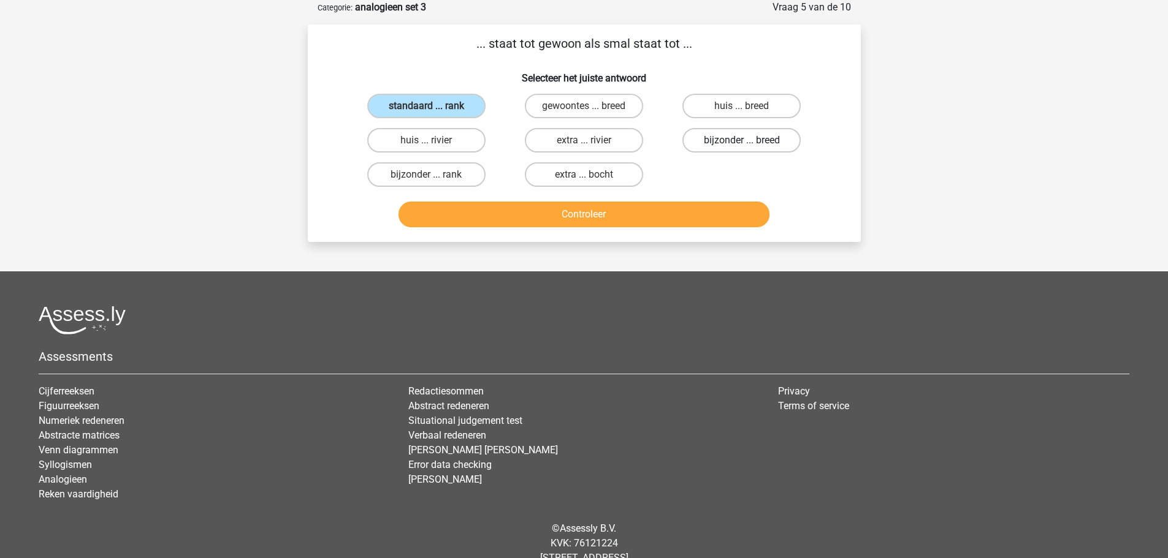
radio input "true"
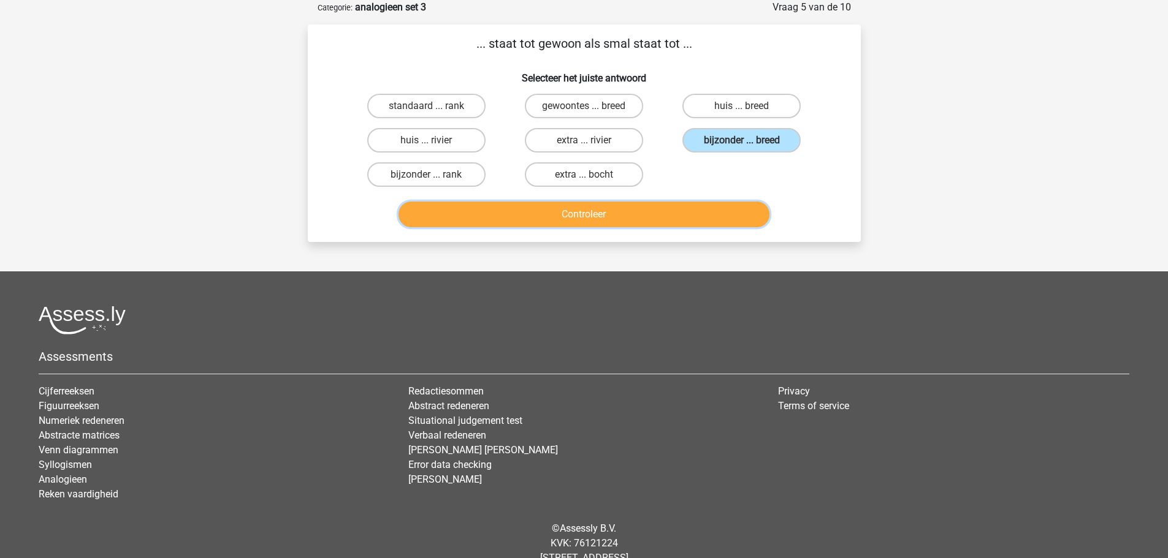
click at [598, 218] on button "Controleer" at bounding box center [583, 215] width 371 height 26
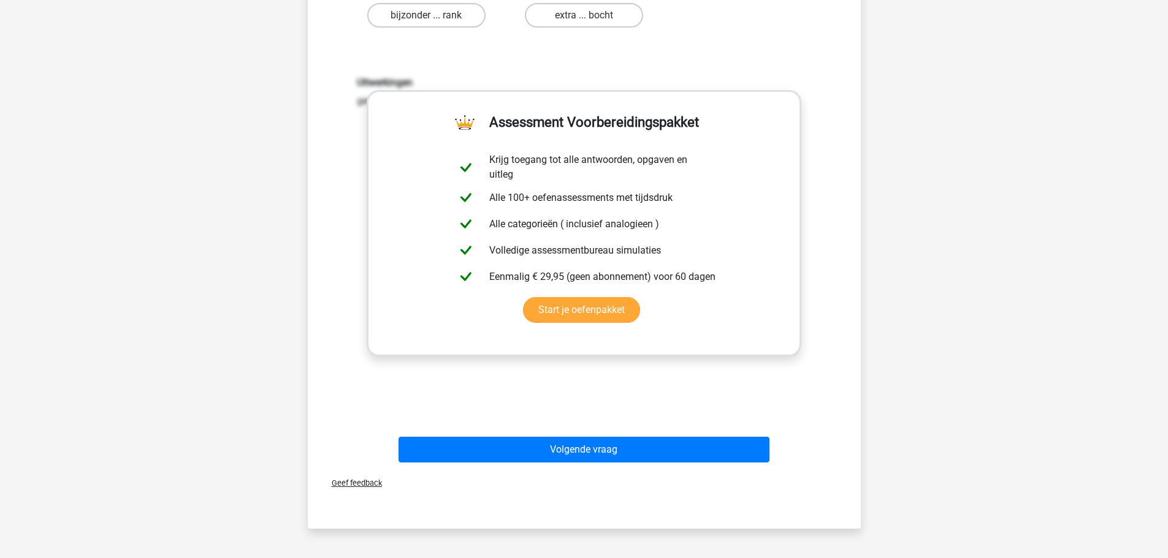
scroll to position [306, 0]
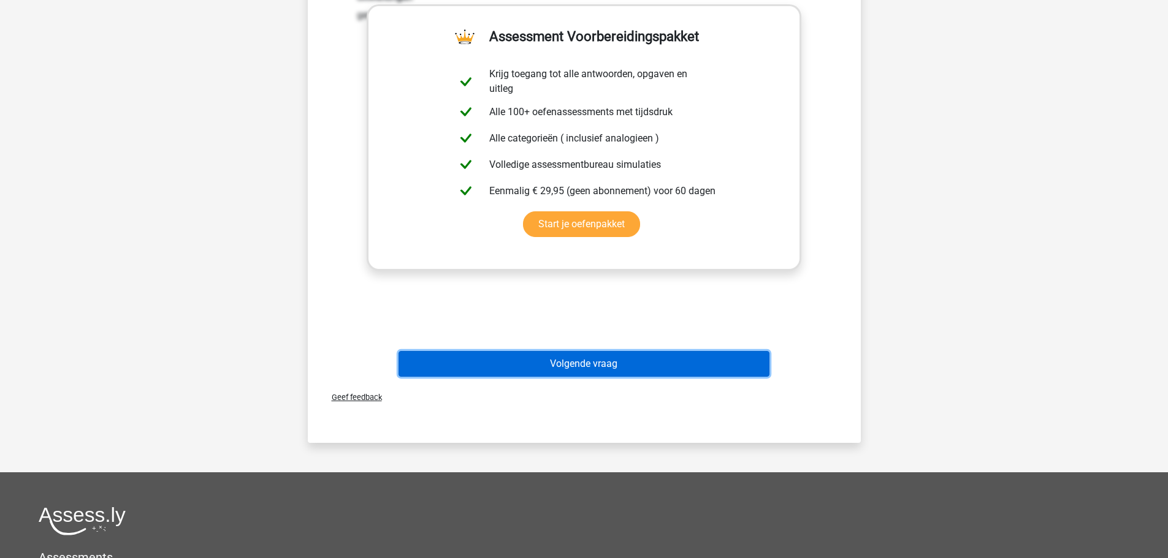
click at [585, 362] on button "Volgende vraag" at bounding box center [583, 364] width 371 height 26
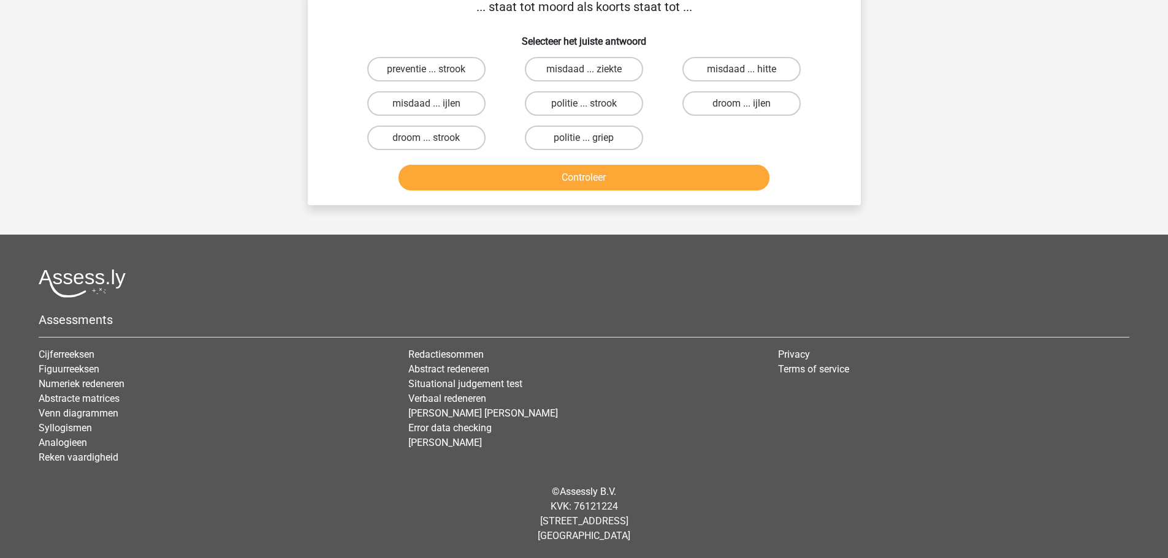
scroll to position [61, 0]
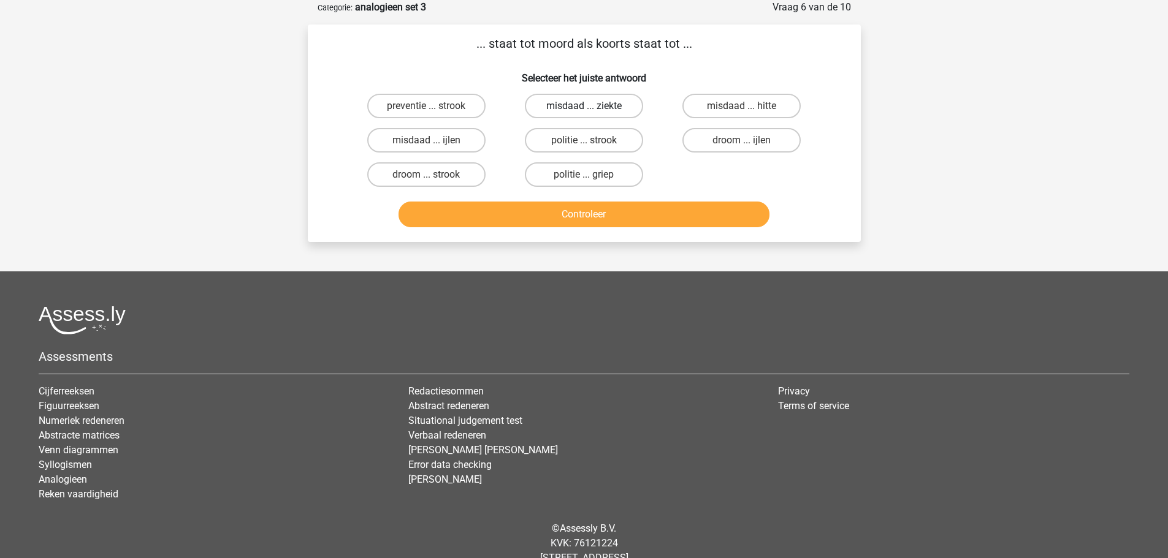
click at [592, 106] on input "misdaad ... ziekte" at bounding box center [588, 110] width 8 height 8
radio input "true"
click at [626, 216] on button "Controleer" at bounding box center [583, 215] width 371 height 26
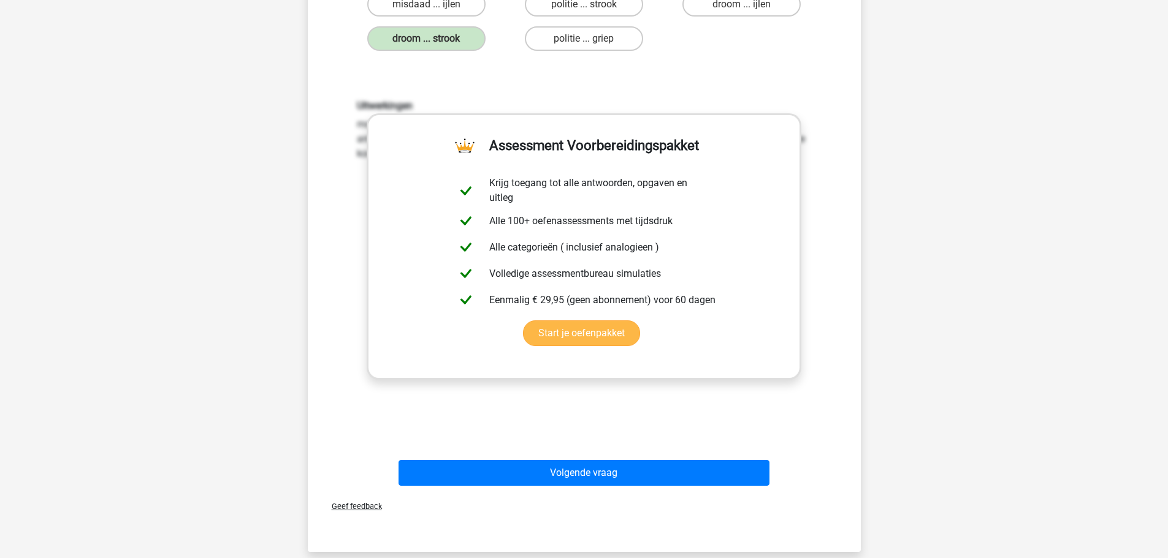
scroll to position [245, 0]
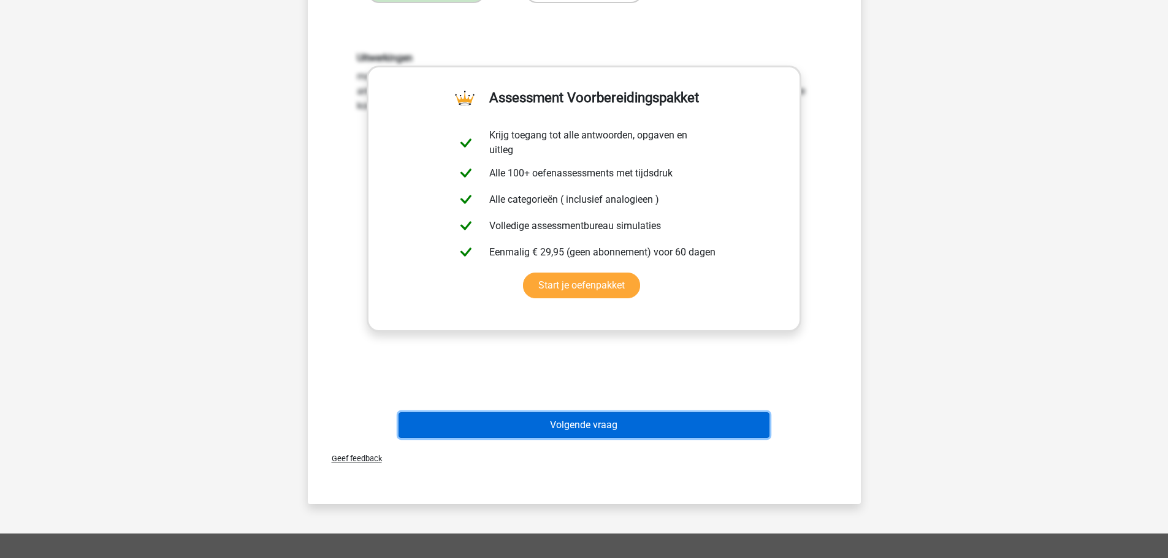
click at [569, 427] on button "Volgende vraag" at bounding box center [583, 426] width 371 height 26
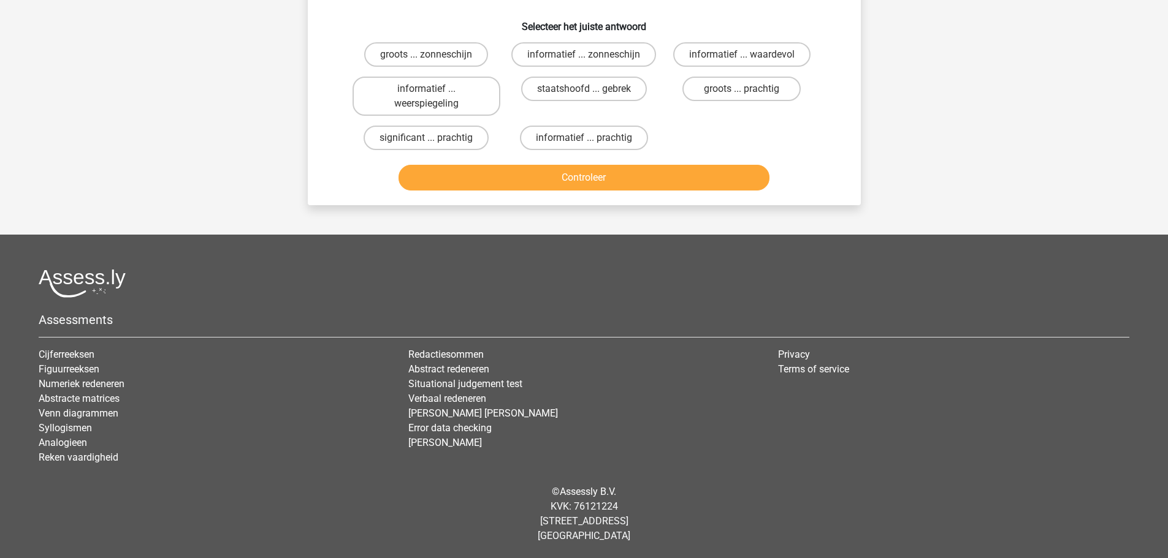
scroll to position [61, 0]
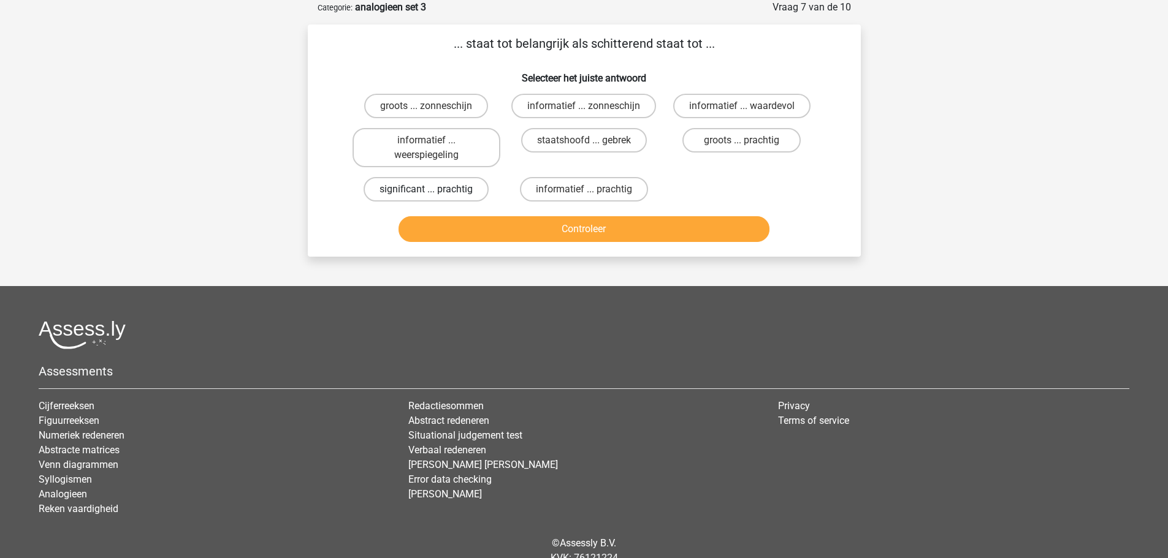
click at [401, 188] on label "significant ... prachtig" at bounding box center [425, 189] width 125 height 25
radio input "true"
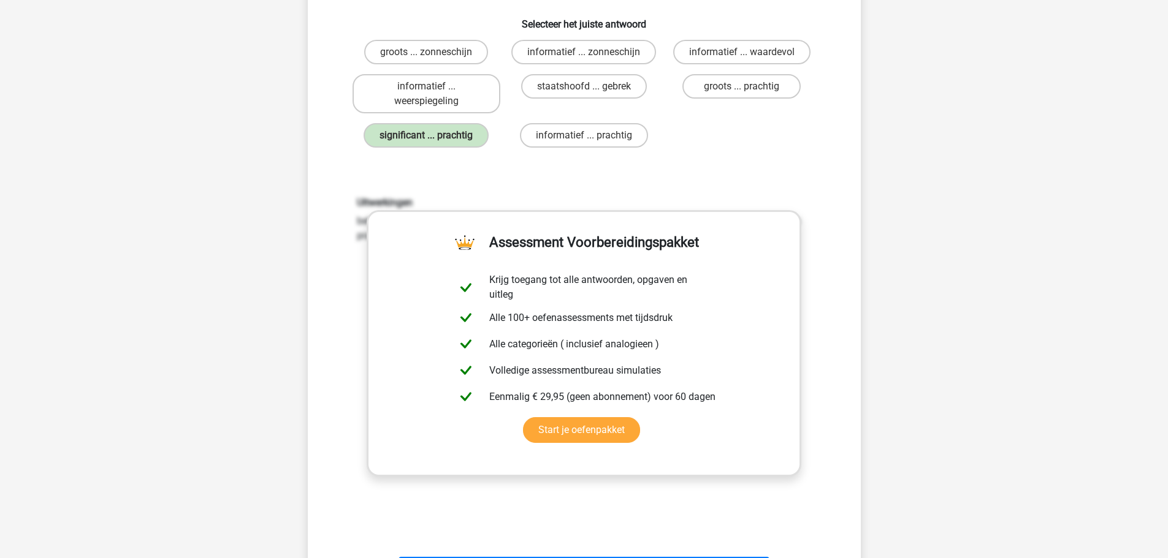
scroll to position [306, 0]
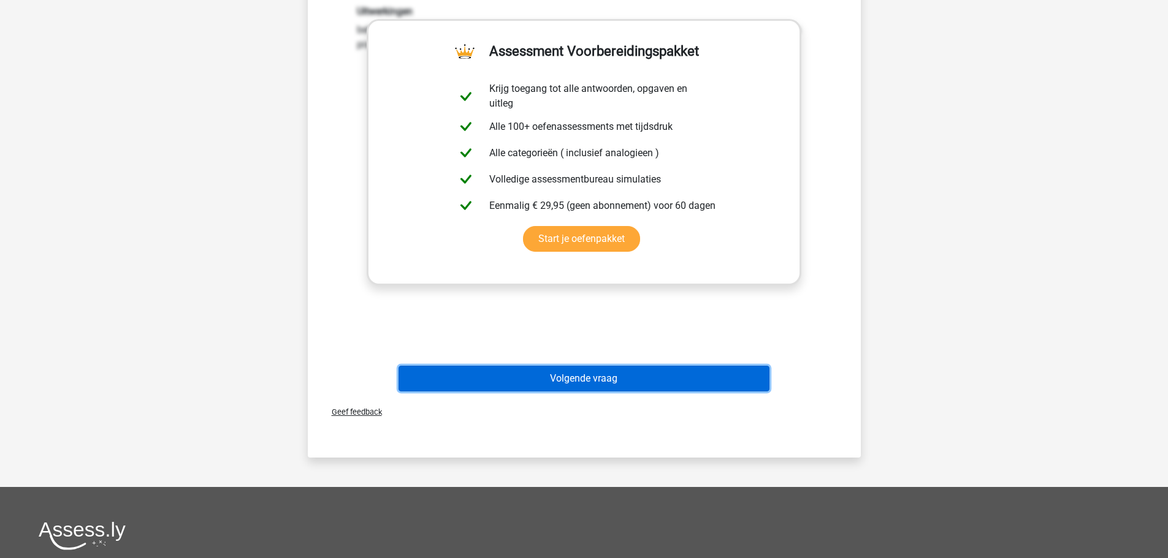
click at [588, 377] on button "Volgende vraag" at bounding box center [583, 379] width 371 height 26
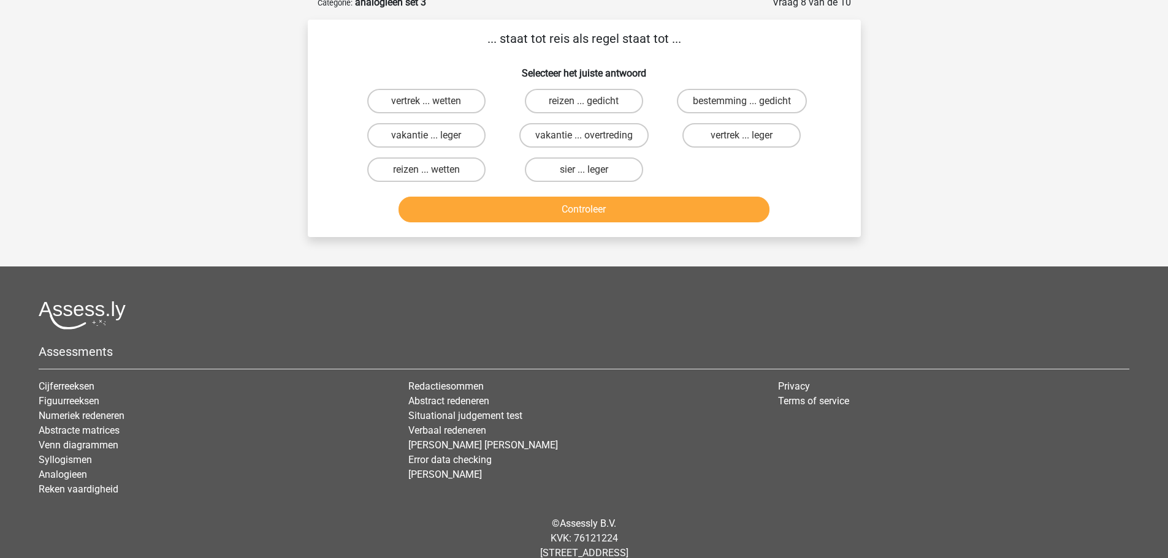
scroll to position [61, 0]
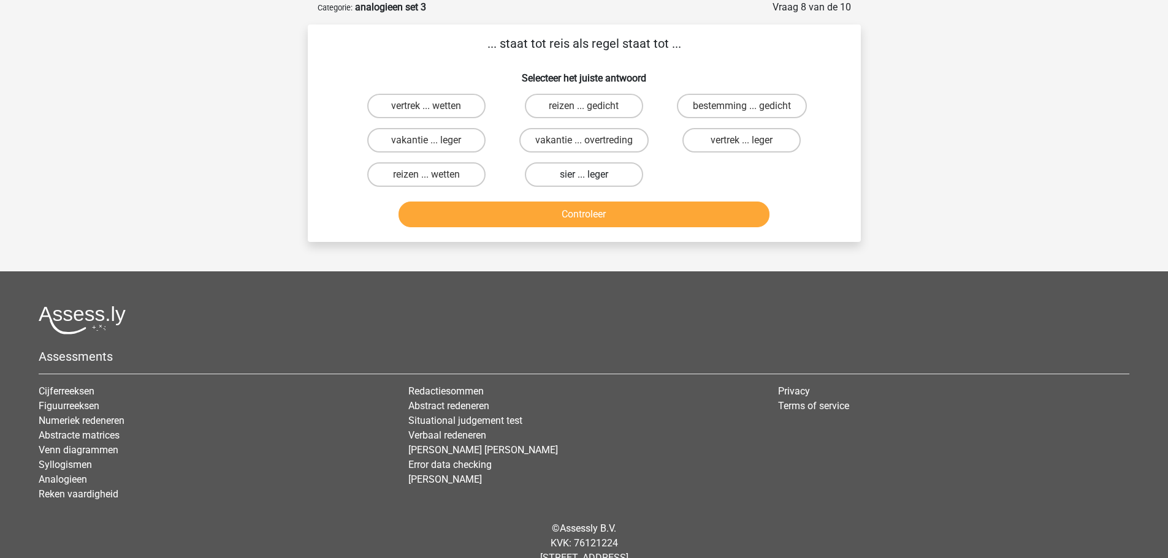
click at [623, 172] on label "sier ... leger" at bounding box center [584, 174] width 118 height 25
click at [592, 175] on input "sier ... leger" at bounding box center [588, 179] width 8 height 8
radio input "true"
click at [623, 210] on button "Controleer" at bounding box center [583, 215] width 371 height 26
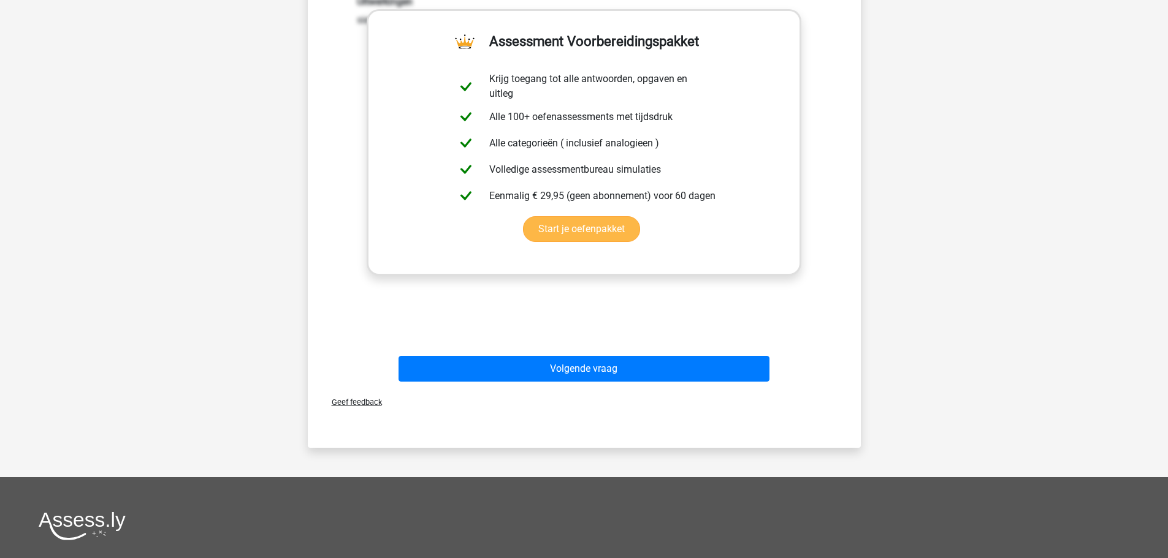
scroll to position [306, 0]
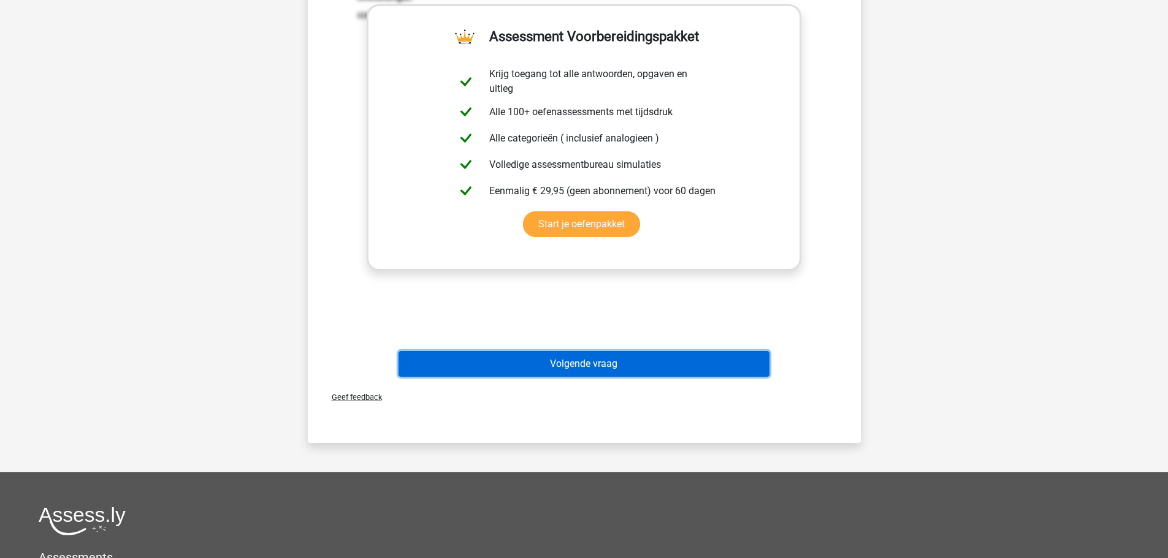
click at [587, 362] on button "Volgende vraag" at bounding box center [583, 364] width 371 height 26
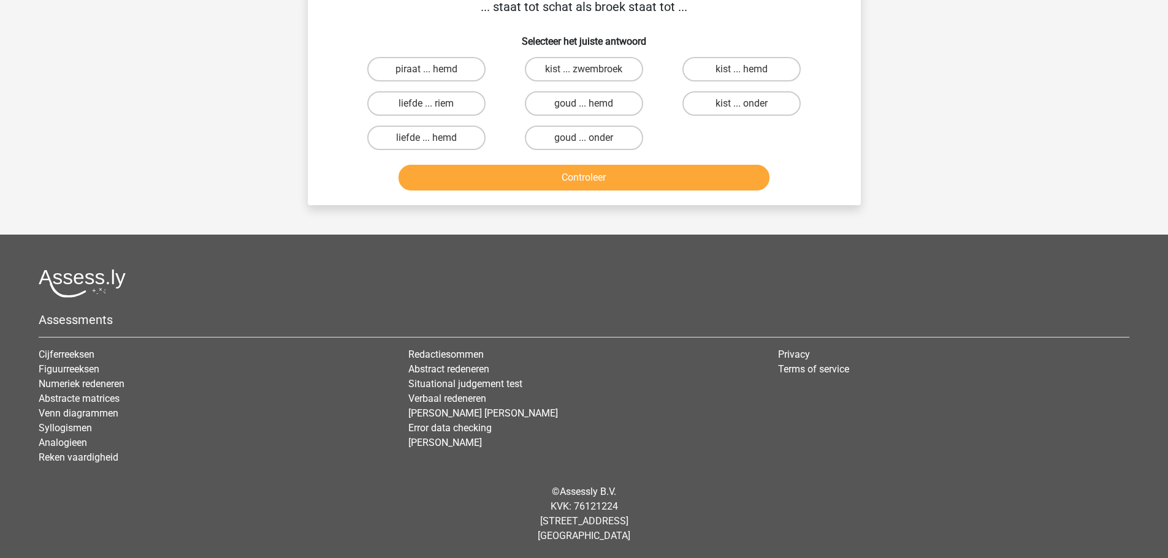
scroll to position [61, 0]
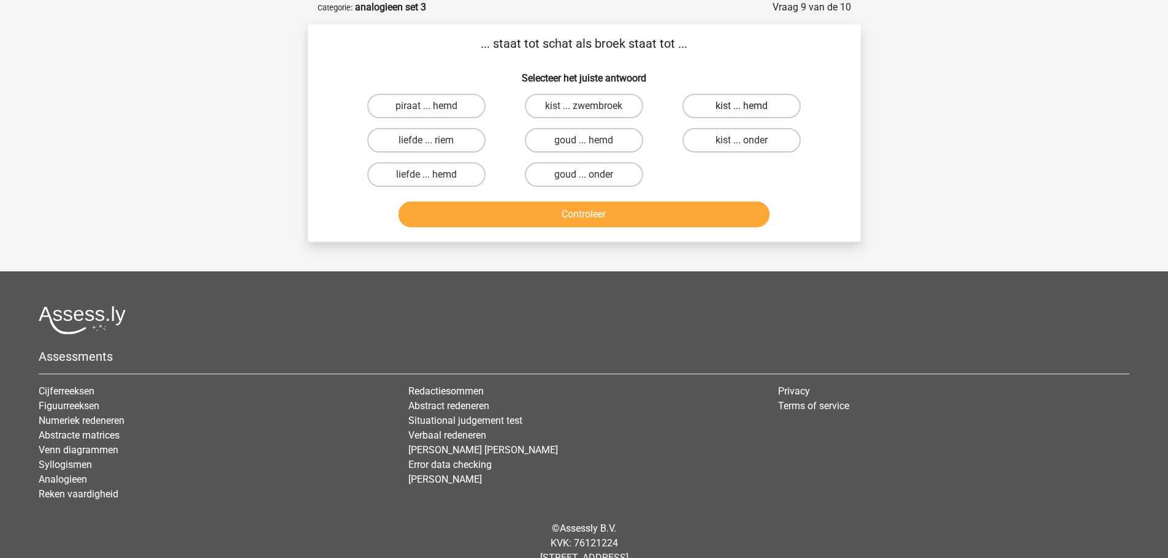
click at [736, 101] on label "kist ... hemd" at bounding box center [741, 106] width 118 height 25
radio input "true"
click at [676, 216] on button "Controleer" at bounding box center [583, 215] width 371 height 26
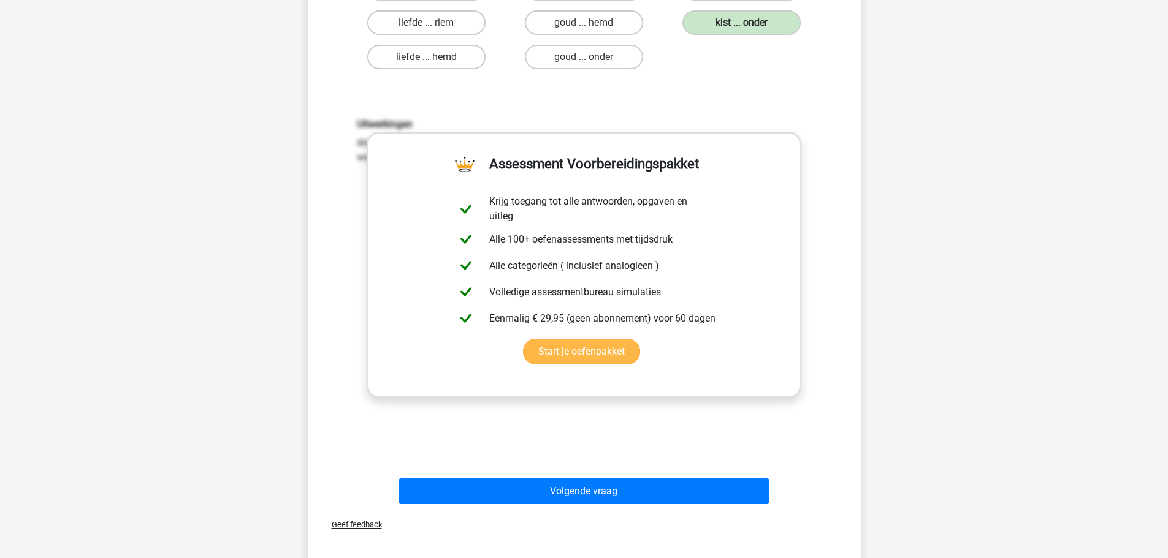
scroll to position [184, 0]
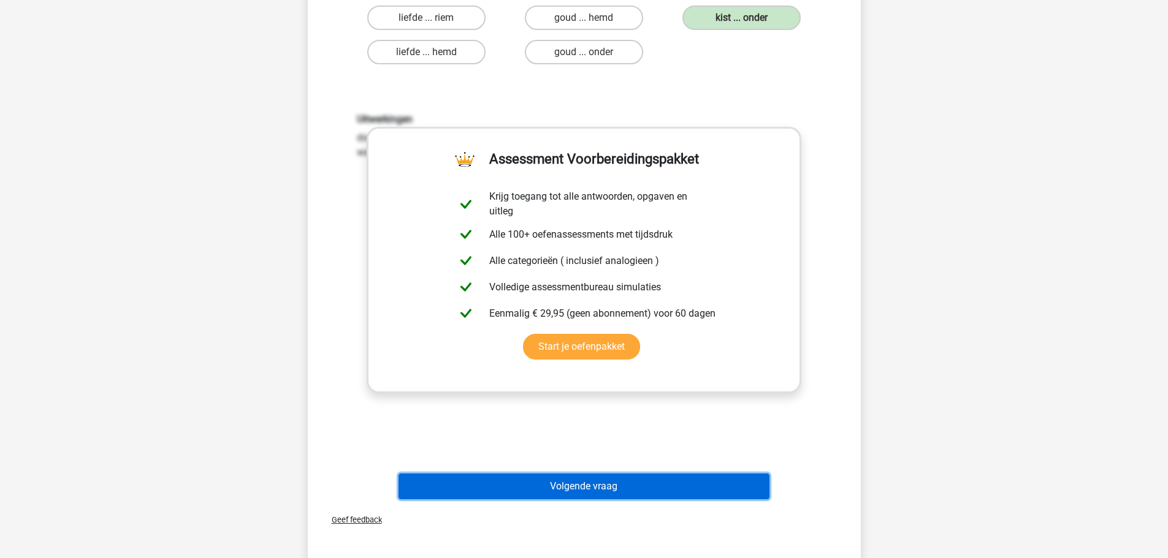
click at [633, 476] on button "Volgende vraag" at bounding box center [583, 487] width 371 height 26
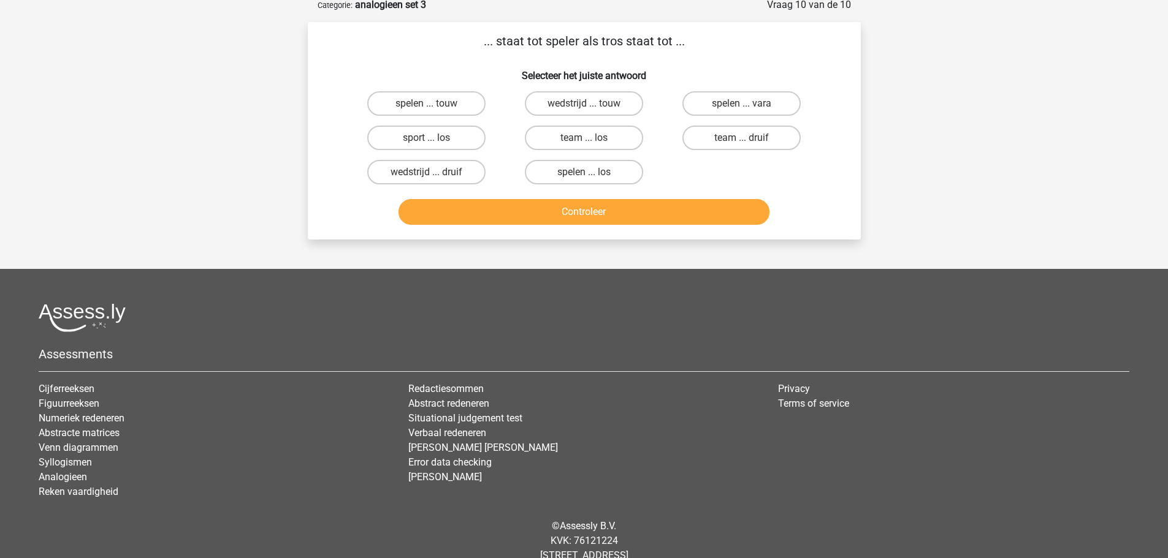
scroll to position [61, 0]
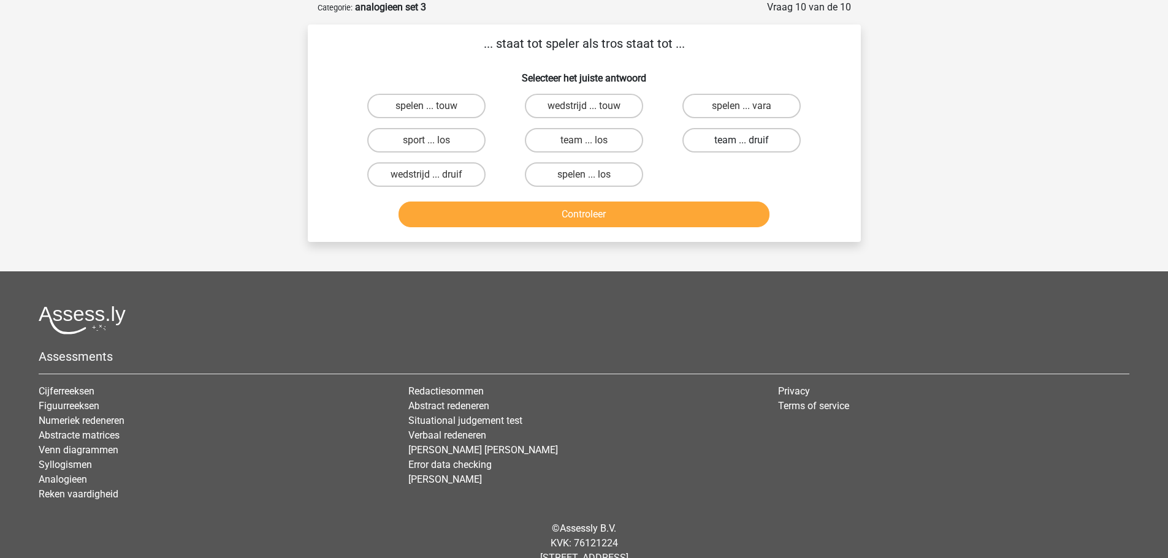
click at [724, 139] on label "team ... druif" at bounding box center [741, 140] width 118 height 25
click at [742, 140] on input "team ... druif" at bounding box center [746, 144] width 8 height 8
radio input "true"
click at [642, 218] on button "Controleer" at bounding box center [583, 215] width 371 height 26
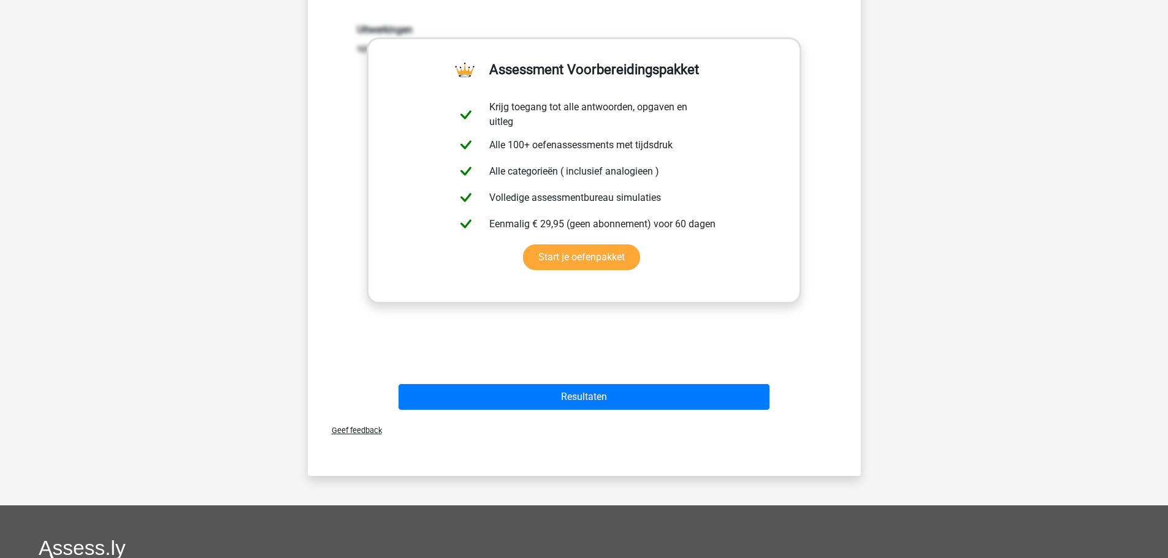
scroll to position [306, 0]
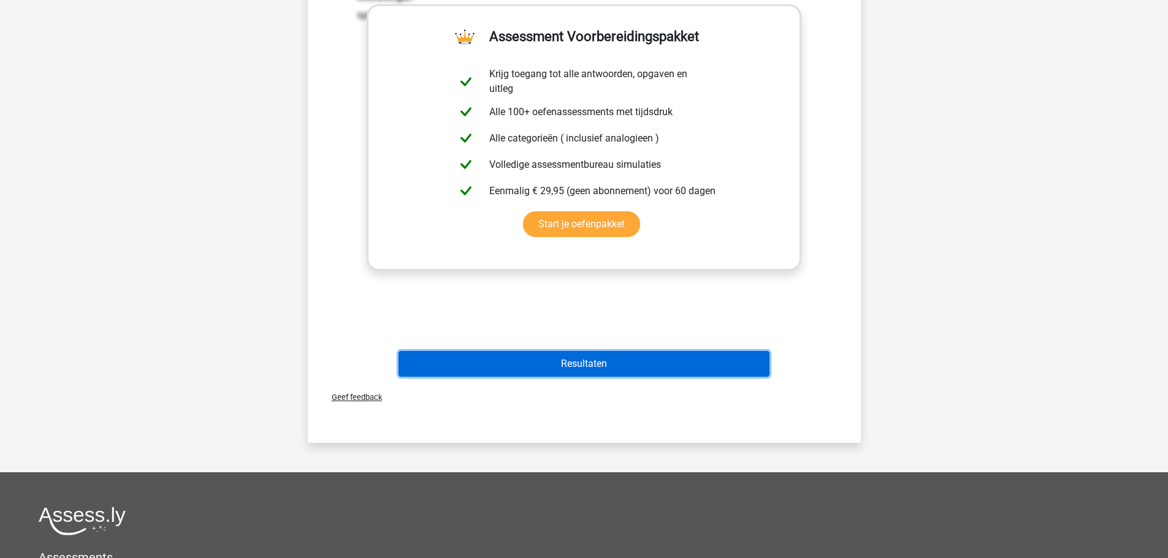
click at [618, 363] on button "Resultaten" at bounding box center [583, 364] width 371 height 26
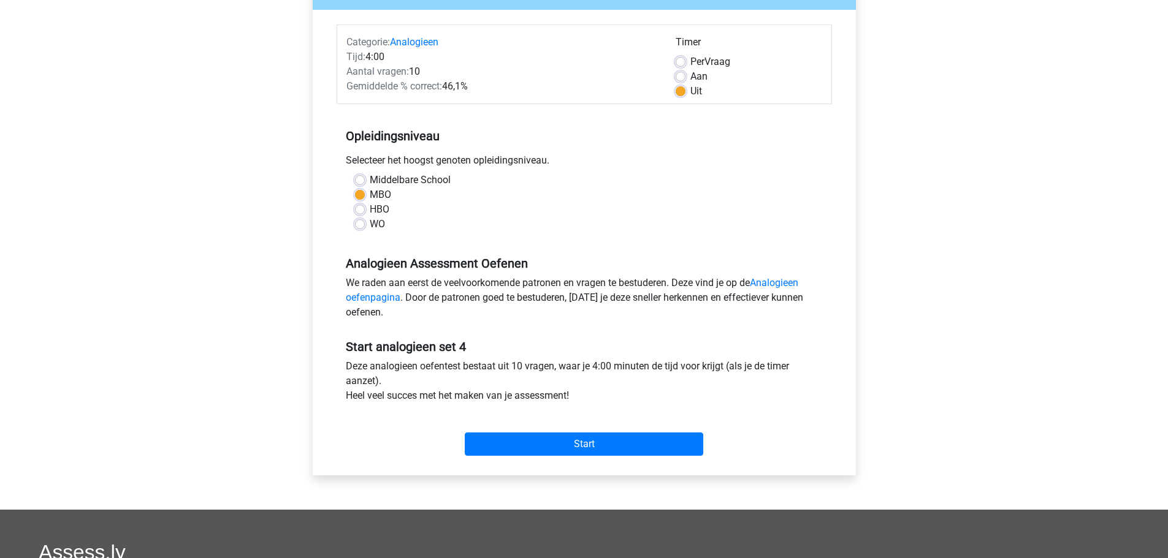
scroll to position [123, 0]
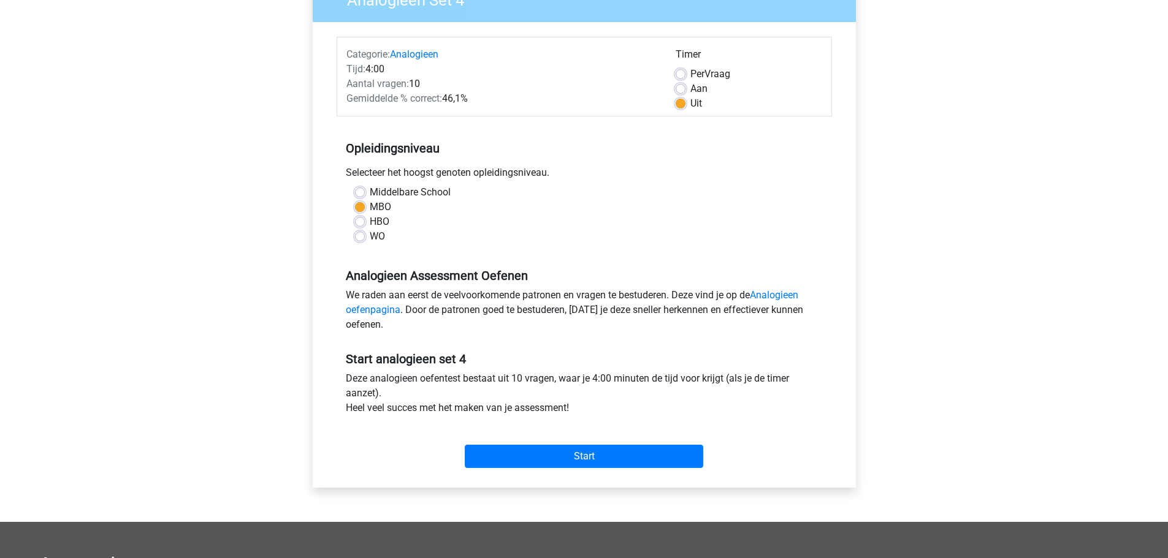
click at [690, 88] on label "Aan" at bounding box center [698, 89] width 17 height 15
click at [680, 88] on input "Aan" at bounding box center [681, 88] width 10 height 12
radio input "true"
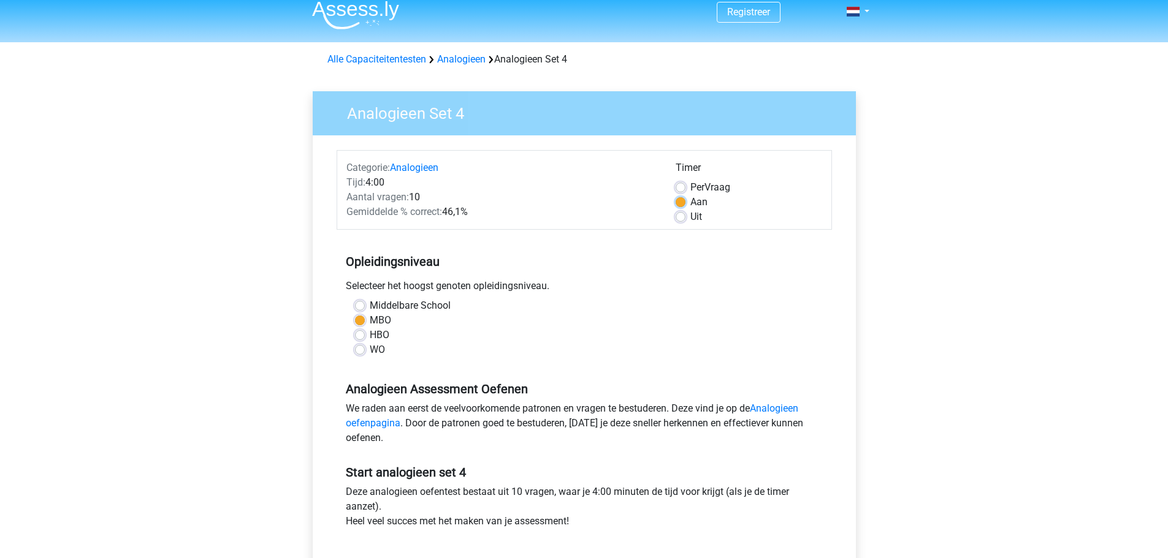
scroll to position [0, 0]
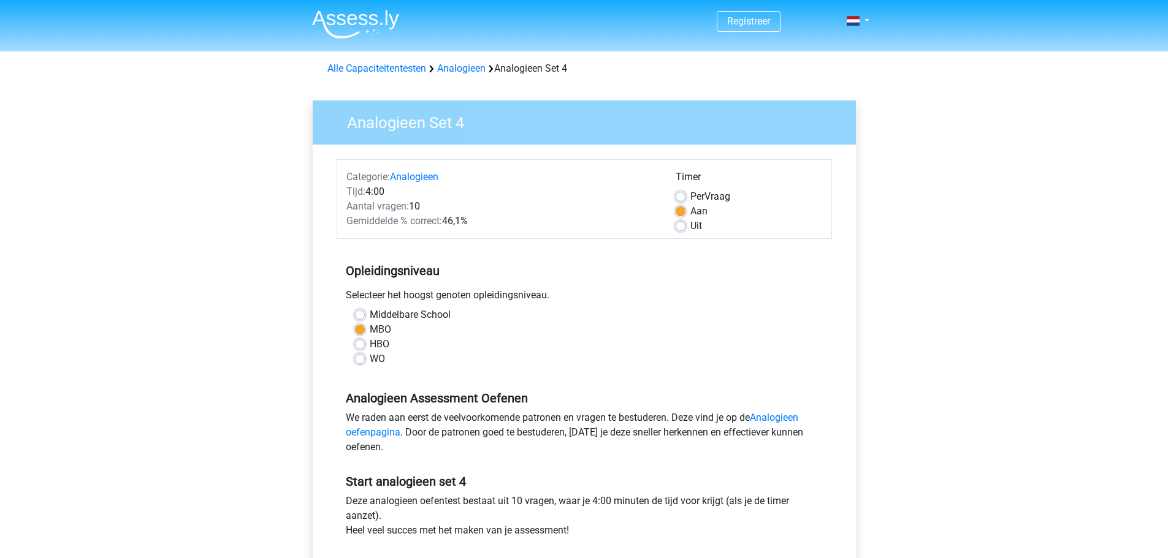
click at [690, 226] on label "Uit" at bounding box center [696, 226] width 12 height 15
click at [683, 226] on input "Uit" at bounding box center [681, 225] width 10 height 12
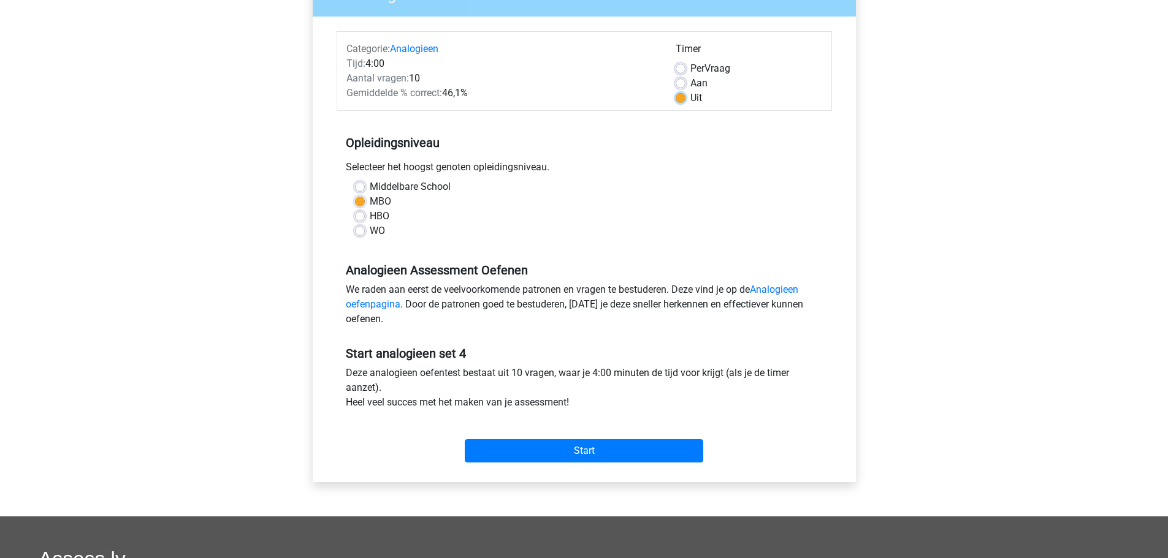
scroll to position [184, 0]
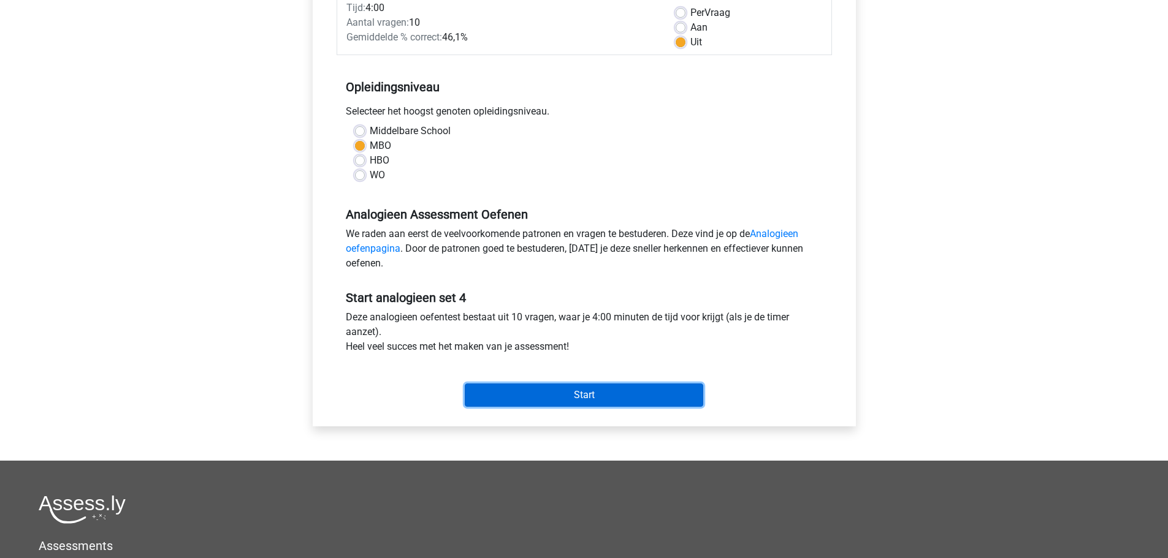
click at [579, 393] on input "Start" at bounding box center [584, 395] width 238 height 23
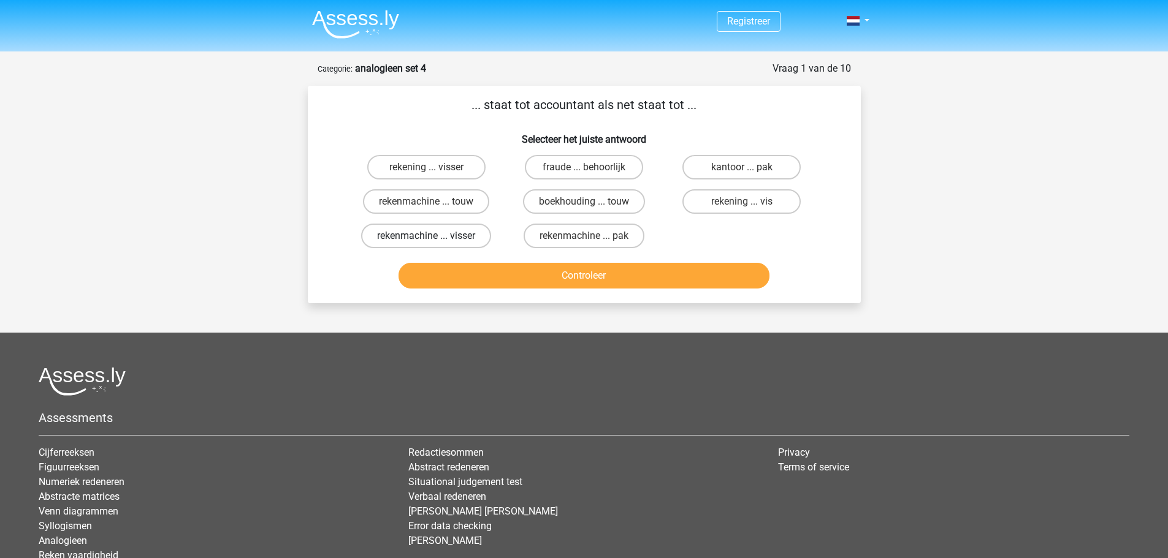
click at [470, 234] on label "rekenmachine ... visser" at bounding box center [426, 236] width 130 height 25
radio input "true"
click at [504, 268] on button "Controleer" at bounding box center [583, 276] width 371 height 26
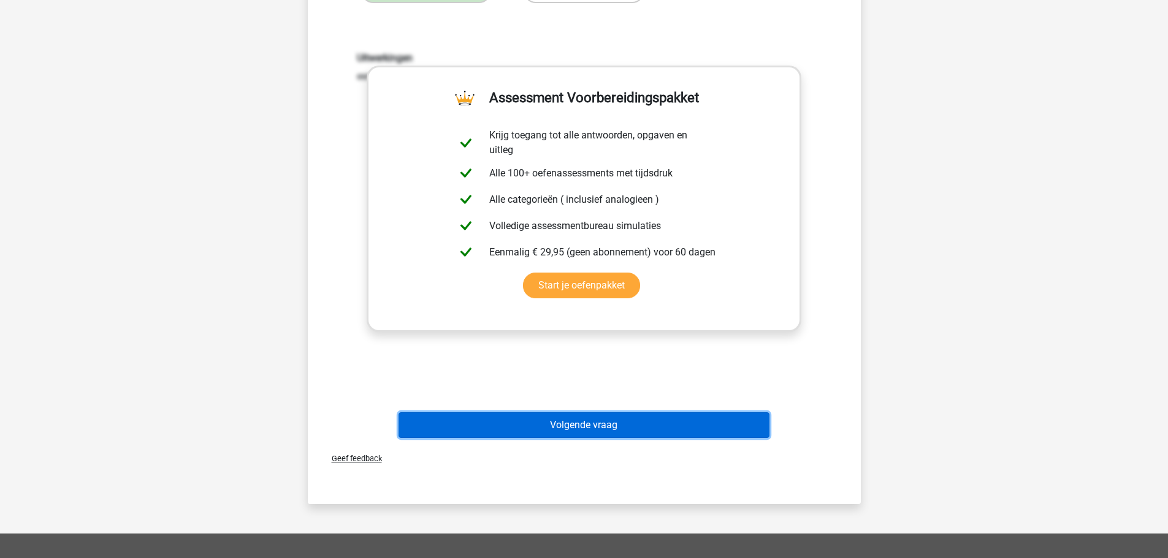
click at [628, 429] on button "Volgende vraag" at bounding box center [583, 426] width 371 height 26
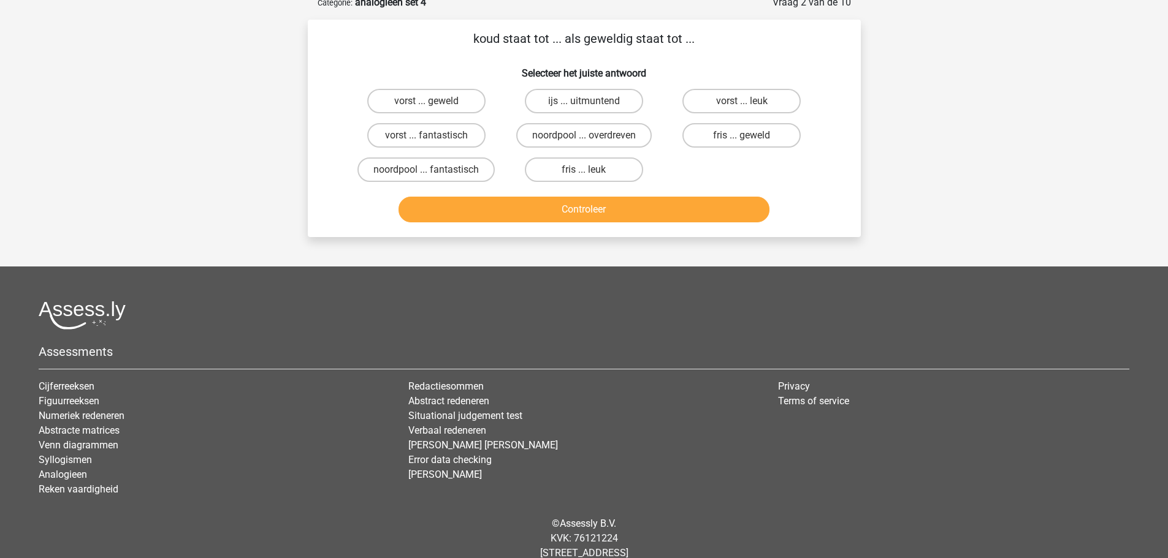
scroll to position [61, 0]
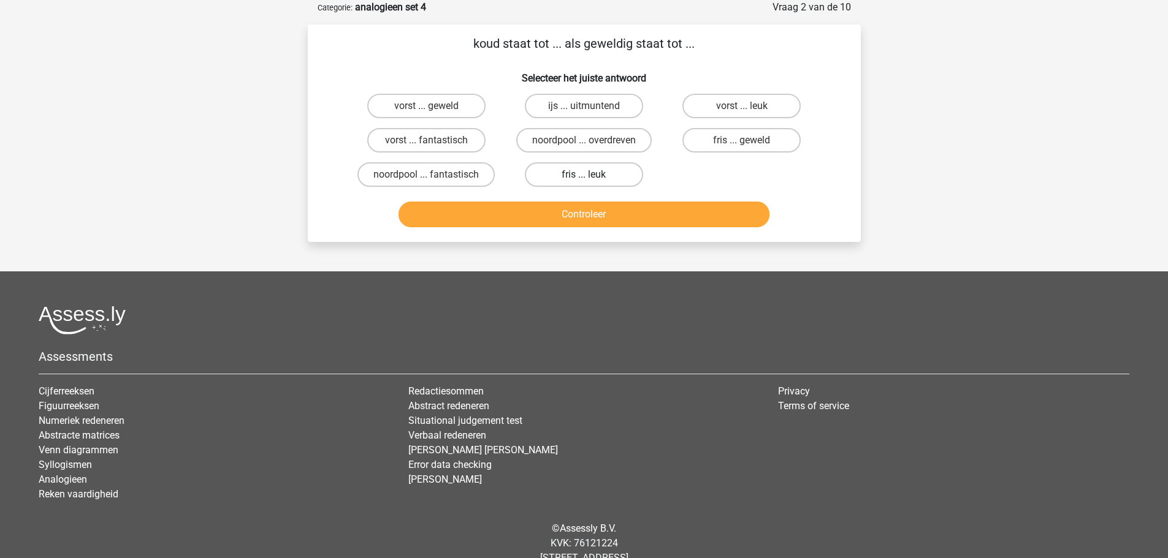
click at [584, 175] on input "fris ... leuk" at bounding box center [588, 179] width 8 height 8
radio input "true"
click at [576, 209] on button "Controleer" at bounding box center [583, 215] width 371 height 26
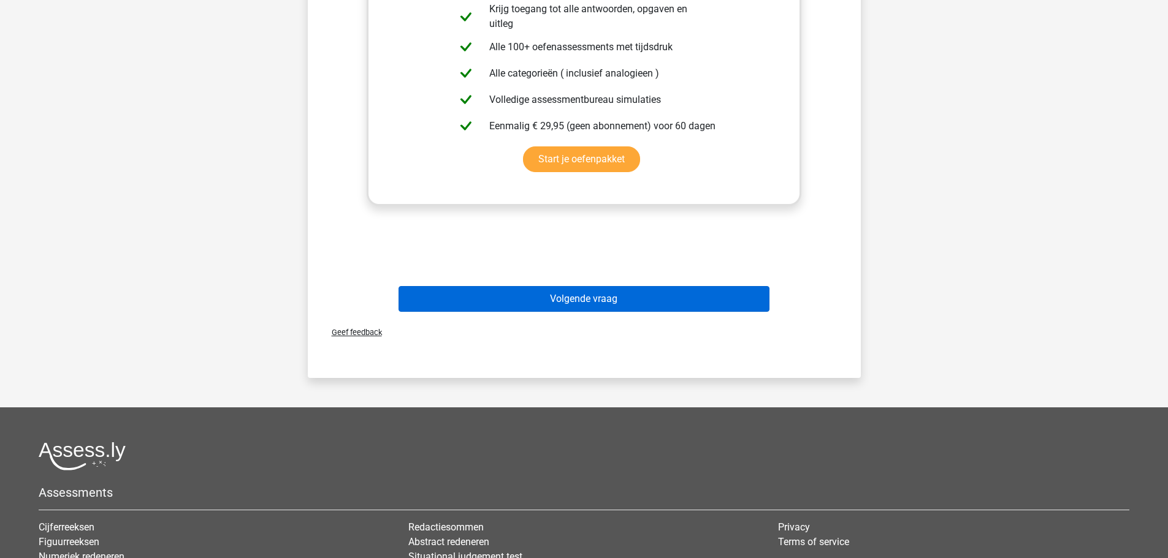
scroll to position [429, 0]
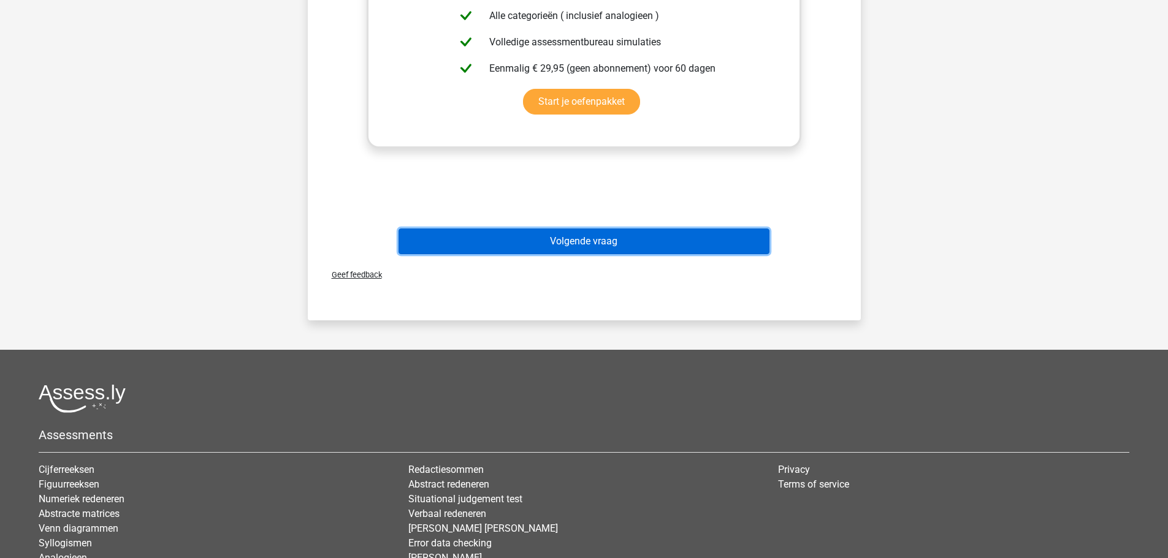
click at [561, 243] on button "Volgende vraag" at bounding box center [583, 242] width 371 height 26
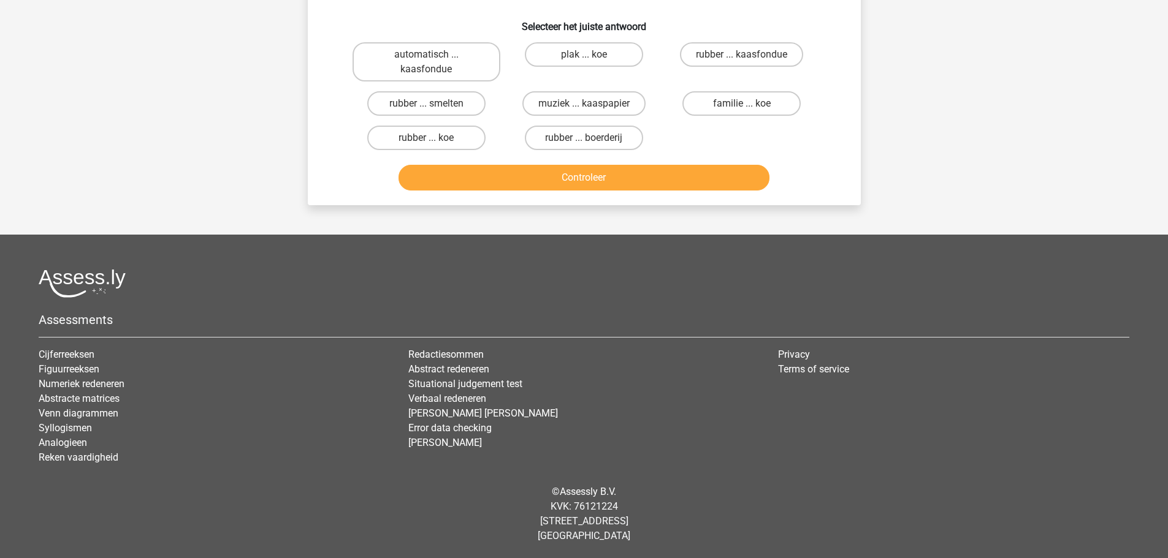
scroll to position [61, 0]
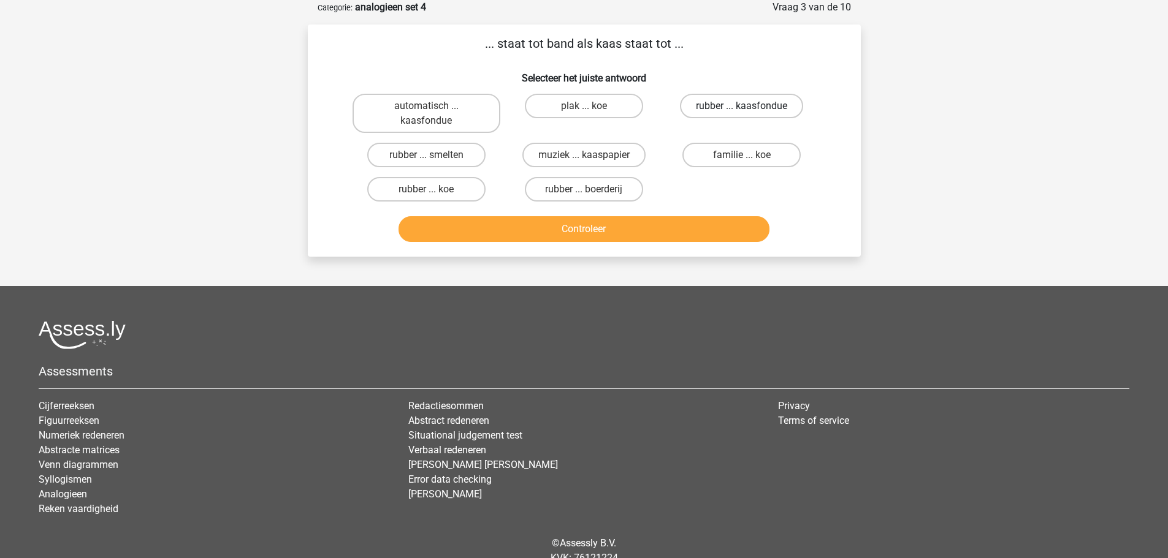
click at [745, 102] on label "rubber ... kaasfondue" at bounding box center [741, 106] width 123 height 25
click at [745, 106] on input "rubber ... kaasfondue" at bounding box center [746, 110] width 8 height 8
radio input "true"
click at [623, 229] on button "Controleer" at bounding box center [583, 229] width 371 height 26
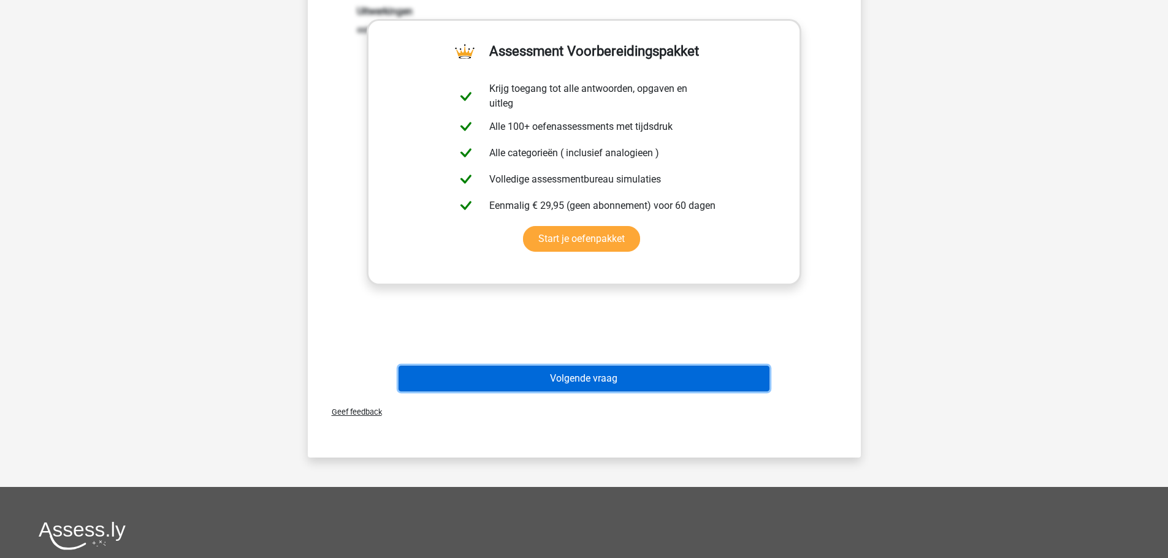
click at [611, 376] on button "Volgende vraag" at bounding box center [583, 379] width 371 height 26
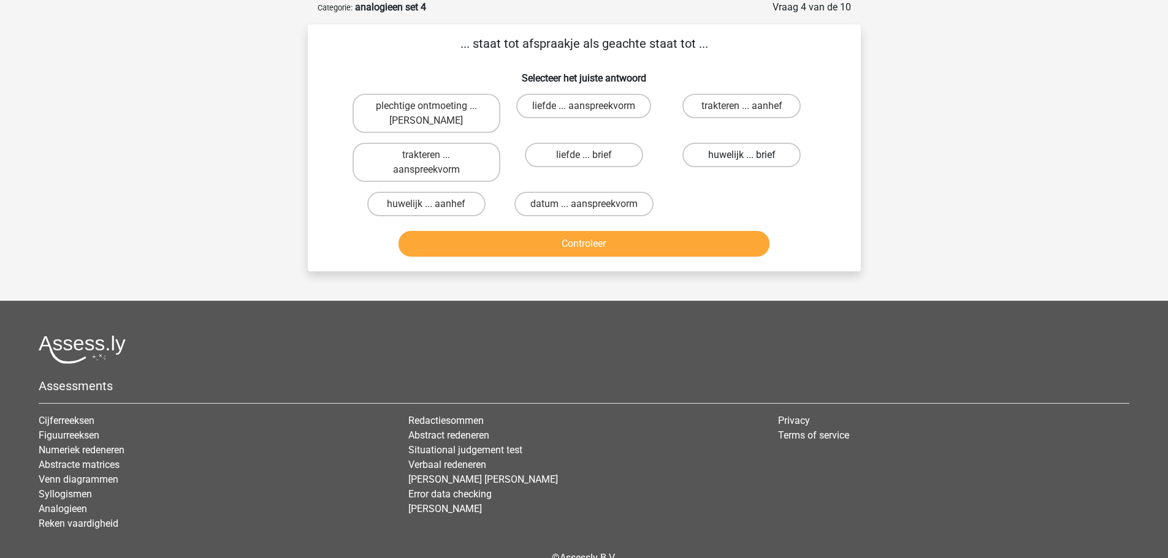
click at [697, 155] on label "huwelijk ... brief" at bounding box center [741, 155] width 118 height 25
click at [742, 155] on input "huwelijk ... brief" at bounding box center [746, 159] width 8 height 8
radio input "true"
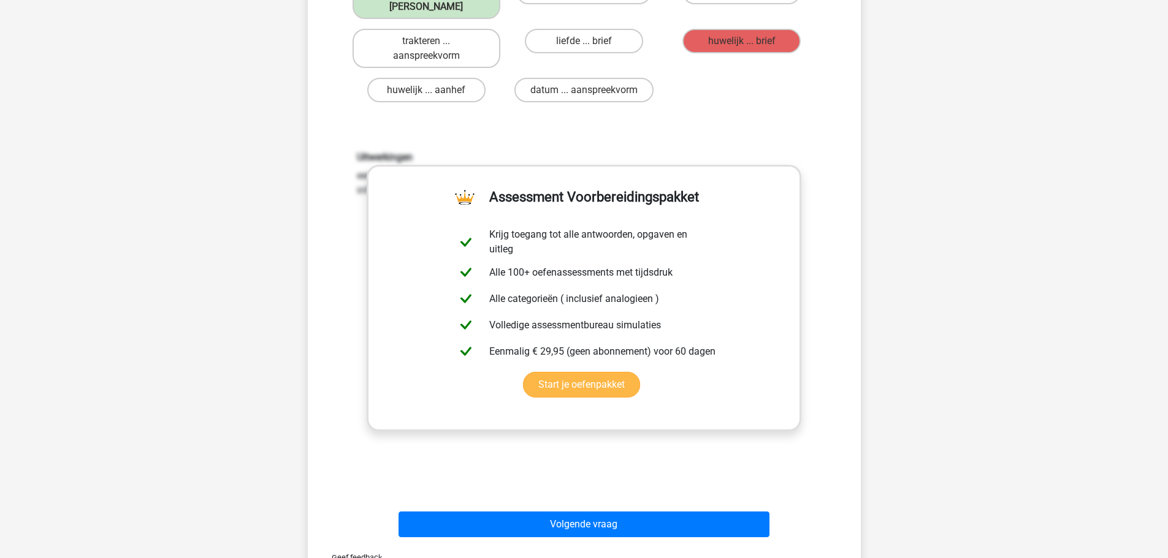
scroll to position [184, 0]
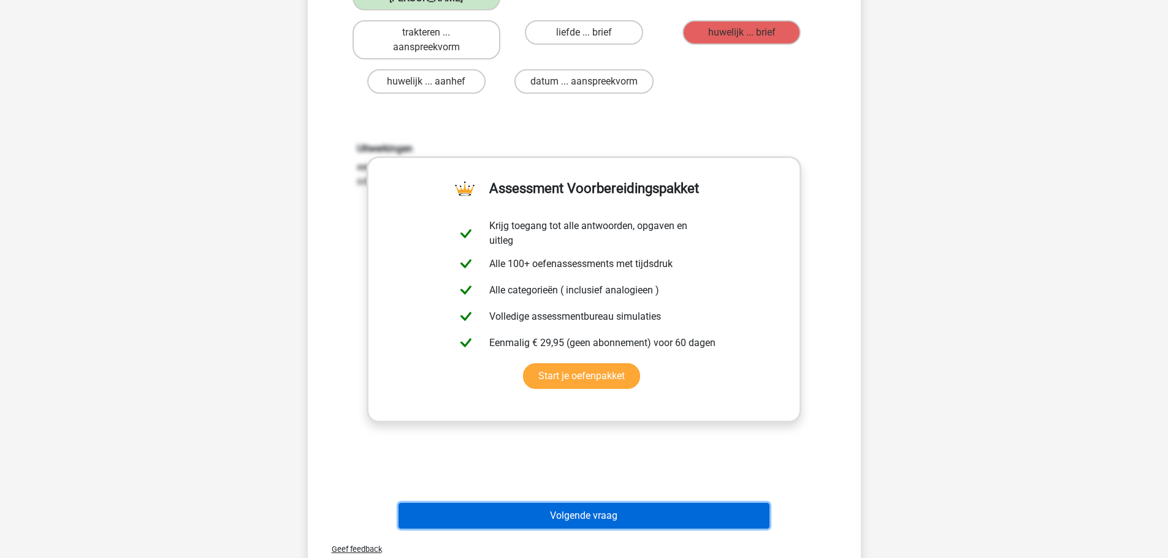
click at [614, 518] on button "Volgende vraag" at bounding box center [583, 516] width 371 height 26
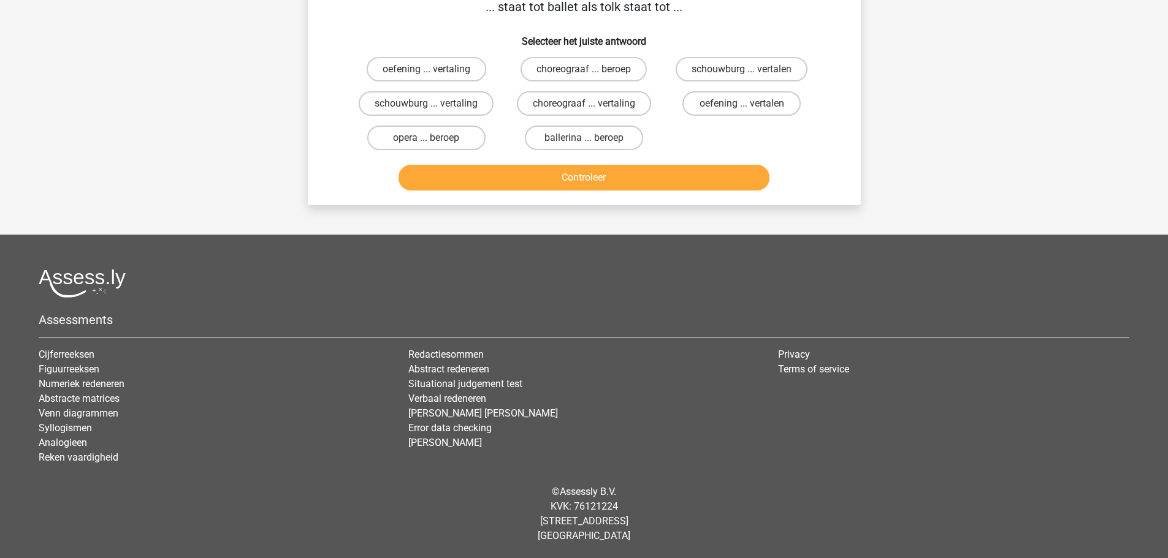
scroll to position [61, 0]
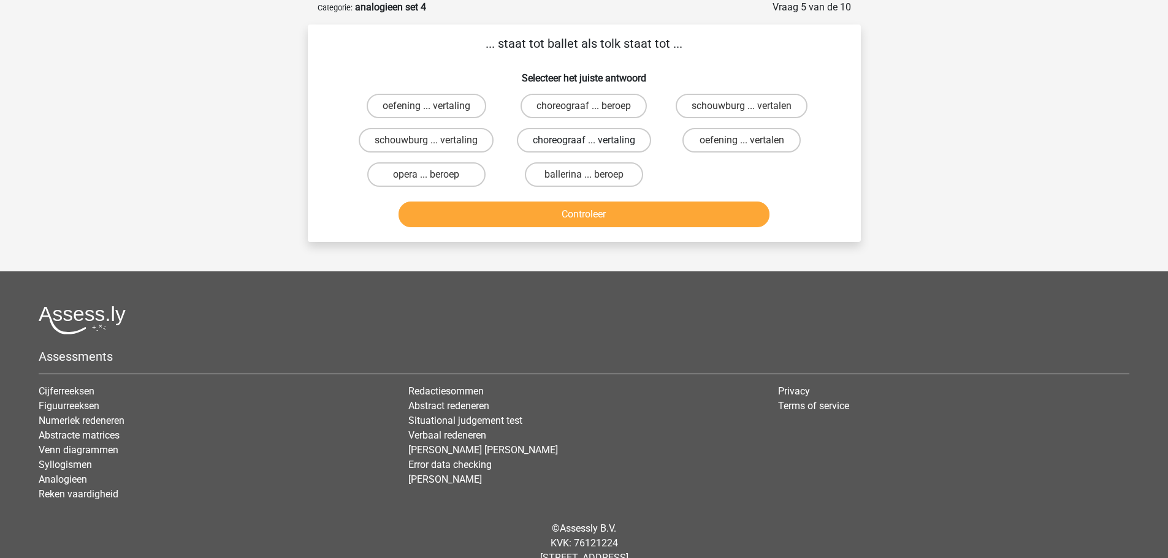
click at [577, 137] on label "choreograaf ... vertaling" at bounding box center [584, 140] width 134 height 25
click at [584, 140] on input "choreograaf ... vertaling" at bounding box center [588, 144] width 8 height 8
radio input "true"
click at [588, 216] on button "Controleer" at bounding box center [583, 215] width 371 height 26
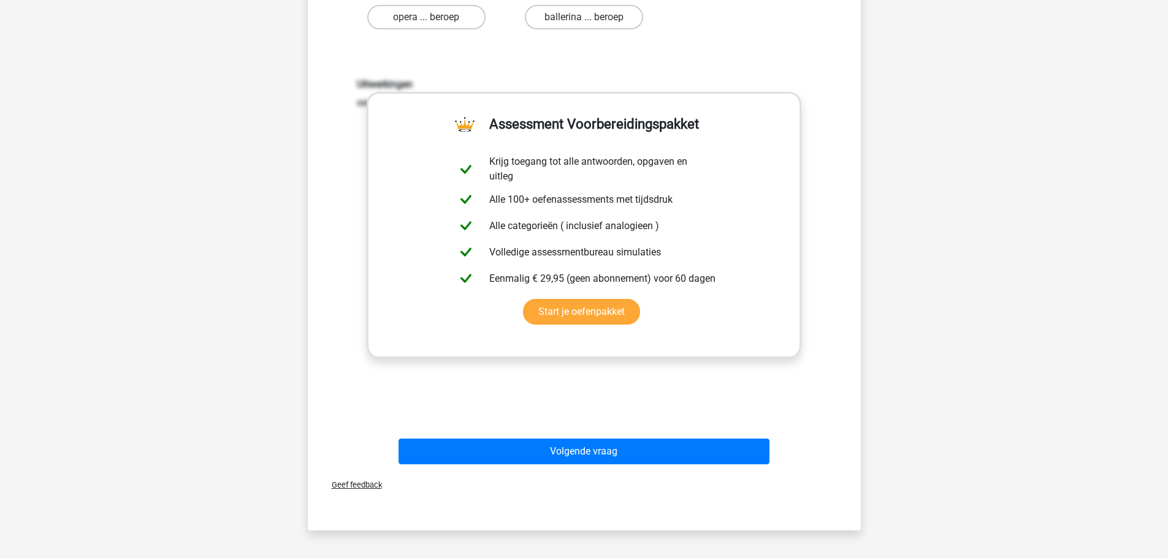
scroll to position [306, 0]
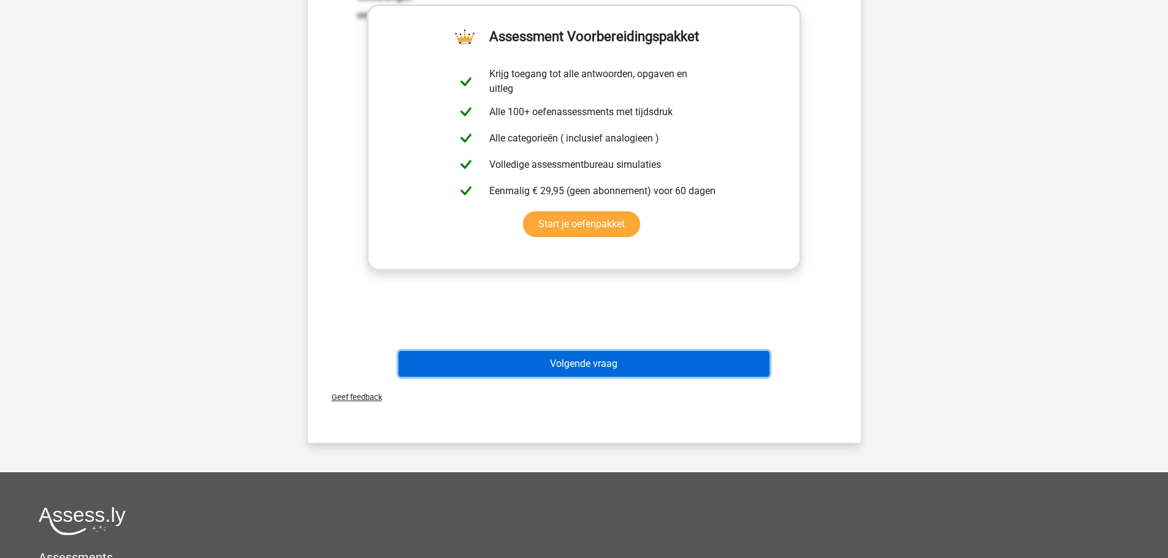
click at [588, 363] on button "Volgende vraag" at bounding box center [583, 364] width 371 height 26
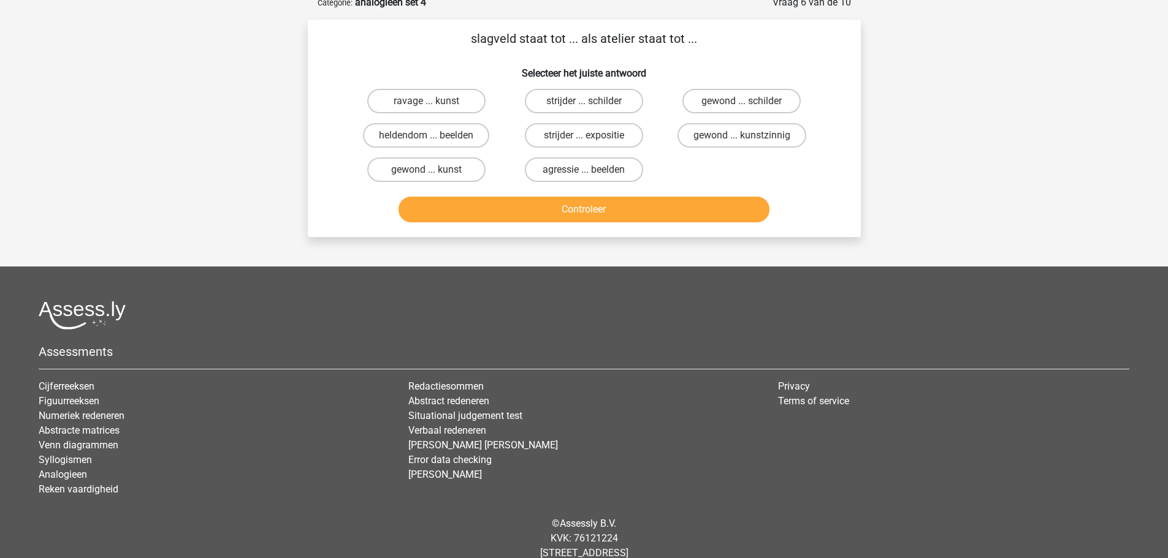
scroll to position [61, 0]
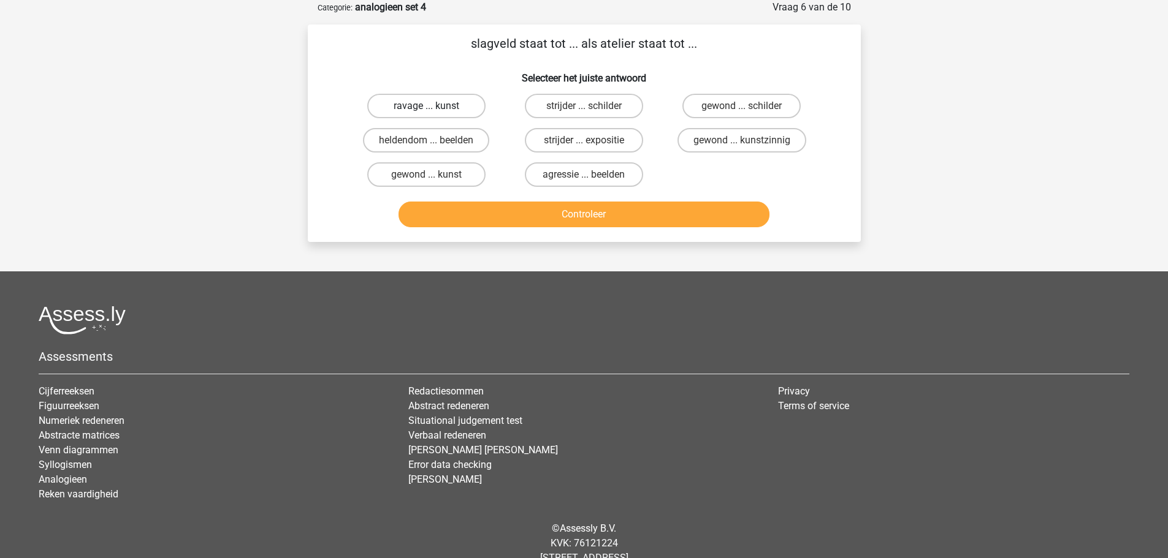
click at [454, 105] on label "ravage ... kunst" at bounding box center [426, 106] width 118 height 25
click at [434, 106] on input "ravage ... kunst" at bounding box center [430, 110] width 8 height 8
radio input "true"
click at [588, 218] on button "Controleer" at bounding box center [583, 215] width 371 height 26
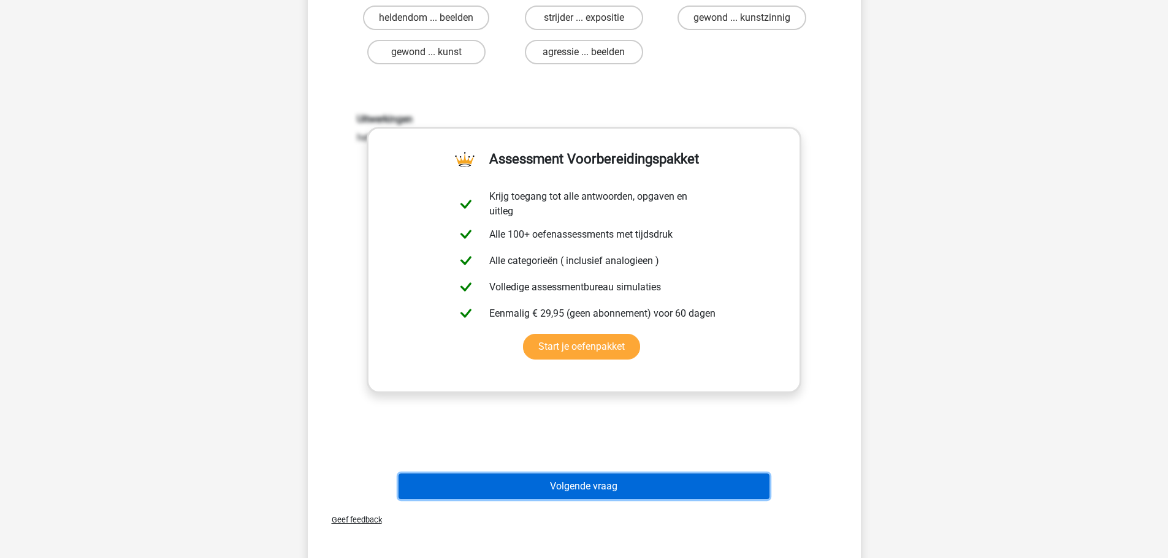
click at [557, 490] on button "Volgende vraag" at bounding box center [583, 487] width 371 height 26
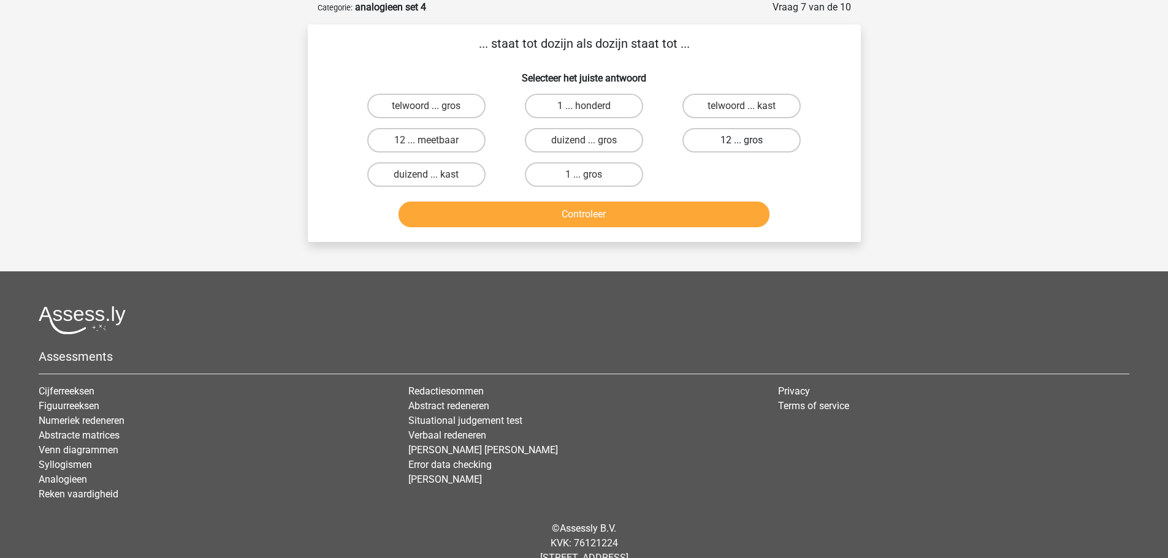
click at [722, 138] on label "12 ... gros" at bounding box center [741, 140] width 118 height 25
click at [742, 140] on input "12 ... gros" at bounding box center [746, 144] width 8 height 8
radio input "true"
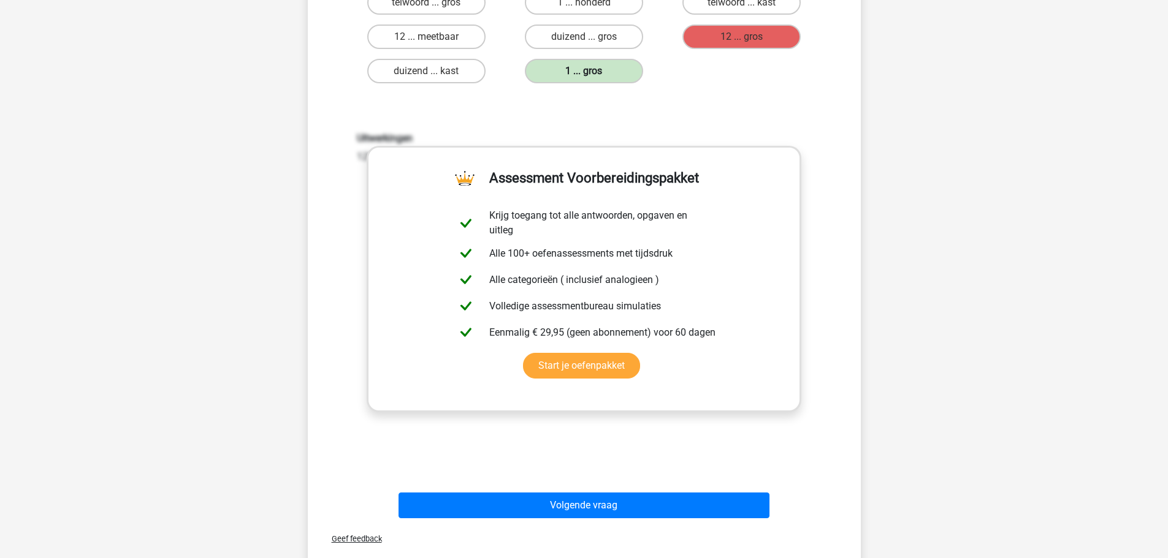
scroll to position [184, 0]
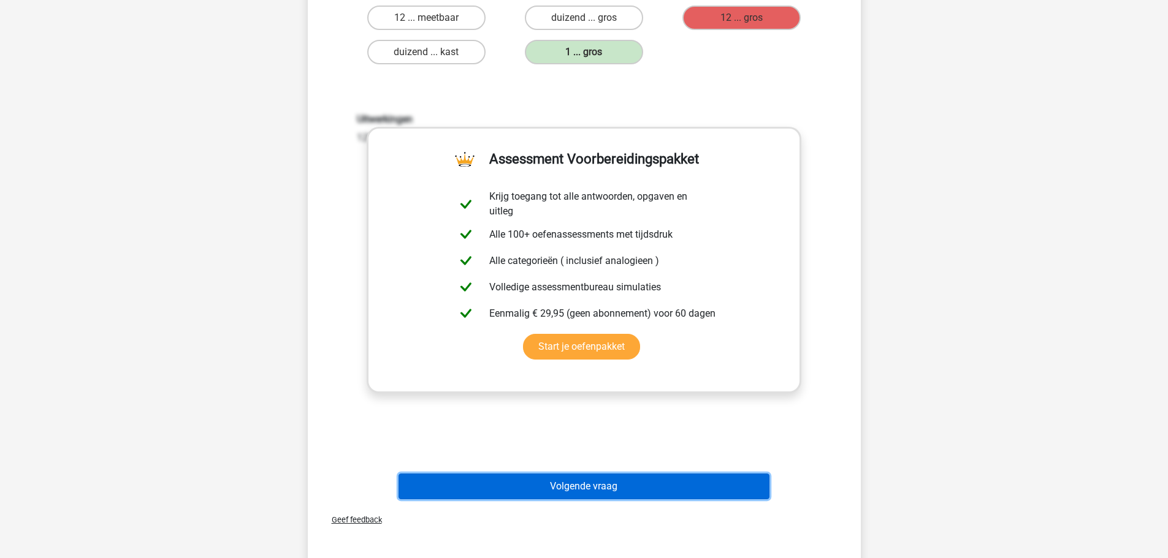
click at [604, 481] on button "Volgende vraag" at bounding box center [583, 487] width 371 height 26
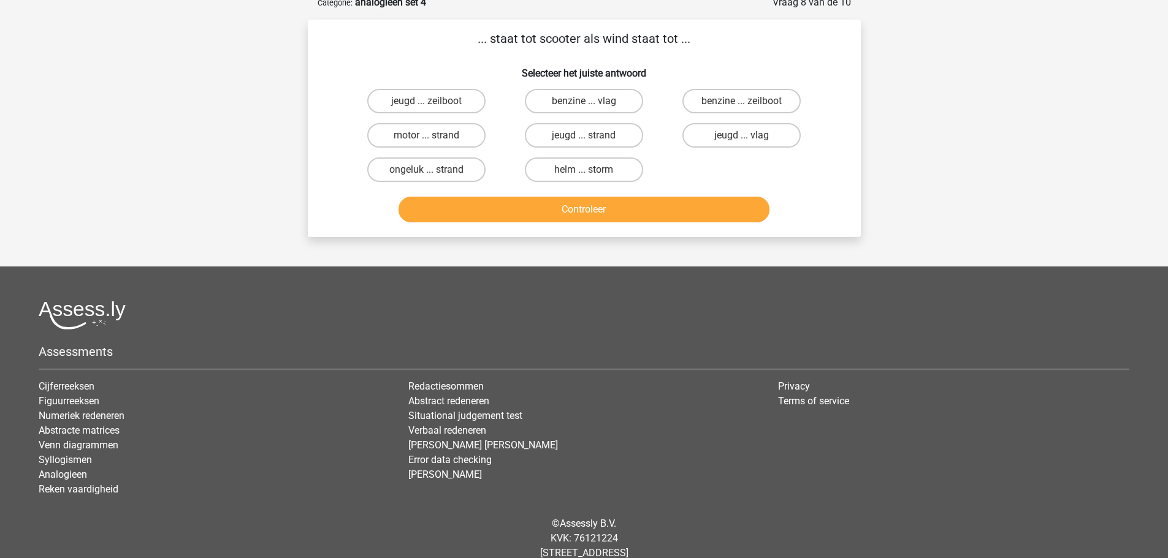
scroll to position [61, 0]
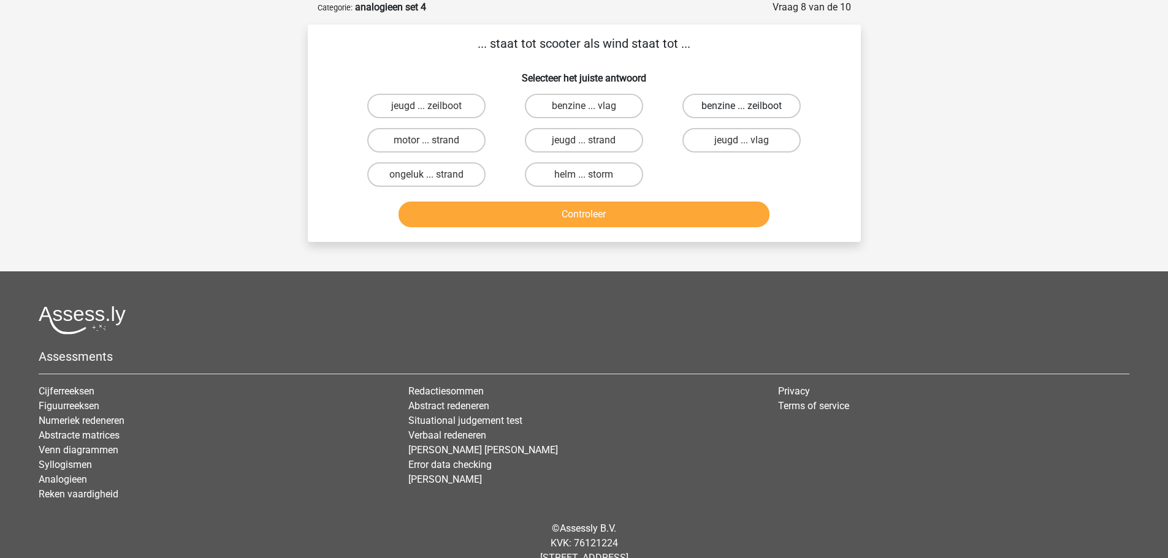
click at [742, 107] on input "benzine ... zeilboot" at bounding box center [746, 110] width 8 height 8
click at [628, 212] on button "Controleer" at bounding box center [583, 215] width 371 height 26
click at [430, 140] on input "croupier ... bakkerij" at bounding box center [430, 144] width 8 height 8
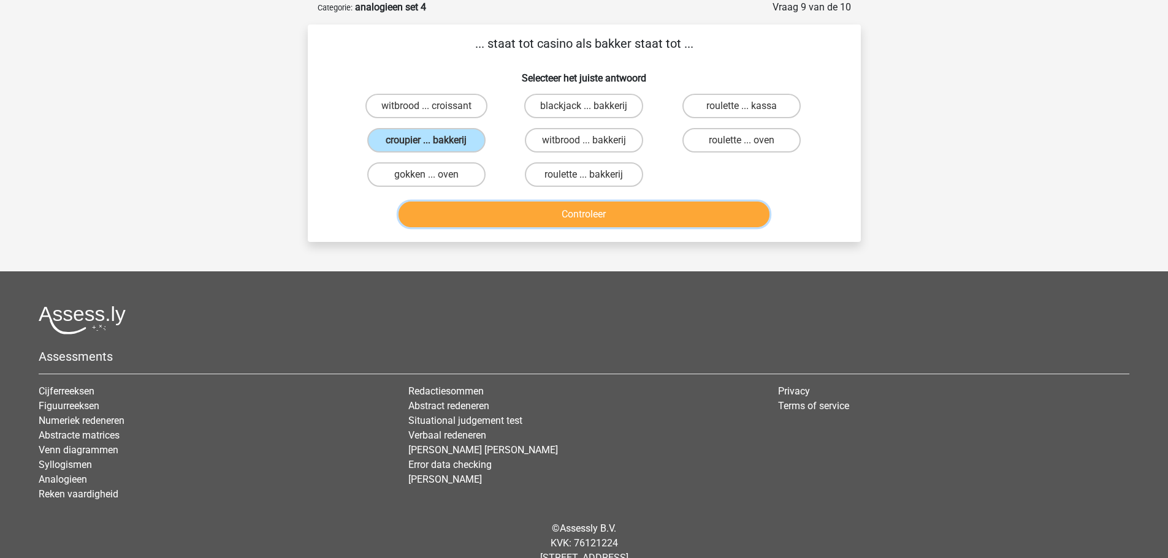
click at [549, 217] on button "Controleer" at bounding box center [583, 215] width 371 height 26
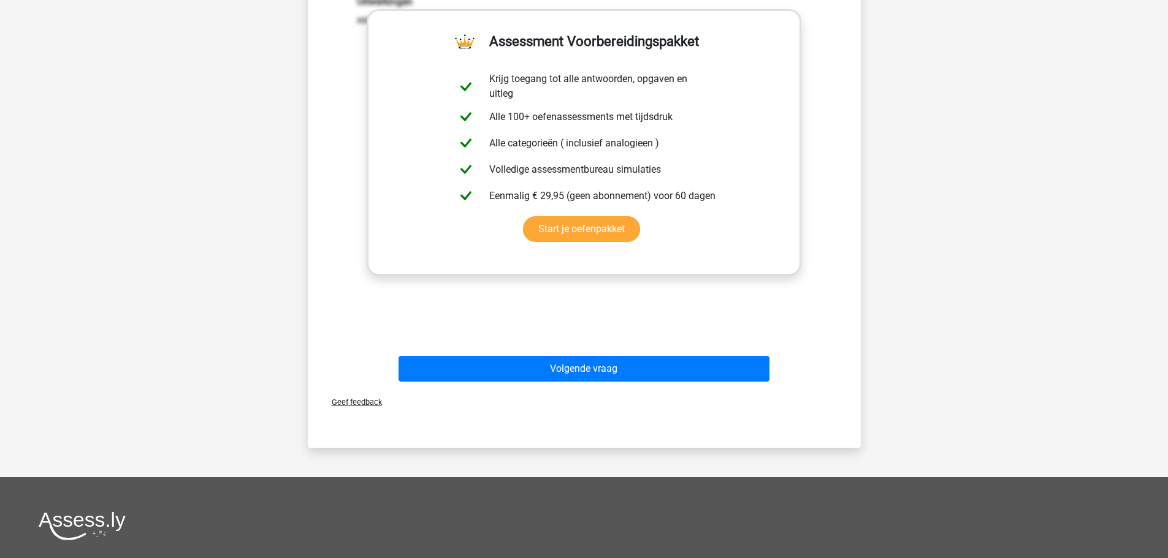
scroll to position [306, 0]
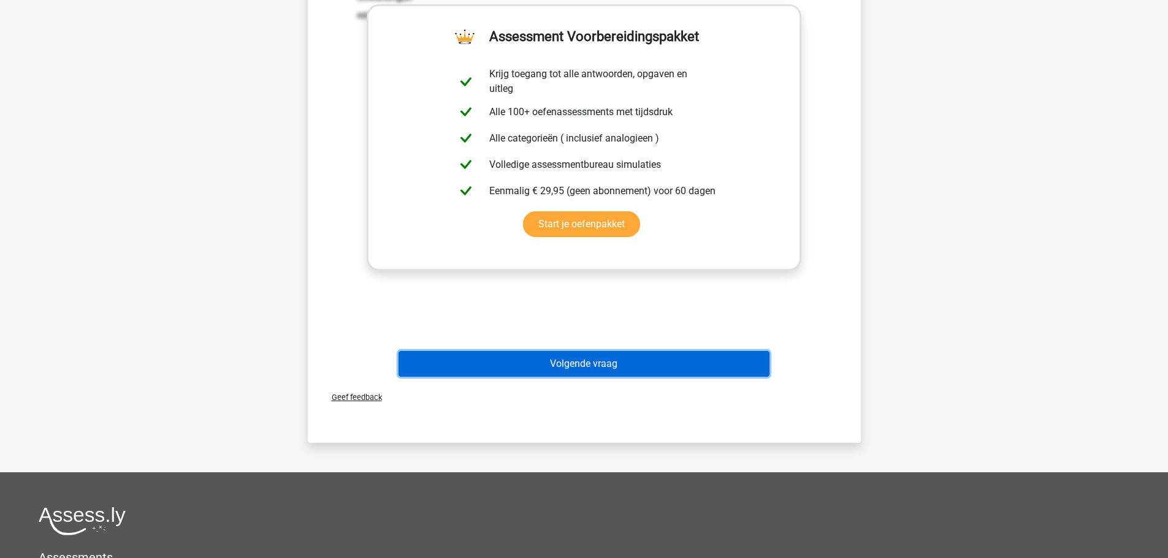
click at [596, 366] on button "Volgende vraag" at bounding box center [583, 364] width 371 height 26
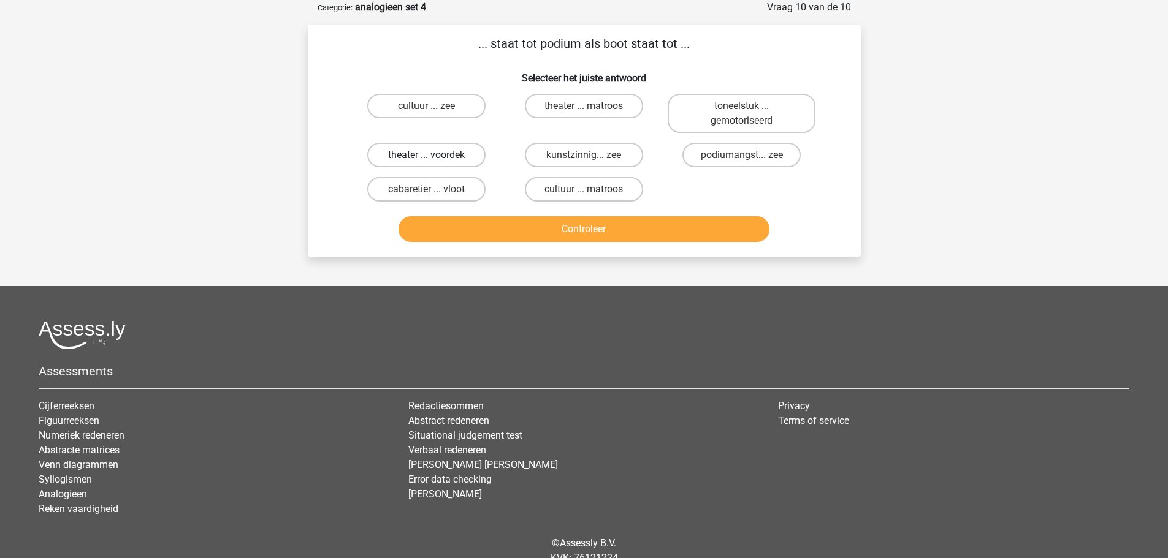
click at [449, 152] on label "theater ... voordek" at bounding box center [426, 155] width 118 height 25
click at [434, 155] on input "theater ... voordek" at bounding box center [430, 159] width 8 height 8
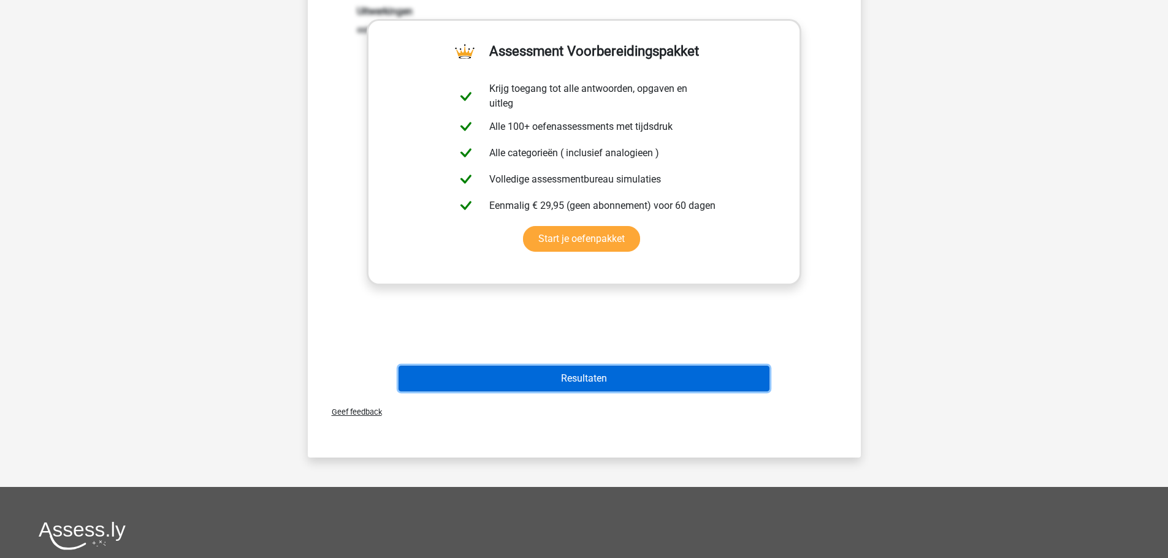
click at [623, 384] on button "Resultaten" at bounding box center [583, 379] width 371 height 26
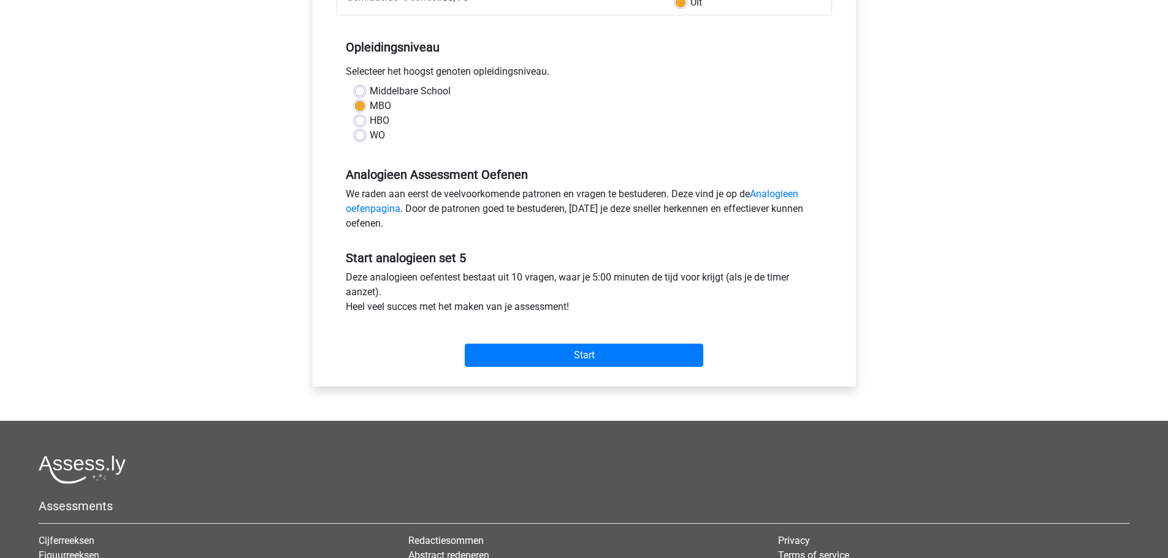
scroll to position [245, 0]
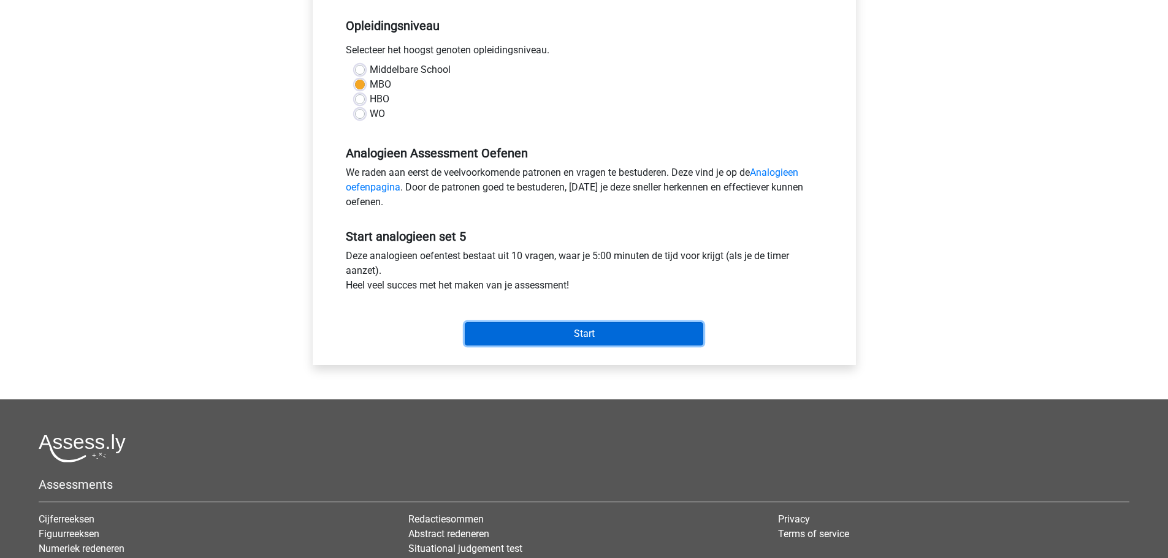
click at [569, 332] on input "Start" at bounding box center [584, 333] width 238 height 23
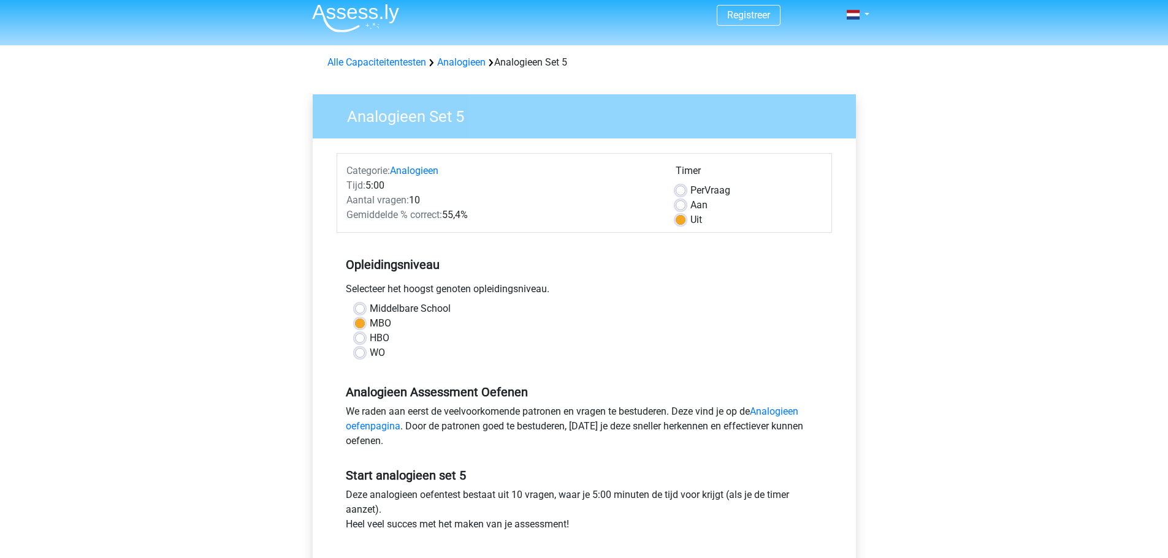
scroll to position [0, 0]
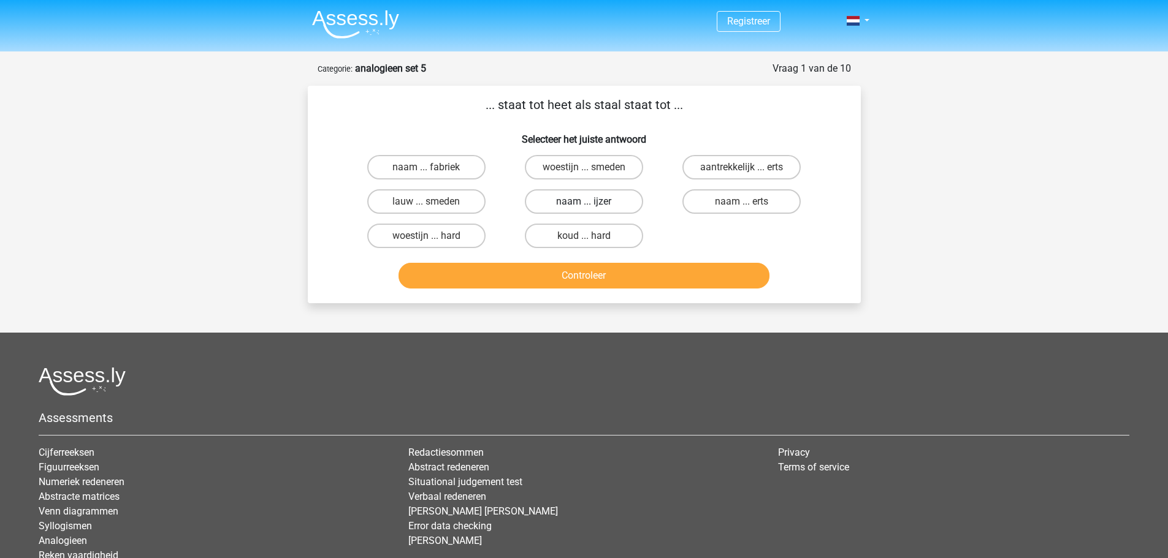
click at [584, 202] on input "naam ... ijzer" at bounding box center [588, 206] width 8 height 8
radio input "true"
click at [601, 277] on button "Controleer" at bounding box center [583, 276] width 371 height 26
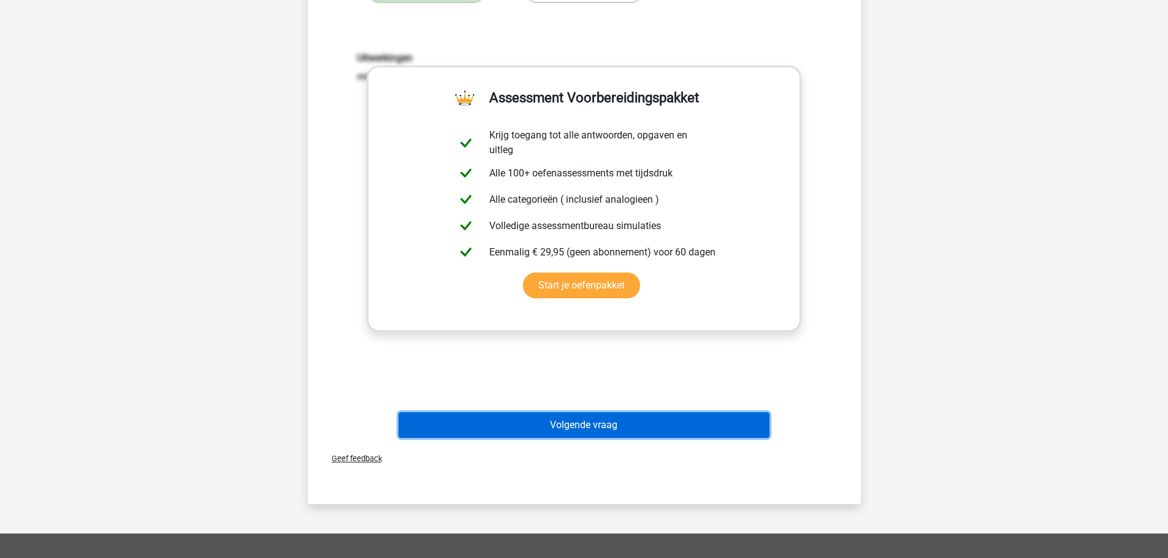
click at [595, 417] on button "Volgende vraag" at bounding box center [583, 426] width 371 height 26
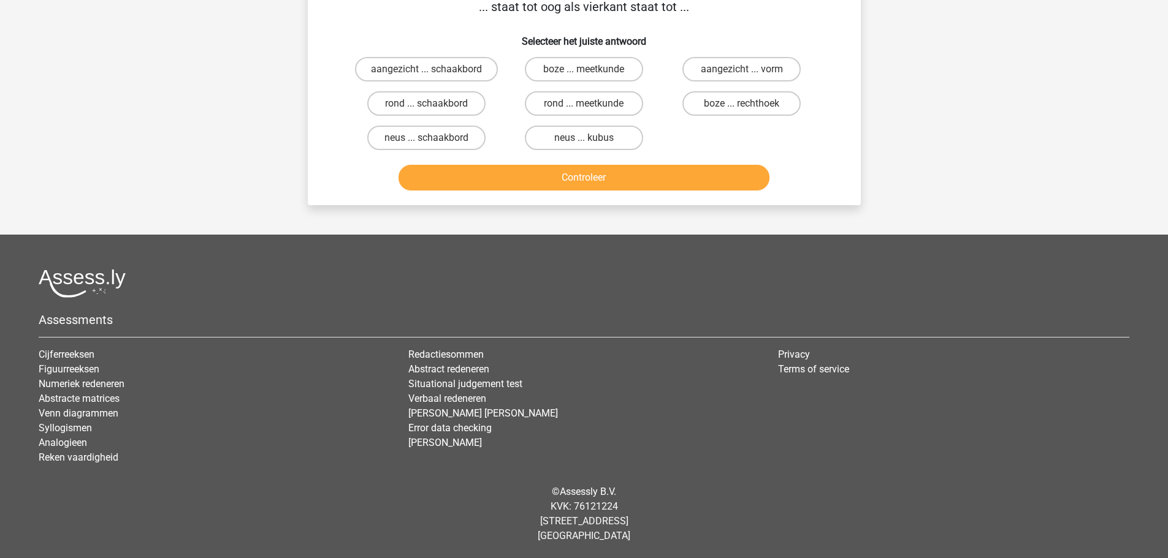
scroll to position [61, 0]
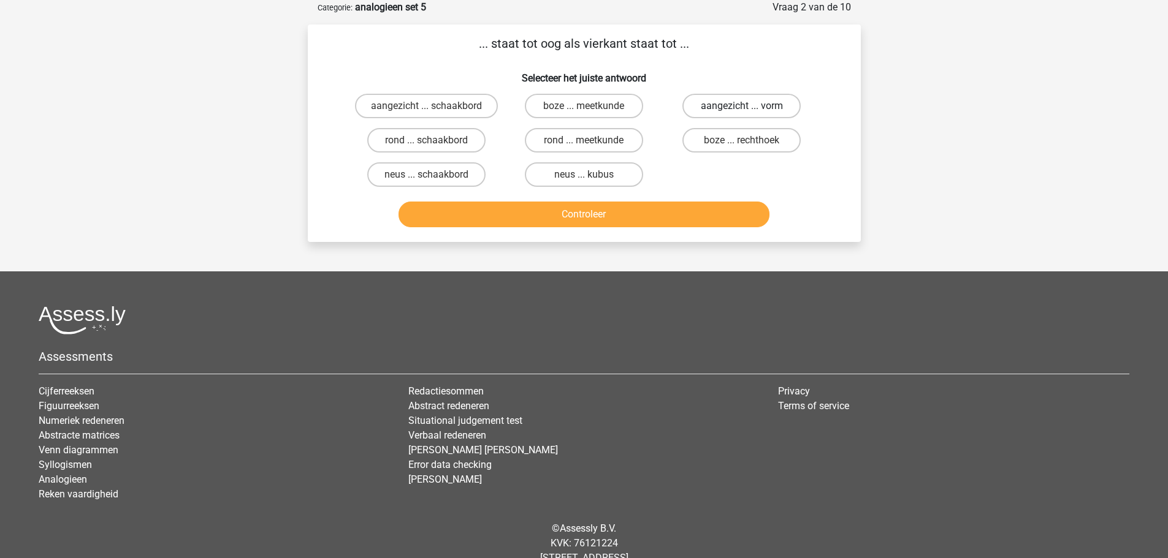
click at [737, 105] on label "aangezicht ... vorm" at bounding box center [741, 106] width 118 height 25
click at [742, 106] on input "aangezicht ... vorm" at bounding box center [746, 110] width 8 height 8
radio input "true"
click at [665, 215] on button "Controleer" at bounding box center [583, 215] width 371 height 26
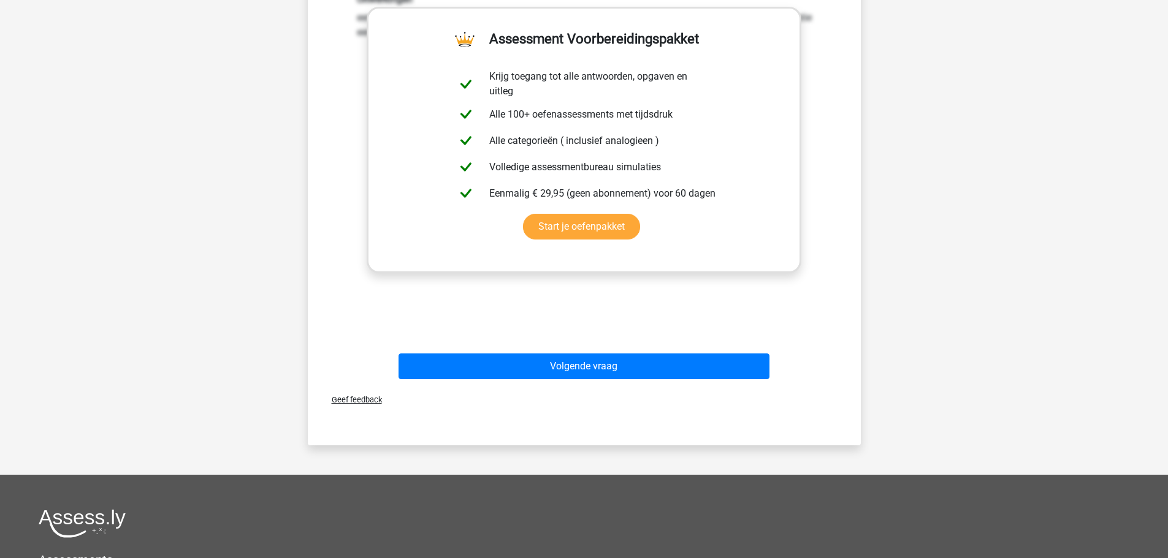
scroll to position [306, 0]
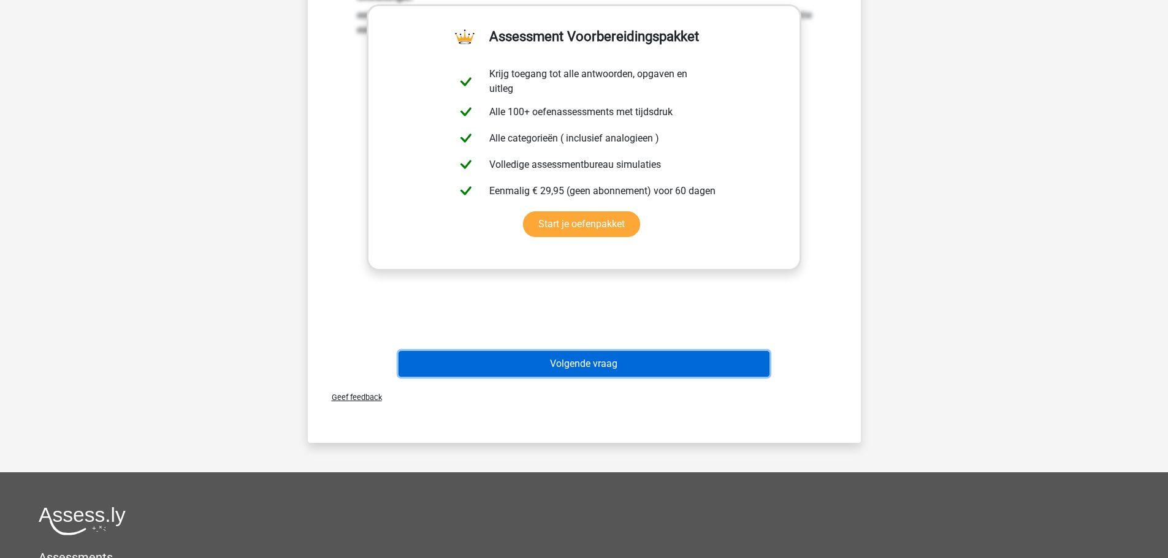
click at [612, 360] on button "Volgende vraag" at bounding box center [583, 364] width 371 height 26
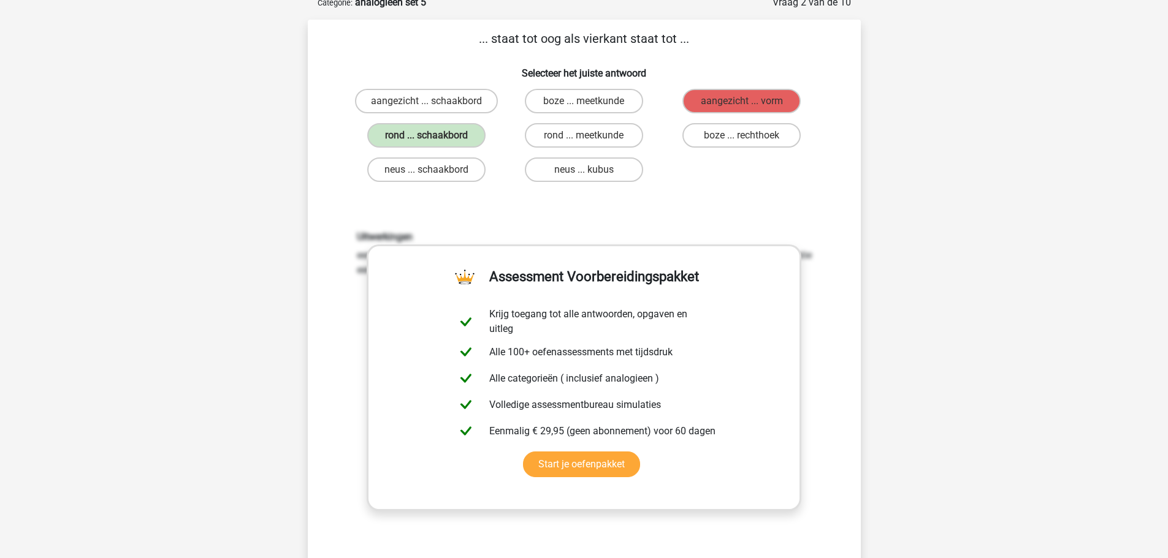
scroll to position [61, 0]
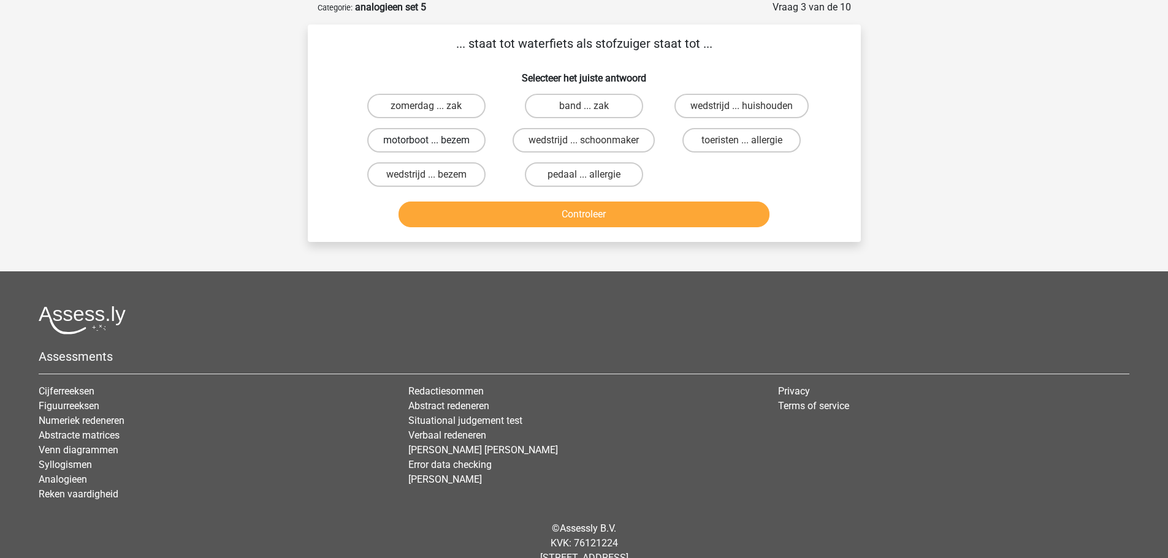
click at [457, 140] on label "motorboot ... bezem" at bounding box center [426, 140] width 118 height 25
click at [434, 140] on input "motorboot ... bezem" at bounding box center [430, 144] width 8 height 8
radio input "true"
click at [617, 212] on button "Controleer" at bounding box center [583, 215] width 371 height 26
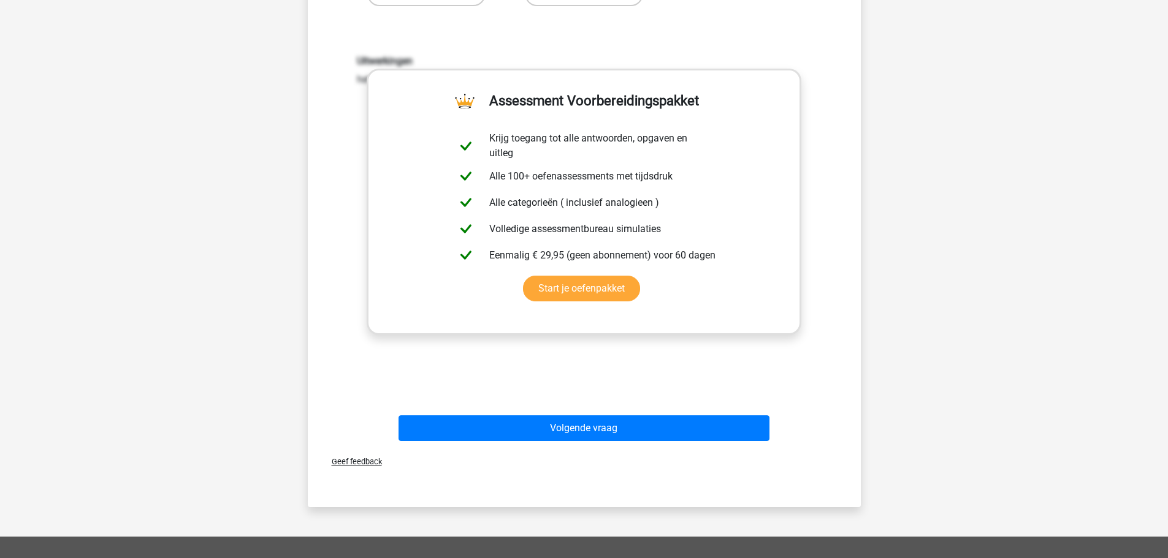
scroll to position [306, 0]
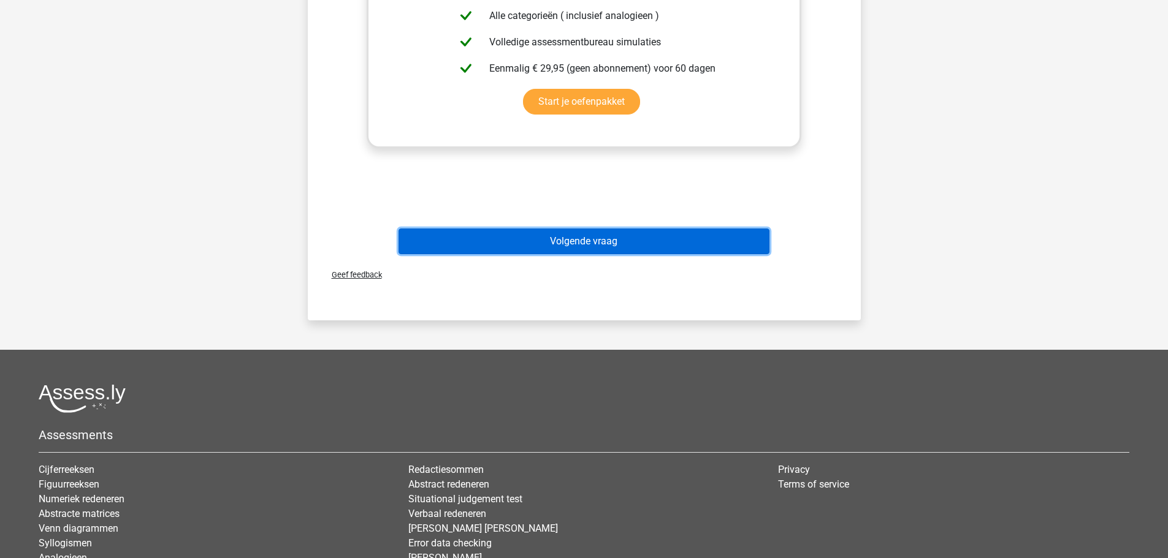
click at [560, 235] on button "Volgende vraag" at bounding box center [583, 242] width 371 height 26
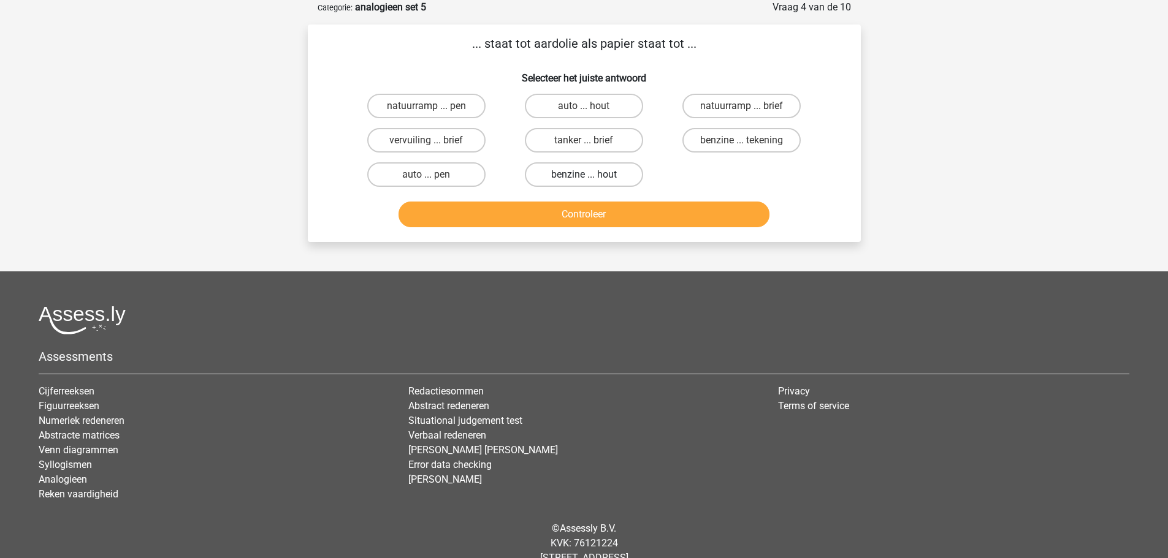
radio input "true"
click at [574, 212] on button "Controleer" at bounding box center [583, 215] width 371 height 26
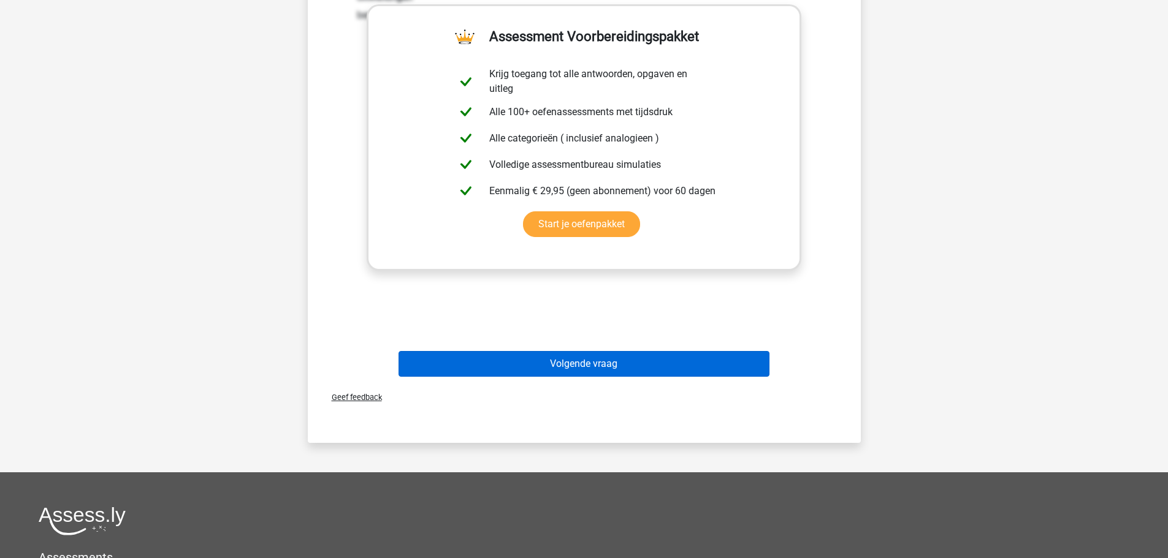
scroll to position [61, 0]
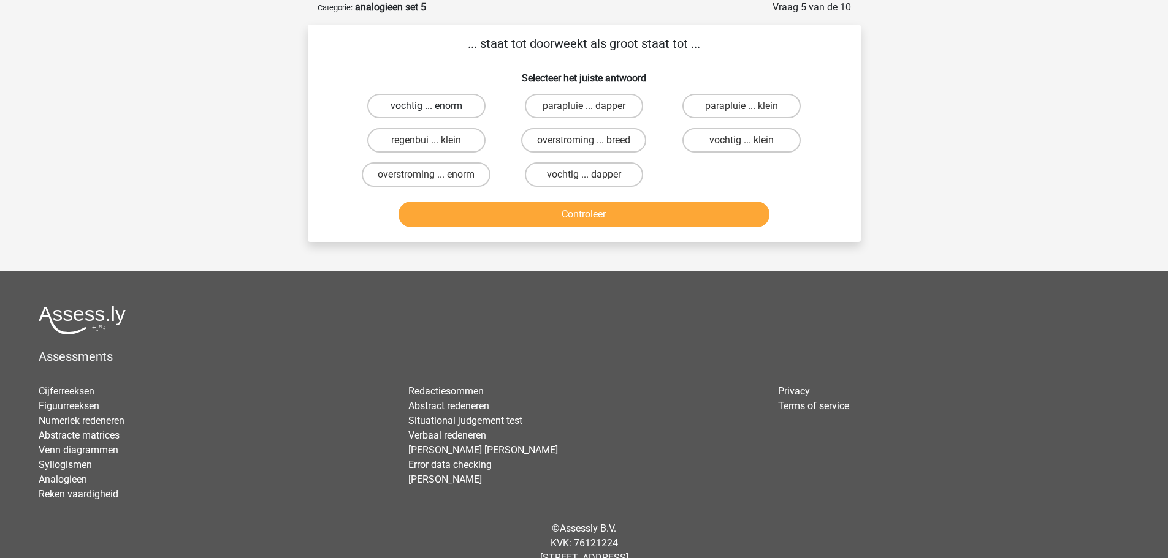
click at [446, 107] on label "vochtig ... enorm" at bounding box center [426, 106] width 118 height 25
click at [434, 107] on input "vochtig ... enorm" at bounding box center [430, 110] width 8 height 8
radio input "true"
click at [599, 217] on button "Controleer" at bounding box center [583, 215] width 371 height 26
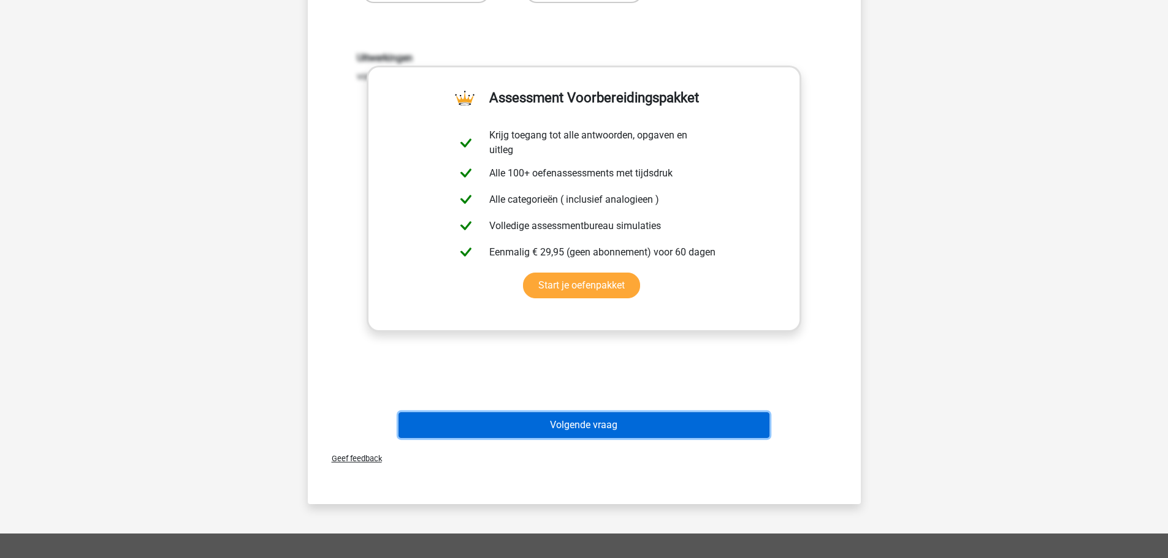
click at [591, 423] on button "Volgende vraag" at bounding box center [583, 426] width 371 height 26
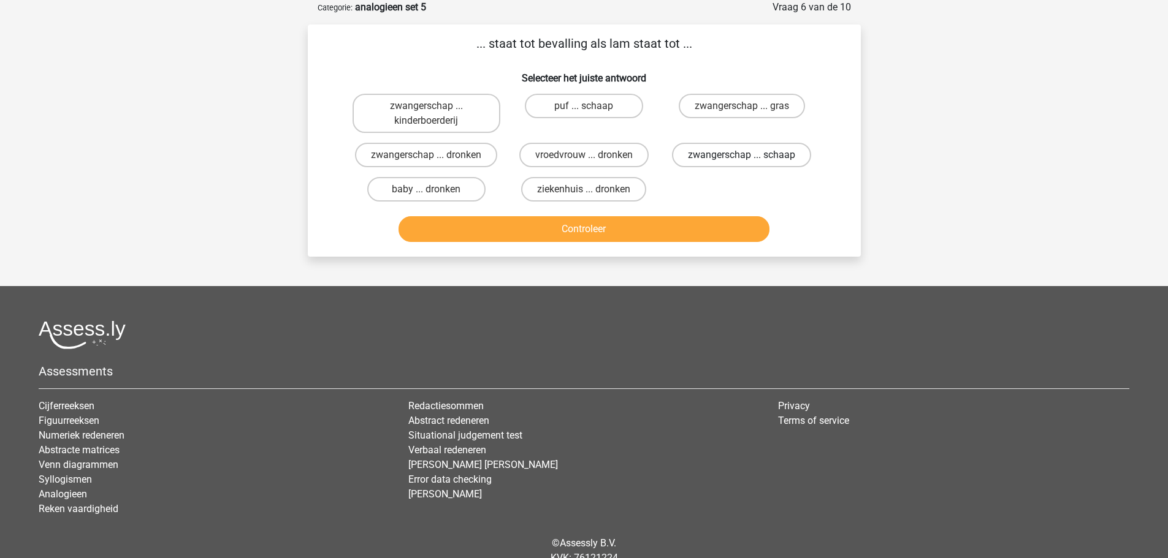
click at [736, 158] on label "zwangerschap ... schaap" at bounding box center [741, 155] width 139 height 25
click at [742, 158] on input "zwangerschap ... schaap" at bounding box center [746, 159] width 8 height 8
radio input "true"
click at [679, 226] on button "Controleer" at bounding box center [583, 229] width 371 height 26
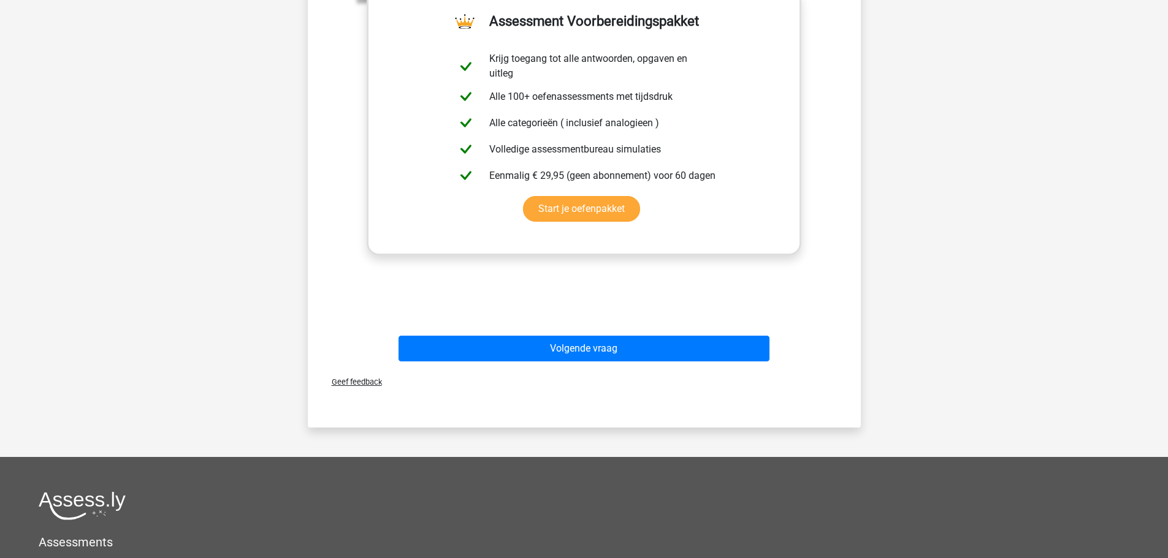
scroll to position [368, 0]
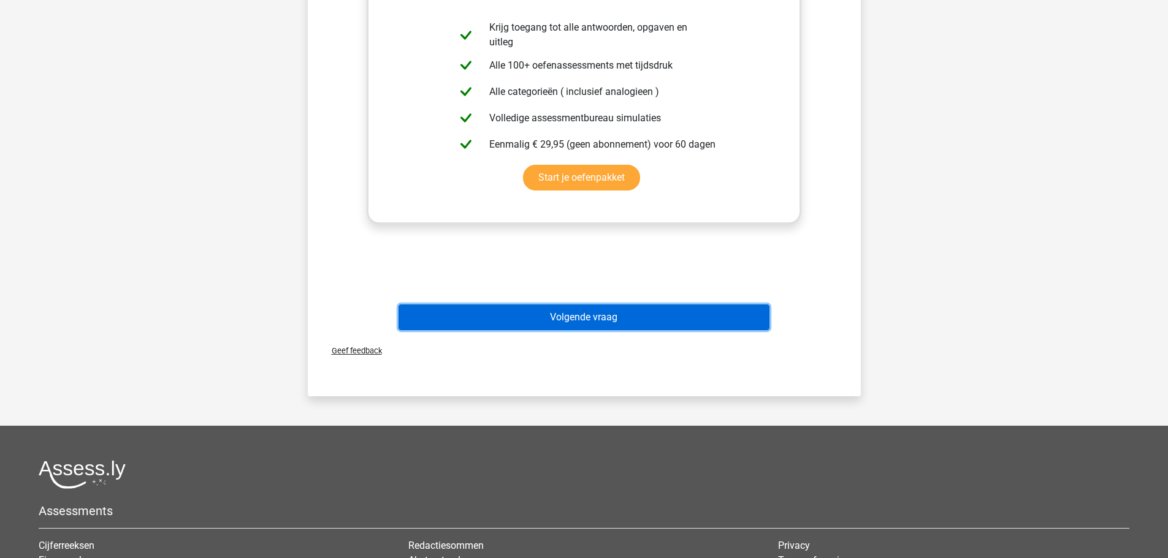
click at [599, 319] on button "Volgende vraag" at bounding box center [583, 318] width 371 height 26
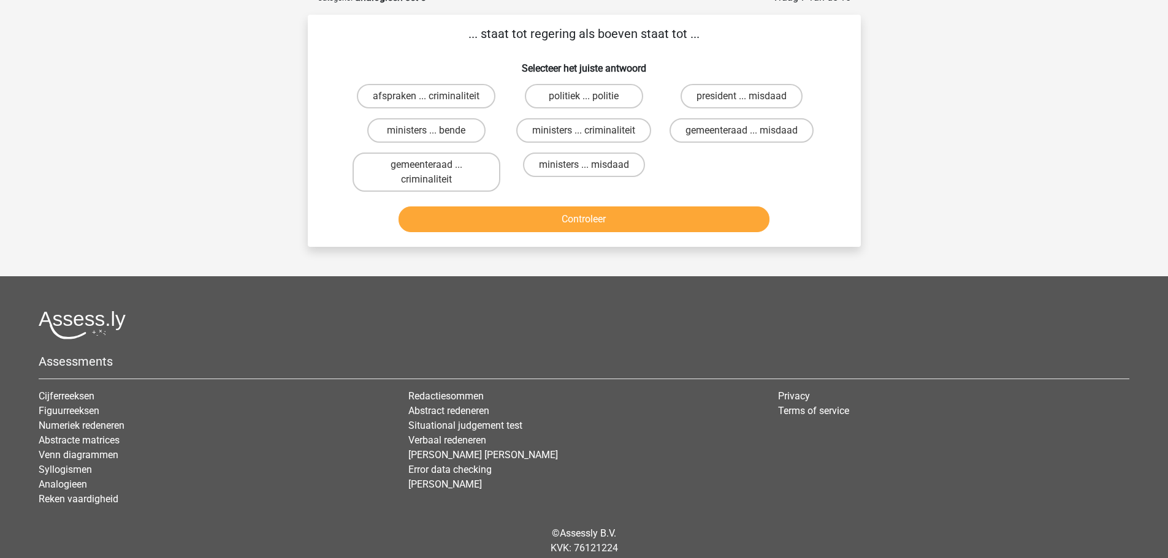
scroll to position [61, 0]
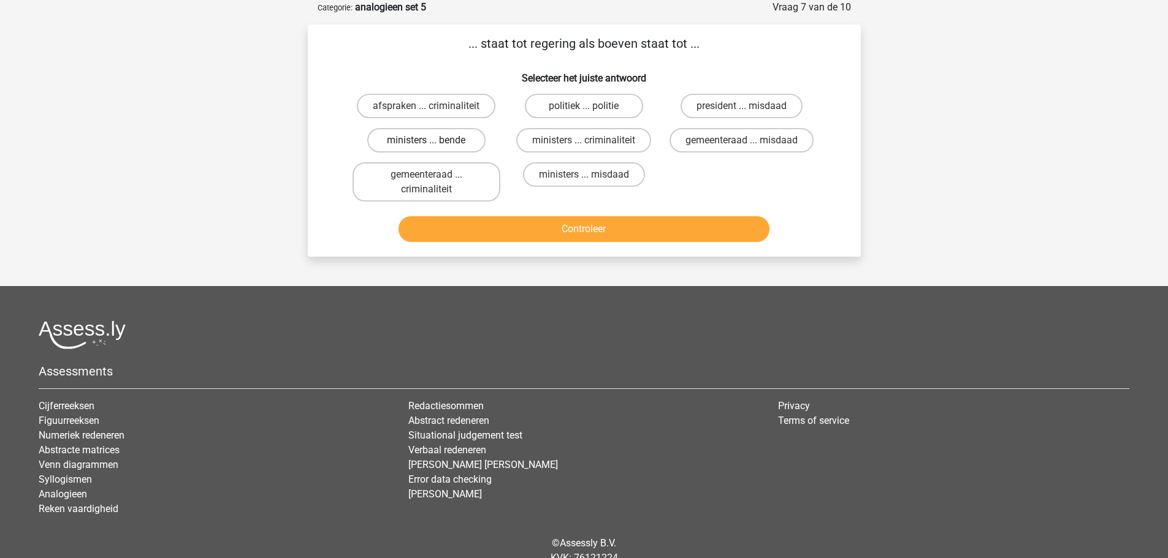
click at [434, 141] on input "ministers ... bende" at bounding box center [430, 144] width 8 height 8
click at [574, 230] on button "Controleer" at bounding box center [583, 229] width 371 height 26
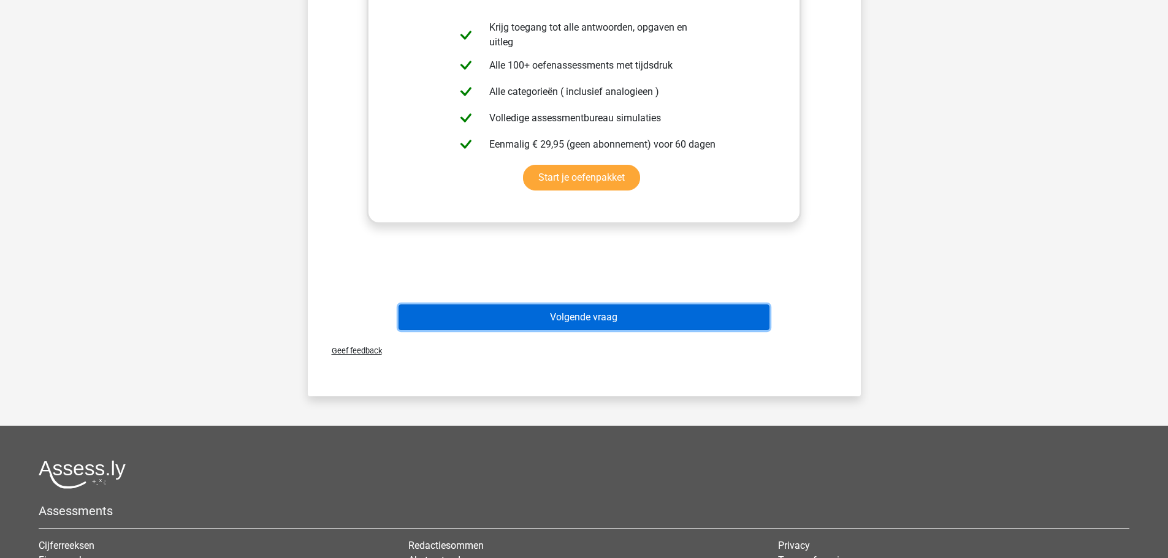
click at [592, 318] on button "Volgende vraag" at bounding box center [583, 318] width 371 height 26
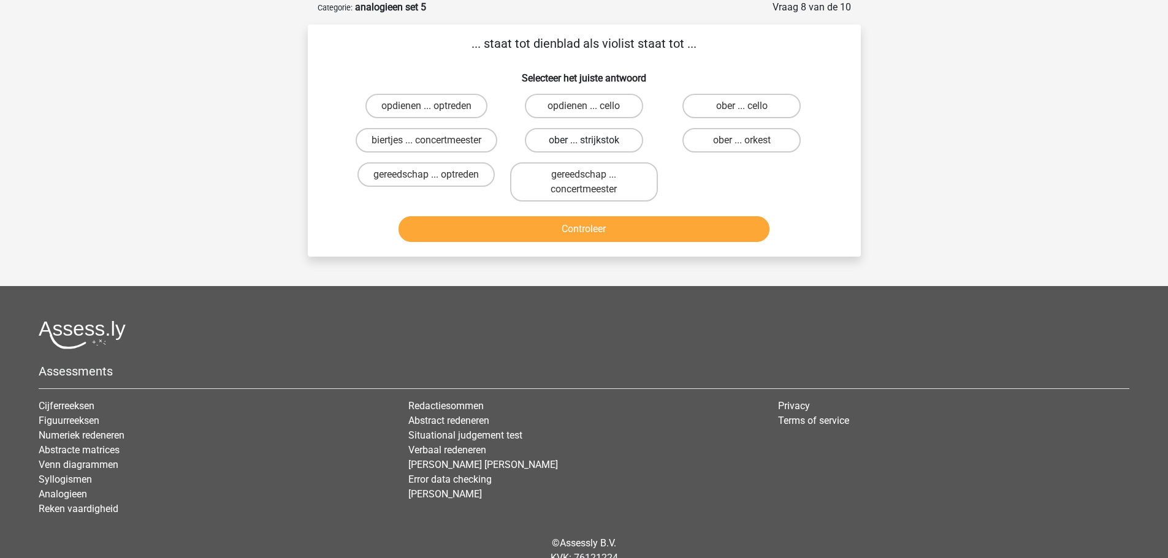
click at [584, 141] on input "ober ... strijkstok" at bounding box center [588, 144] width 8 height 8
click at [590, 224] on button "Controleer" at bounding box center [583, 229] width 371 height 26
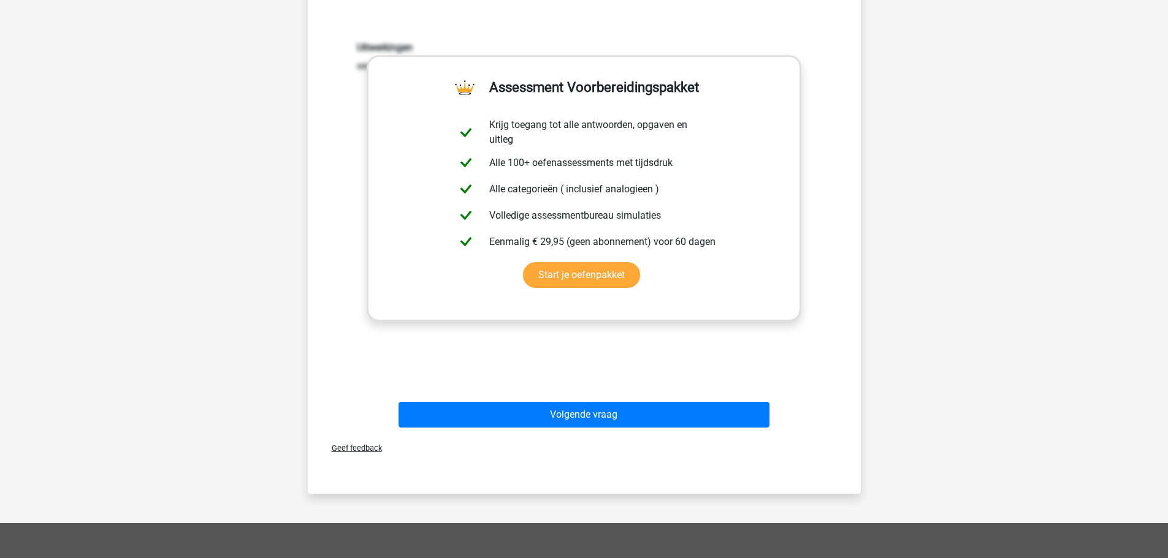
scroll to position [306, 0]
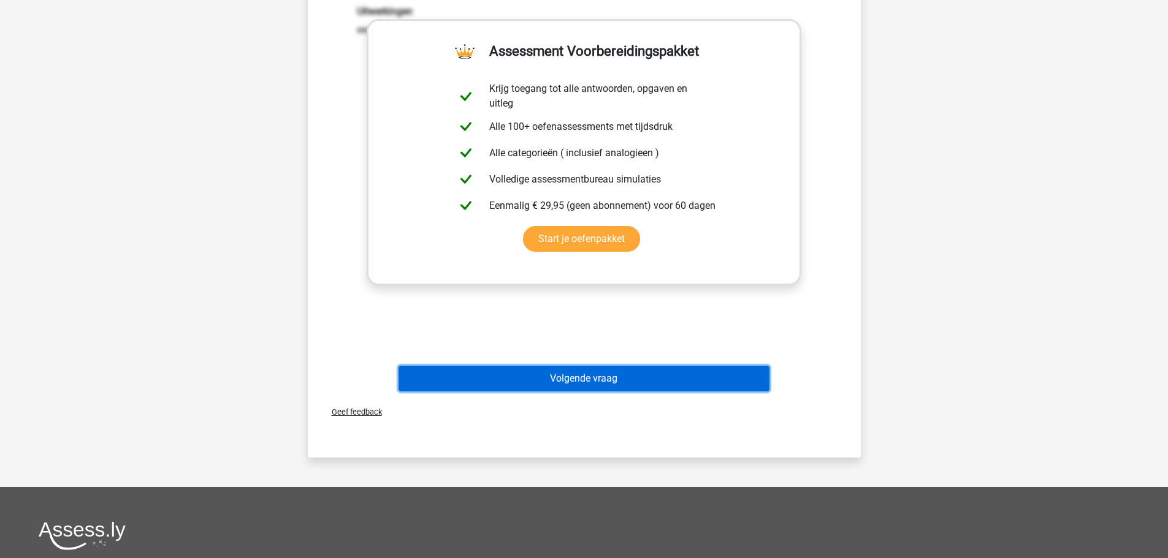
click at [606, 381] on button "Volgende vraag" at bounding box center [583, 379] width 371 height 26
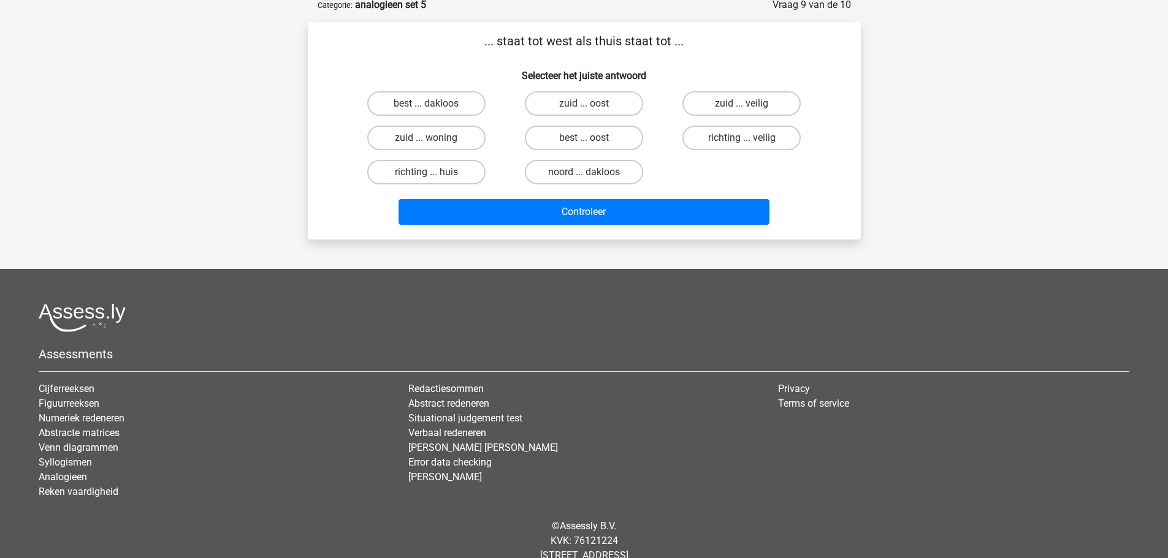
scroll to position [61, 0]
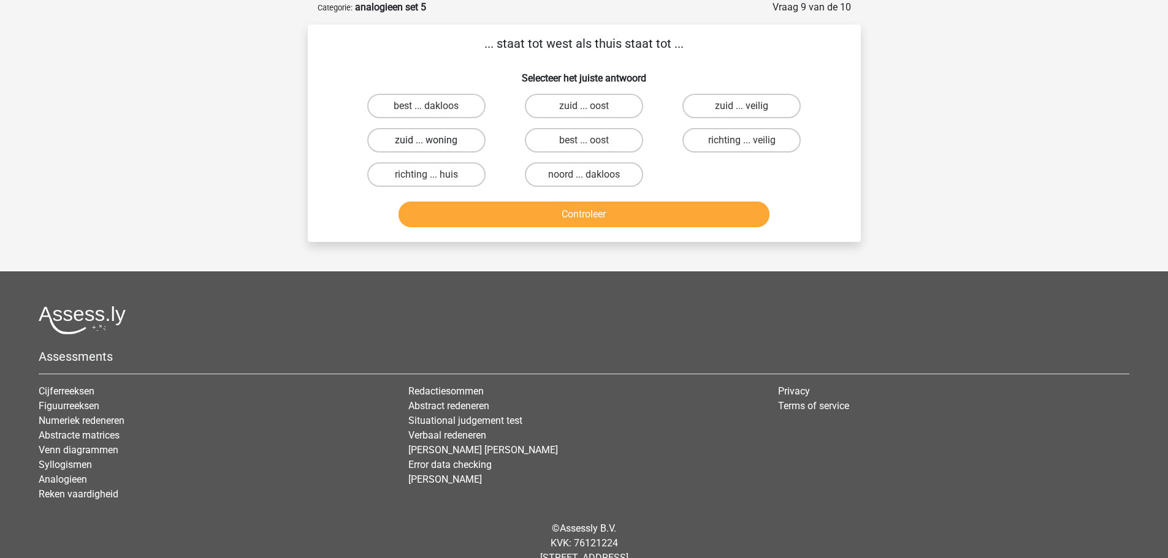
click at [435, 138] on label "zuid ... woning" at bounding box center [426, 140] width 118 height 25
click at [434, 140] on input "zuid ... woning" at bounding box center [430, 144] width 8 height 8
click at [568, 215] on button "Controleer" at bounding box center [583, 215] width 371 height 26
click at [721, 103] on label "werken ... kennis" at bounding box center [741, 106] width 118 height 25
click at [742, 106] on input "werken ... kennis" at bounding box center [746, 110] width 8 height 8
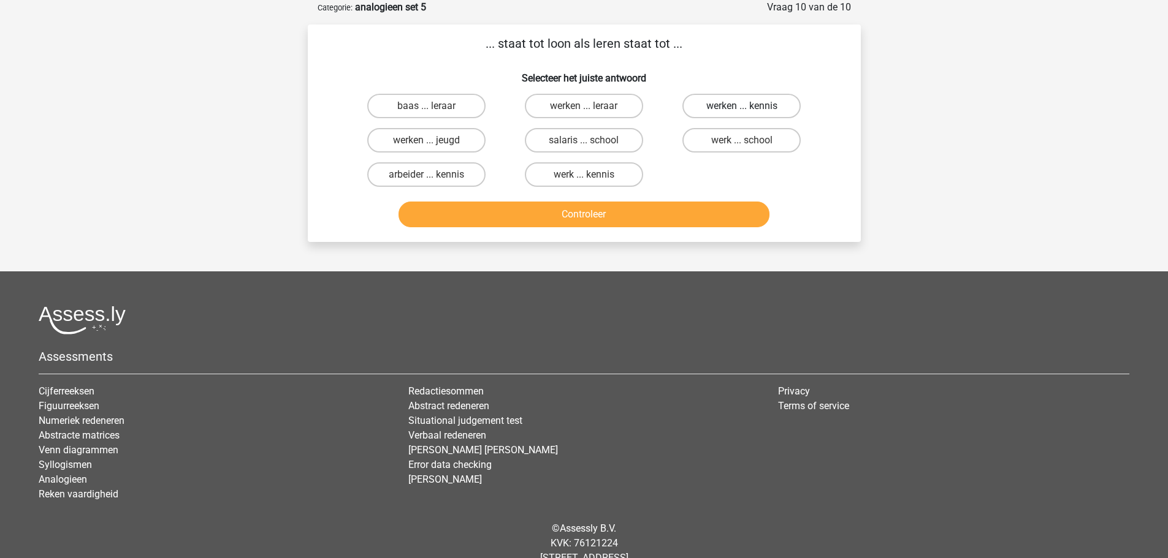
radio input "true"
click at [637, 219] on button "Controleer" at bounding box center [583, 215] width 371 height 26
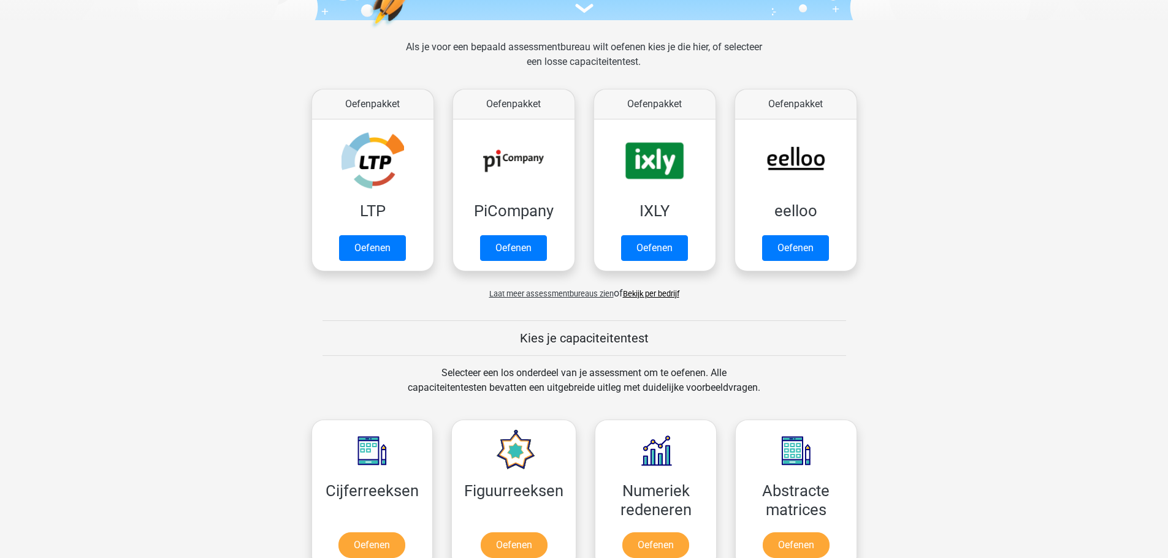
scroll to position [184, 0]
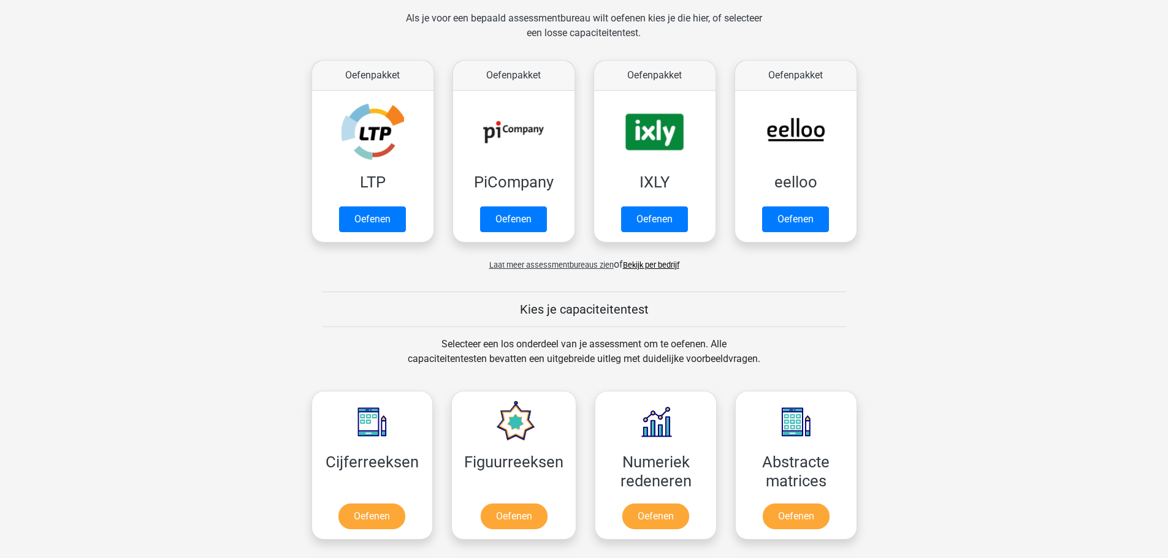
click at [573, 264] on span "Laat meer assessmentbureaus zien" at bounding box center [551, 265] width 124 height 9
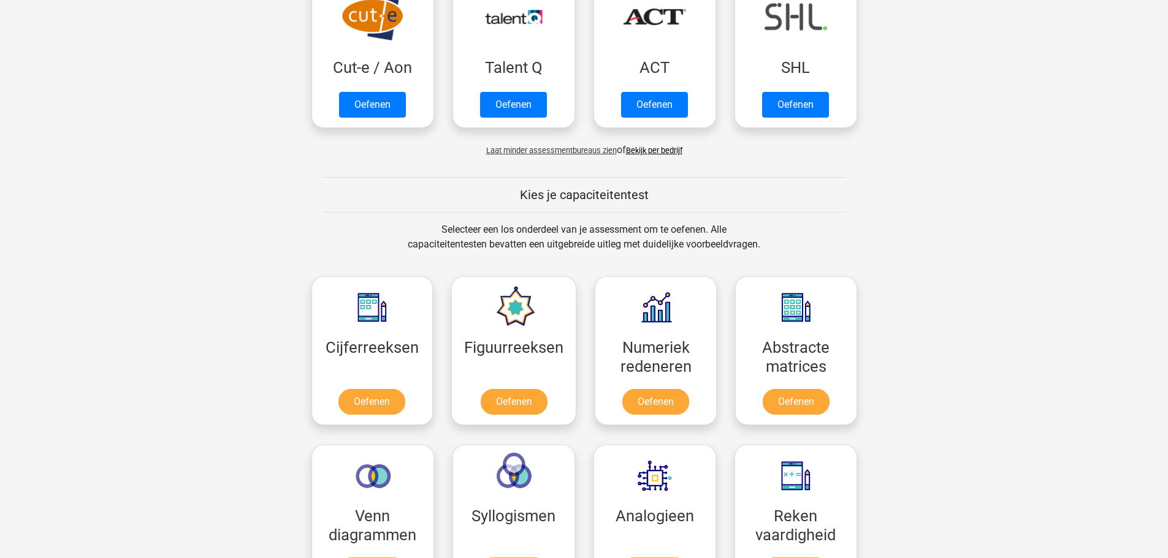
click at [566, 150] on span "Laat minder assessmentbureaus zien" at bounding box center [551, 150] width 131 height 9
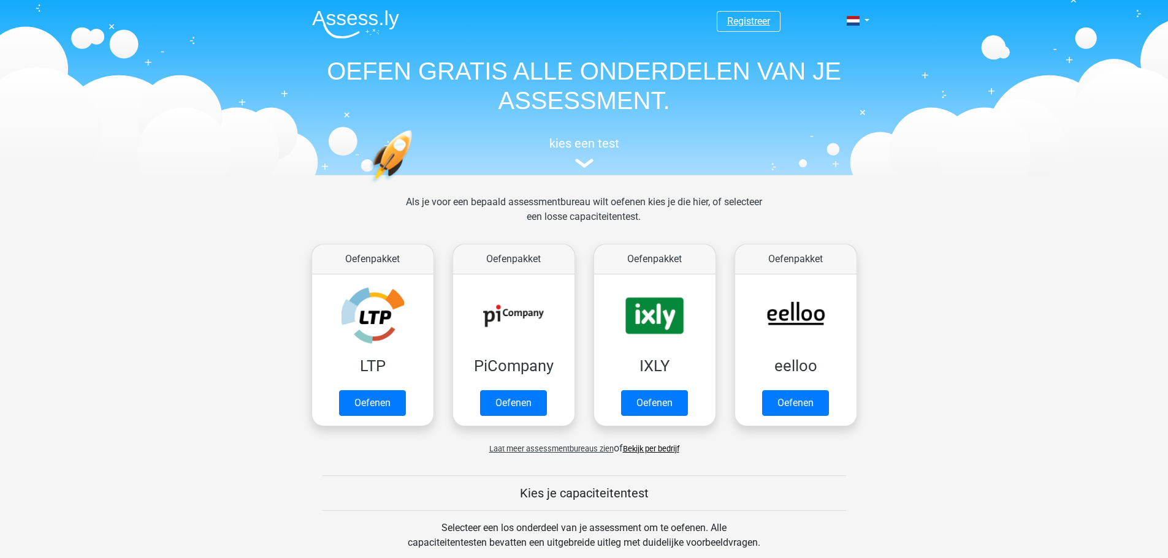
click at [740, 20] on link "Registreer" at bounding box center [748, 21] width 43 height 12
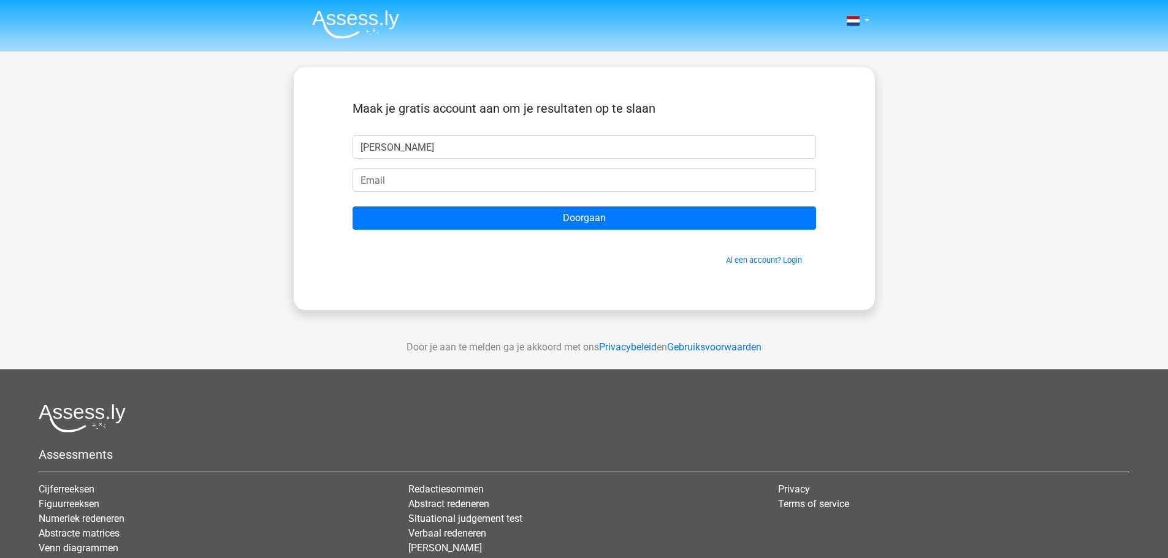
type input "[PERSON_NAME]"
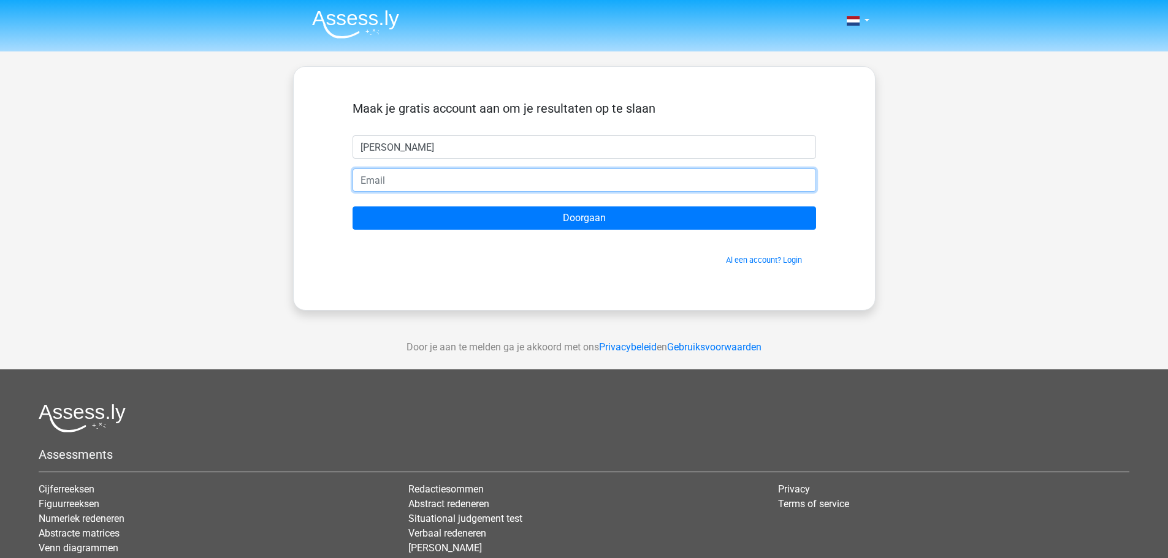
click at [395, 183] on input "email" at bounding box center [583, 180] width 463 height 23
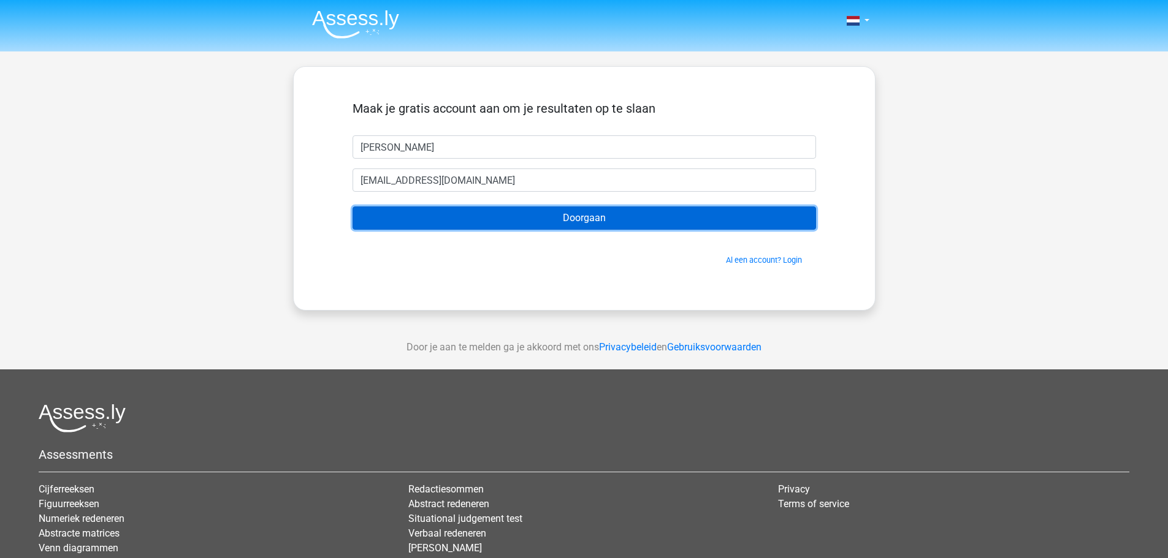
click at [517, 219] on input "Doorgaan" at bounding box center [583, 218] width 463 height 23
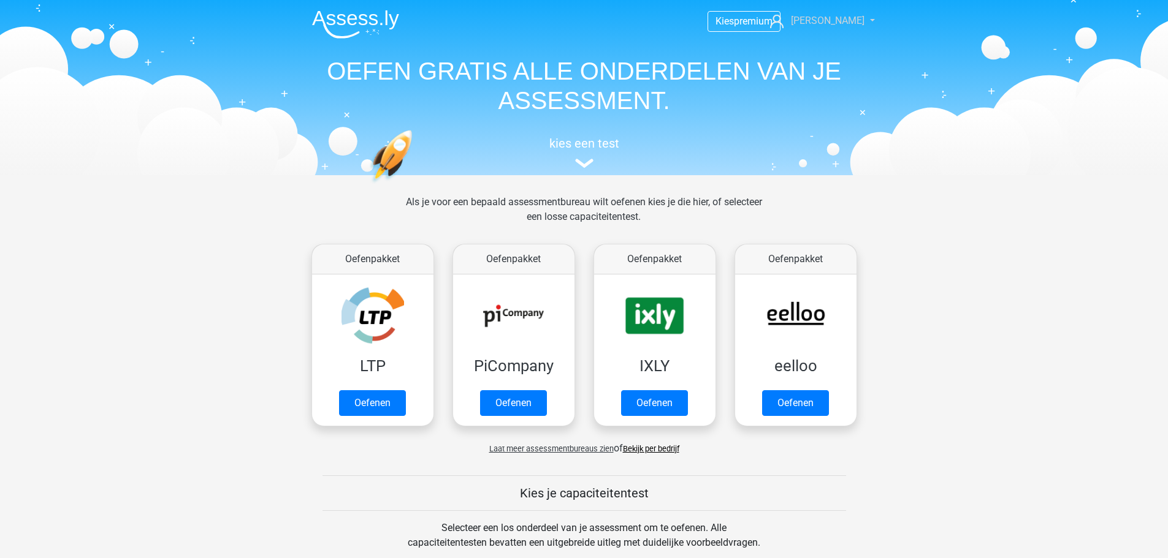
click at [842, 20] on span "[PERSON_NAME]" at bounding box center [828, 21] width 74 height 12
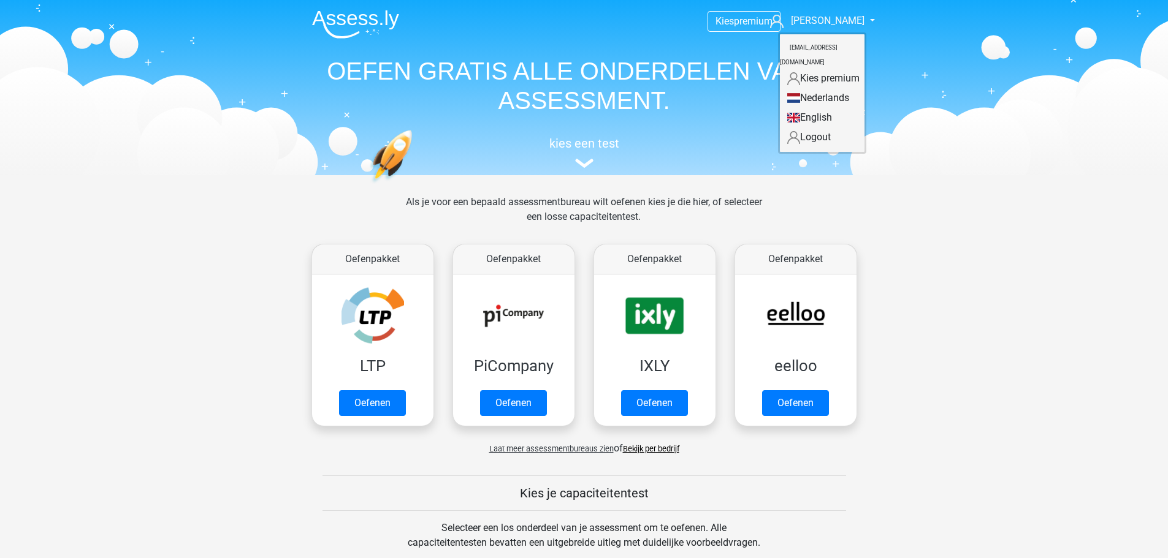
click at [905, 52] on header "Kies premium Martin info@mvot.nl" at bounding box center [584, 87] width 1168 height 175
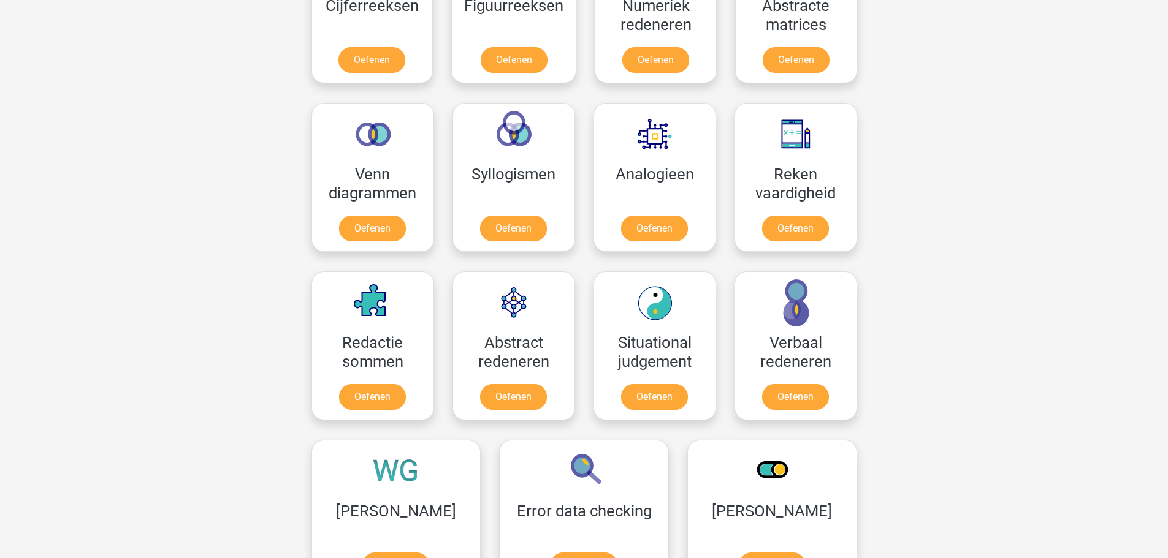
scroll to position [674, 0]
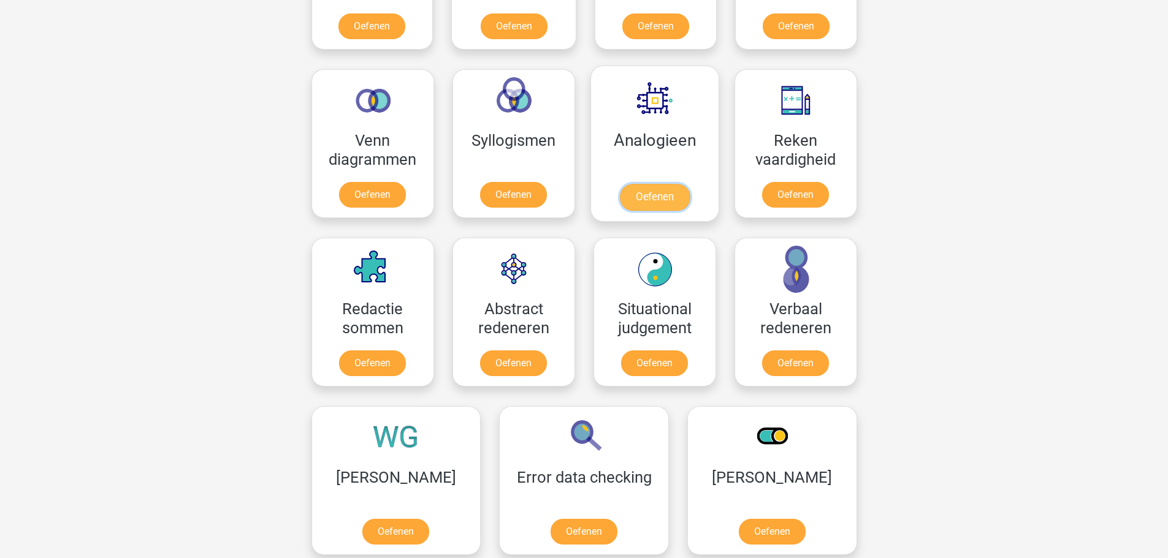
click at [650, 194] on link "Oefenen" at bounding box center [654, 197] width 70 height 27
click at [669, 184] on link "Oefenen" at bounding box center [654, 197] width 70 height 27
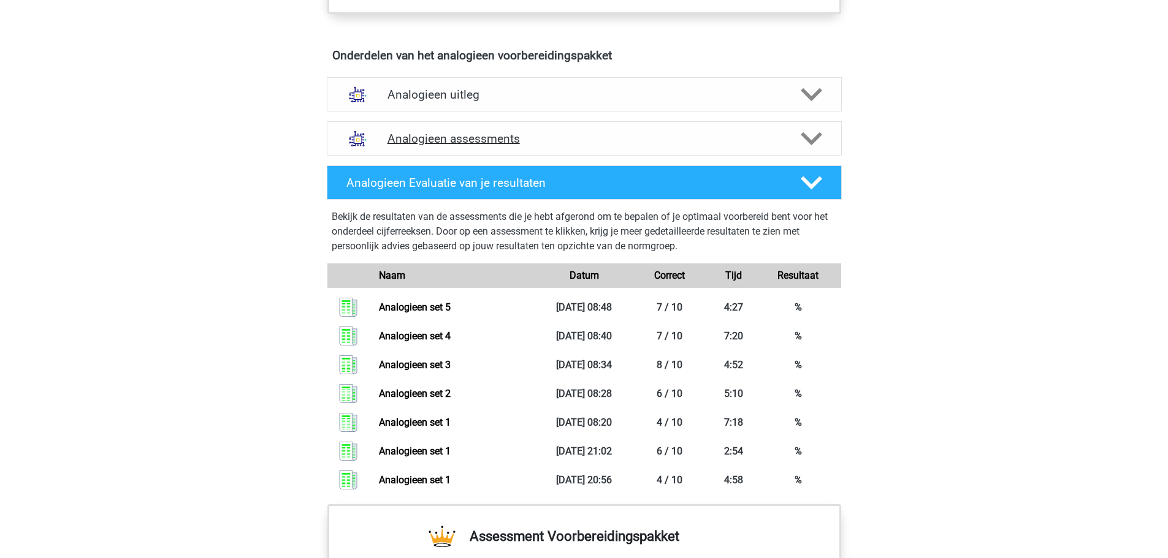
click at [644, 143] on h4 "Analogieen assessments" at bounding box center [584, 139] width 394 height 14
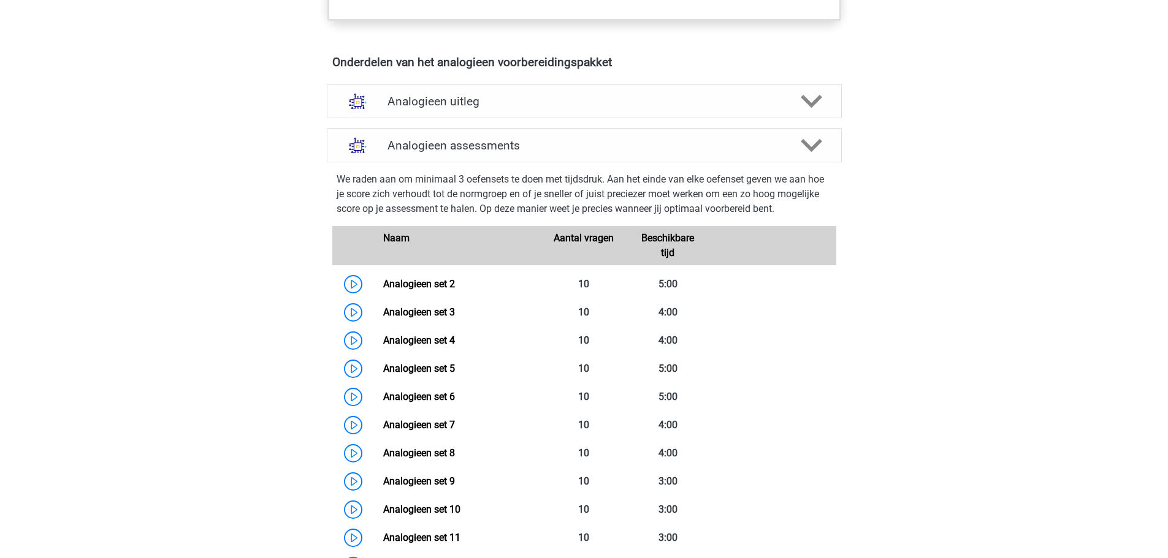
scroll to position [490, 0]
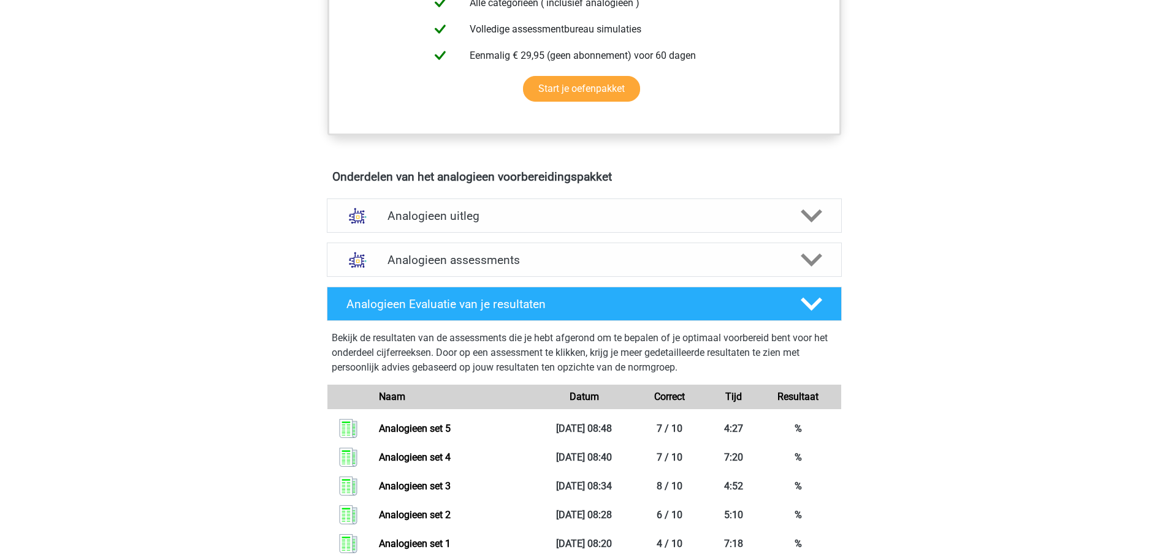
scroll to position [552, 0]
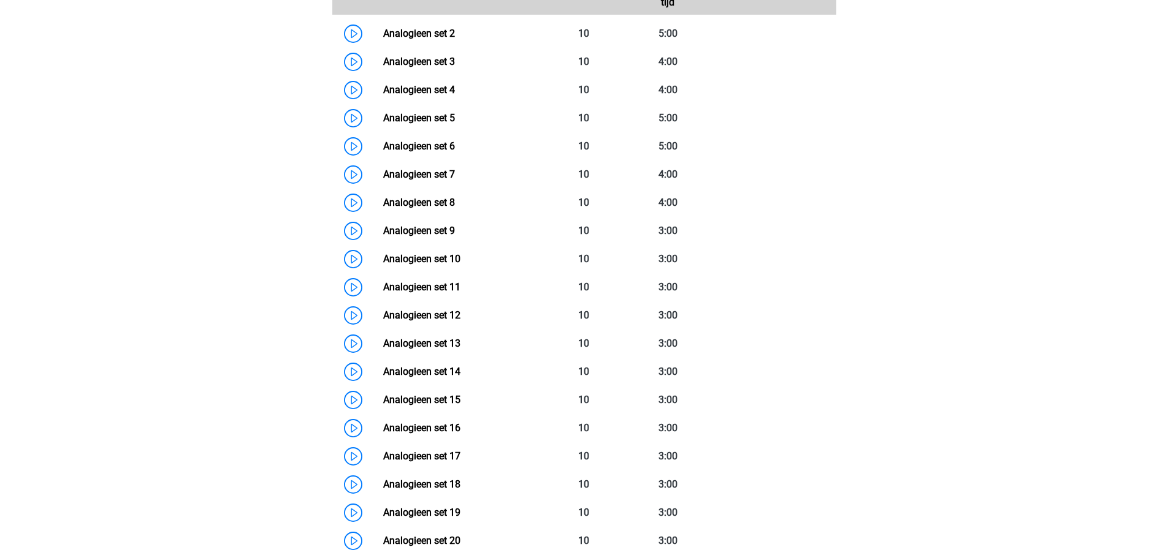
scroll to position [919, 0]
click at [455, 143] on link "Analogieen set 6" at bounding box center [419, 145] width 72 height 12
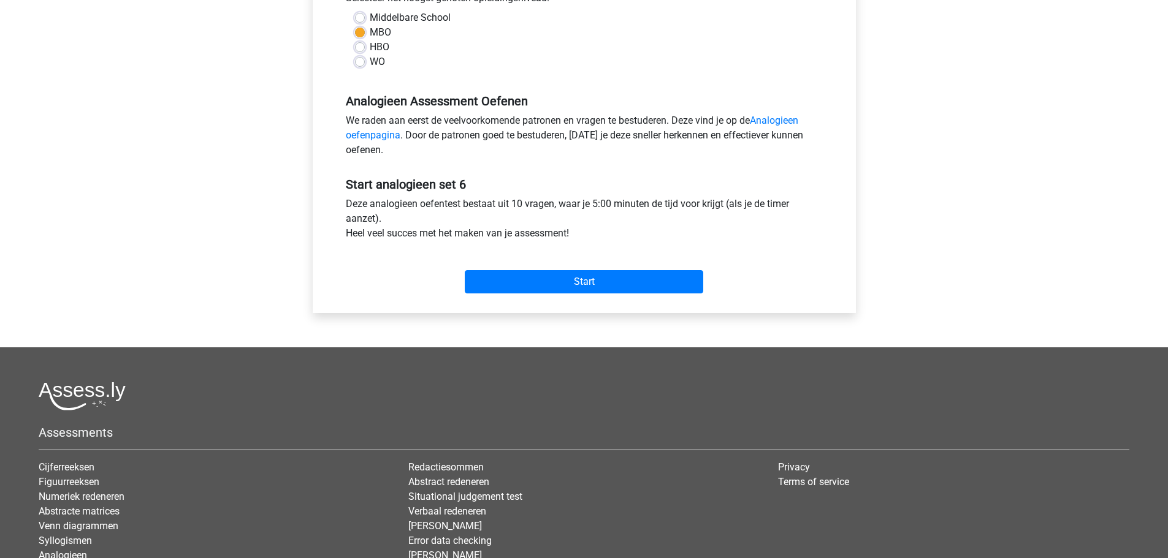
scroll to position [368, 0]
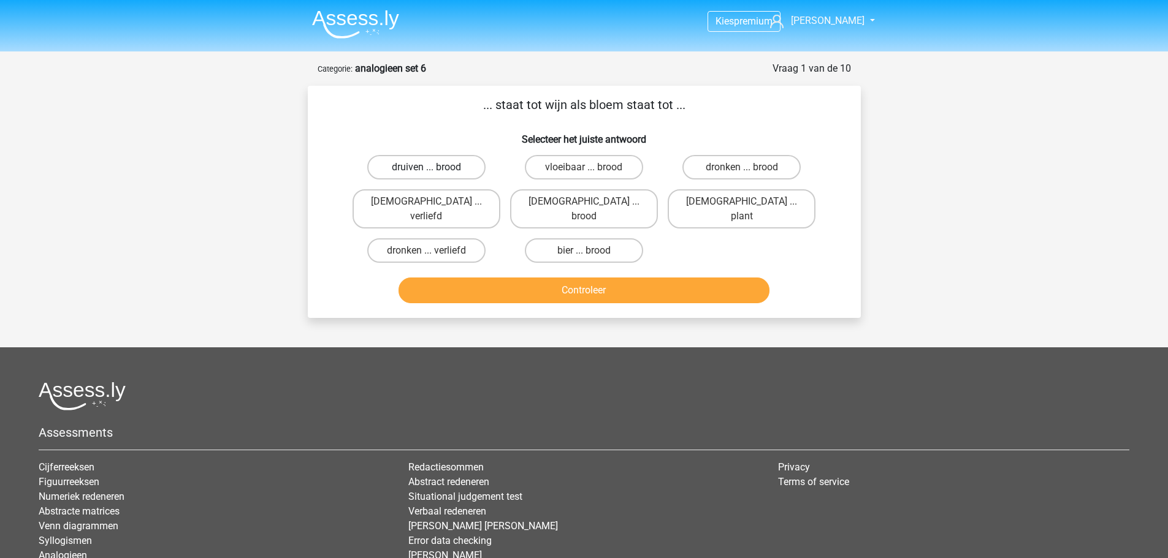
click at [456, 170] on label "druiven ... brood" at bounding box center [426, 167] width 118 height 25
radio input "true"
click at [607, 278] on button "Controleer" at bounding box center [583, 291] width 371 height 26
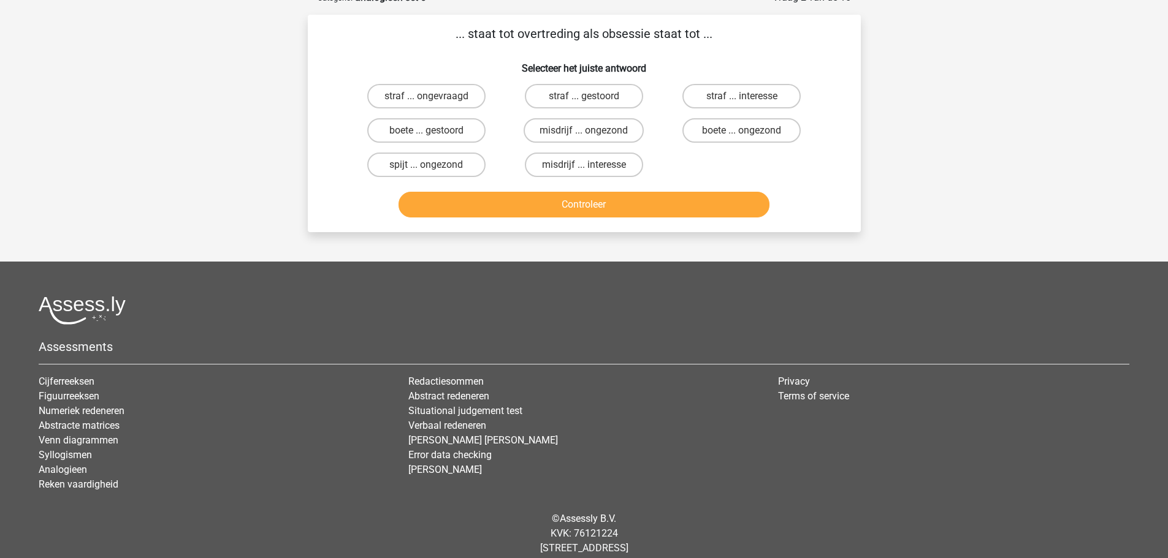
scroll to position [61, 0]
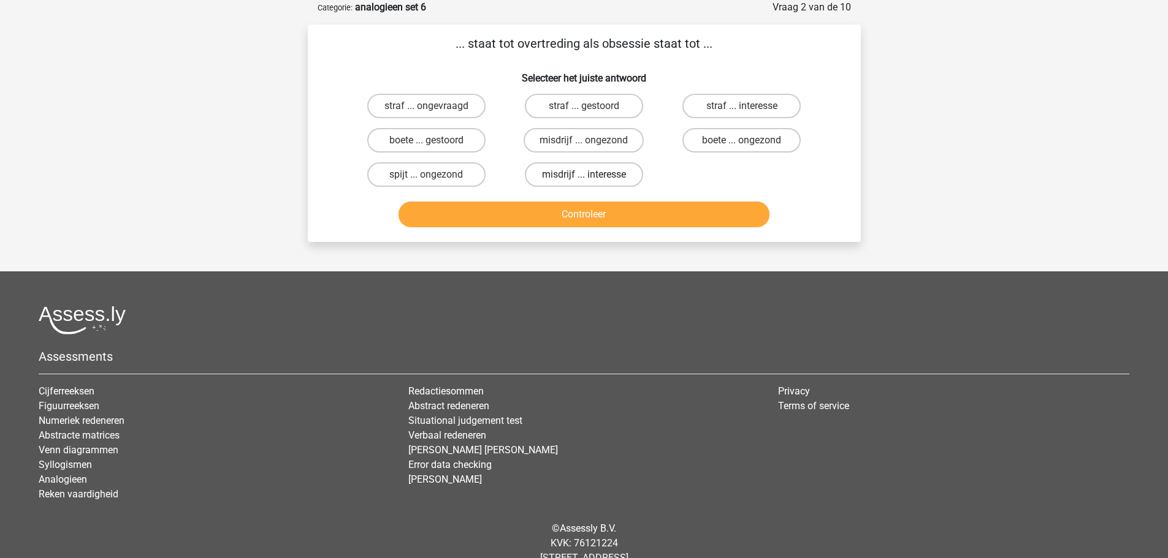
click at [592, 175] on input "misdrijf ... interesse" at bounding box center [588, 179] width 8 height 8
radio input "true"
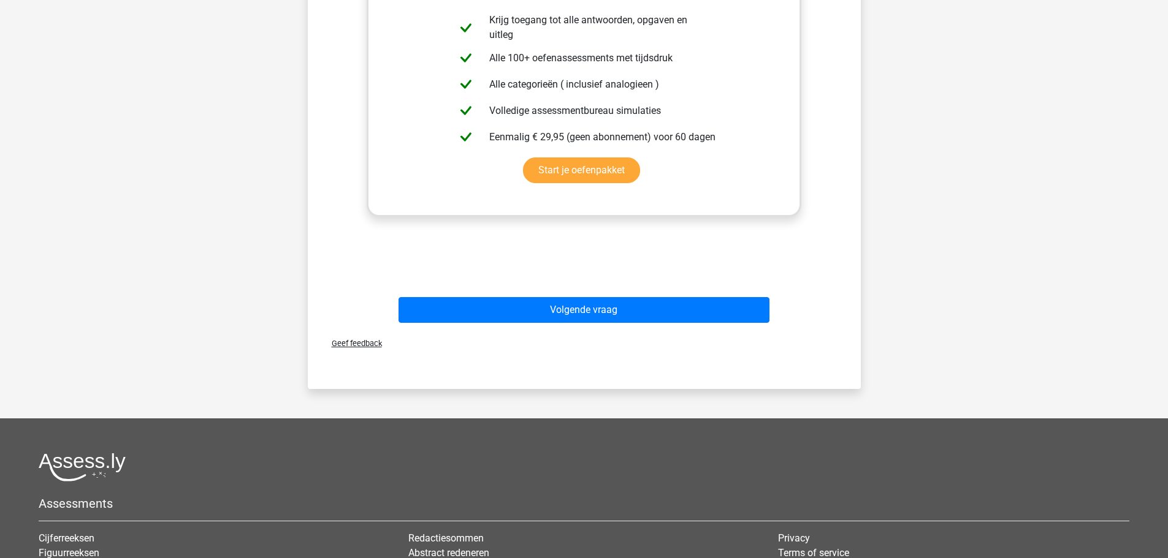
scroll to position [368, 0]
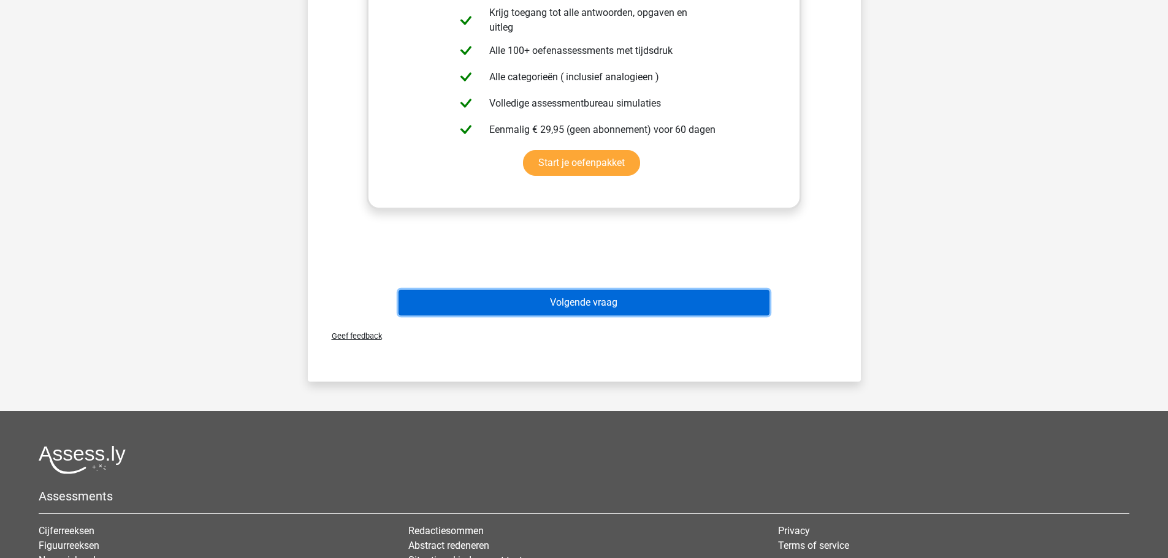
click at [582, 303] on button "Volgende vraag" at bounding box center [583, 303] width 371 height 26
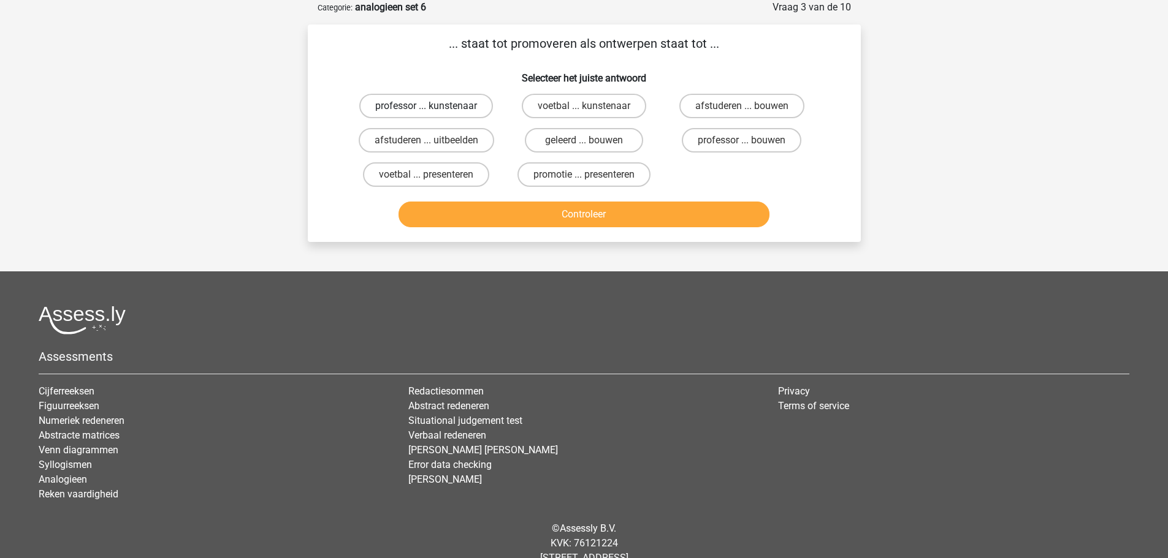
radio input "true"
click at [444, 140] on label "afstuderen ... uitbeelden" at bounding box center [426, 140] width 135 height 25
click at [434, 140] on input "afstuderen ... uitbeelden" at bounding box center [430, 144] width 8 height 8
click at [584, 212] on button "Controleer" at bounding box center [583, 215] width 371 height 26
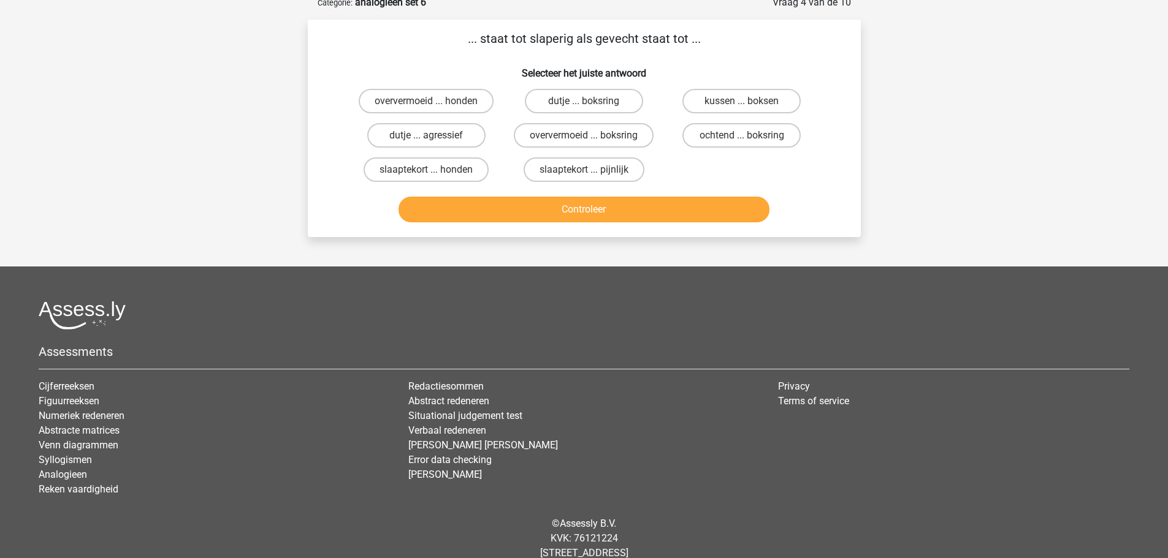
scroll to position [61, 0]
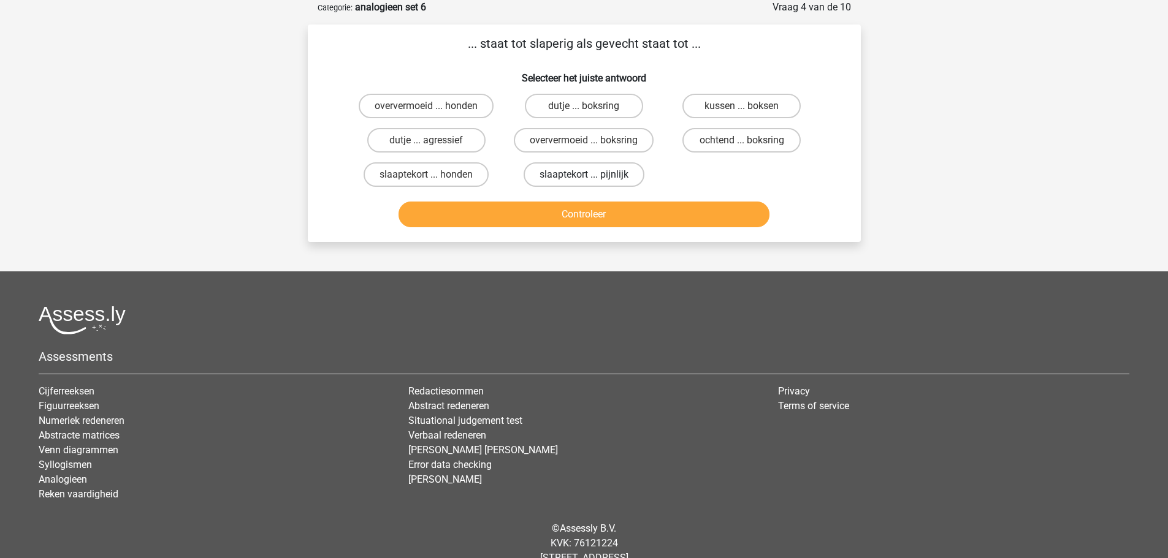
click at [565, 172] on label "slaaptekort ... pijnlijk" at bounding box center [583, 174] width 121 height 25
click at [584, 175] on input "slaaptekort ... pijnlijk" at bounding box center [588, 179] width 8 height 8
